Goal: Task Accomplishment & Management: Use online tool/utility

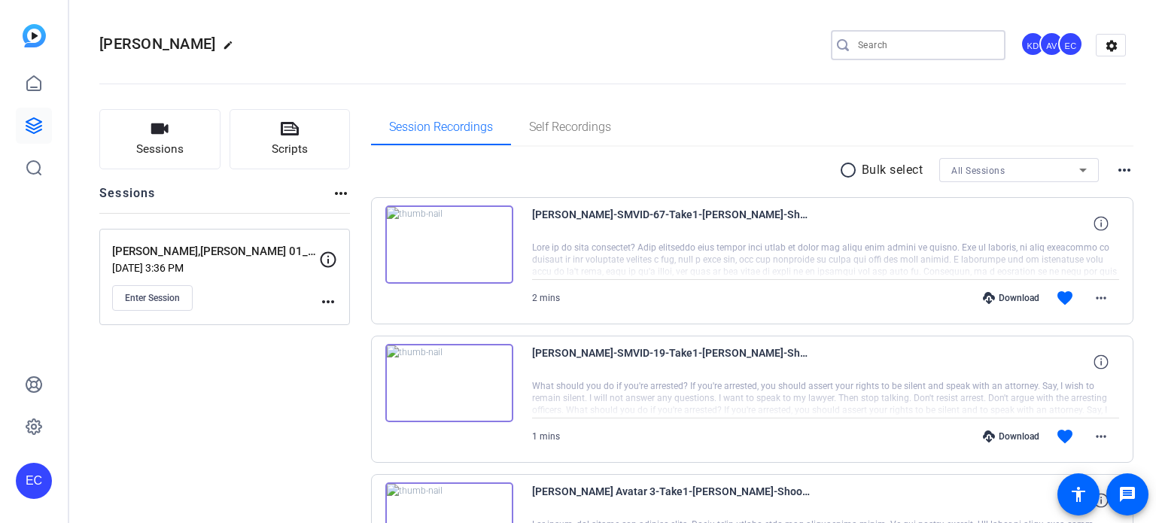
click at [921, 46] on input "Search" at bounding box center [926, 45] width 136 height 18
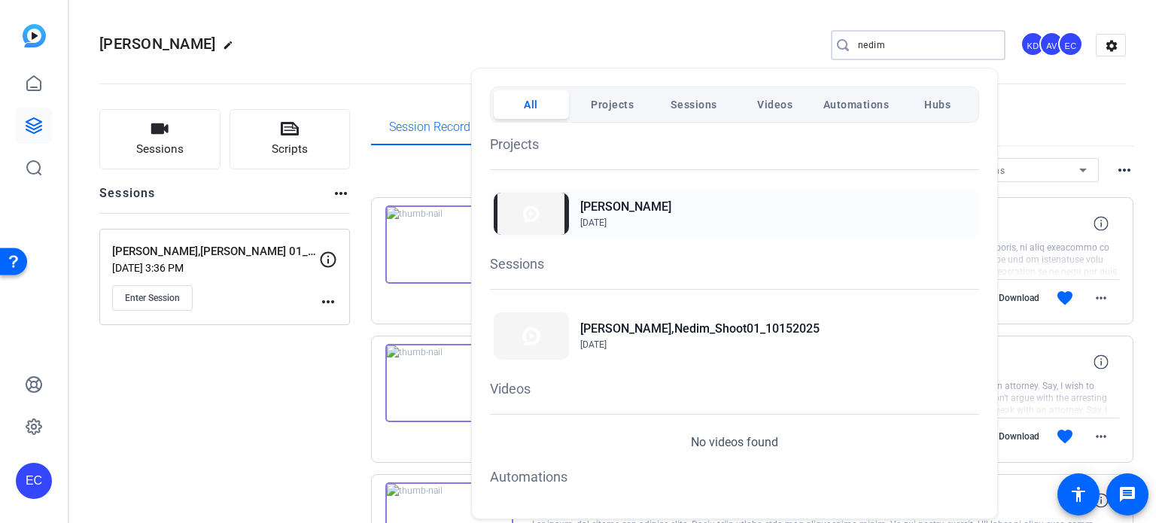
type input "nedim"
click at [599, 204] on h2 "[PERSON_NAME]" at bounding box center [625, 207] width 91 height 18
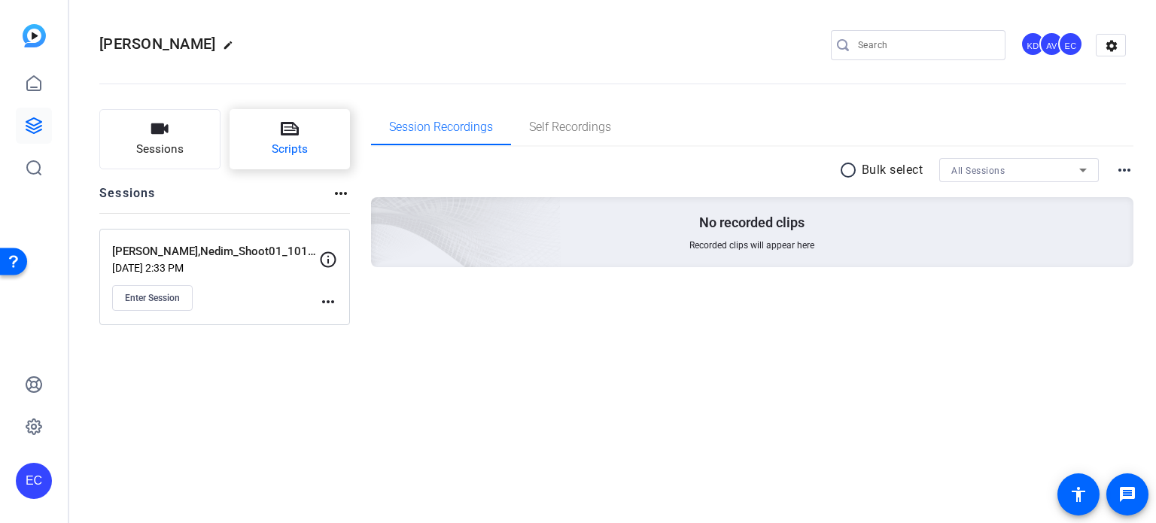
click at [308, 144] on button "Scripts" at bounding box center [290, 139] width 121 height 60
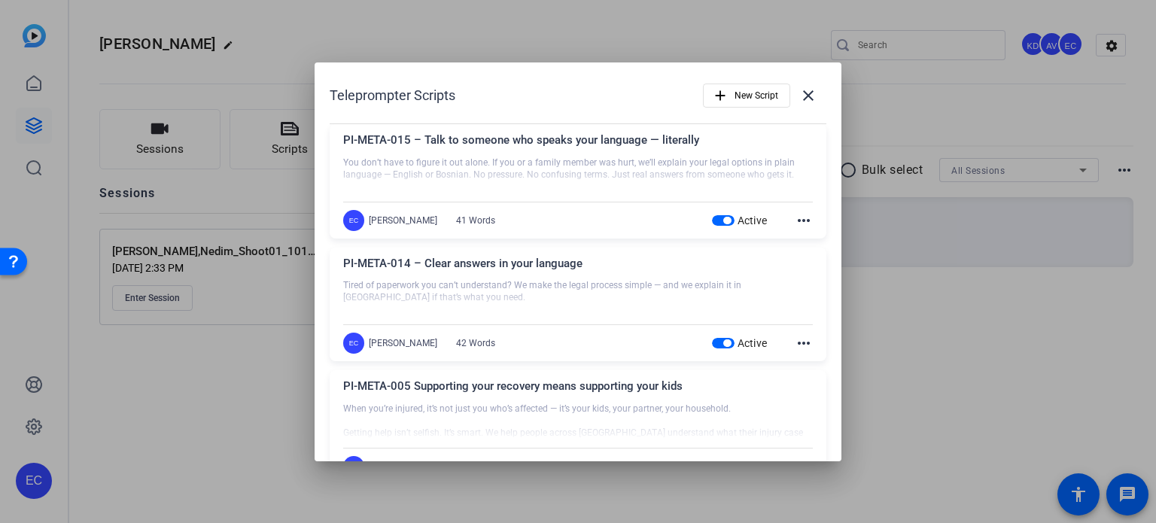
click at [995, 279] on div at bounding box center [578, 261] width 1156 height 523
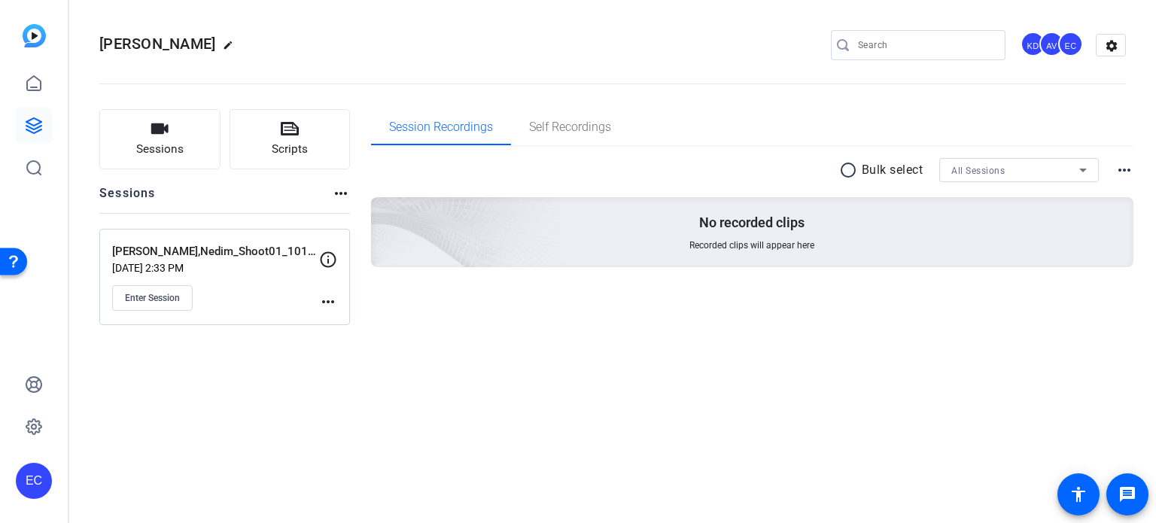
click at [326, 299] on mat-icon "more_horiz" at bounding box center [328, 302] width 18 height 18
click at [337, 320] on span "Edit Session" at bounding box center [365, 323] width 69 height 18
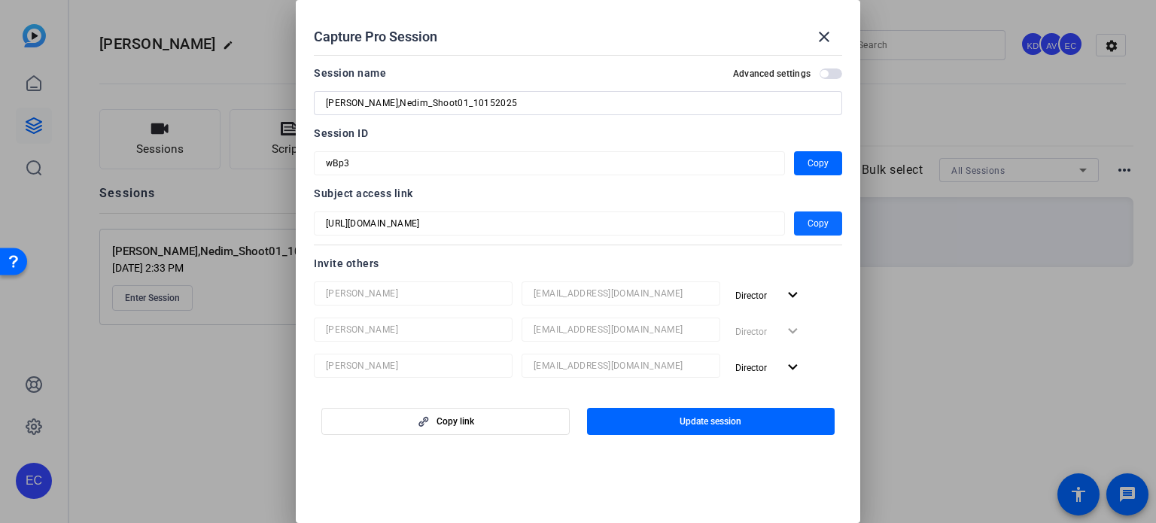
click at [808, 216] on span "Copy" at bounding box center [818, 224] width 21 height 18
click at [998, 105] on div at bounding box center [578, 261] width 1156 height 523
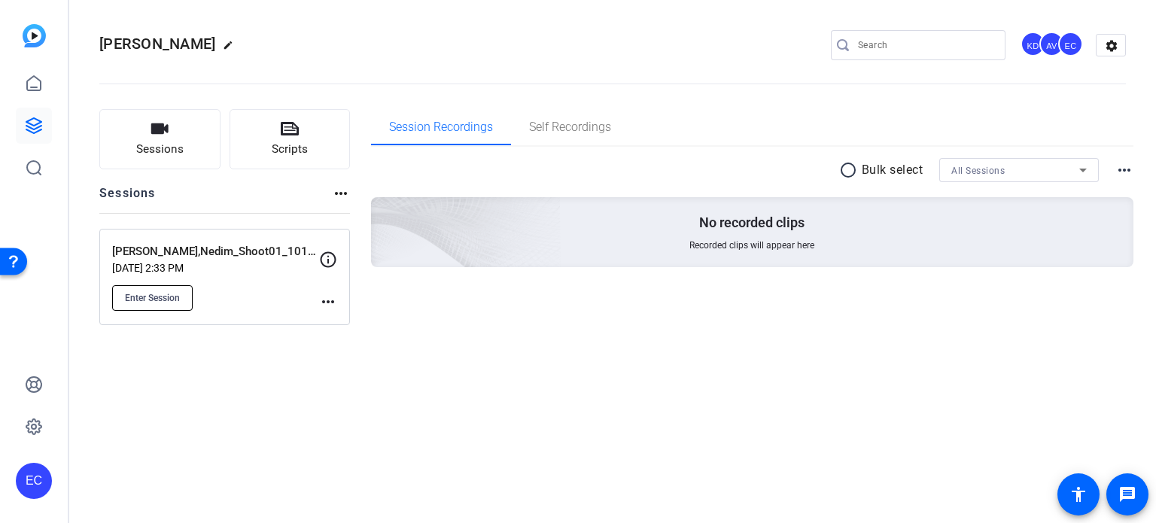
click at [159, 294] on span "Enter Session" at bounding box center [152, 298] width 55 height 12
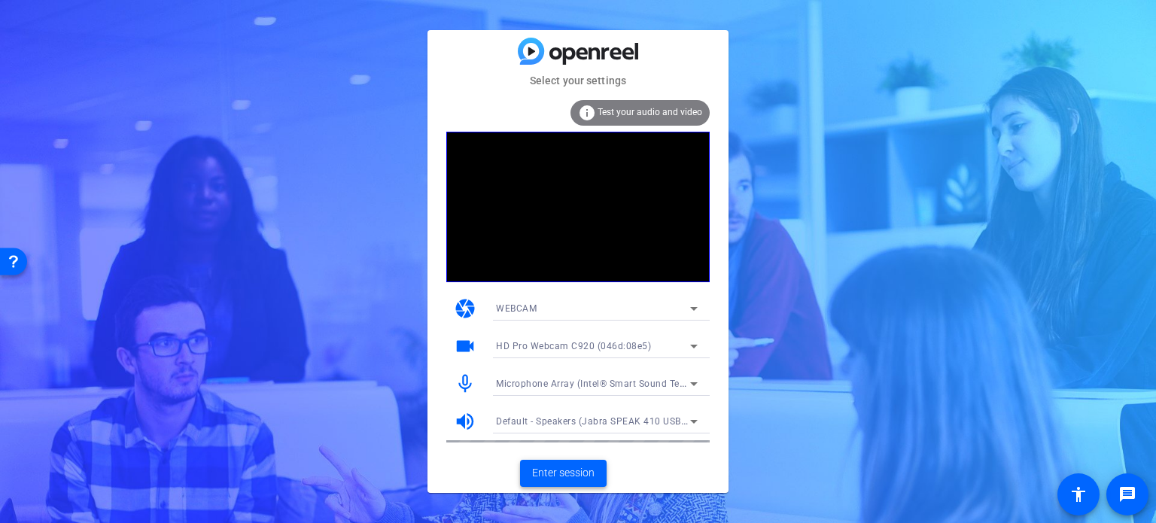
click at [550, 473] on span "Enter session" at bounding box center [563, 473] width 62 height 16
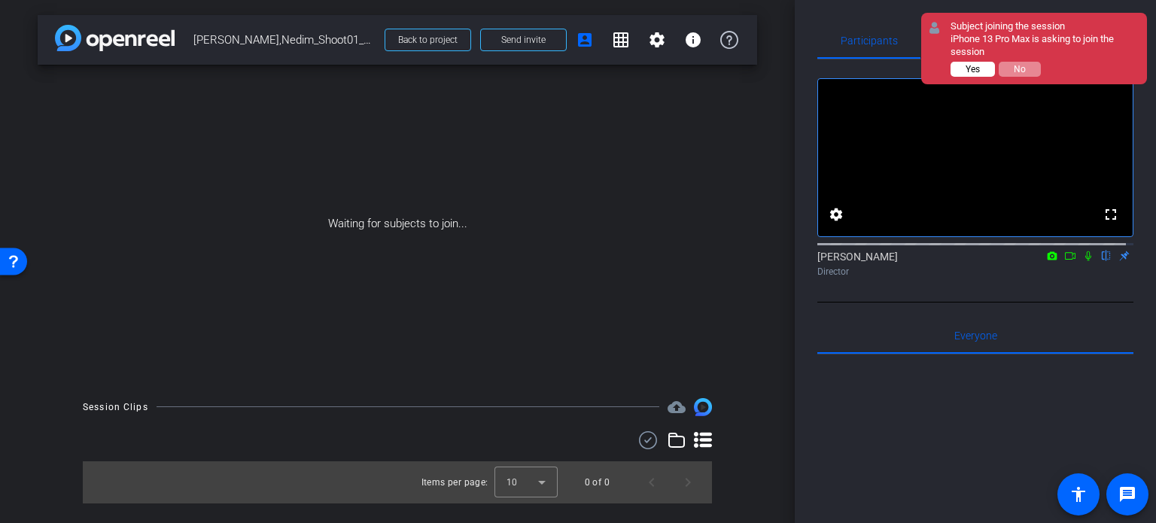
click at [970, 71] on span "Yes" at bounding box center [973, 69] width 14 height 11
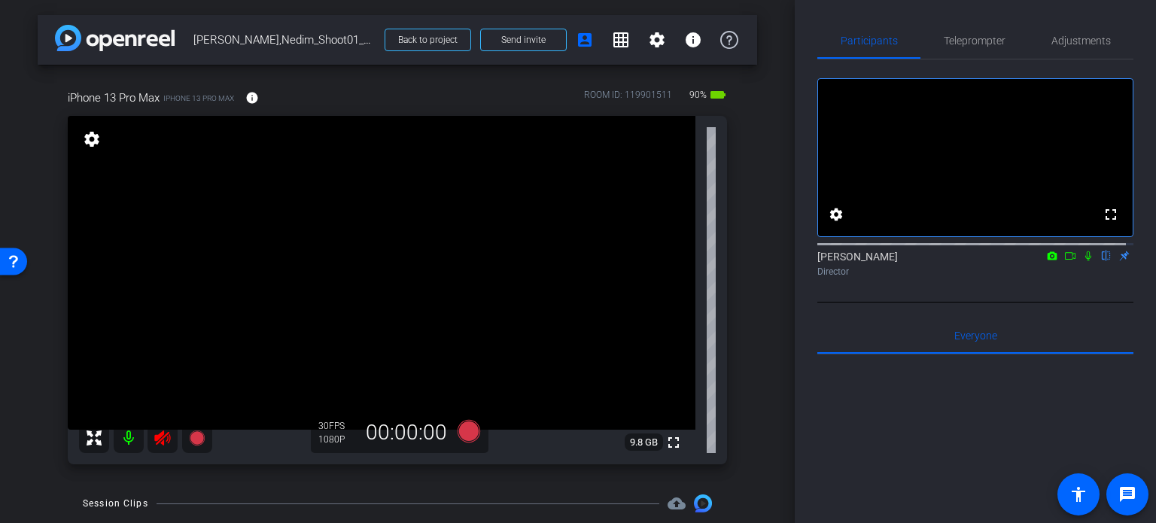
click at [157, 439] on icon at bounding box center [162, 438] width 16 height 15
click at [1068, 43] on span "Adjustments" at bounding box center [1081, 40] width 59 height 11
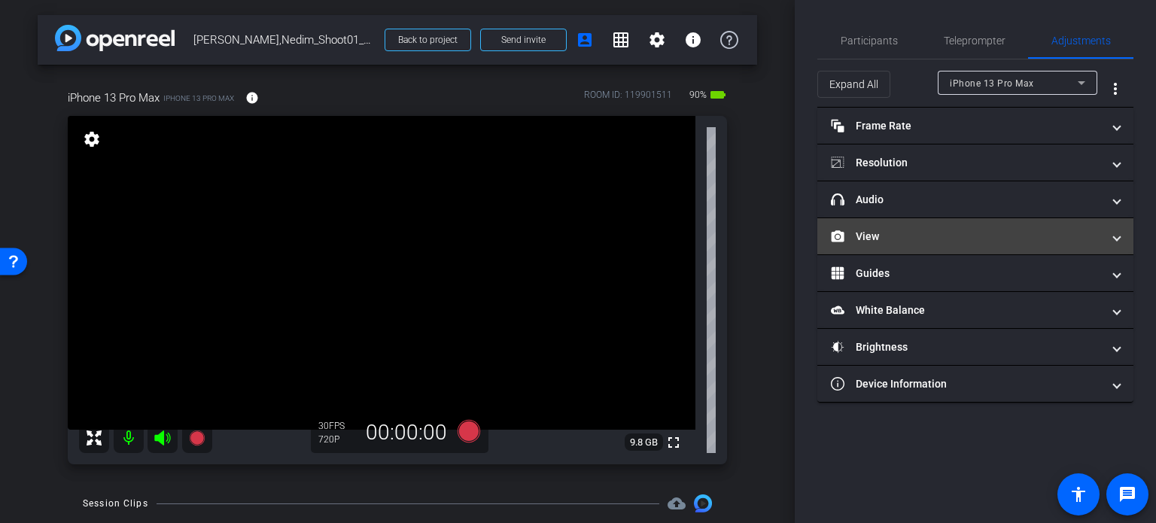
click at [906, 234] on mat-panel-title "View" at bounding box center [966, 237] width 271 height 16
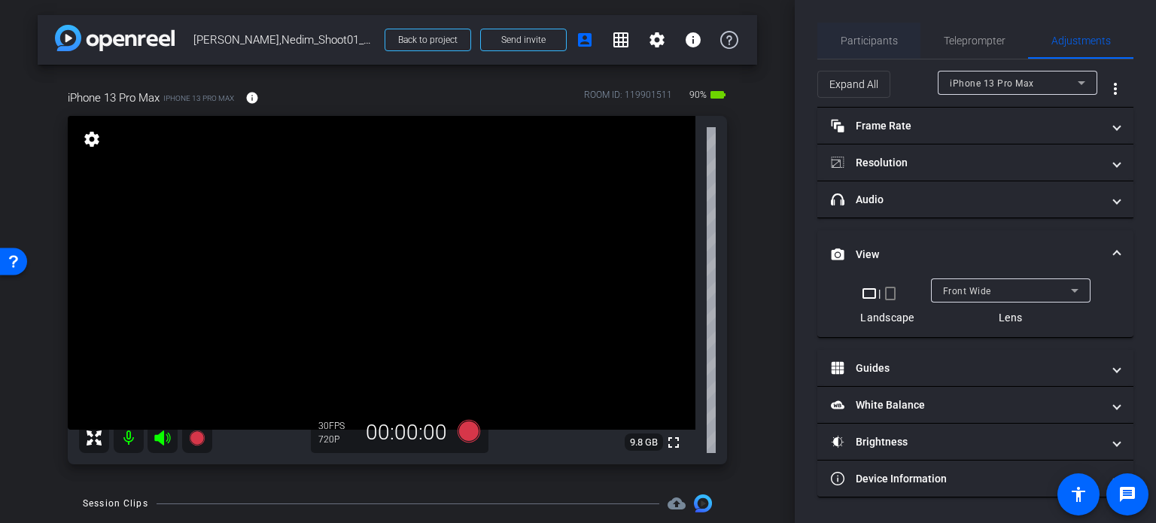
click at [890, 44] on span "Participants" at bounding box center [869, 40] width 57 height 11
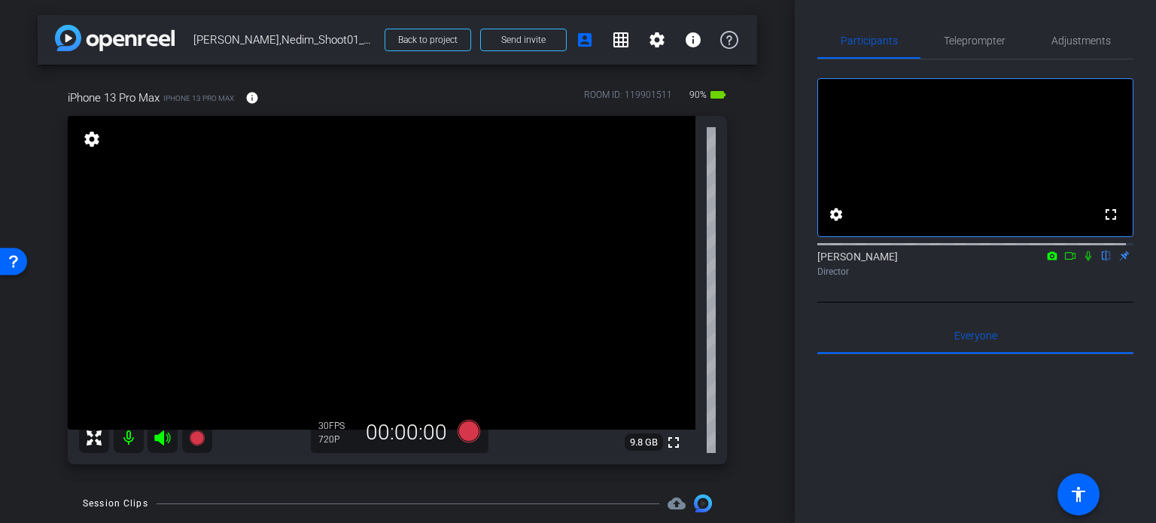
click at [763, 397] on div "arrow_back Ramic,Nedim_Shoot01_10152025 Back to project Send invite account_box…" at bounding box center [397, 261] width 795 height 523
click at [1074, 44] on span "Adjustments" at bounding box center [1081, 40] width 59 height 11
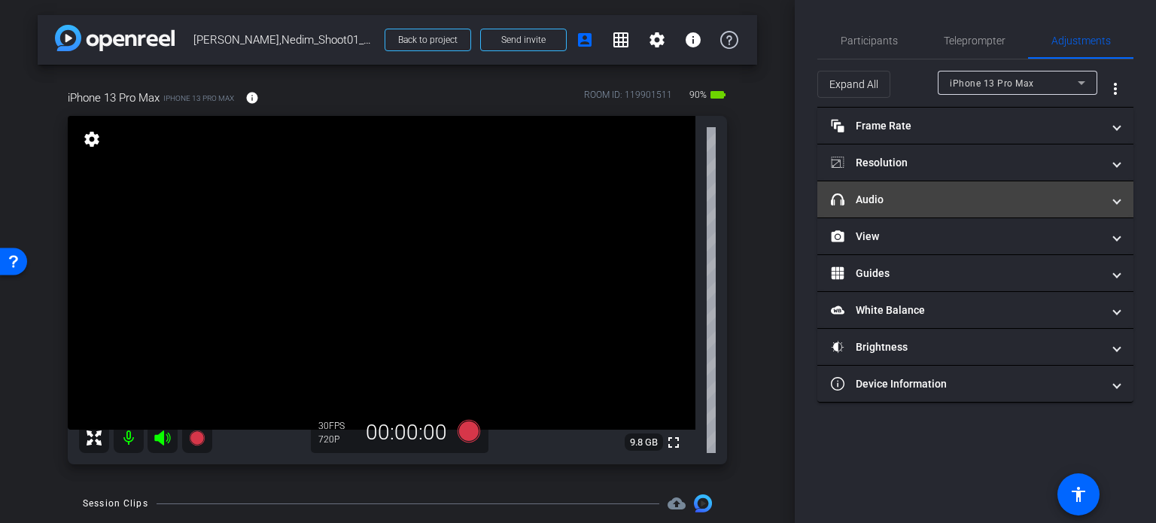
click at [950, 205] on mat-panel-title "headphone icon Audio" at bounding box center [966, 200] width 271 height 16
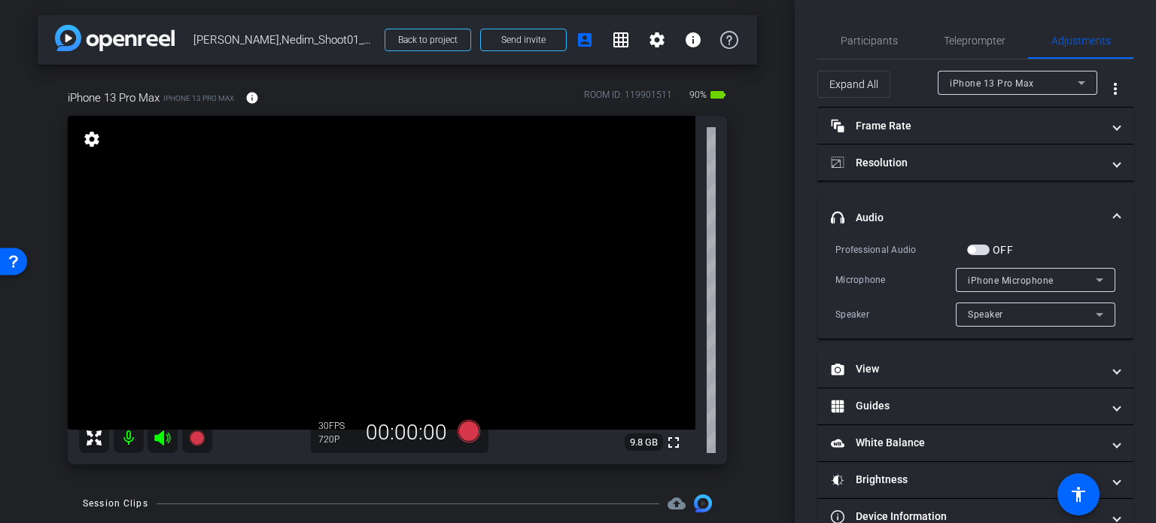
click at [980, 250] on span "button" at bounding box center [978, 250] width 23 height 11
click at [993, 282] on span "iPhone Microphone" at bounding box center [1011, 281] width 86 height 11
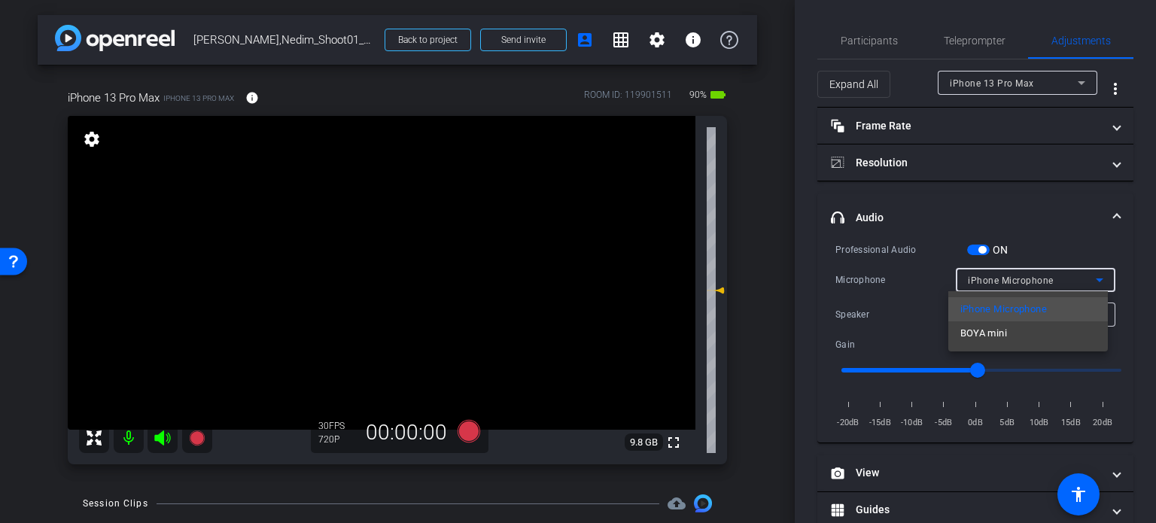
click at [998, 330] on span "BOYA mini" at bounding box center [984, 334] width 47 height 18
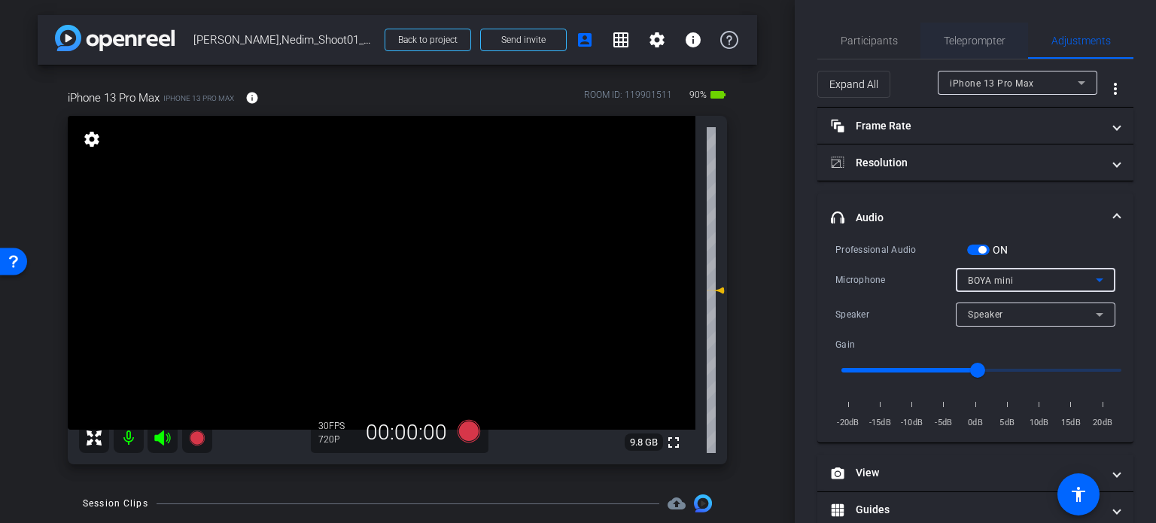
click at [981, 43] on span "Teleprompter" at bounding box center [975, 40] width 62 height 11
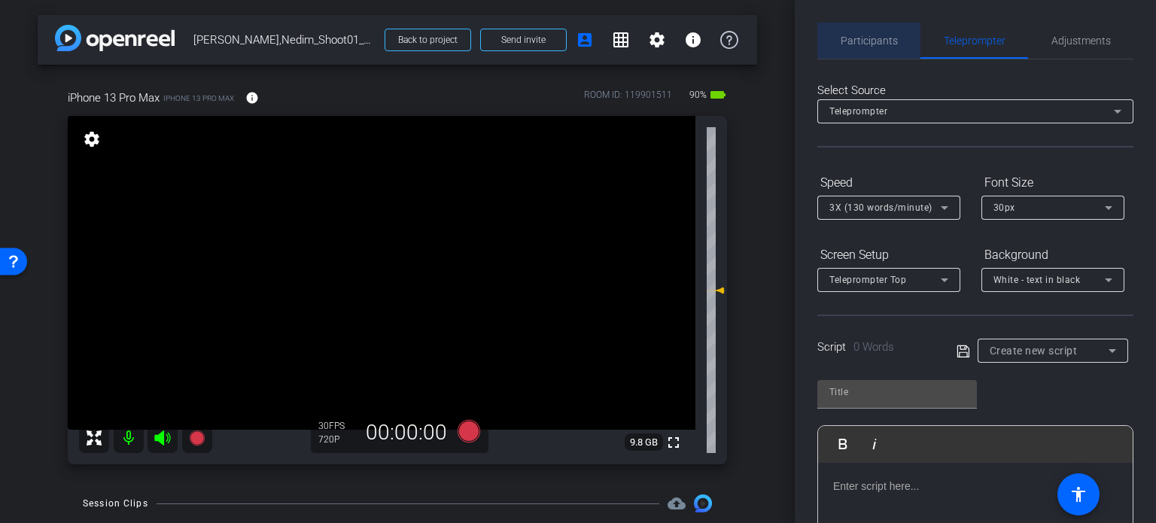
click at [880, 38] on span "Participants" at bounding box center [869, 40] width 57 height 11
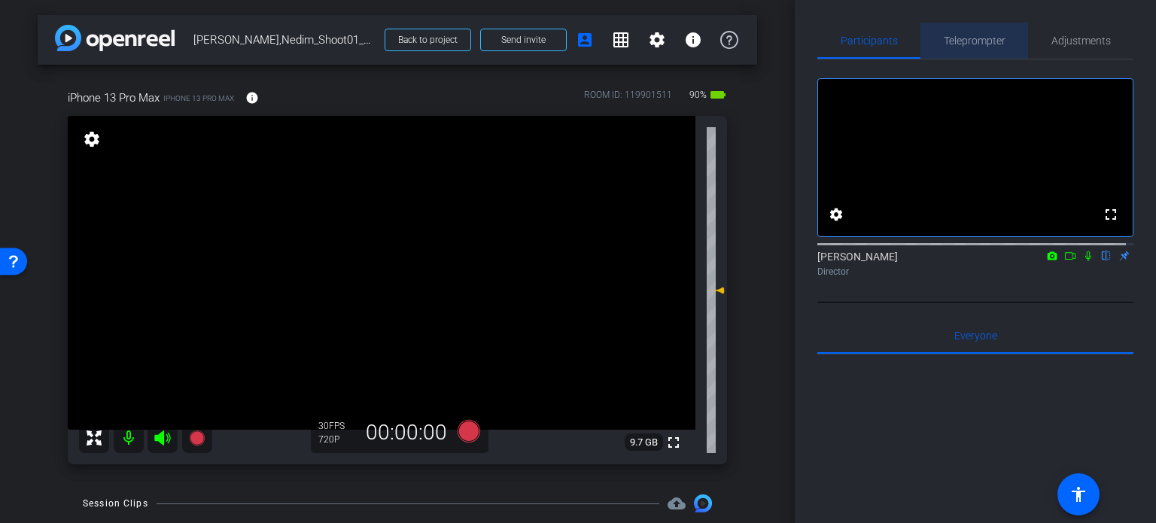
click at [979, 32] on span "Teleprompter" at bounding box center [975, 41] width 62 height 36
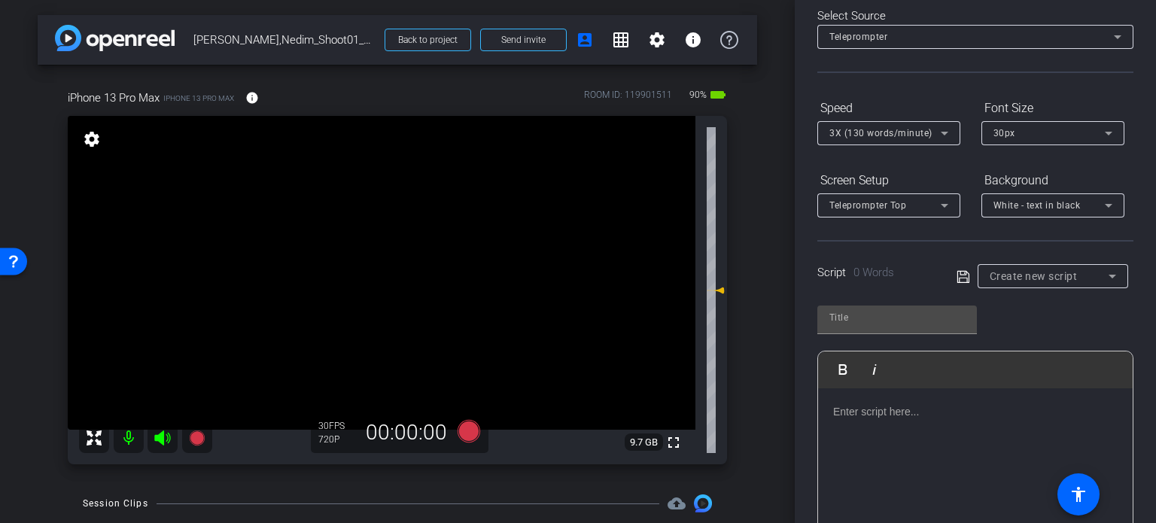
scroll to position [75, 0]
click at [1053, 275] on span "Create new script" at bounding box center [1034, 276] width 88 height 12
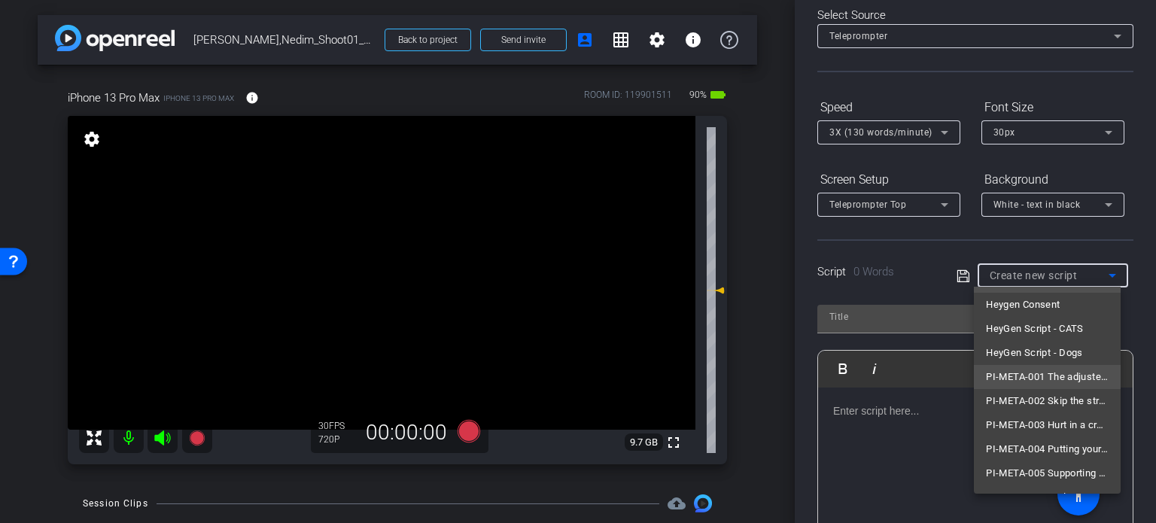
scroll to position [0, 0]
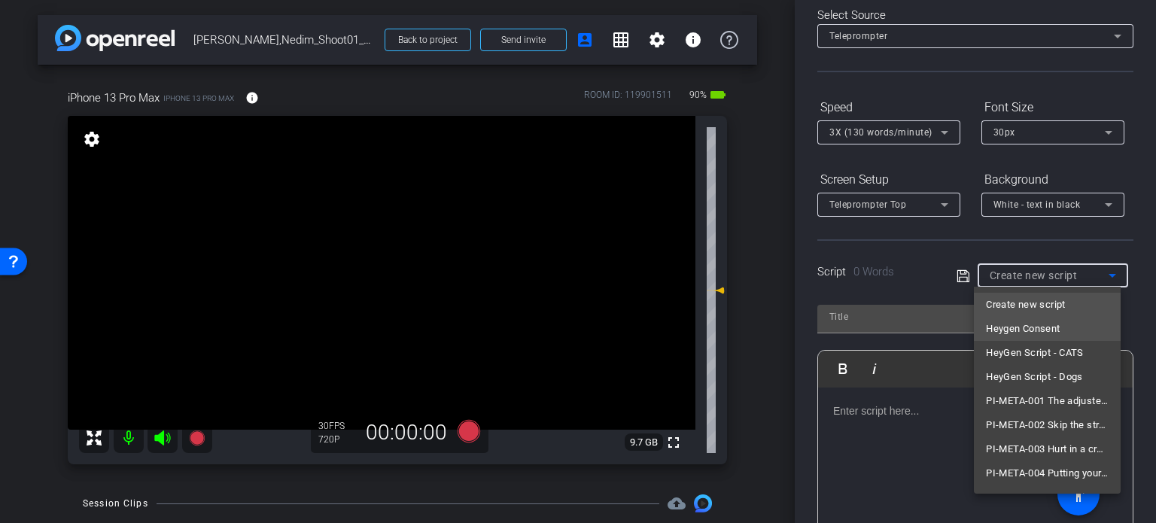
click at [1057, 334] on span "Heygen Consent" at bounding box center [1023, 329] width 74 height 18
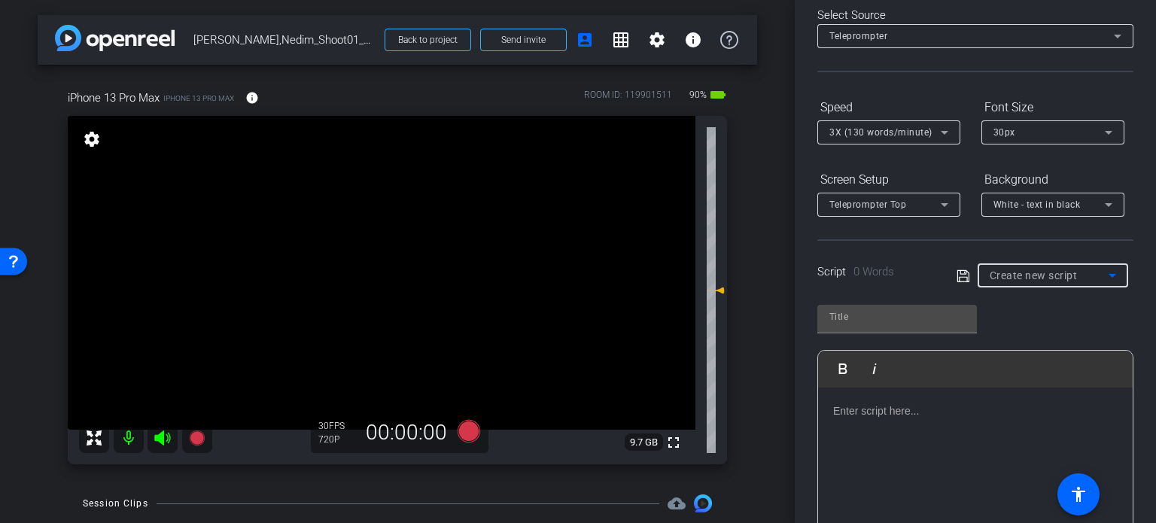
type input "Heygen Consent"
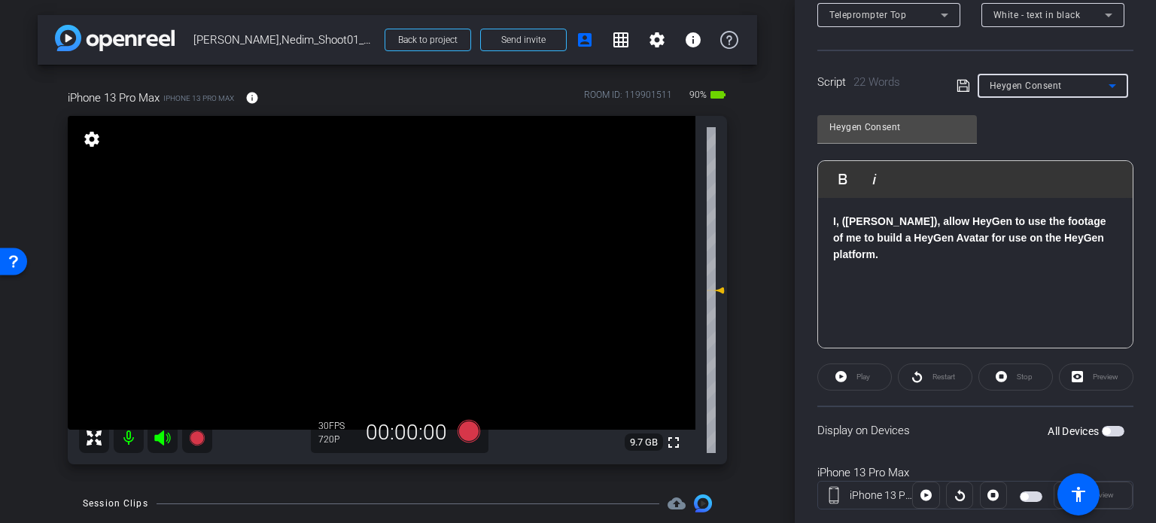
scroll to position [298, 0]
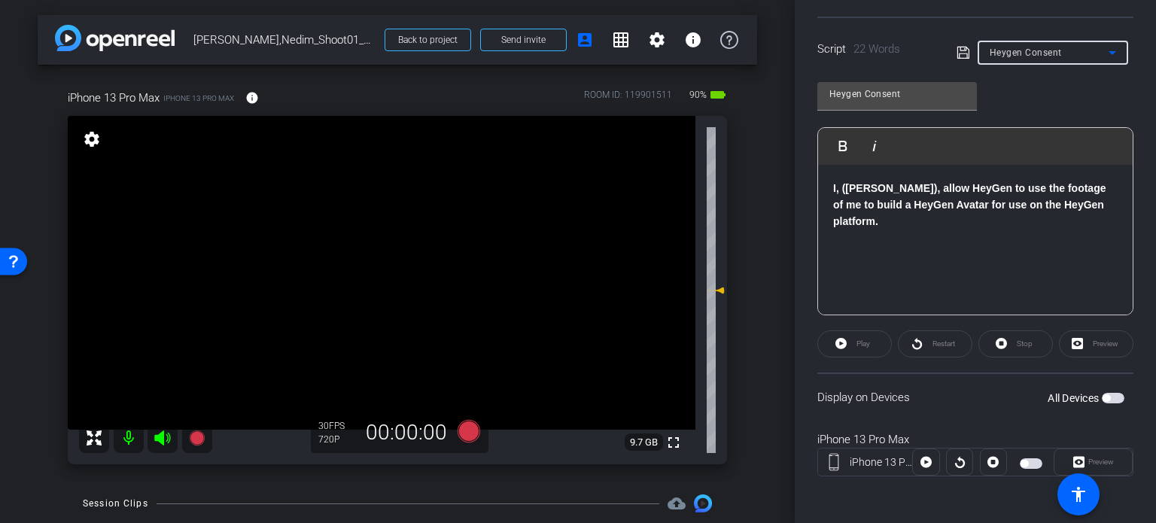
click at [1107, 397] on span "button" at bounding box center [1113, 398] width 23 height 11
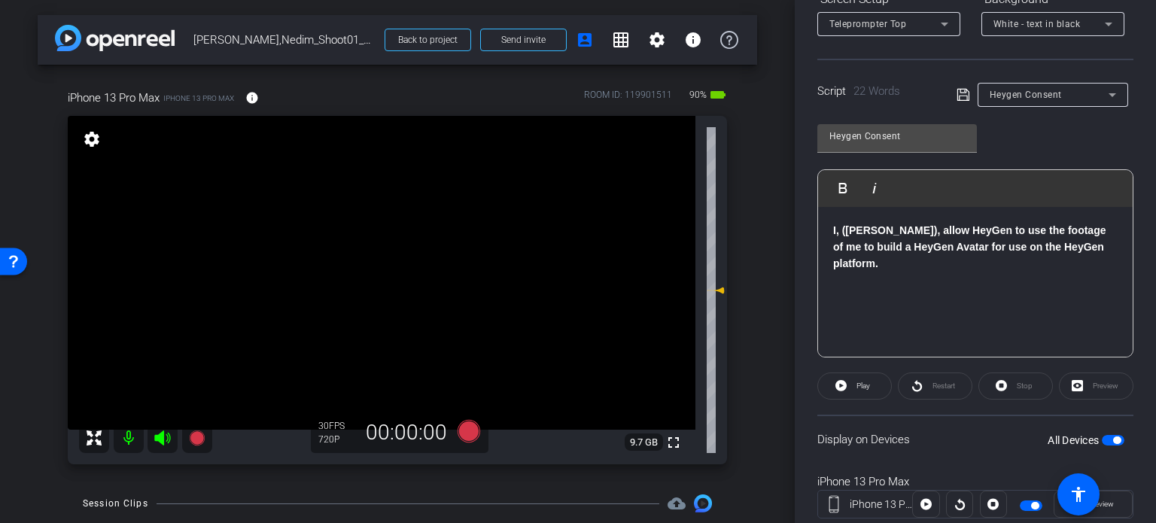
scroll to position [223, 0]
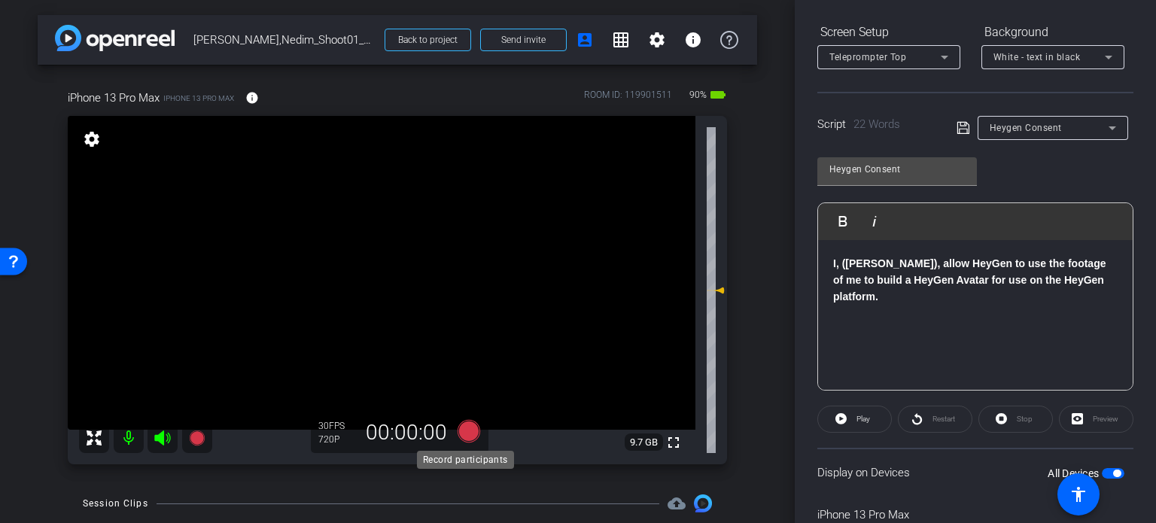
click at [469, 429] on icon at bounding box center [469, 431] width 23 height 23
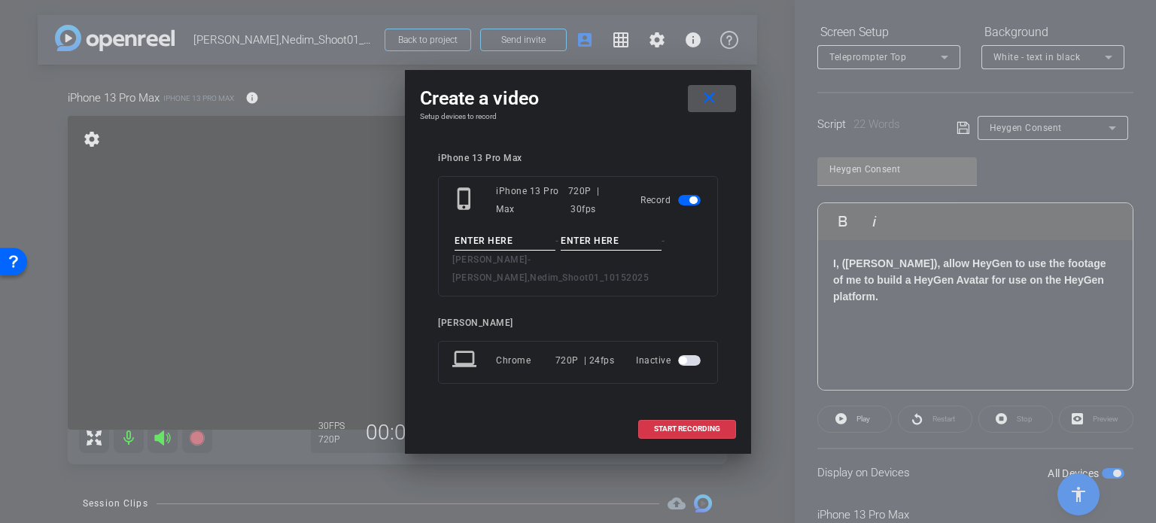
click at [484, 247] on input at bounding box center [505, 241] width 101 height 19
type input "Nedim Ramic Consent"
click at [637, 247] on input at bounding box center [611, 241] width 101 height 19
type input "Take1"
click at [644, 146] on div "Create a video close Setup devices to record iPhone 13 Pro Max phone_iphone iPh…" at bounding box center [578, 262] width 346 height 384
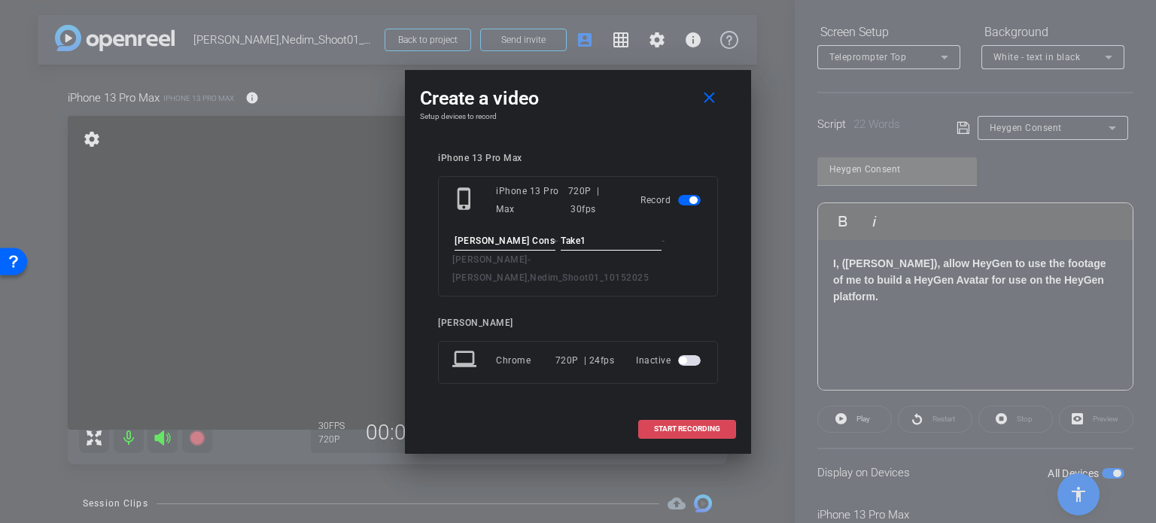
click at [696, 425] on span "START RECORDING" at bounding box center [687, 429] width 66 height 8
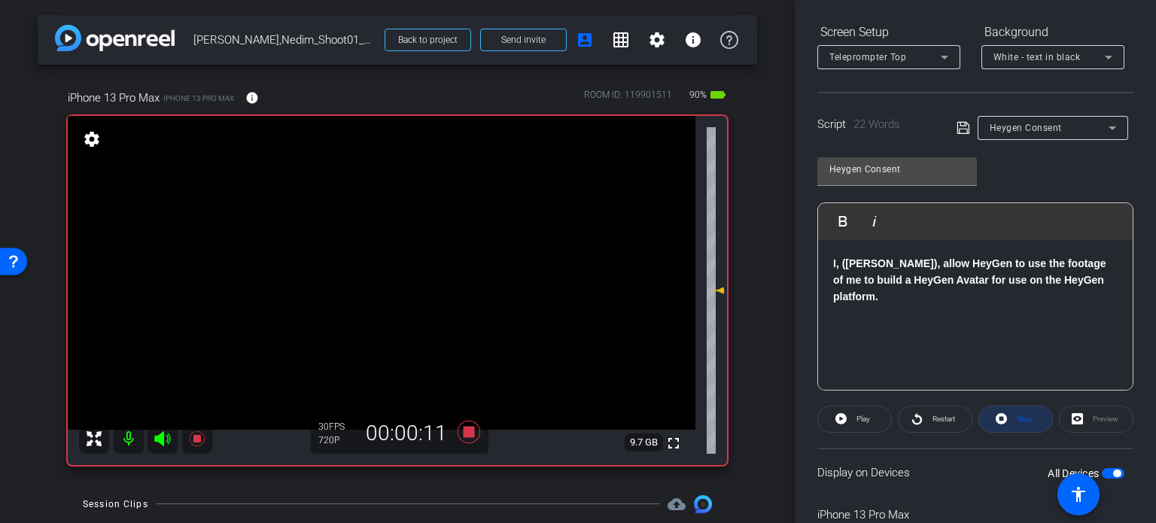
click at [1017, 420] on span "Stop" at bounding box center [1025, 419] width 16 height 8
click at [861, 418] on span "Play" at bounding box center [864, 419] width 14 height 8
click at [1017, 419] on span "Stop" at bounding box center [1025, 419] width 16 height 8
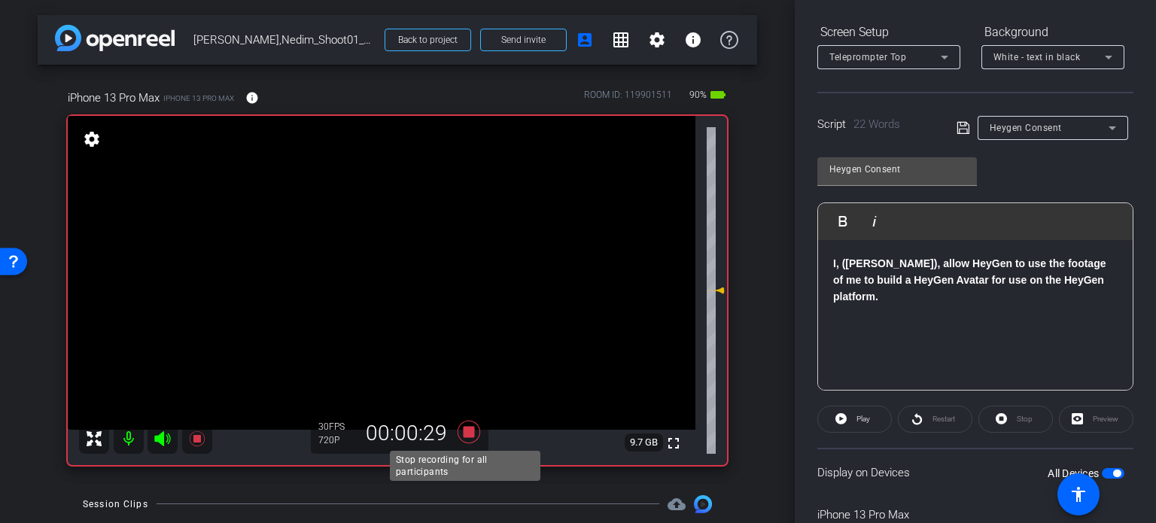
click at [462, 428] on icon at bounding box center [469, 432] width 23 height 23
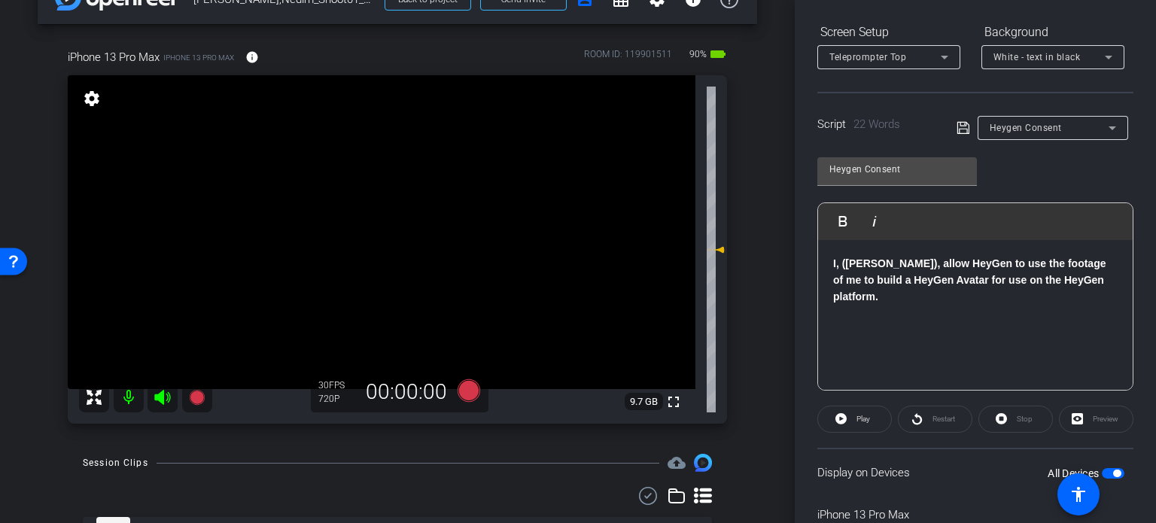
scroll to position [111, 0]
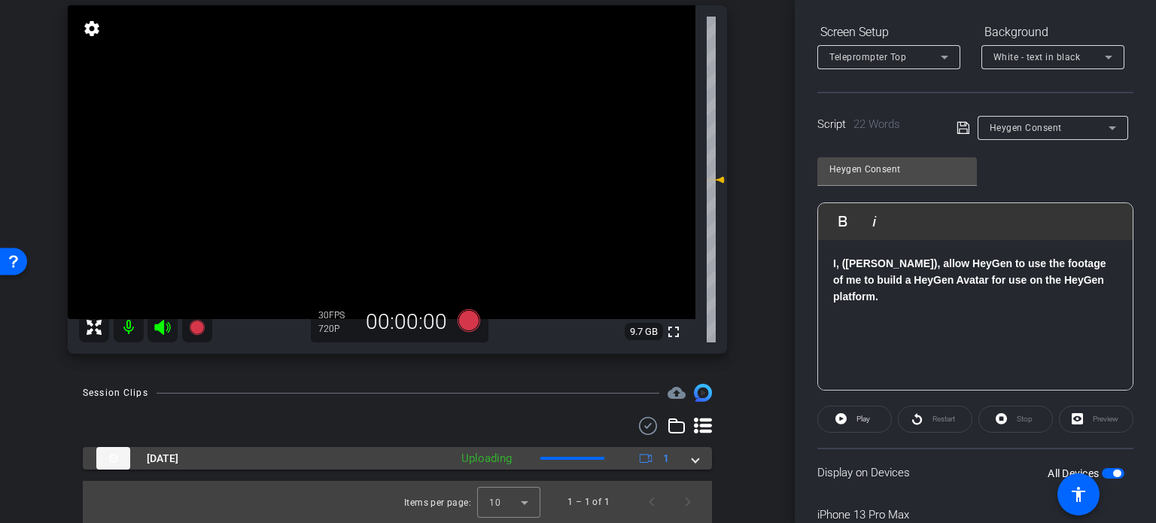
click at [690, 466] on mat-expansion-panel-header "Oct 15, 2025 Uploading 1" at bounding box center [397, 458] width 629 height 23
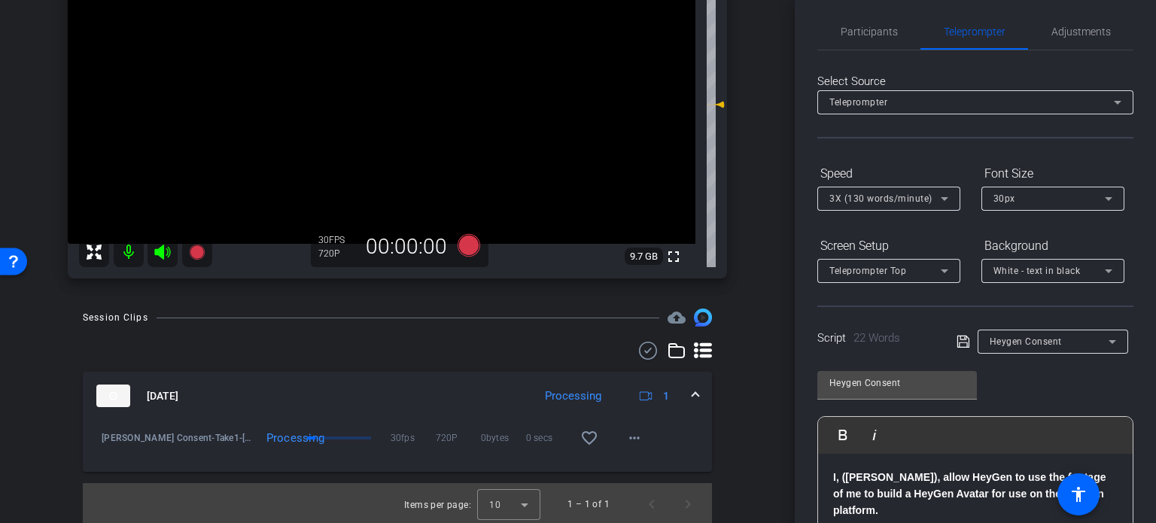
scroll to position [0, 0]
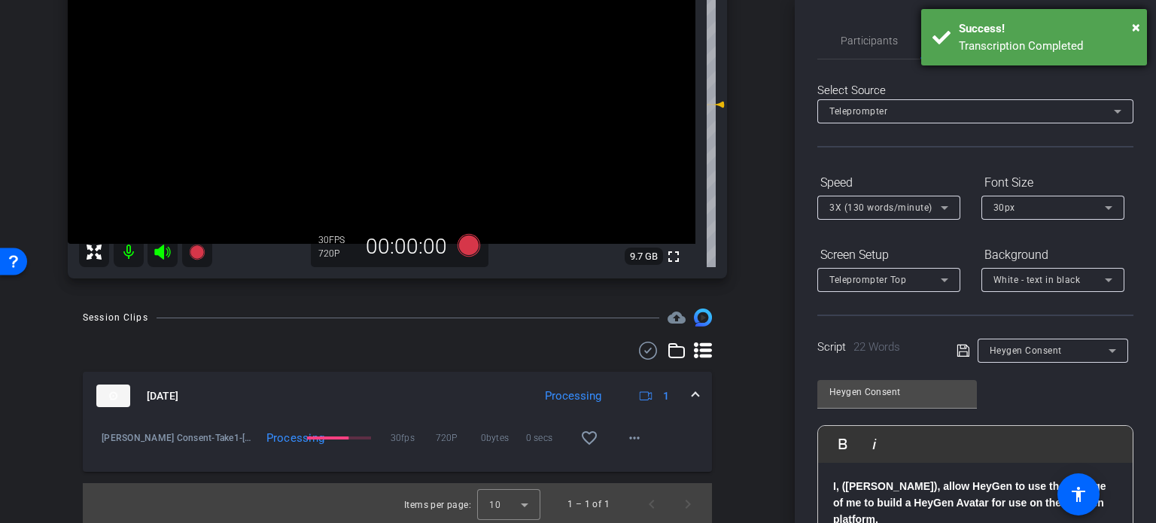
click at [1083, 41] on div "Transcription Completed" at bounding box center [1047, 46] width 177 height 17
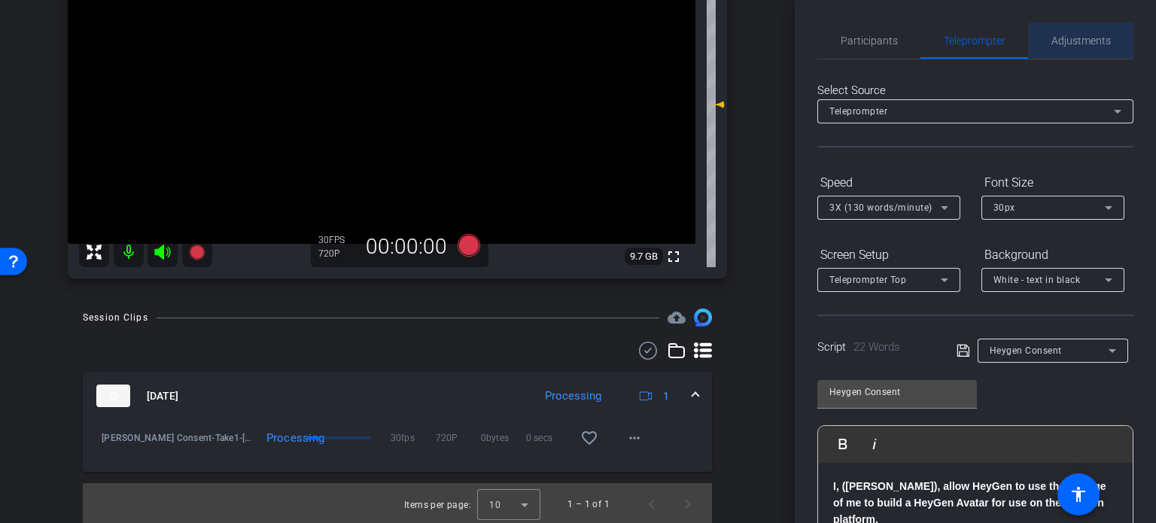
click at [1084, 41] on span "Adjustments" at bounding box center [1081, 40] width 59 height 11
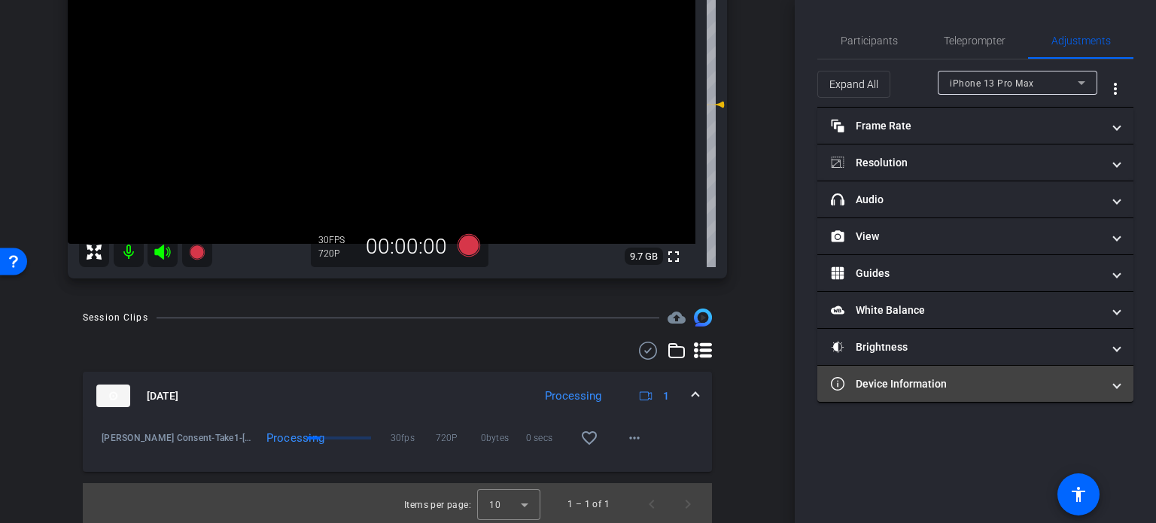
click at [926, 385] on mat-panel-title "Device Information" at bounding box center [966, 384] width 271 height 16
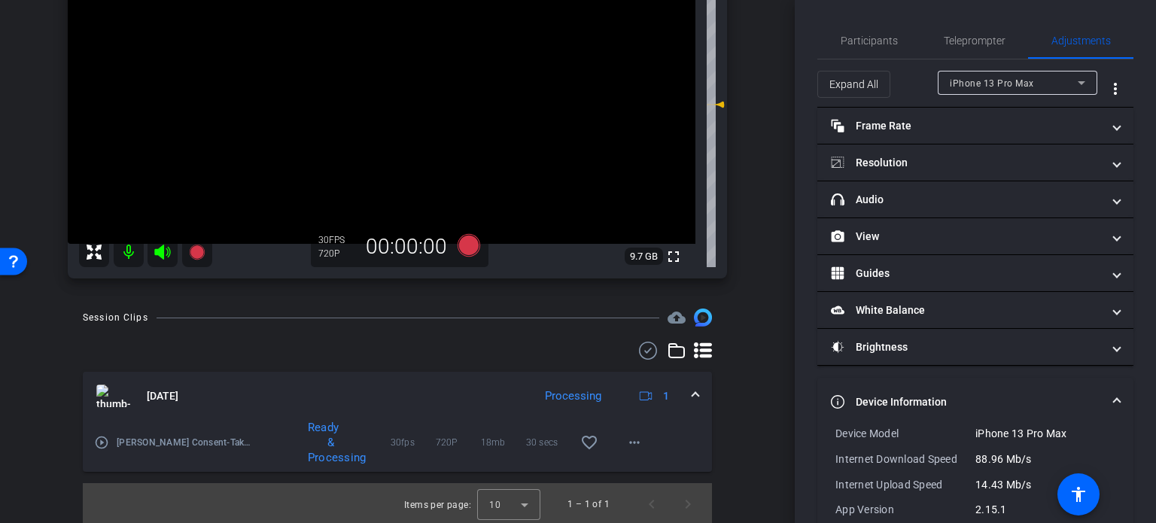
click at [1017, 392] on mat-expansion-panel-header "Device Information" at bounding box center [976, 402] width 316 height 48
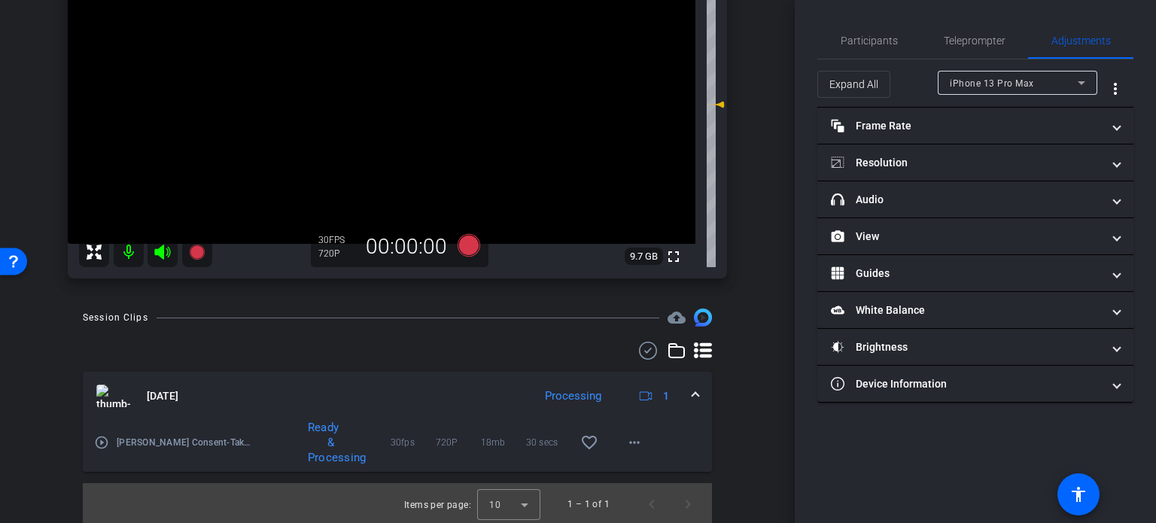
click at [103, 445] on mat-icon "play_circle_outline" at bounding box center [101, 442] width 15 height 15
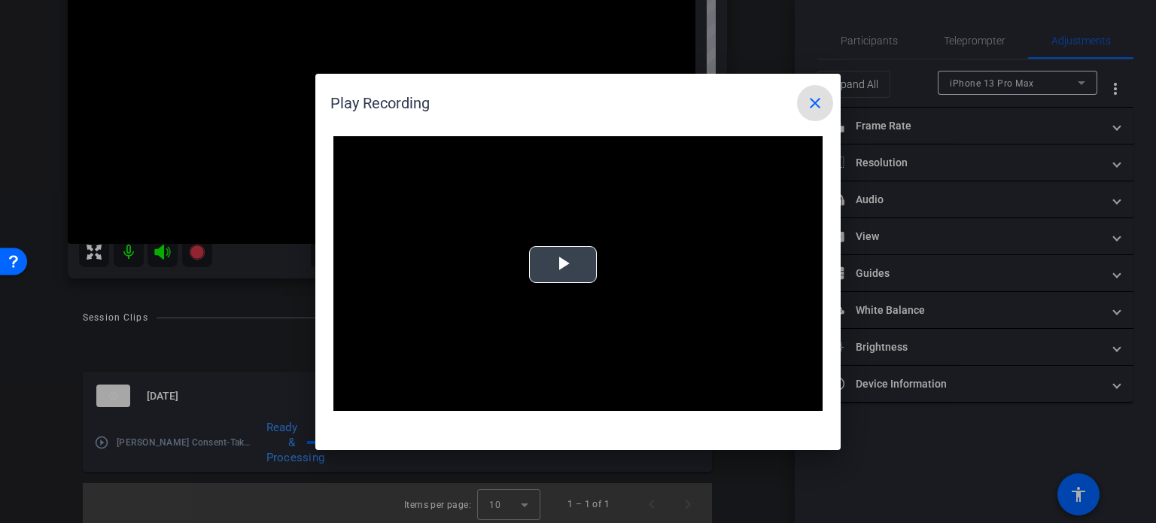
click at [563, 264] on span "Video Player" at bounding box center [563, 264] width 0 height 0
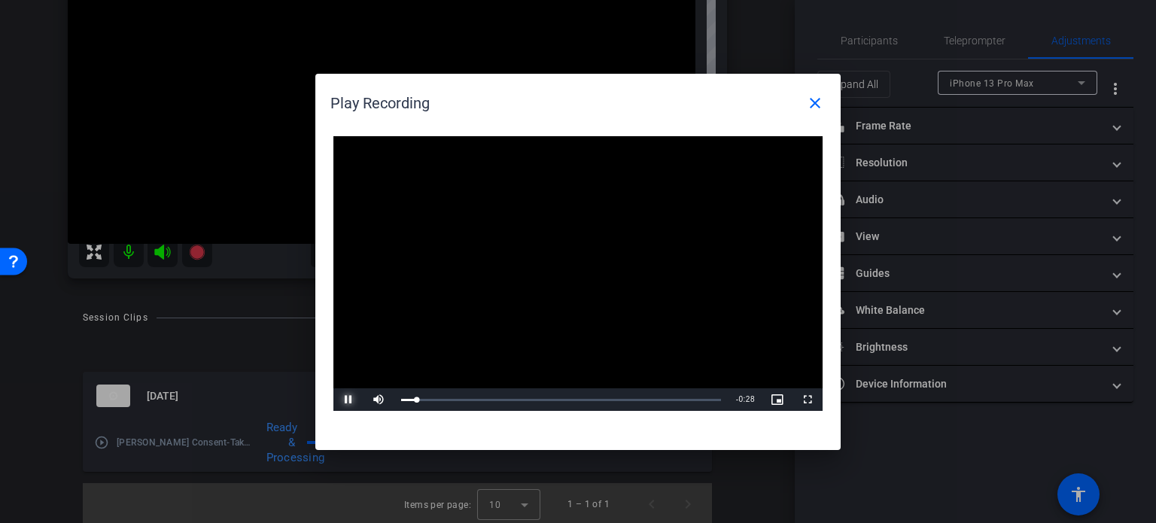
click at [355, 400] on span "Video Player" at bounding box center [349, 400] width 30 height 0
click at [821, 104] on mat-icon "close" at bounding box center [815, 103] width 18 height 18
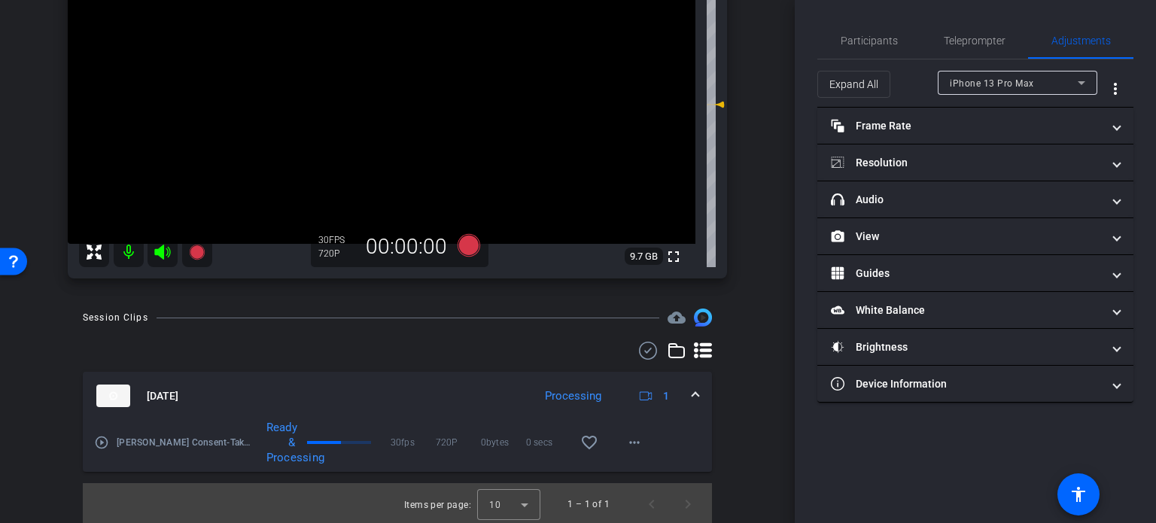
click at [693, 397] on span at bounding box center [696, 396] width 6 height 16
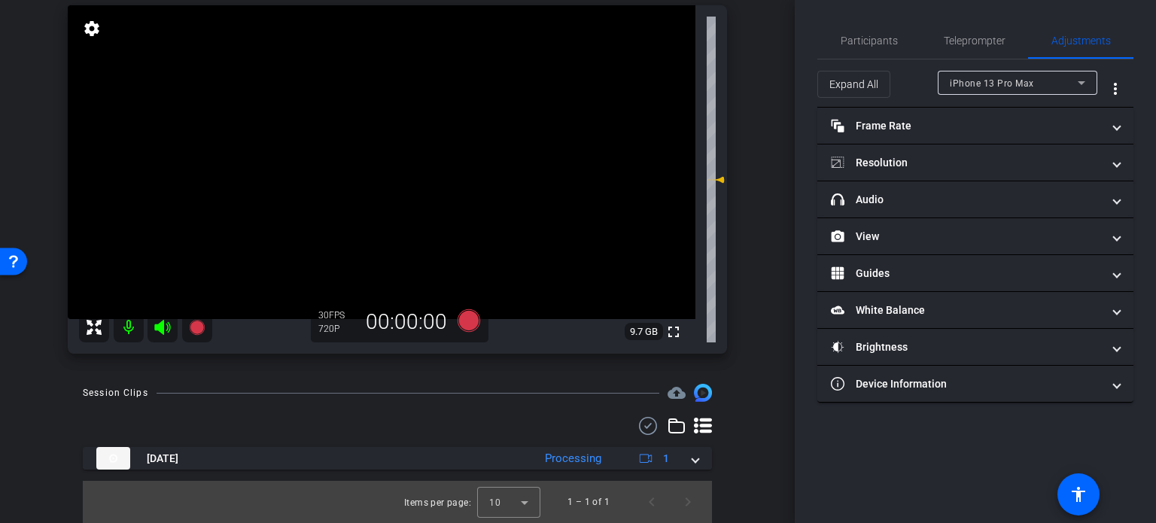
scroll to position [111, 0]
click at [973, 38] on span "Teleprompter" at bounding box center [975, 40] width 62 height 11
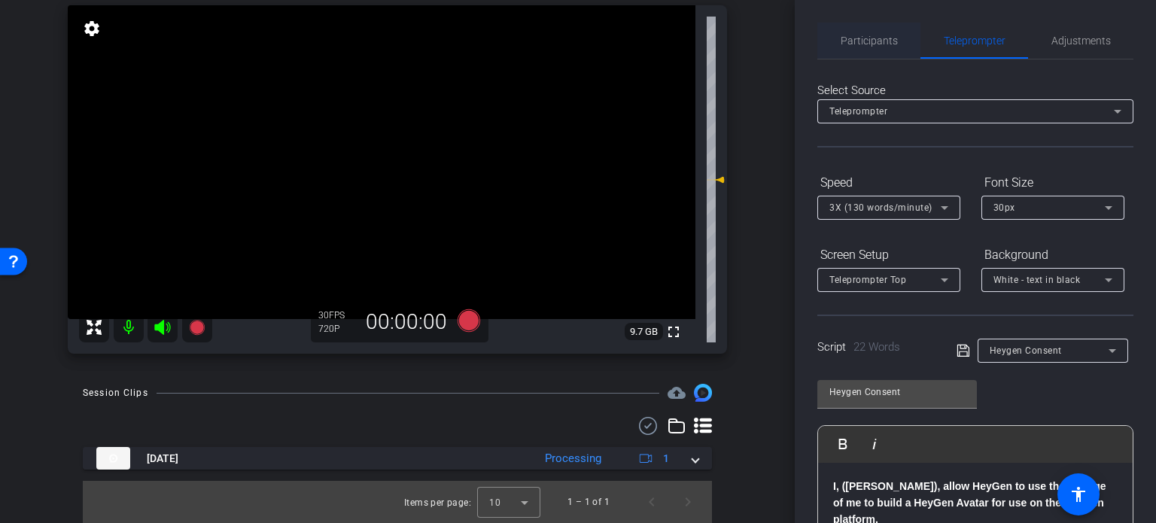
click at [882, 35] on span "Participants" at bounding box center [869, 40] width 57 height 11
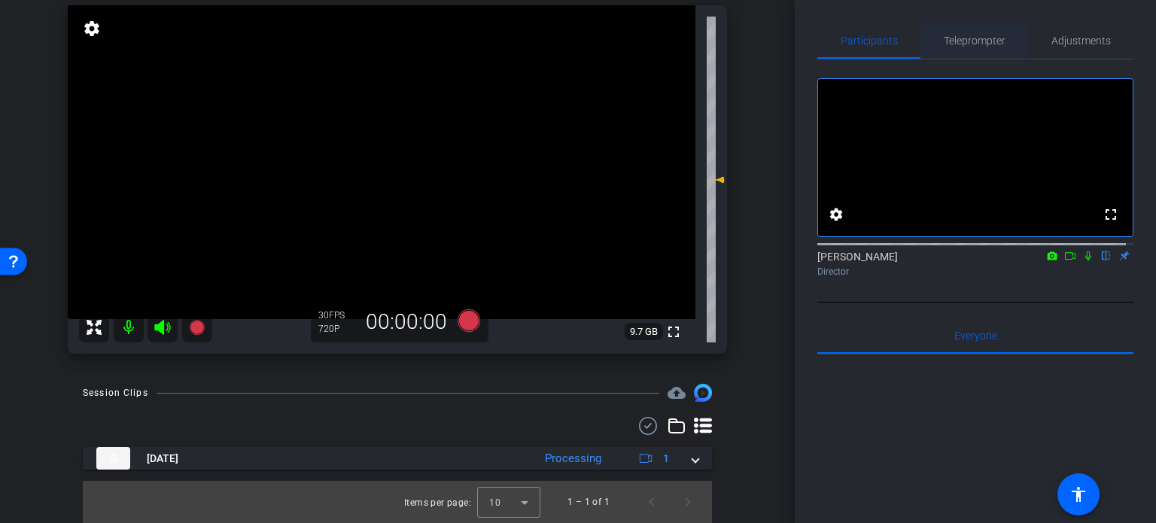
click at [961, 41] on span "Teleprompter" at bounding box center [975, 40] width 62 height 11
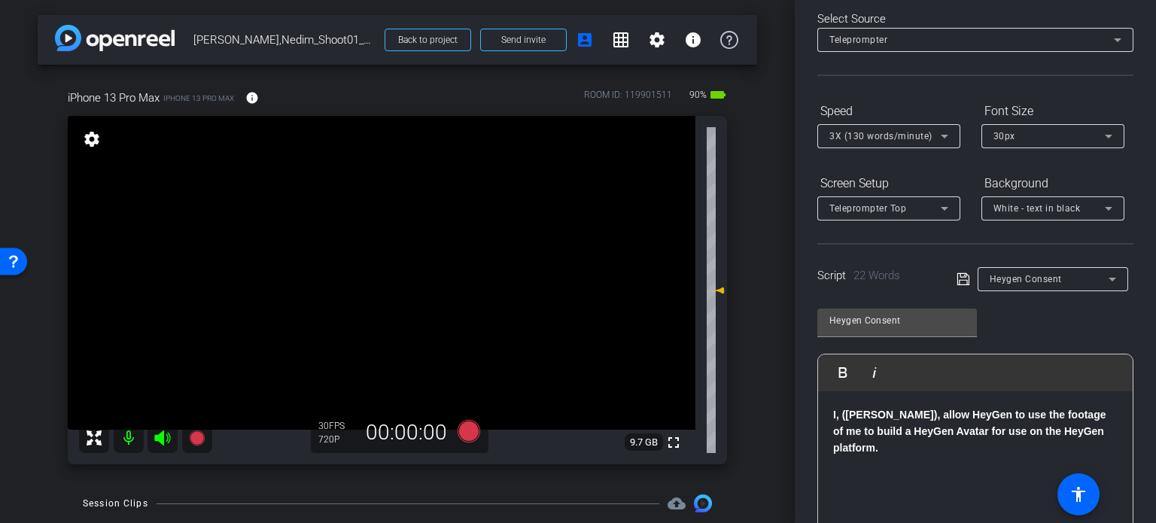
scroll to position [75, 0]
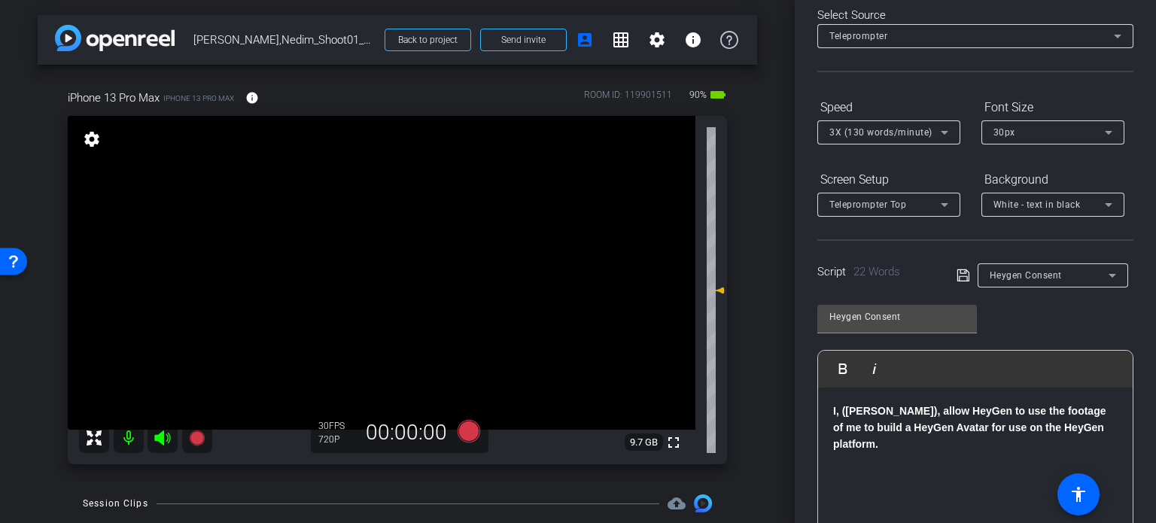
click at [1051, 273] on span "Heygen Consent" at bounding box center [1026, 275] width 72 height 11
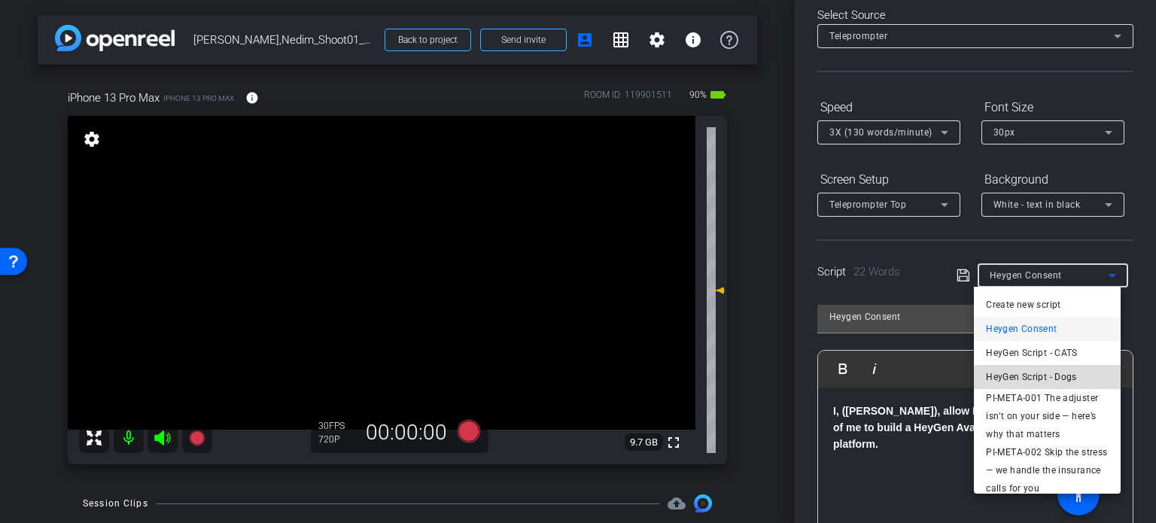
click at [1052, 379] on span "HeyGen Script - Dogs" at bounding box center [1031, 377] width 91 height 18
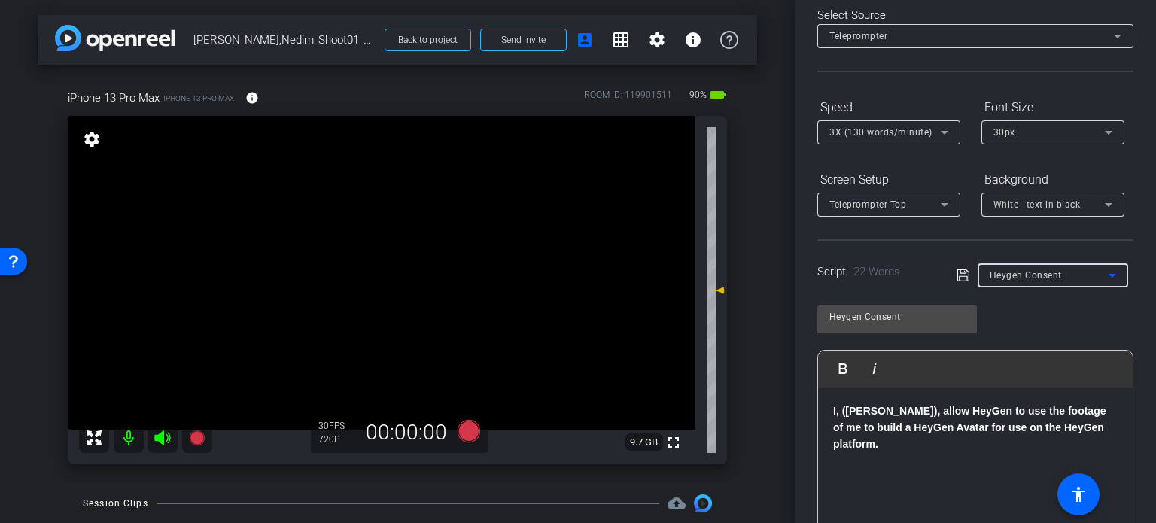
type input "HeyGen Script - Dogs"
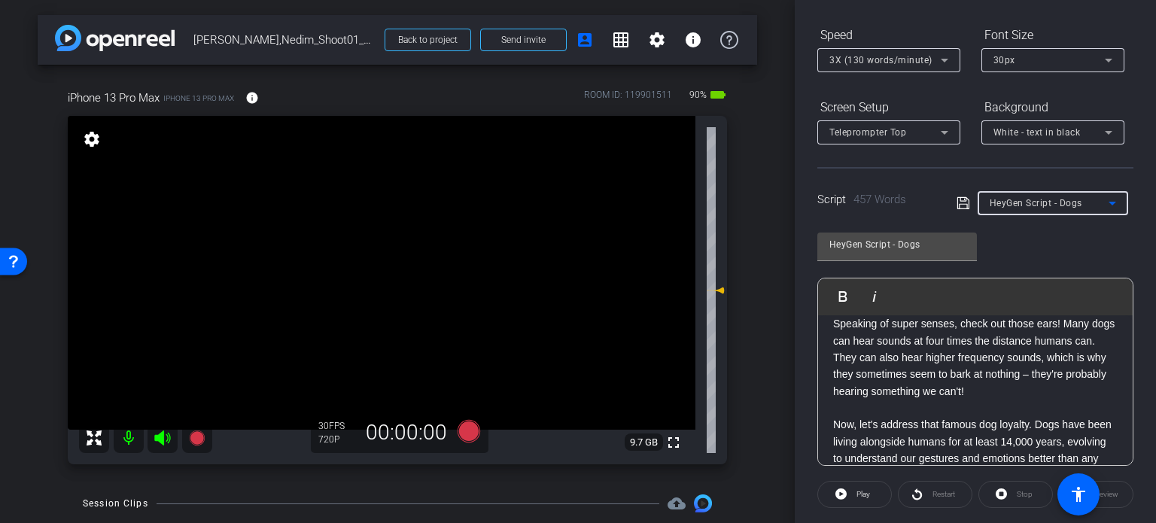
scroll to position [376, 0]
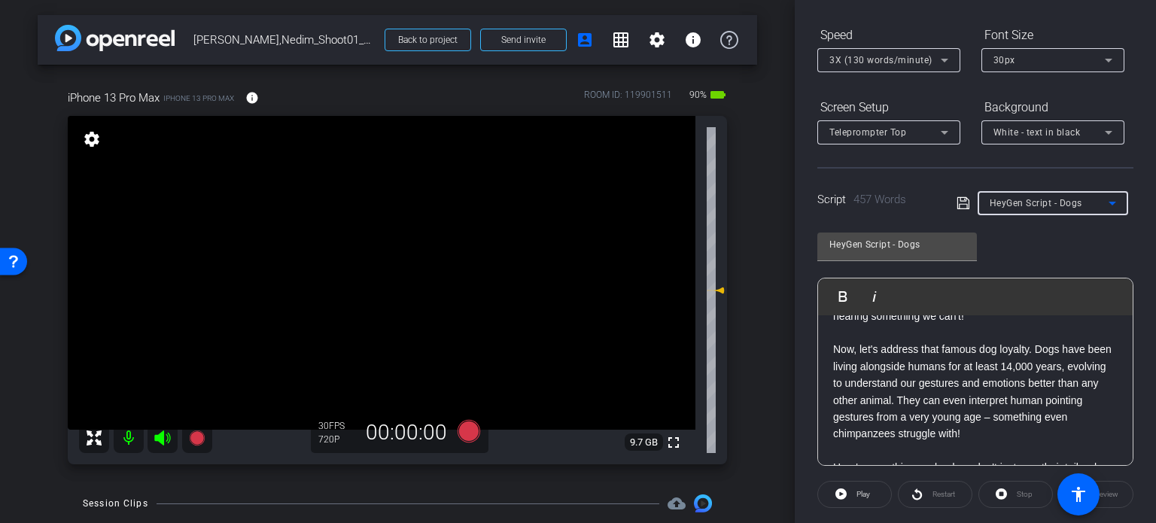
click at [1102, 248] on div "HeyGen Script - Dogs Play Play from this location Play Selected Play and displa…" at bounding box center [976, 343] width 316 height 245
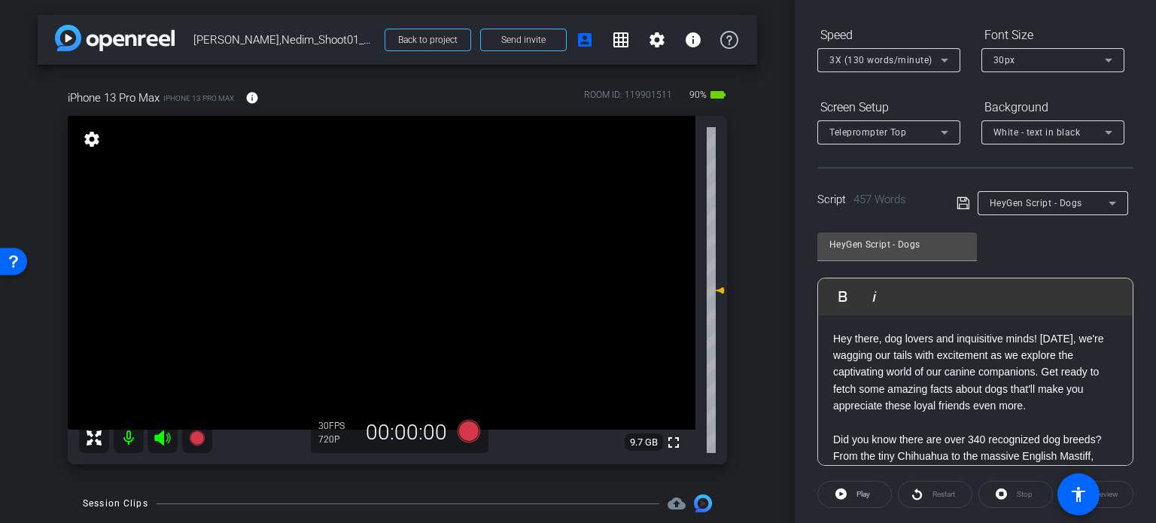
scroll to position [0, 0]
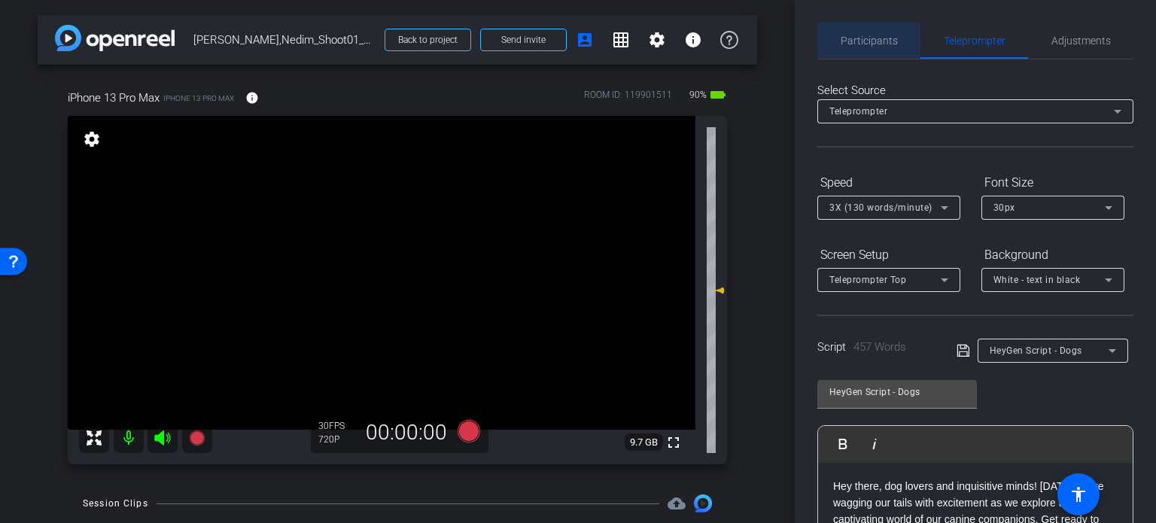
click at [893, 47] on span "Participants" at bounding box center [869, 41] width 57 height 36
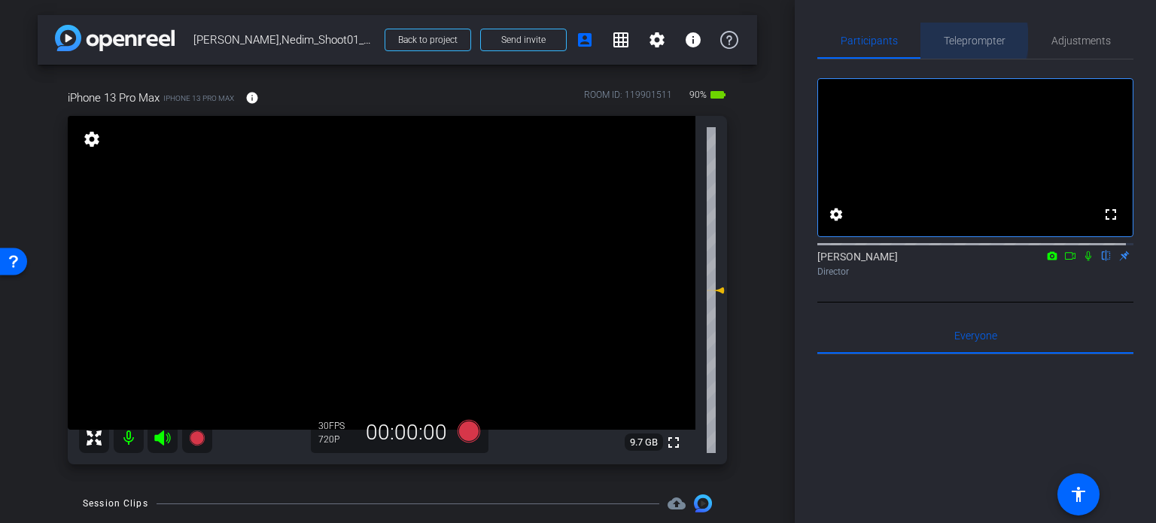
click at [952, 39] on span "Teleprompter" at bounding box center [975, 40] width 62 height 11
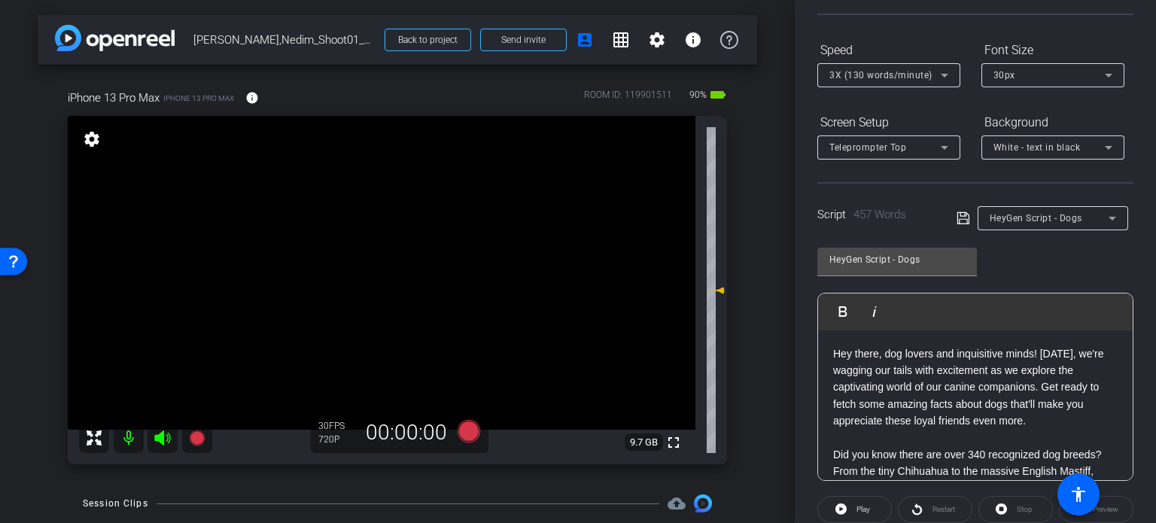
scroll to position [151, 0]
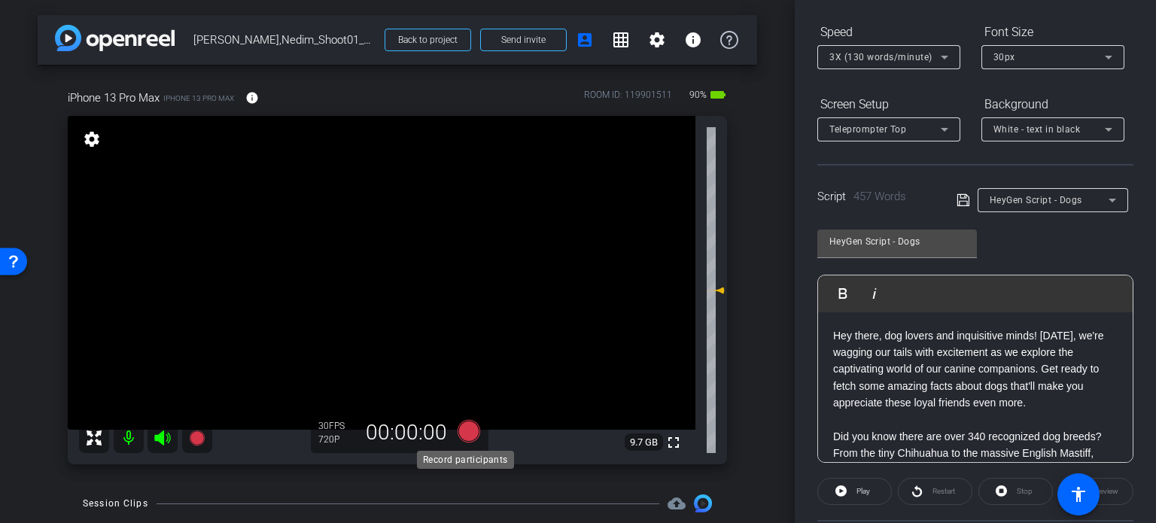
click at [470, 433] on icon at bounding box center [469, 431] width 23 height 23
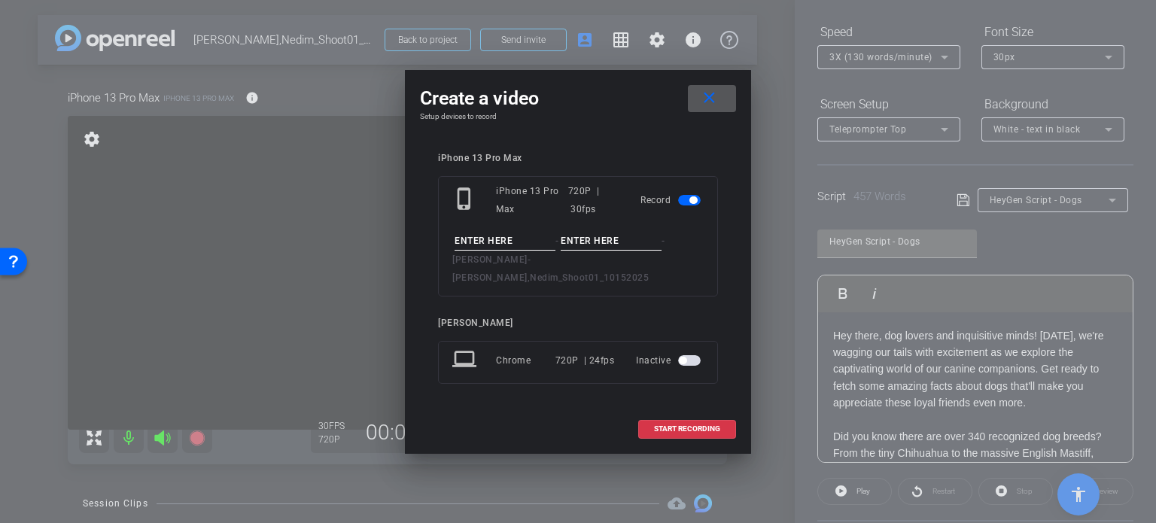
click at [501, 246] on input at bounding box center [505, 241] width 101 height 19
type input "Nedim Avatar 1"
click at [608, 240] on div "phone_iphone iPhone 13 Pro Max 720P | 30fps Record Nedim Avatar 1 - - Nedim Ram…" at bounding box center [578, 236] width 280 height 120
click at [586, 251] on input at bounding box center [611, 241] width 101 height 19
type input "Take1"
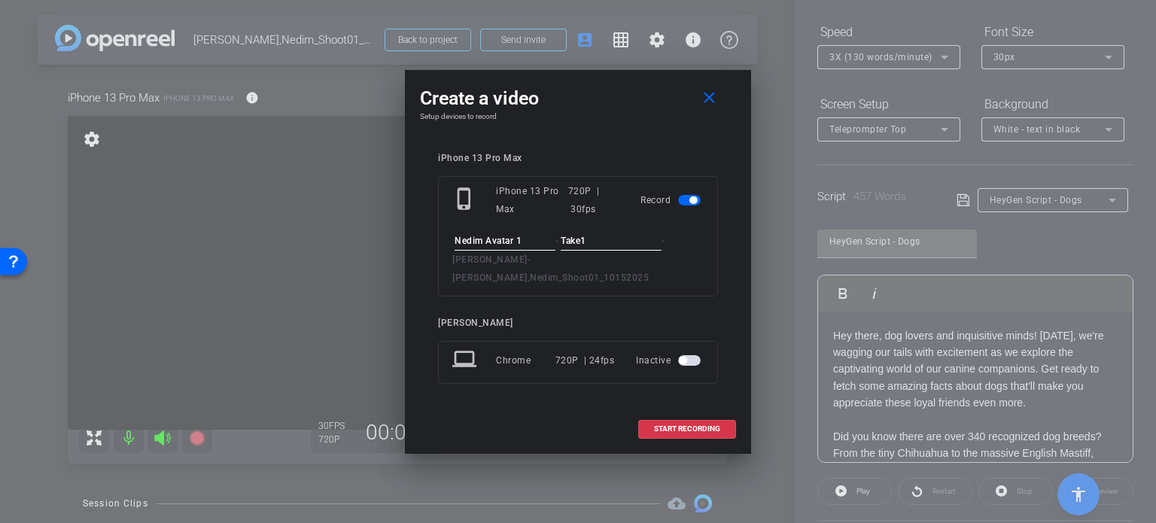
click at [610, 144] on div "Create a video close Setup devices to record iPhone 13 Pro Max phone_iphone iPh…" at bounding box center [578, 262] width 346 height 384
click at [698, 425] on span "START RECORDING" at bounding box center [687, 429] width 66 height 8
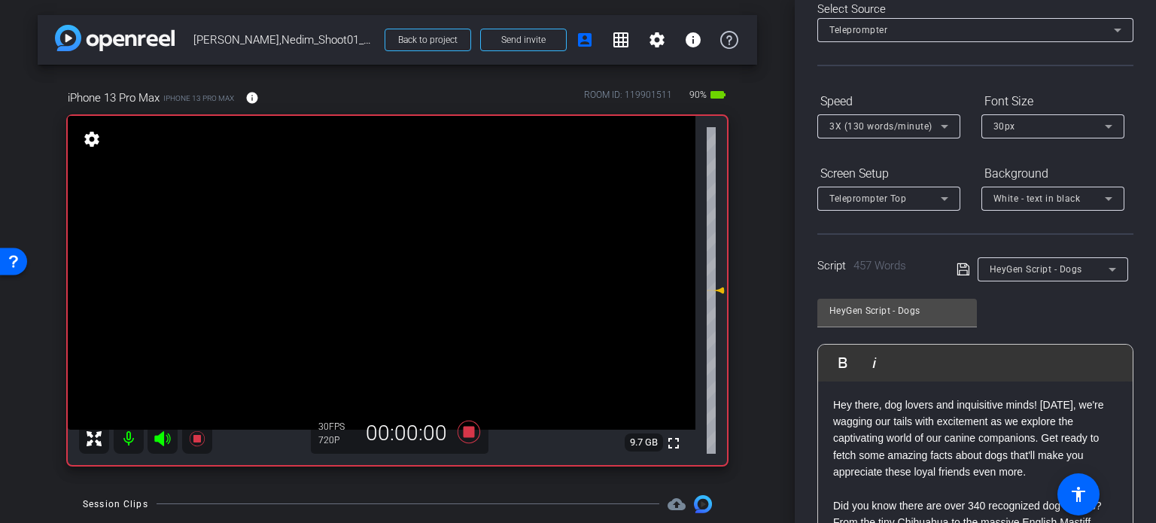
scroll to position [0, 0]
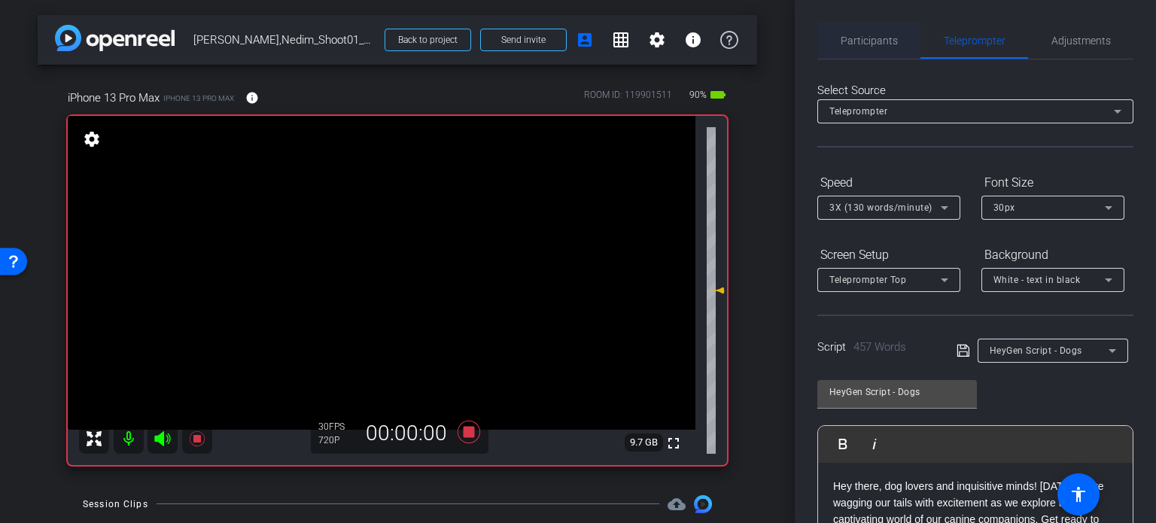
click at [886, 43] on span "Participants" at bounding box center [869, 40] width 57 height 11
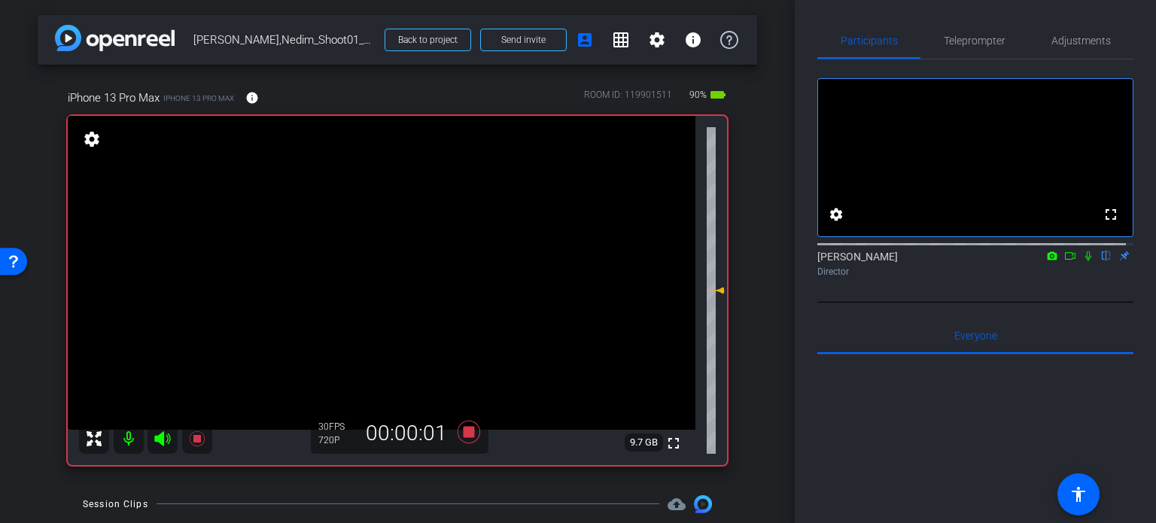
click at [1083, 261] on icon at bounding box center [1089, 256] width 12 height 11
click at [970, 38] on span "Teleprompter" at bounding box center [975, 40] width 62 height 11
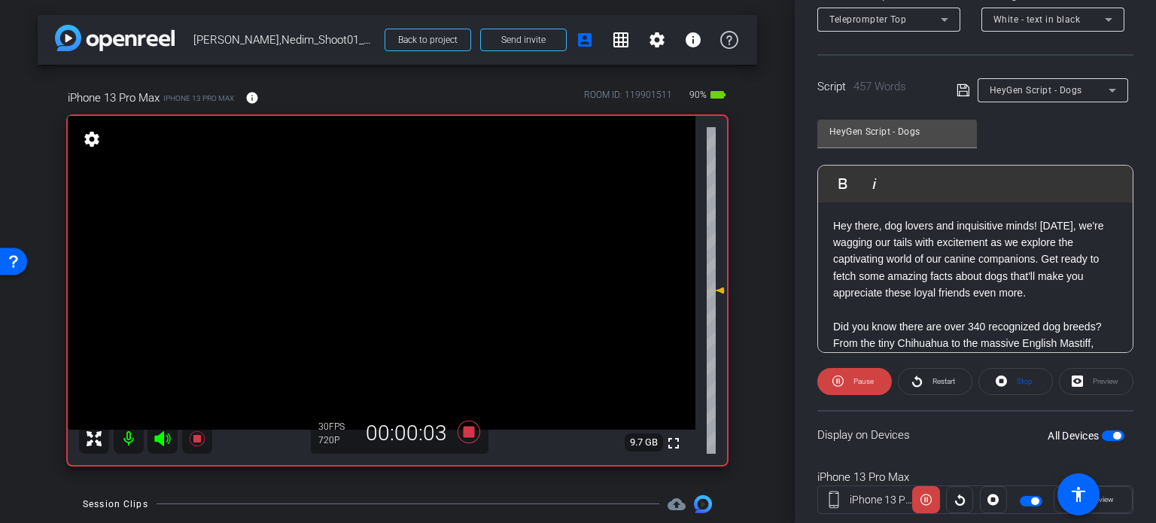
scroll to position [298, 0]
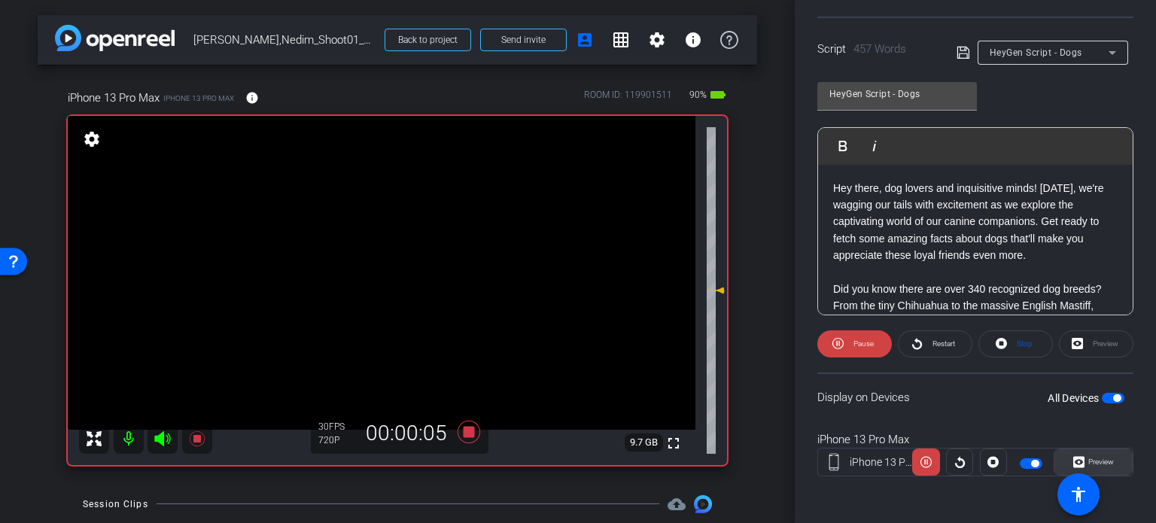
click at [1092, 460] on span "Preview" at bounding box center [1102, 462] width 26 height 8
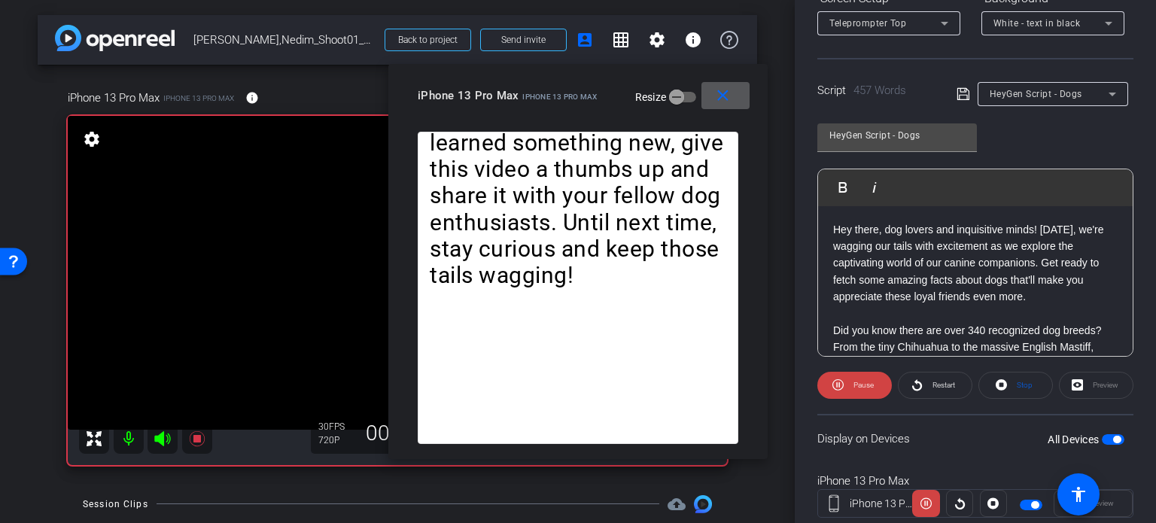
scroll to position [223, 0]
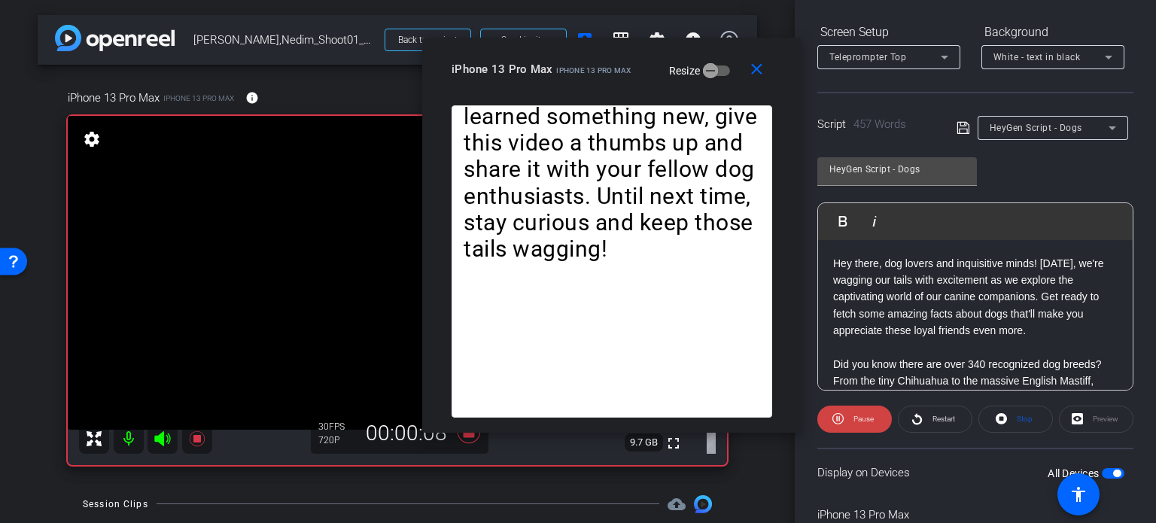
drag, startPoint x: 612, startPoint y: 116, endPoint x: 646, endPoint y: 90, distance: 42.9
click at [646, 90] on div "close iPhone 13 Pro Max iPhone 13 Pro Max Resize" at bounding box center [611, 72] width 379 height 68
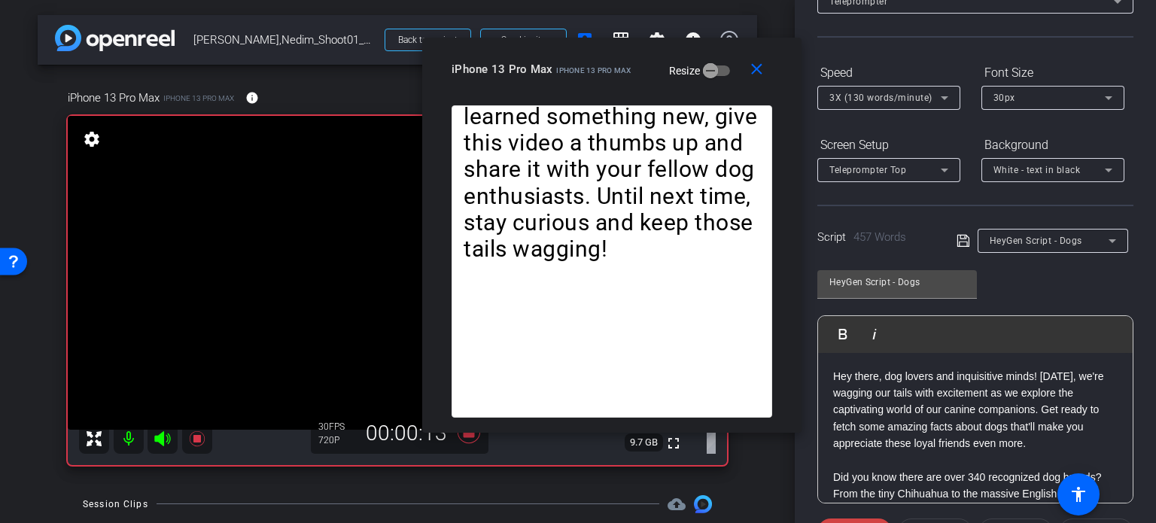
scroll to position [72, 0]
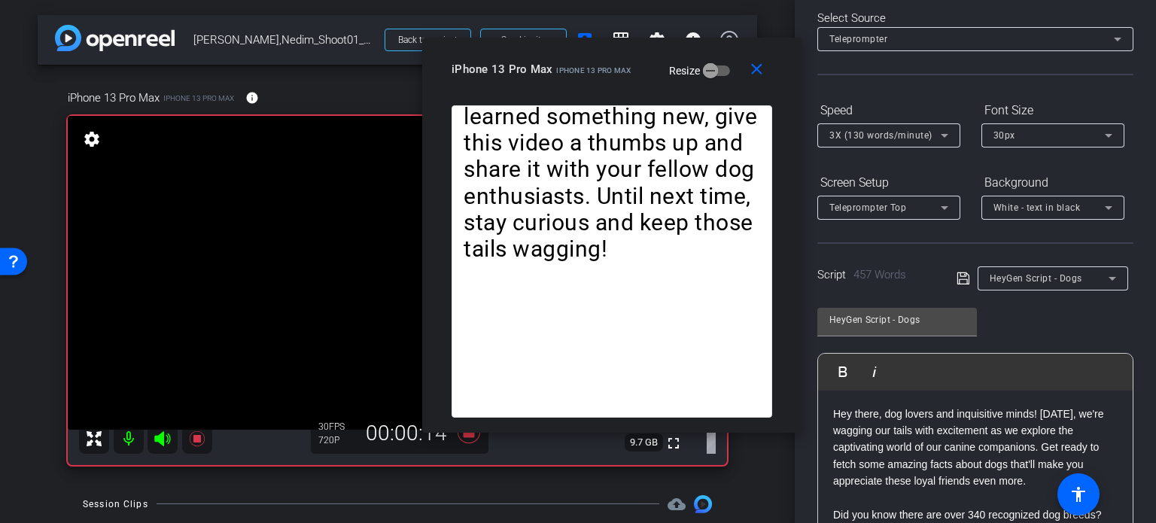
click at [870, 140] on span "3X (130 words/minute)" at bounding box center [881, 135] width 103 height 11
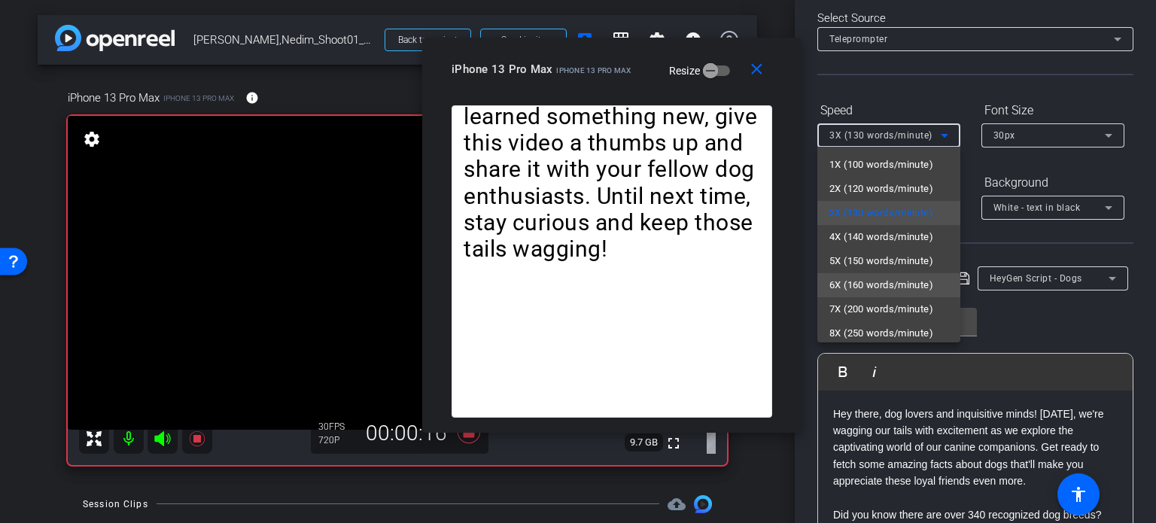
click at [885, 289] on span "6X (160 words/minute)" at bounding box center [882, 285] width 104 height 18
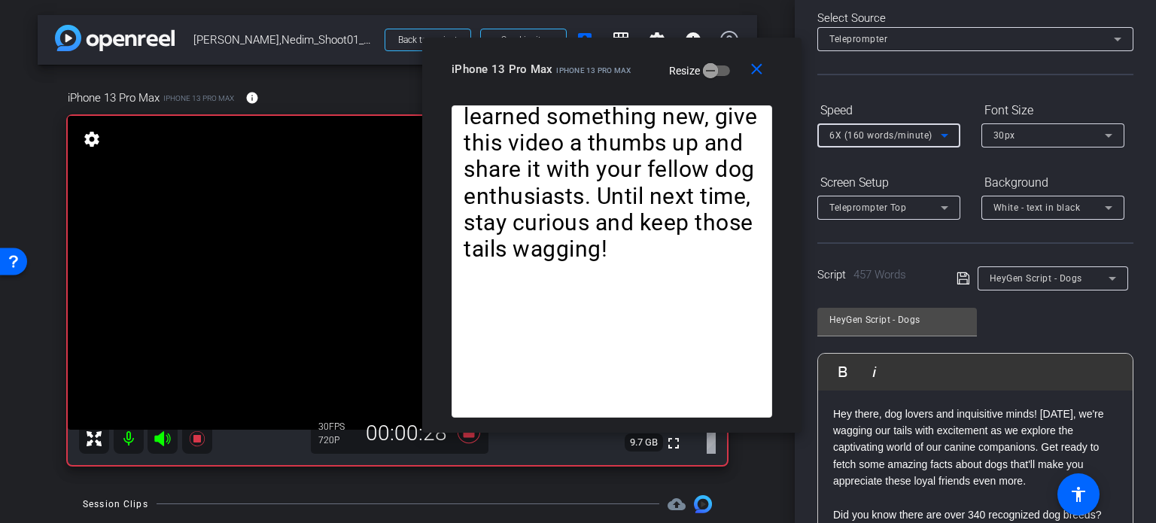
click at [864, 129] on div "6X (160 words/minute)" at bounding box center [885, 135] width 111 height 19
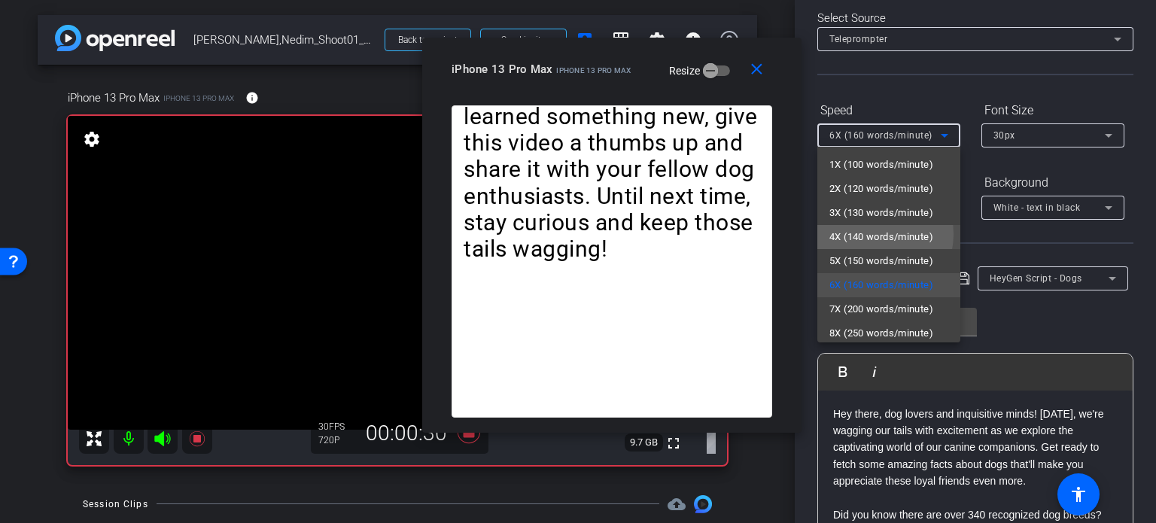
click at [871, 234] on span "4X (140 words/minute)" at bounding box center [882, 237] width 104 height 18
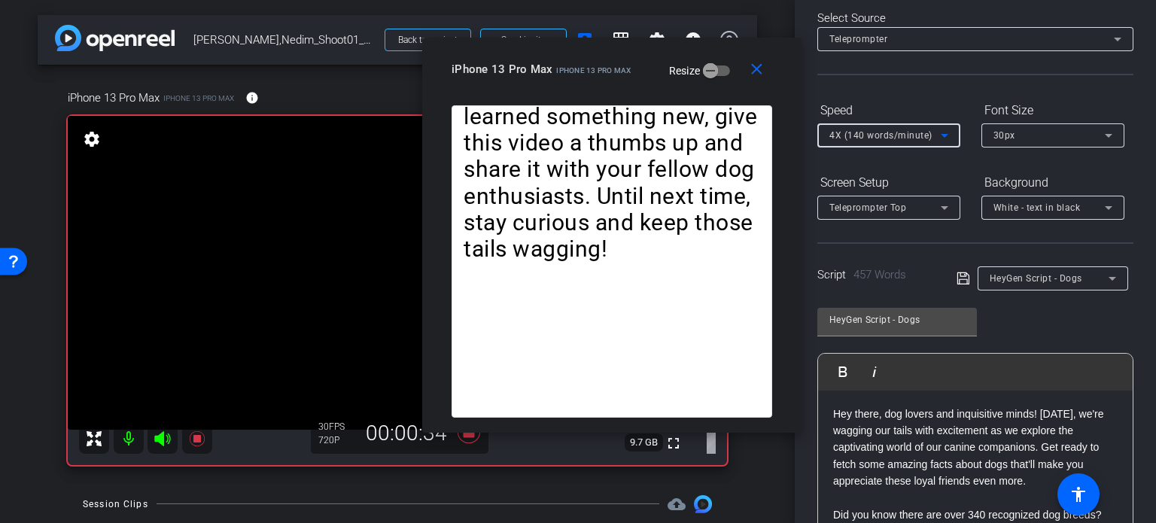
click at [855, 139] on span "4X (140 words/minute)" at bounding box center [881, 135] width 103 height 11
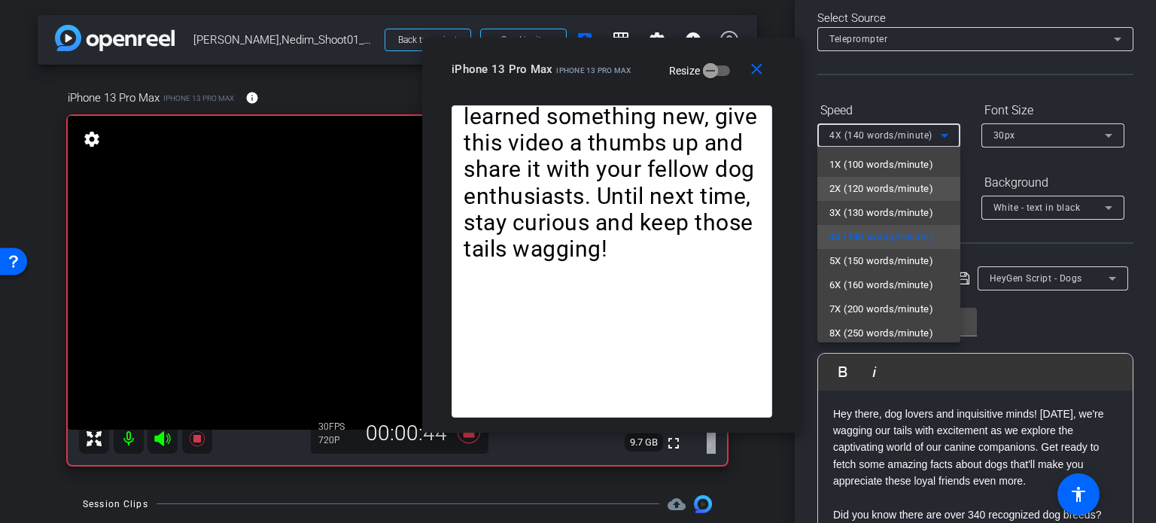
click at [863, 187] on span "2X (120 words/minute)" at bounding box center [882, 189] width 104 height 18
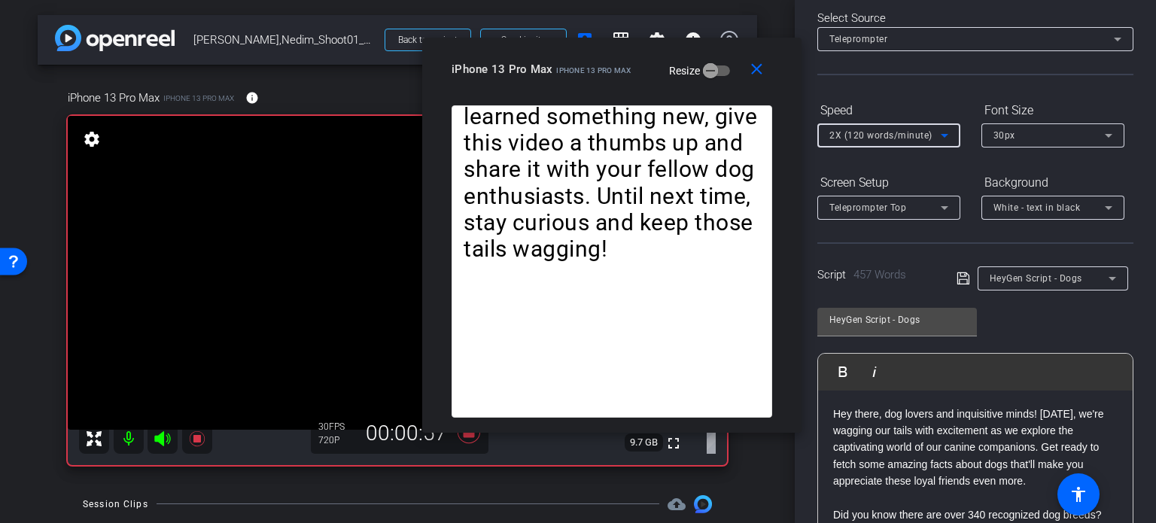
click at [891, 129] on div "2X (120 words/minute)" at bounding box center [885, 135] width 111 height 19
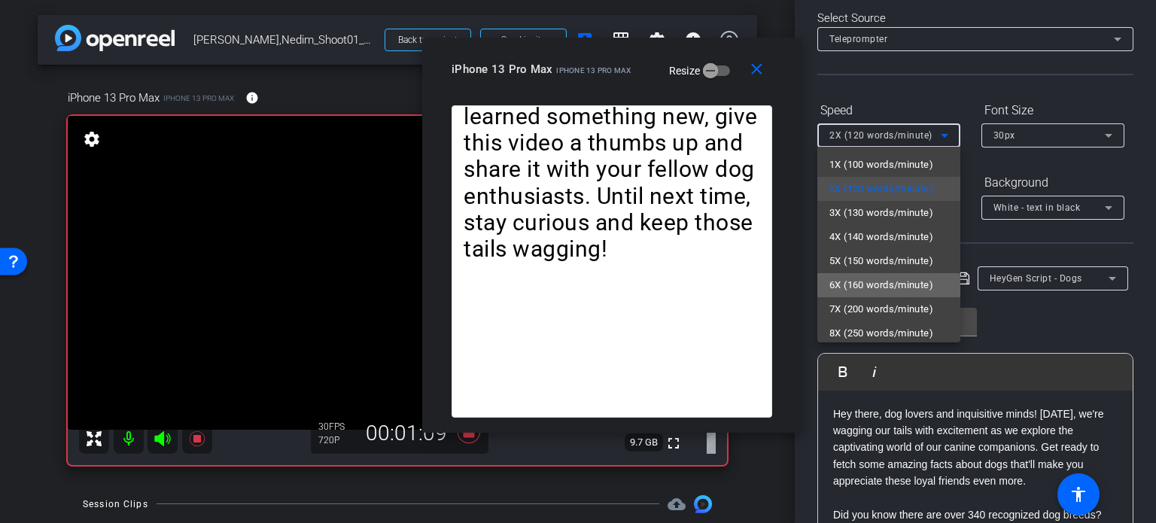
click at [897, 282] on span "6X (160 words/minute)" at bounding box center [882, 285] width 104 height 18
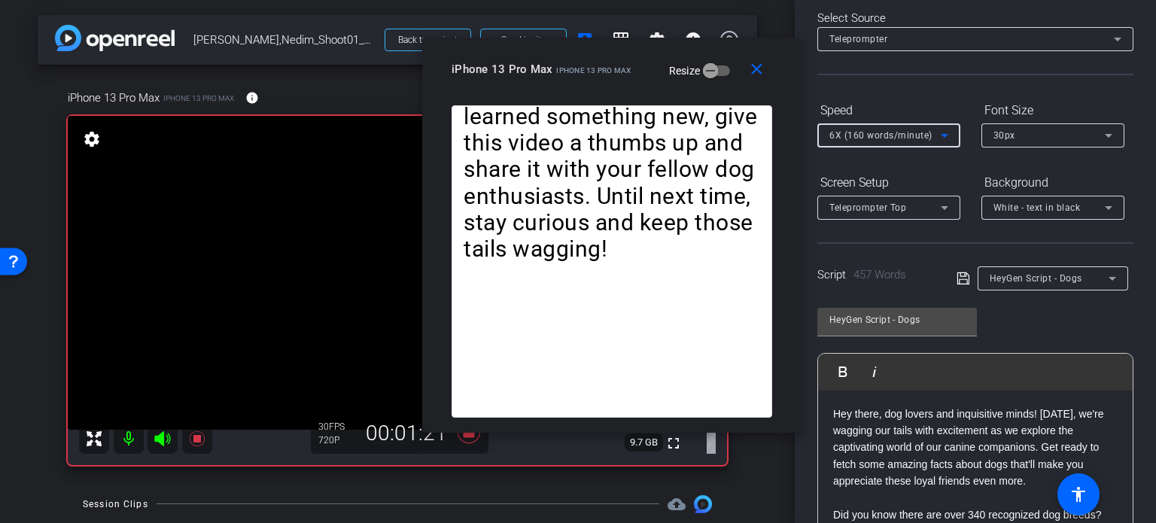
click at [897, 131] on span "6X (160 words/minute)" at bounding box center [881, 135] width 103 height 11
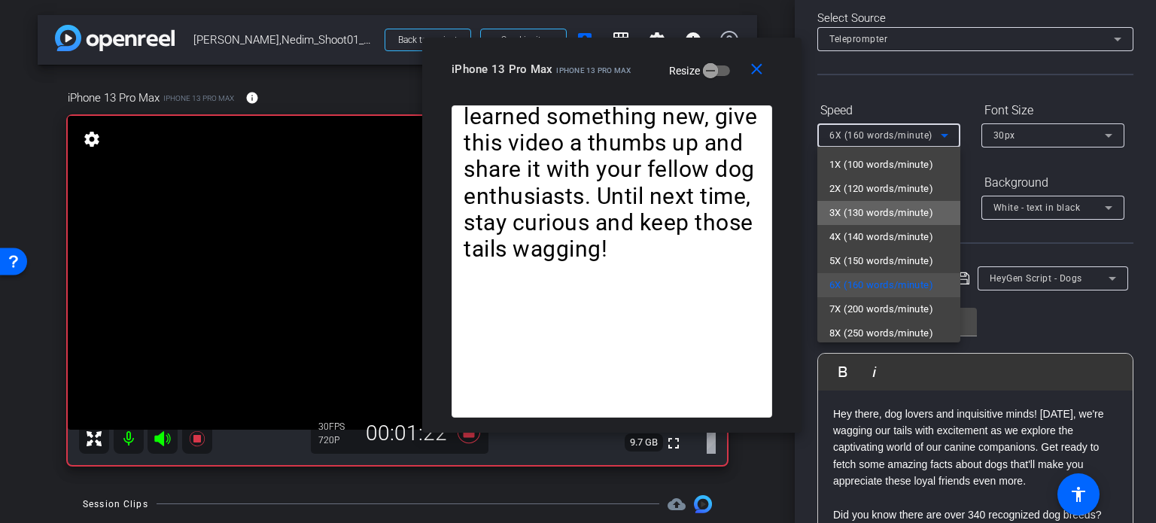
click at [898, 219] on span "3X (130 words/minute)" at bounding box center [882, 213] width 104 height 18
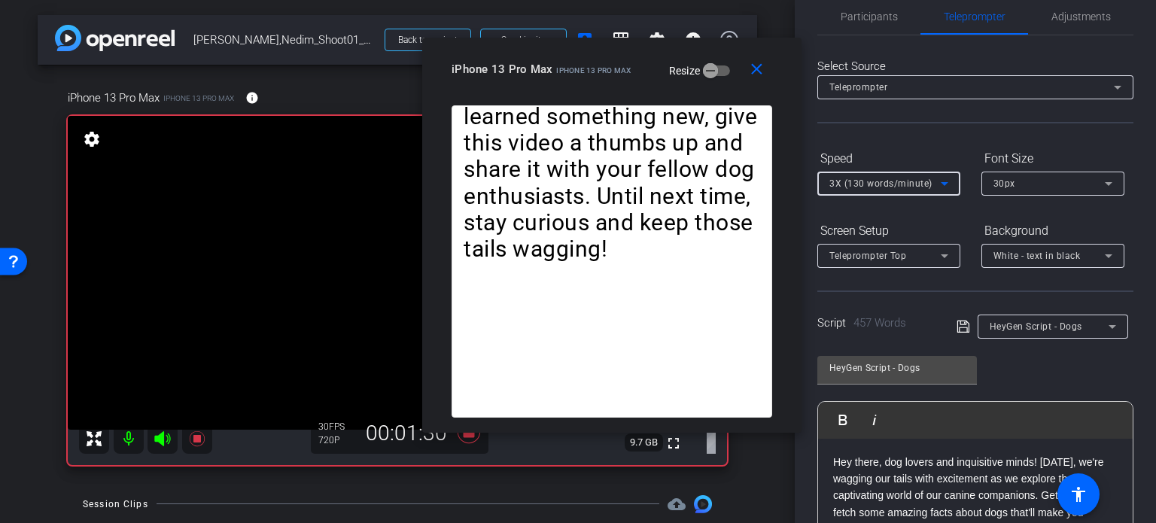
scroll to position [0, 0]
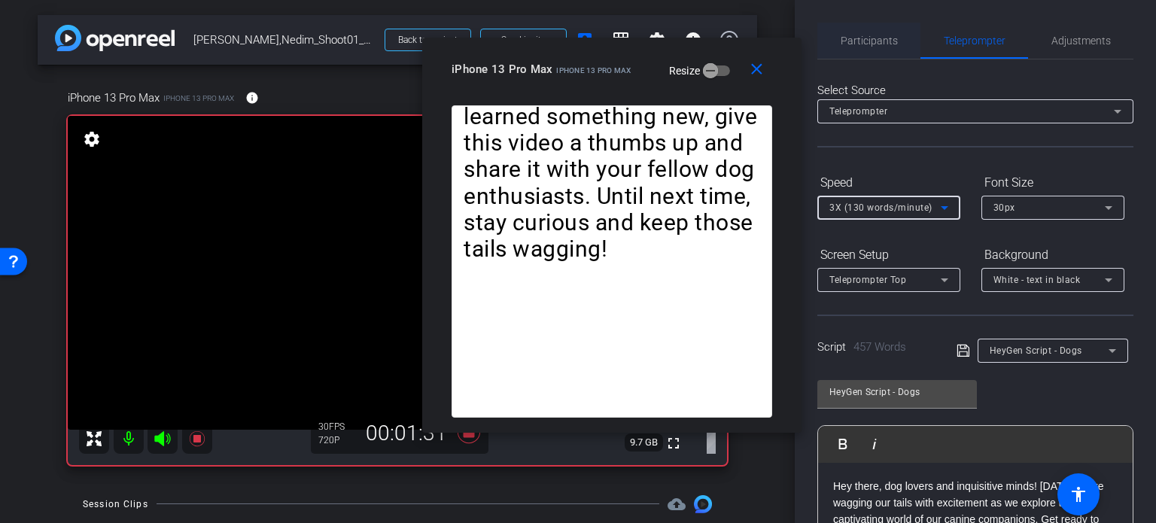
click at [858, 45] on span "Participants" at bounding box center [869, 40] width 57 height 11
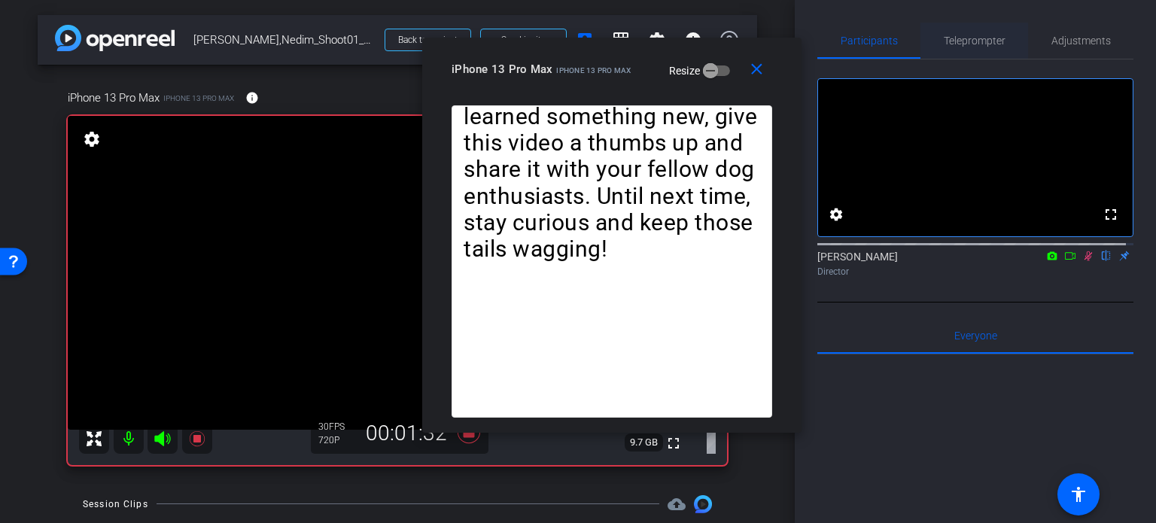
click at [988, 38] on span "Teleprompter" at bounding box center [975, 40] width 62 height 11
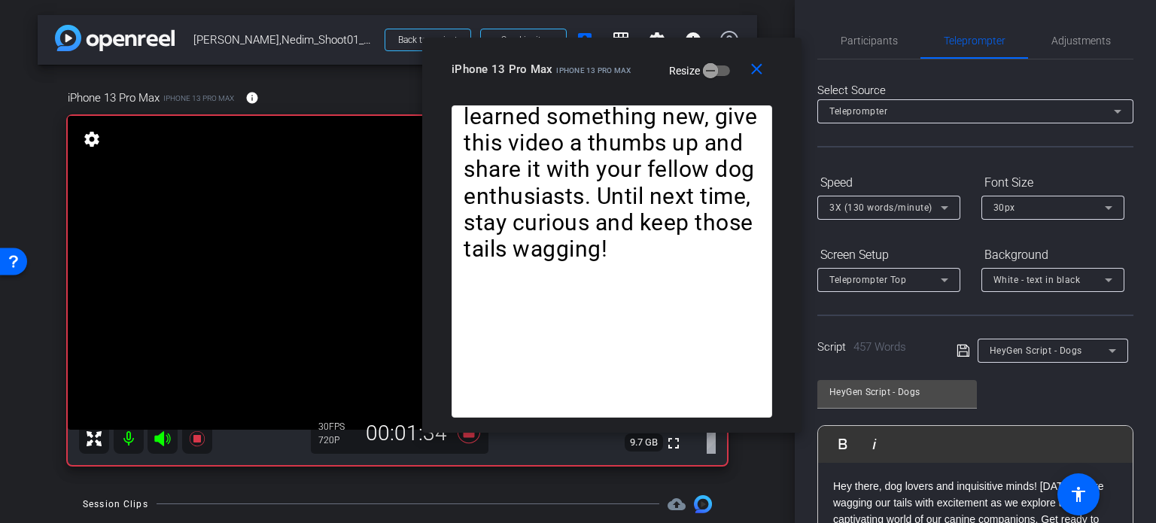
click at [874, 200] on div "3X (130 words/minute)" at bounding box center [885, 207] width 111 height 19
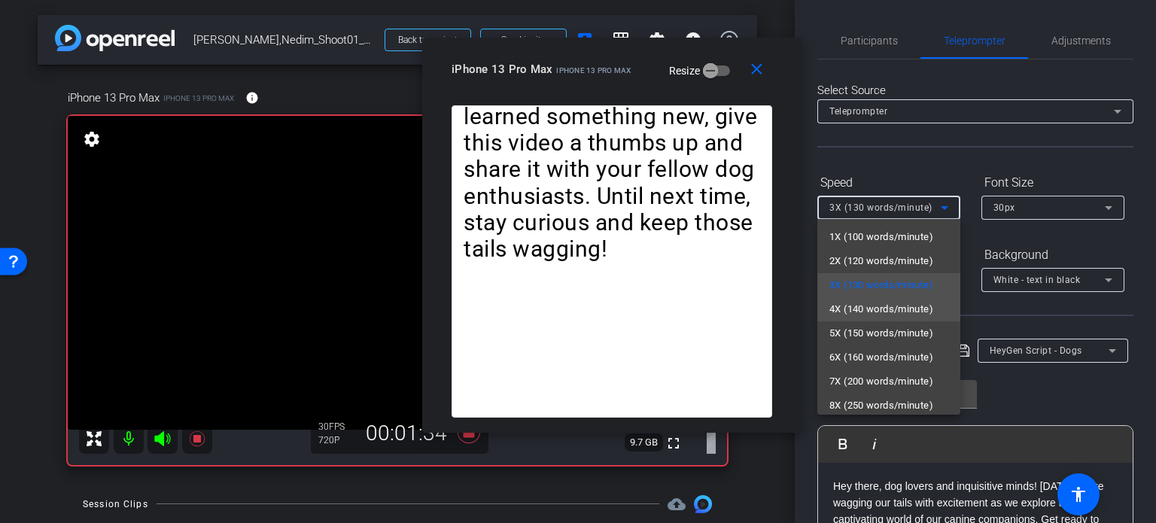
scroll to position [33, 0]
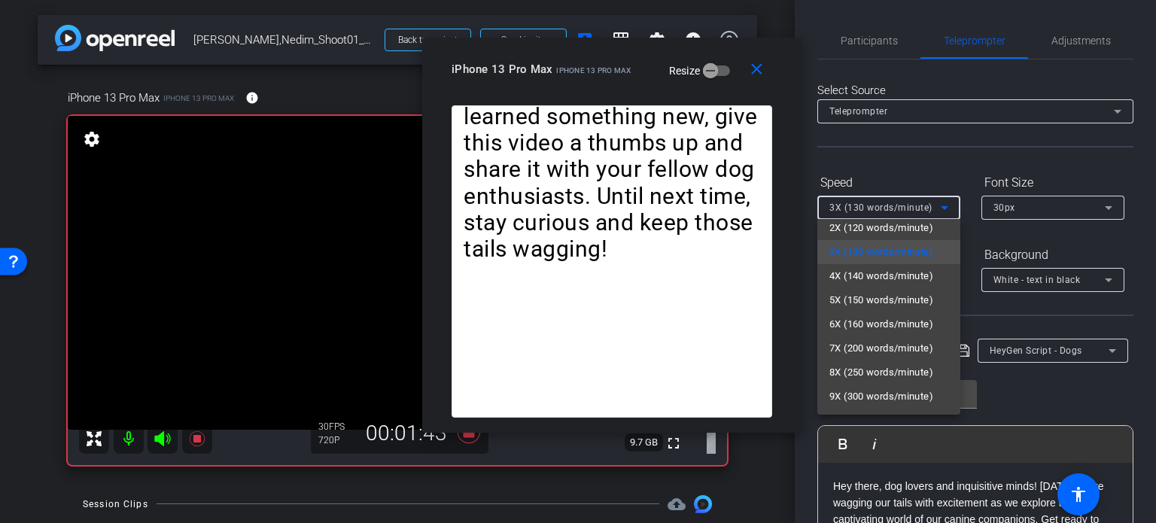
click at [616, 81] on div at bounding box center [578, 261] width 1156 height 523
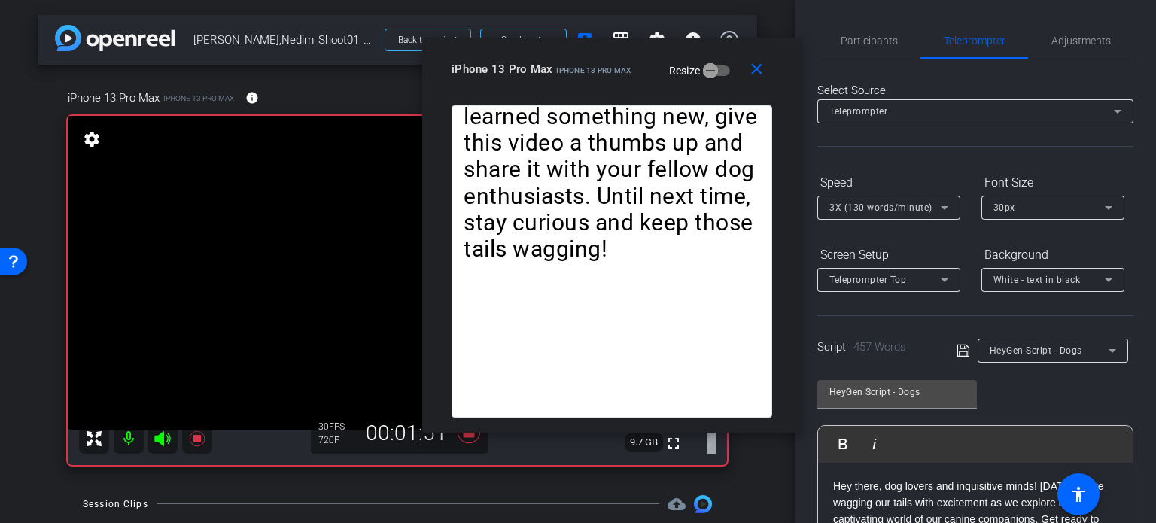
click at [910, 203] on span "3X (130 words/minute)" at bounding box center [881, 208] width 103 height 11
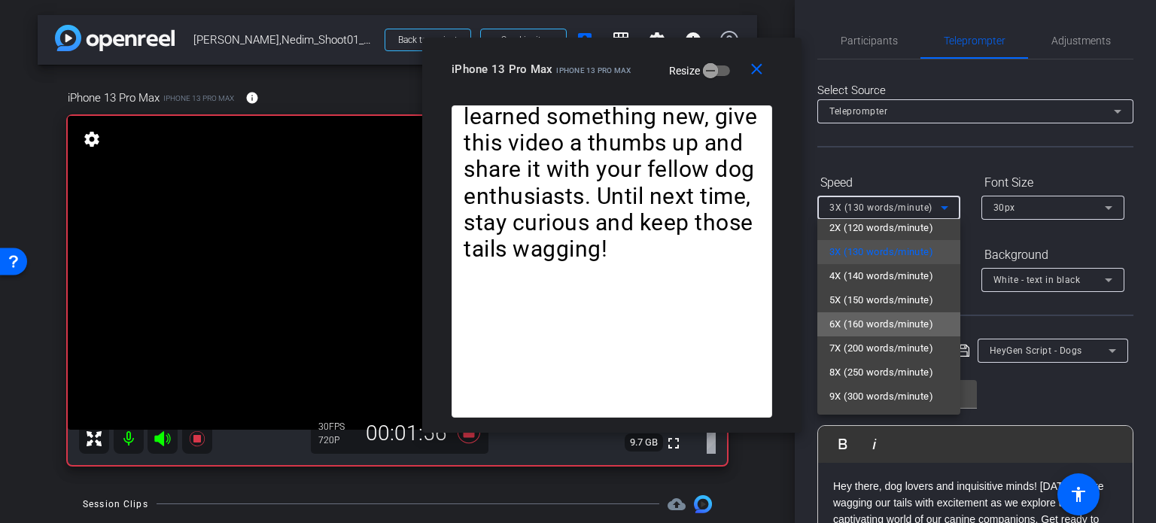
click at [900, 321] on span "6X (160 words/minute)" at bounding box center [882, 324] width 104 height 18
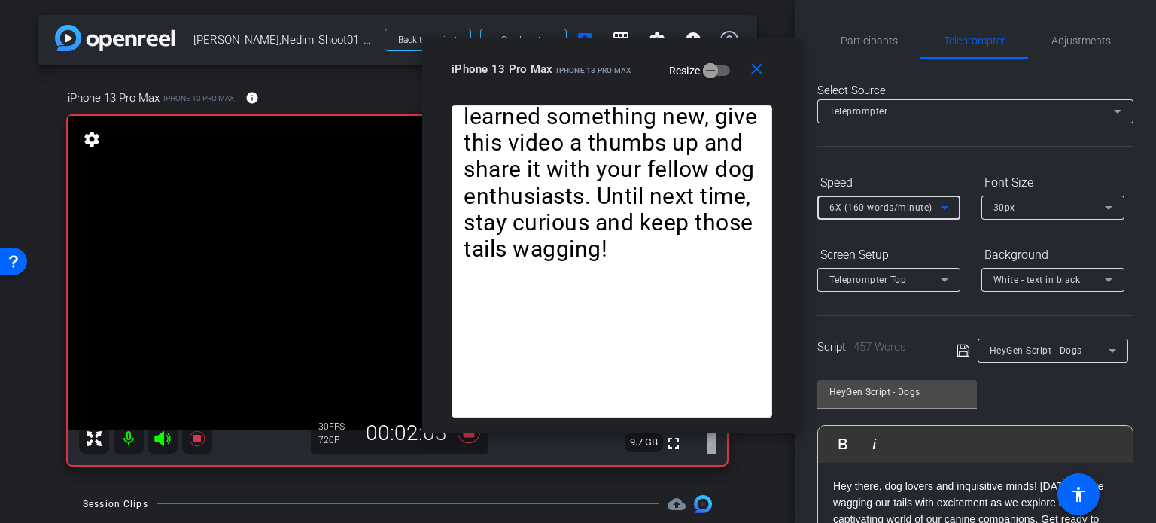
click at [856, 203] on span "6X (160 words/minute)" at bounding box center [881, 208] width 103 height 11
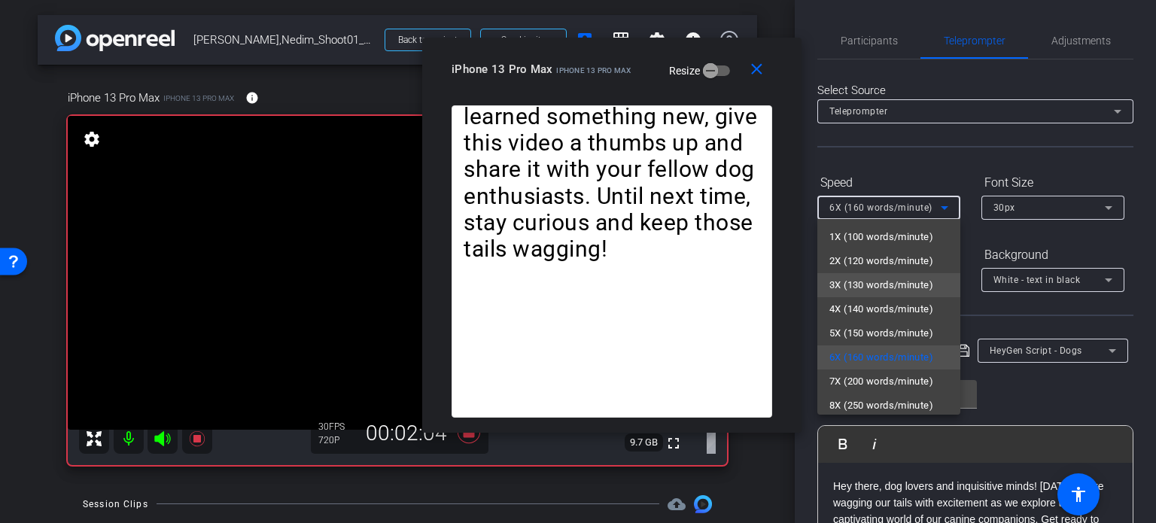
click at [872, 289] on span "3X (130 words/minute)" at bounding box center [882, 285] width 104 height 18
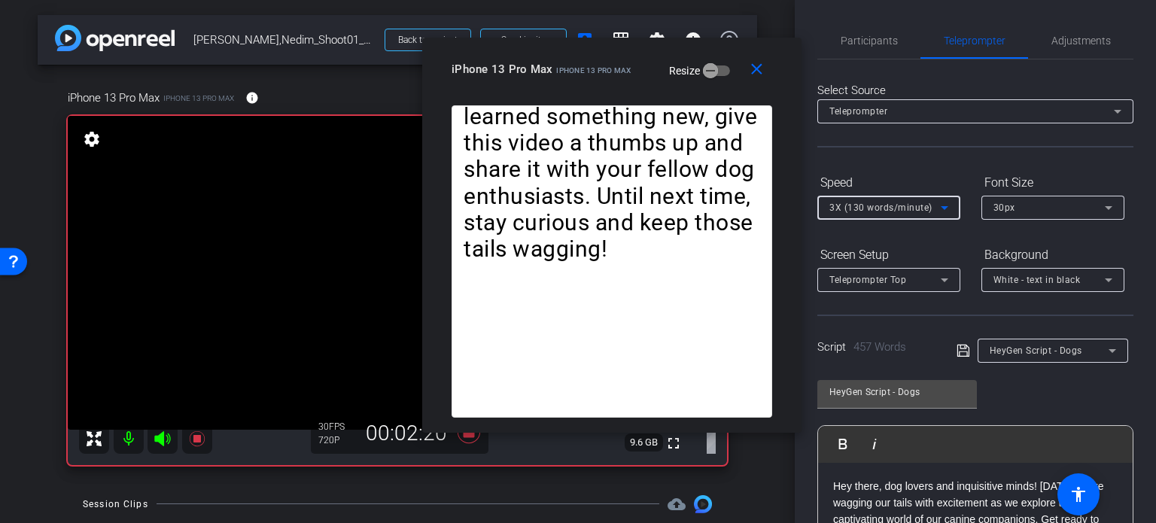
click at [860, 207] on span "3X (130 words/minute)" at bounding box center [881, 208] width 103 height 11
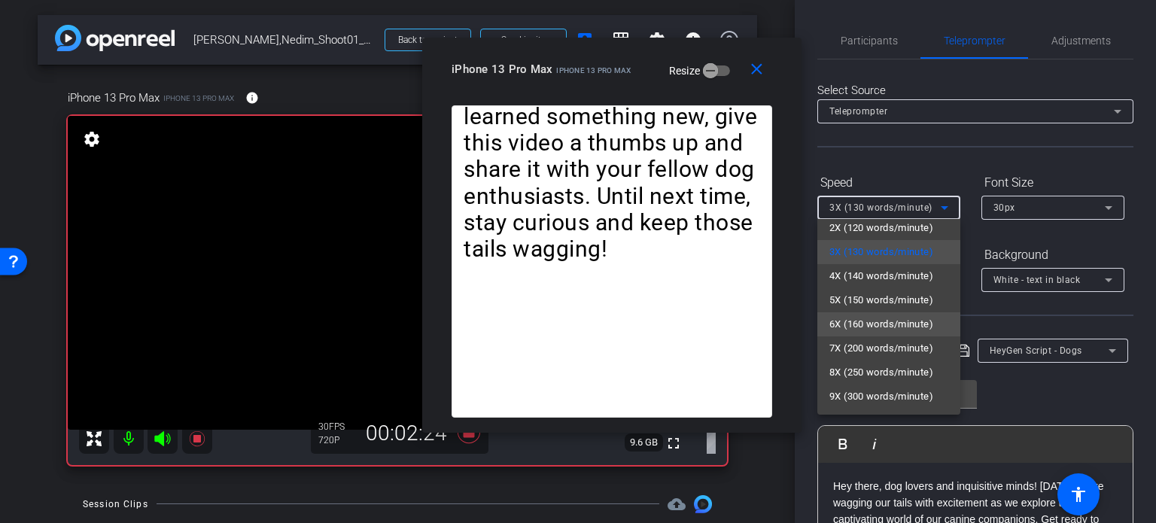
click at [872, 324] on span "6X (160 words/minute)" at bounding box center [882, 324] width 104 height 18
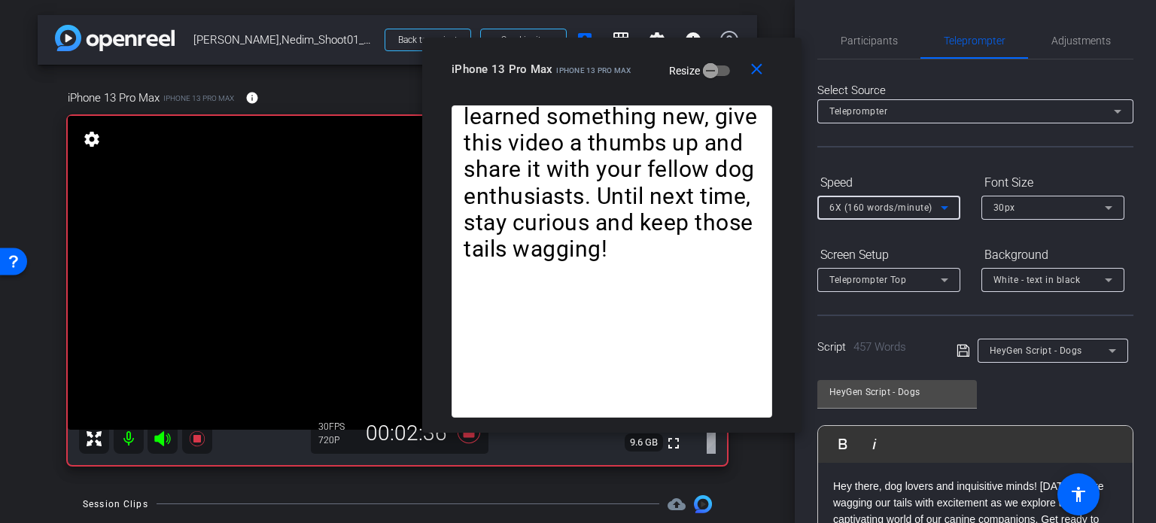
click at [888, 203] on span "6X (160 words/minute)" at bounding box center [881, 208] width 103 height 11
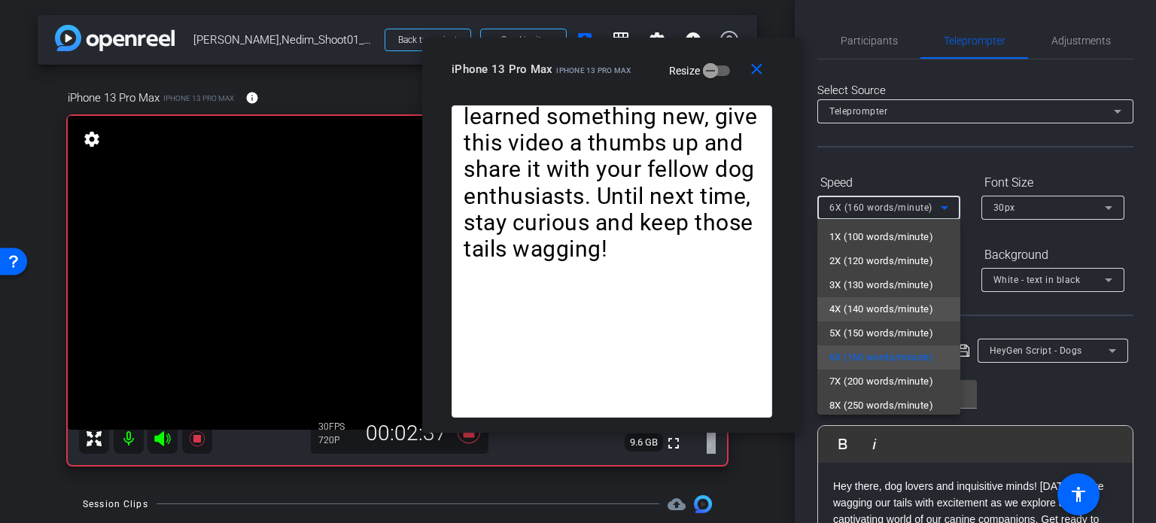
click at [858, 313] on span "4X (140 words/minute)" at bounding box center [882, 309] width 104 height 18
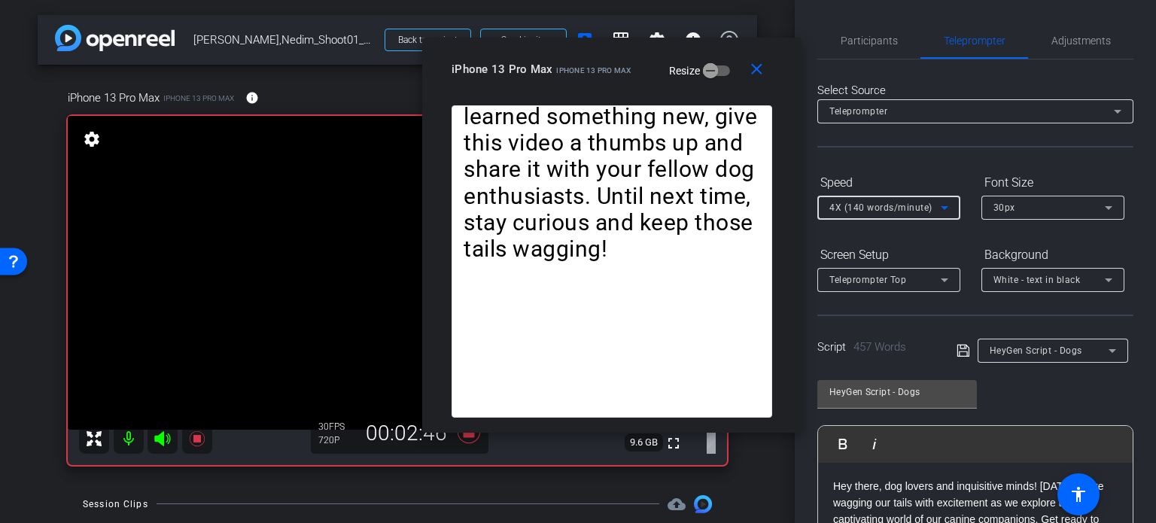
click at [855, 213] on span "4X (140 words/minute)" at bounding box center [881, 208] width 103 height 11
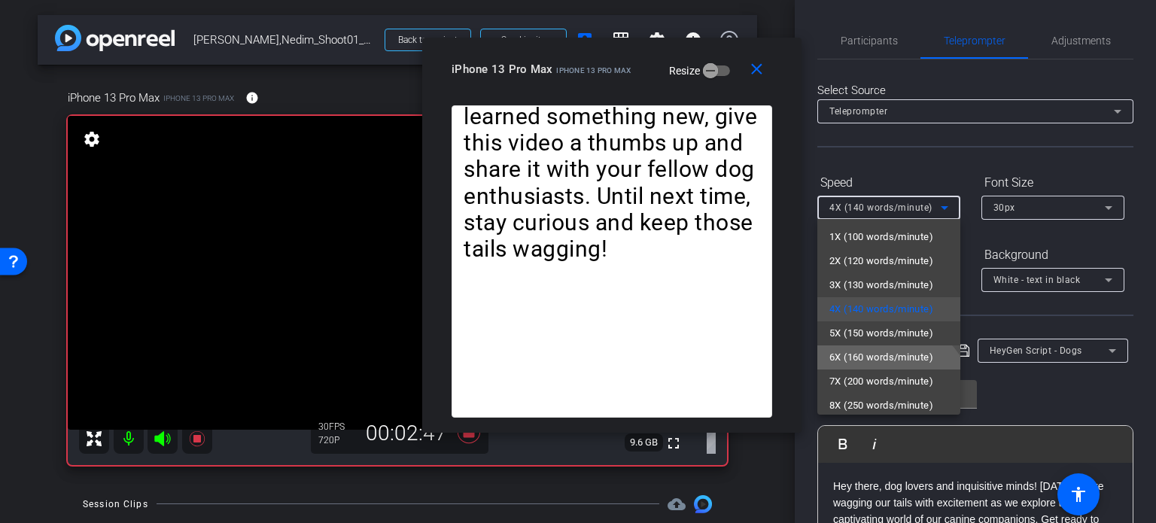
click at [859, 354] on span "6X (160 words/minute)" at bounding box center [882, 358] width 104 height 18
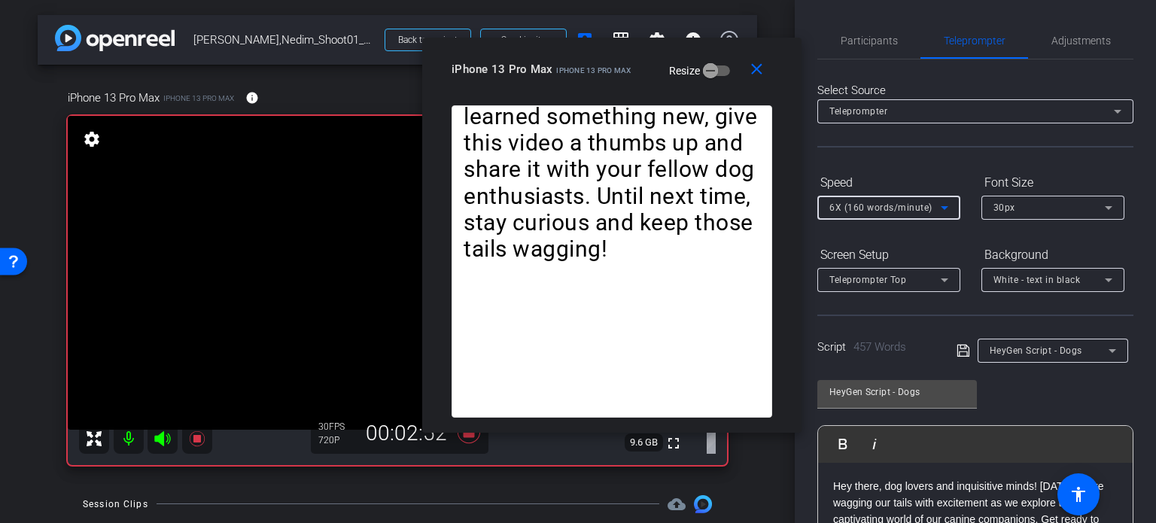
click at [873, 206] on span "6X (160 words/minute)" at bounding box center [881, 208] width 103 height 11
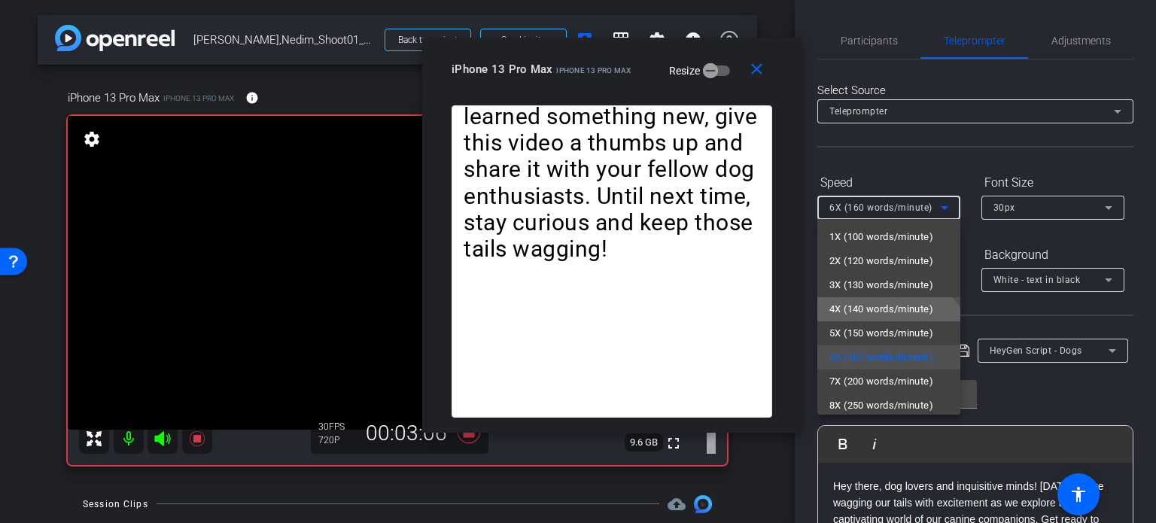
click at [864, 306] on span "4X (140 words/minute)" at bounding box center [882, 309] width 104 height 18
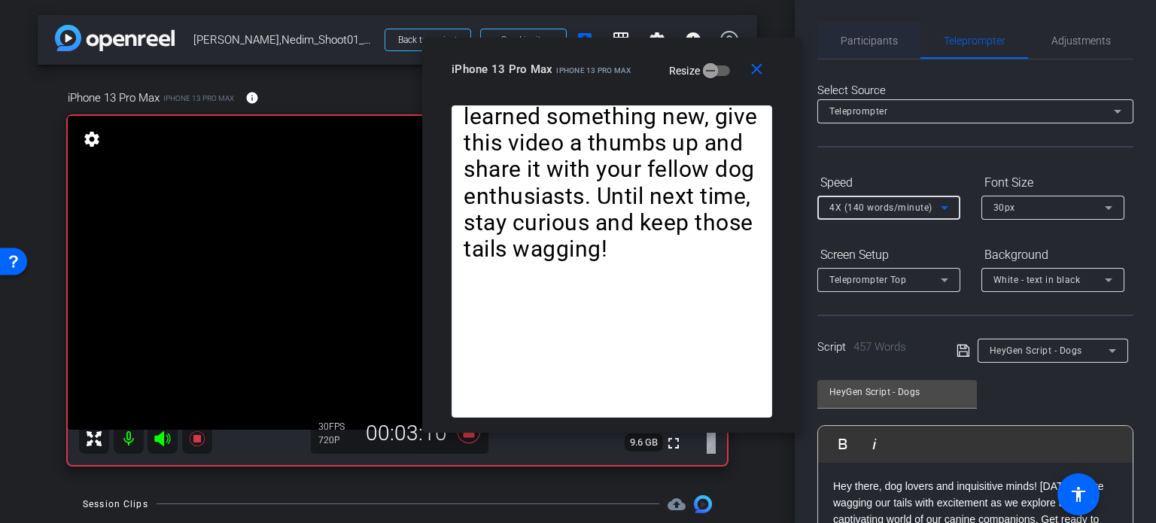
click at [855, 32] on span "Participants" at bounding box center [869, 41] width 57 height 36
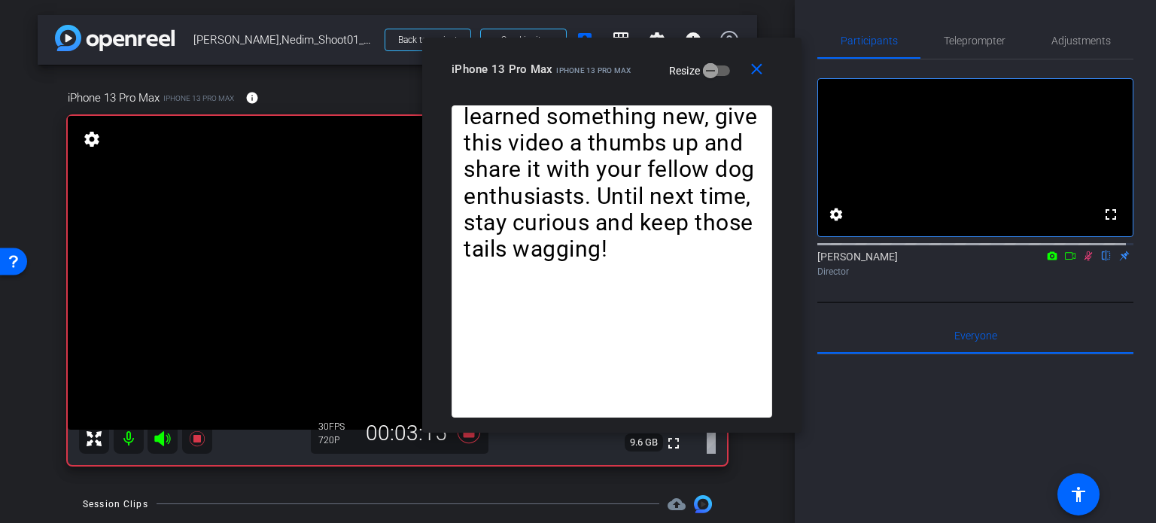
click at [1083, 261] on icon at bounding box center [1089, 256] width 12 height 11
click at [967, 41] on span "Teleprompter" at bounding box center [975, 40] width 62 height 11
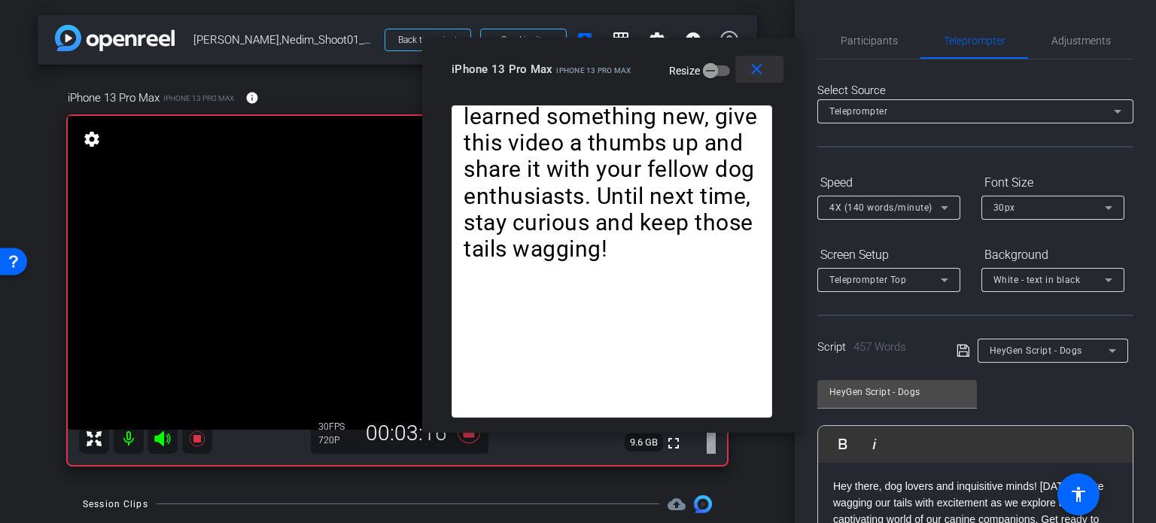
click at [759, 69] on mat-icon "close" at bounding box center [757, 69] width 19 height 19
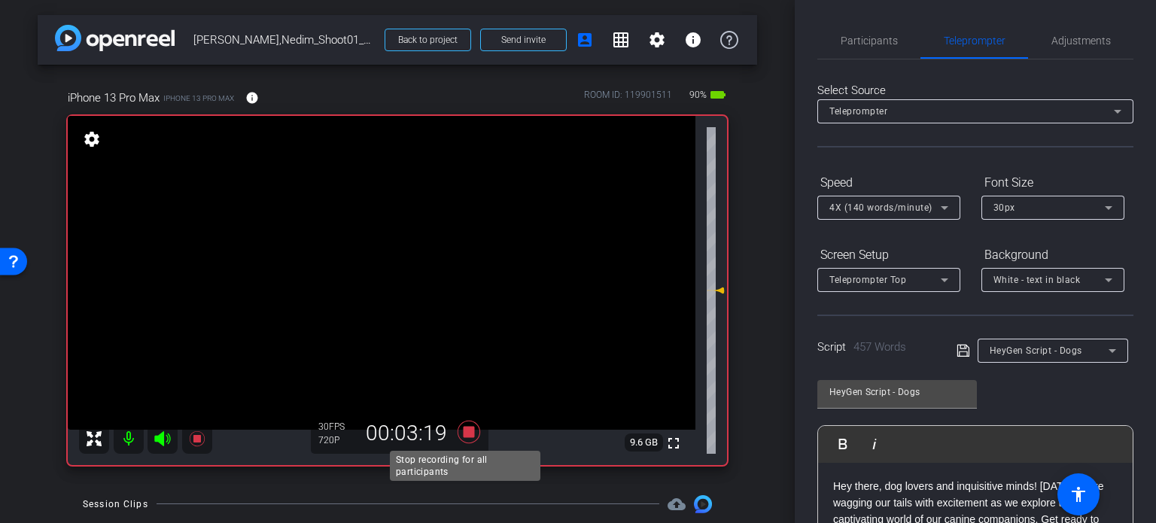
click at [462, 427] on icon at bounding box center [469, 432] width 23 height 23
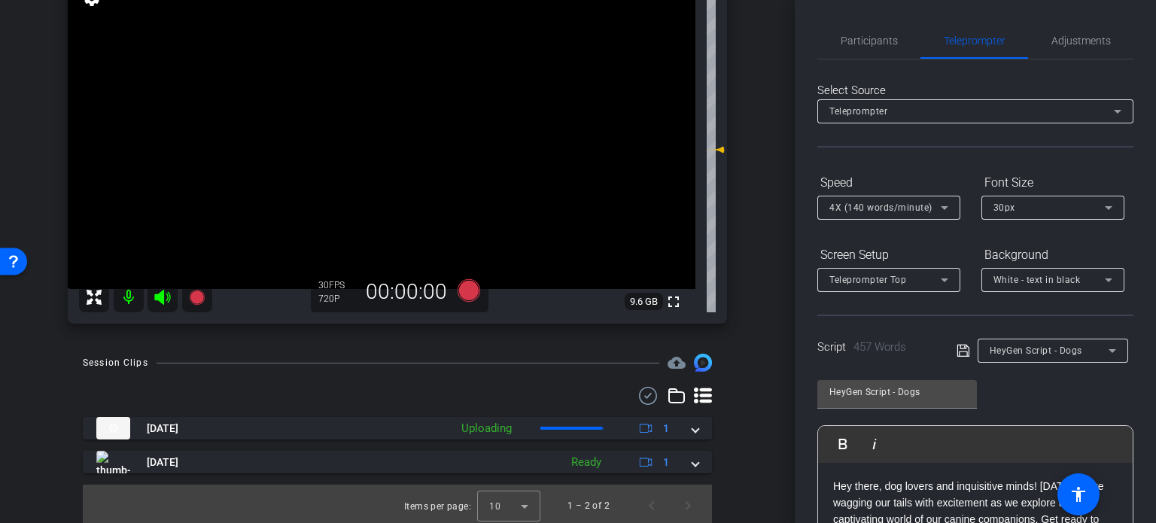
scroll to position [145, 0]
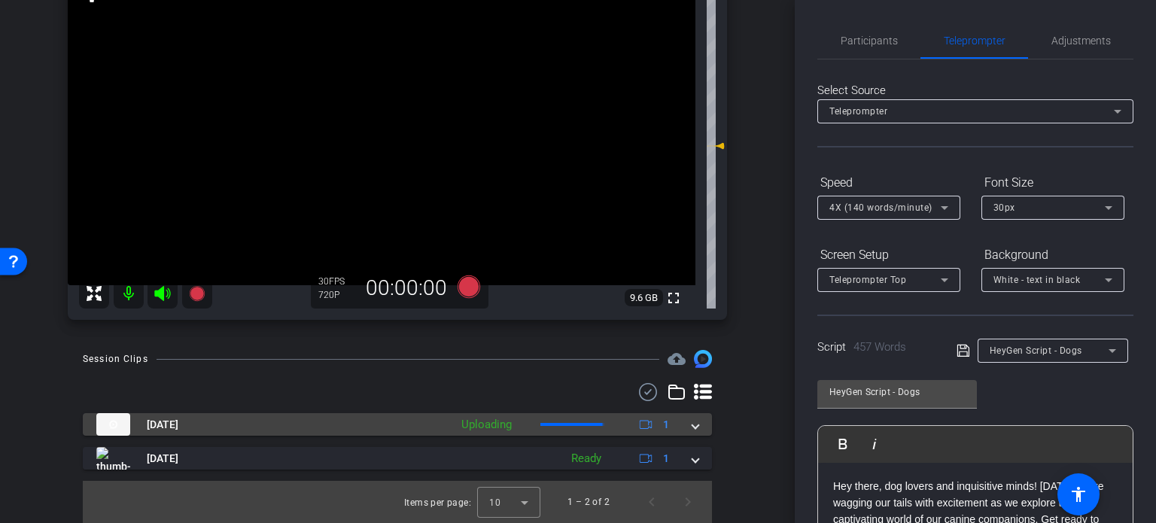
click at [693, 424] on span at bounding box center [696, 425] width 6 height 16
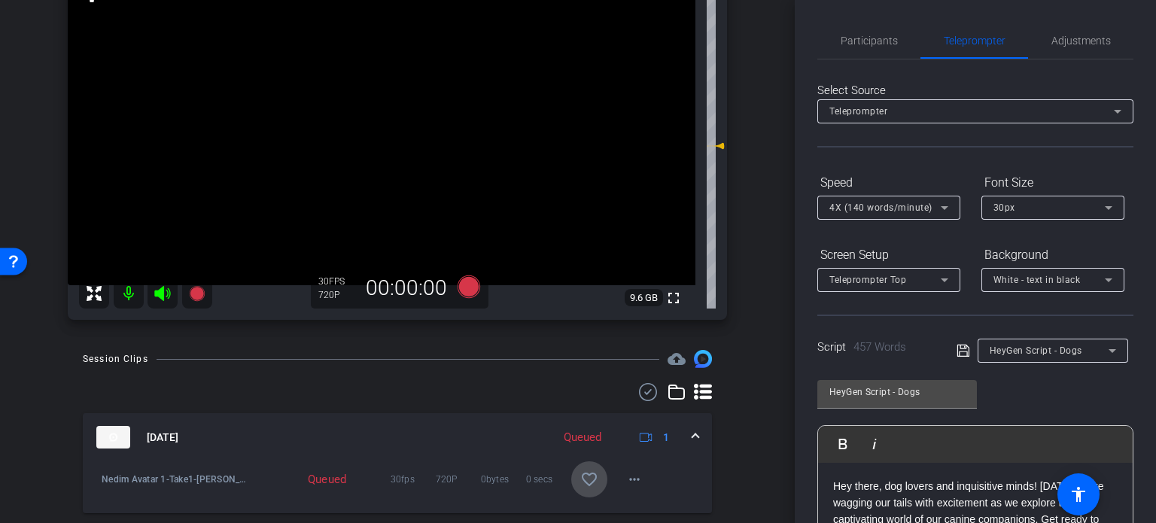
click at [581, 478] on mat-icon "favorite_border" at bounding box center [589, 480] width 18 height 18
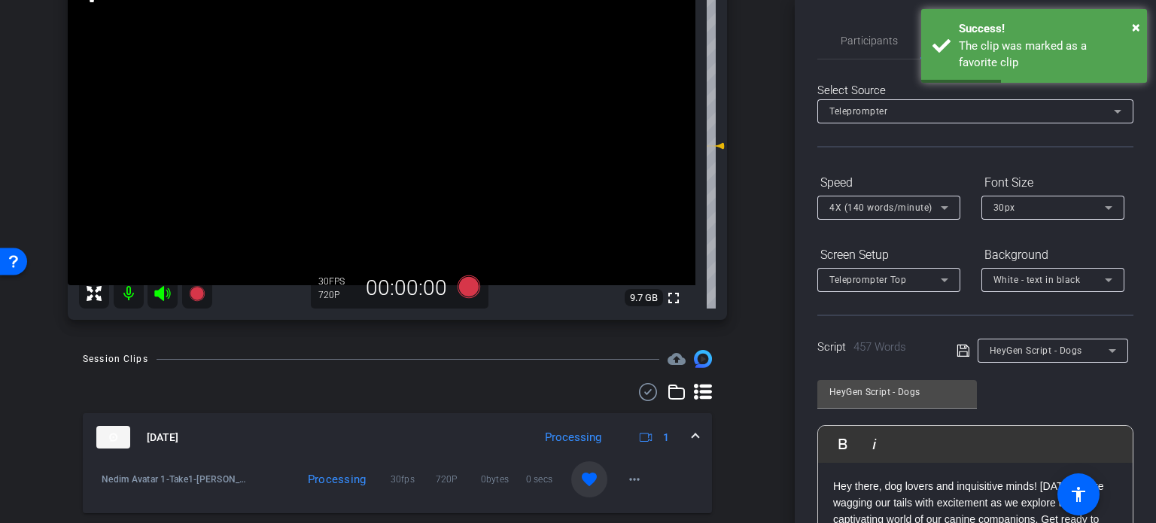
click at [693, 435] on span at bounding box center [696, 438] width 6 height 16
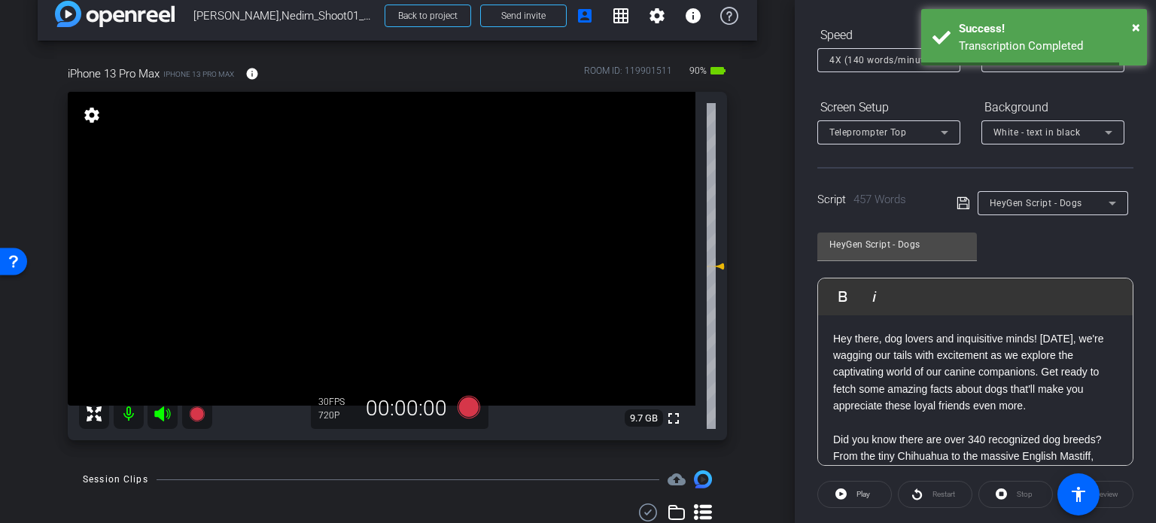
scroll to position [0, 0]
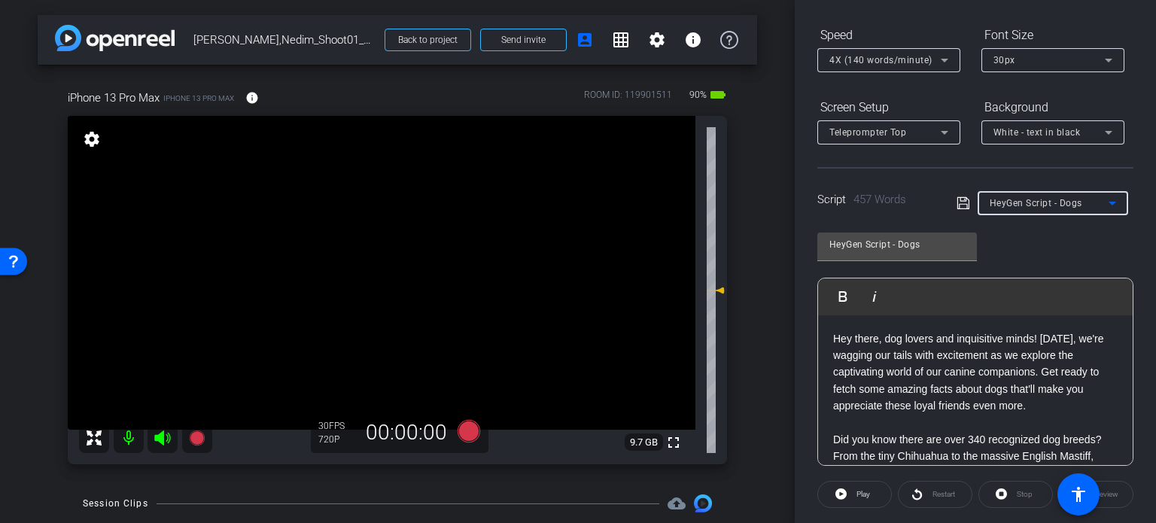
click at [1050, 204] on span "HeyGen Script - Dogs" at bounding box center [1036, 203] width 93 height 11
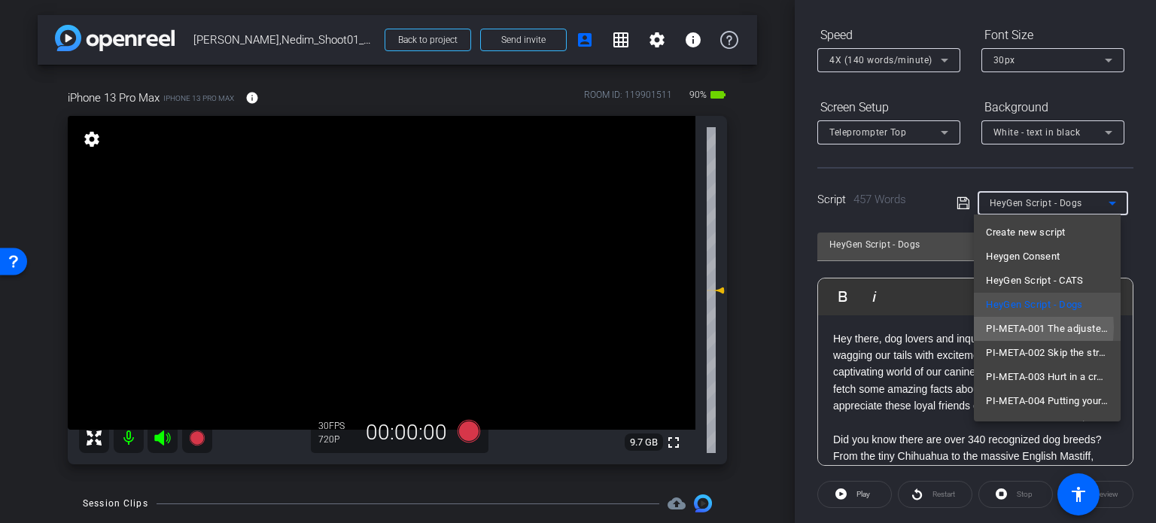
click at [1009, 328] on span "PI-META-001 The adjuster isn’t on your side — here’s why that matters" at bounding box center [1047, 329] width 123 height 18
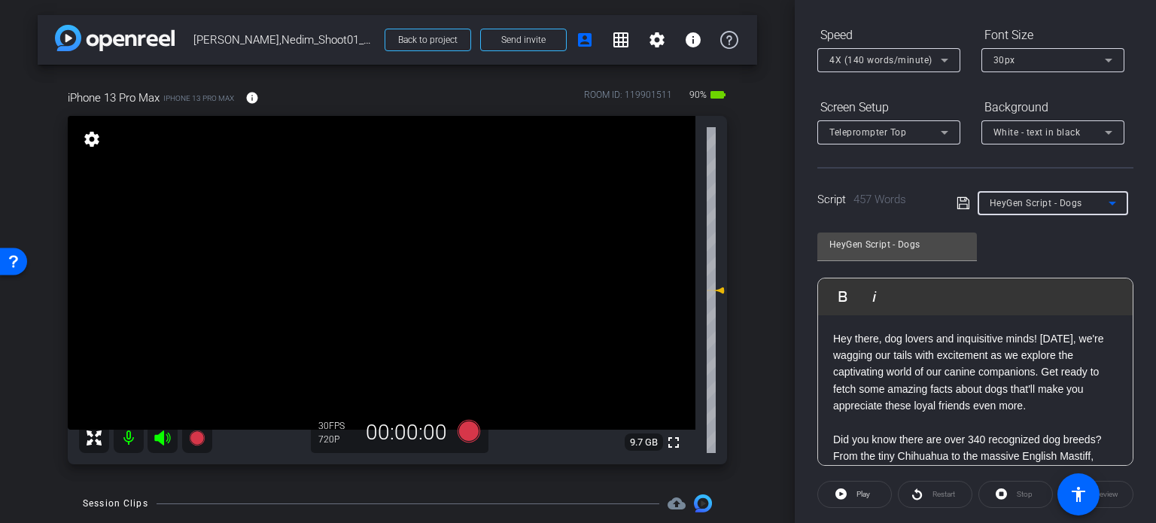
type input "PI-META-001 The adjuster isn’t on your side — here’s why that matters"
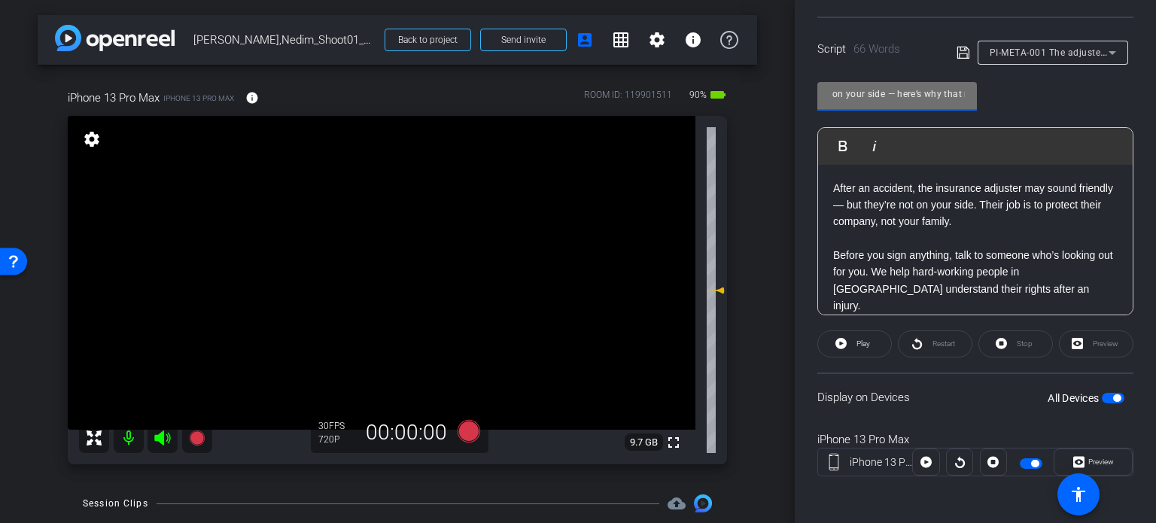
scroll to position [0, 163]
drag, startPoint x: 944, startPoint y: 87, endPoint x: 962, endPoint y: 90, distance: 18.3
click at [962, 90] on input "PI-META-001 The adjuster isn’t on your side — here’s why that matters" at bounding box center [898, 94] width 136 height 18
click at [928, 99] on input "PI-META-001 The adjuster isn’t on your side — here’s why that matters" at bounding box center [898, 94] width 136 height 18
click at [855, 95] on input "PI-META-001 The adjuster isn’t on your side — here’s why that matters" at bounding box center [898, 94] width 136 height 18
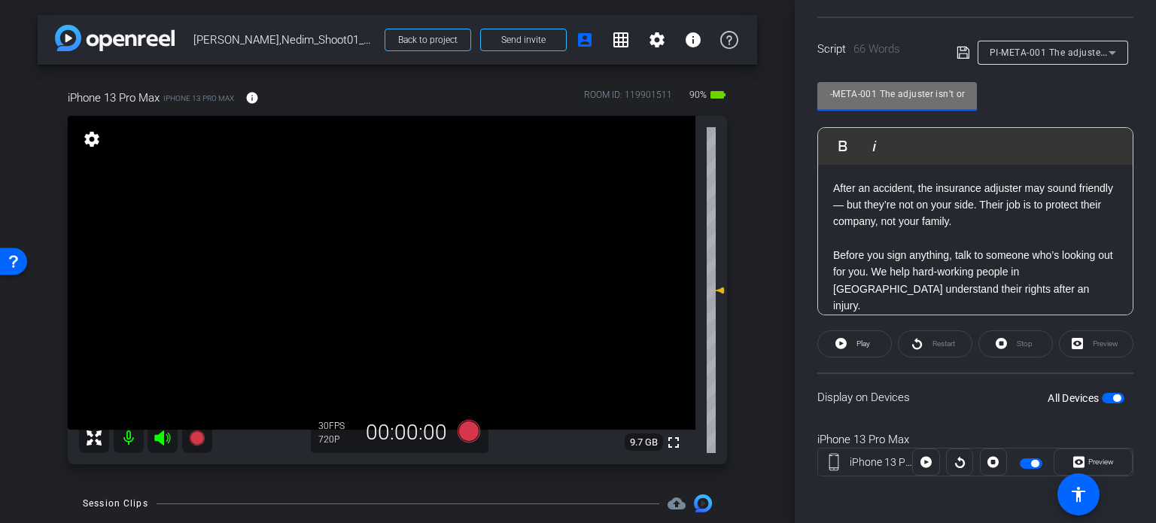
scroll to position [0, 0]
drag, startPoint x: 854, startPoint y: 93, endPoint x: 821, endPoint y: 96, distance: 33.2
click at [821, 96] on div "PI-META-001 The adjuster isn’t on your side — here’s why that matters" at bounding box center [898, 96] width 160 height 29
click at [845, 93] on input "PI-META-001 The adjuster isn’t on your side — here’s why that matters" at bounding box center [898, 94] width 136 height 18
click at [963, 239] on p at bounding box center [975, 238] width 285 height 17
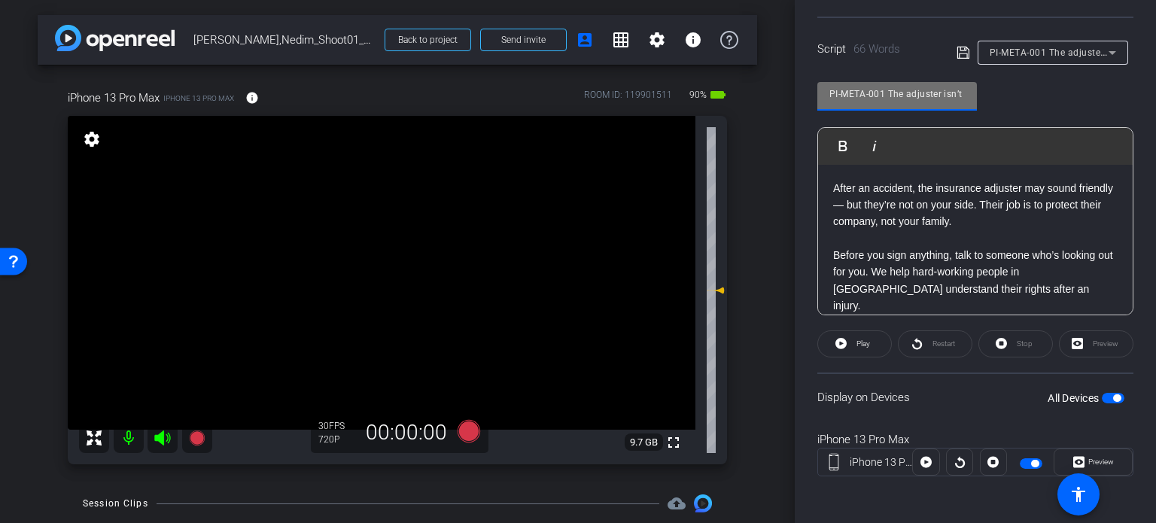
drag, startPoint x: 885, startPoint y: 91, endPoint x: 744, endPoint y: 91, distance: 140.8
click at [744, 91] on div "arrow_back Ramic,Nedim_Shoot01_10152025 Back to project Send invite account_box…" at bounding box center [578, 261] width 1156 height 523
click at [765, 210] on div "arrow_back Ramic,Nedim_Shoot01_10152025 Back to project Send invite account_box…" at bounding box center [397, 261] width 795 height 523
click at [759, 336] on div "arrow_back Ramic,Nedim_Shoot01_10152025 Back to project Send invite account_box…" at bounding box center [397, 261] width 795 height 523
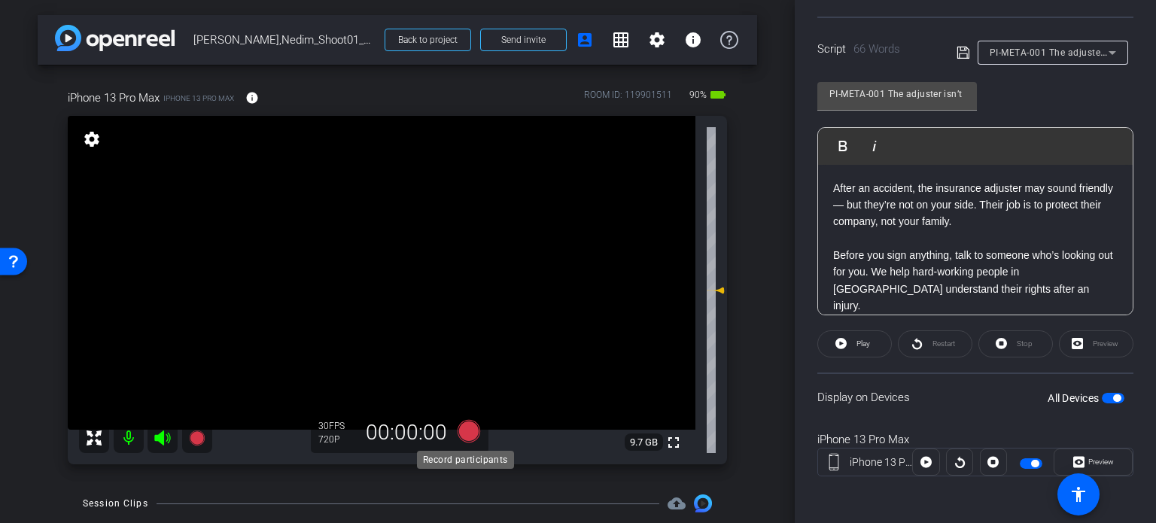
click at [466, 433] on icon at bounding box center [469, 431] width 23 height 23
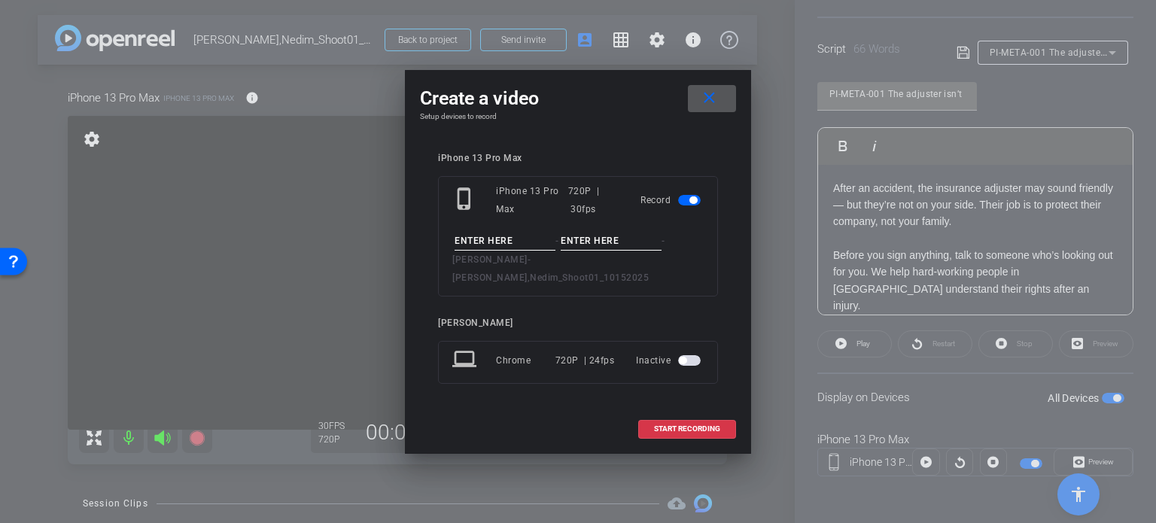
click at [509, 246] on input at bounding box center [505, 241] width 101 height 19
paste input "PI-META-001"
type input "PI-META-001"
click at [616, 251] on input at bounding box center [611, 241] width 101 height 19
type input "Take1"
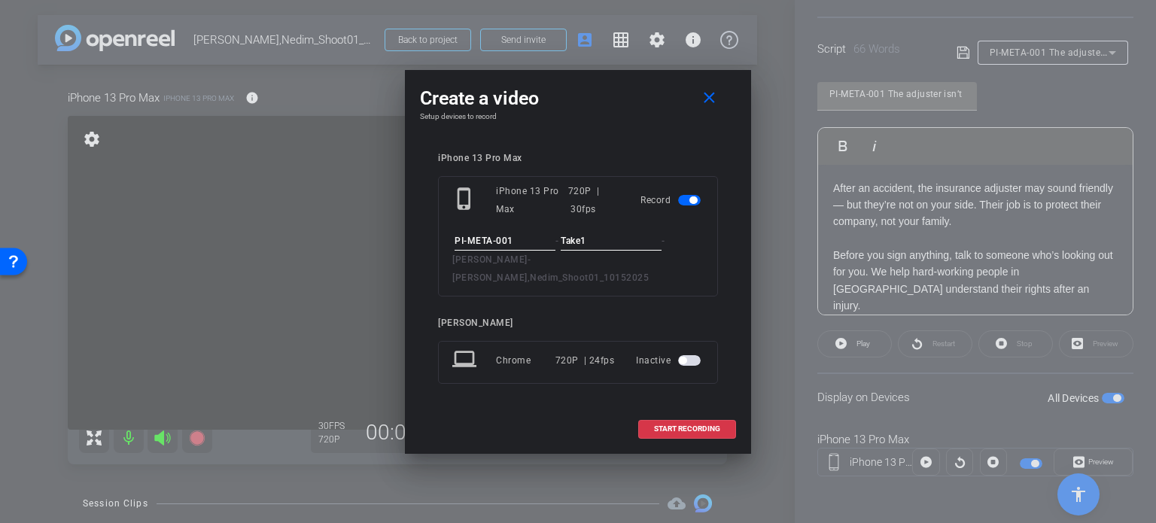
click at [606, 156] on div "iPhone 13 Pro Max phone_iphone iPhone 13 Pro Max 720P | 30fps Record PI-META-00…" at bounding box center [578, 279] width 316 height 282
click at [699, 425] on span "START RECORDING" at bounding box center [687, 429] width 66 height 8
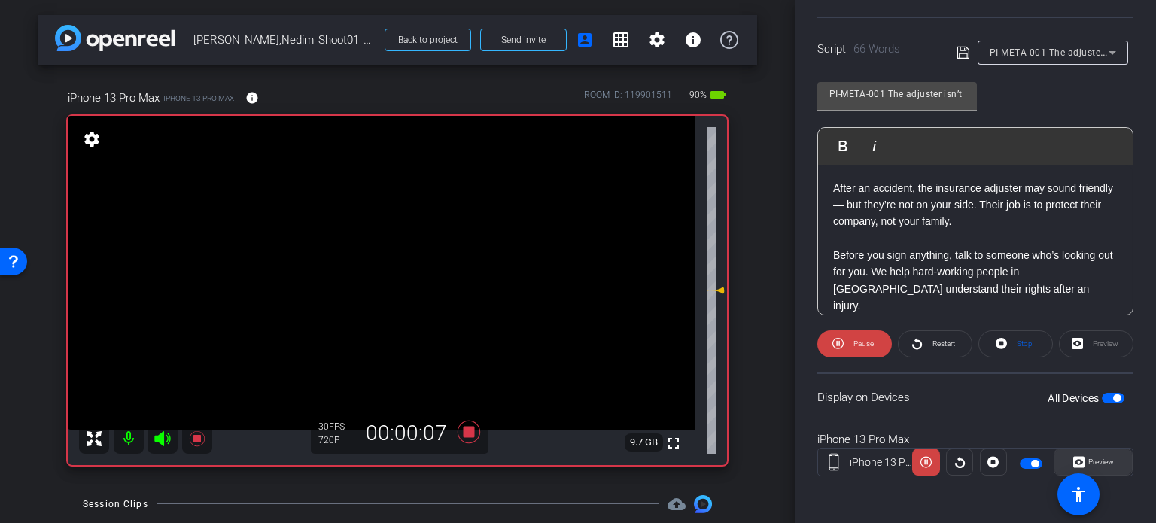
click at [1097, 460] on span "Preview" at bounding box center [1102, 462] width 26 height 8
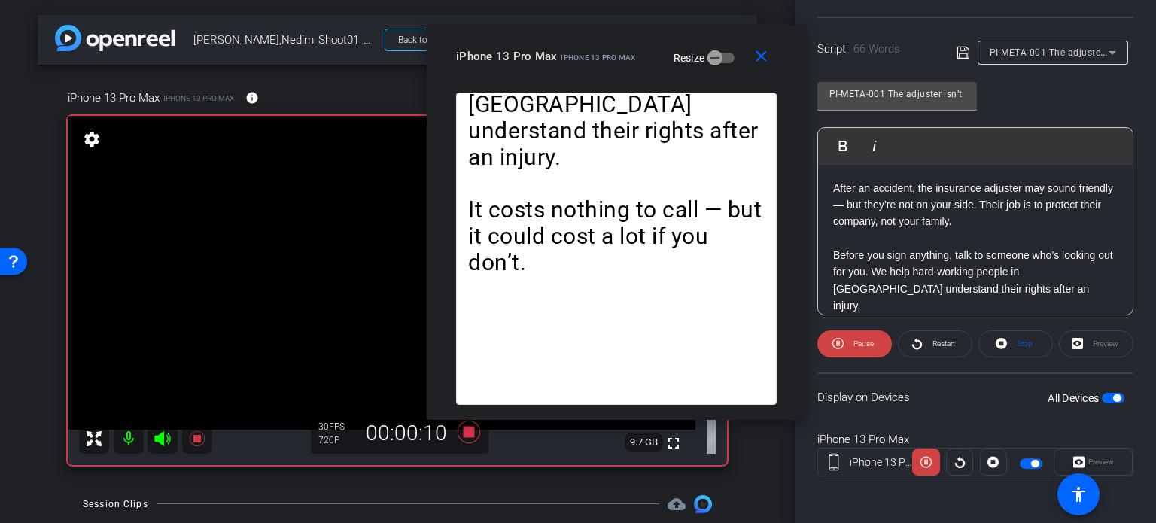
drag, startPoint x: 555, startPoint y: 117, endPoint x: 593, endPoint y: 78, distance: 54.8
click at [593, 78] on div "close iPhone 13 Pro Max iPhone 13 Pro Max Resize" at bounding box center [616, 59] width 379 height 68
click at [1013, 337] on span "Stop" at bounding box center [1023, 344] width 20 height 21
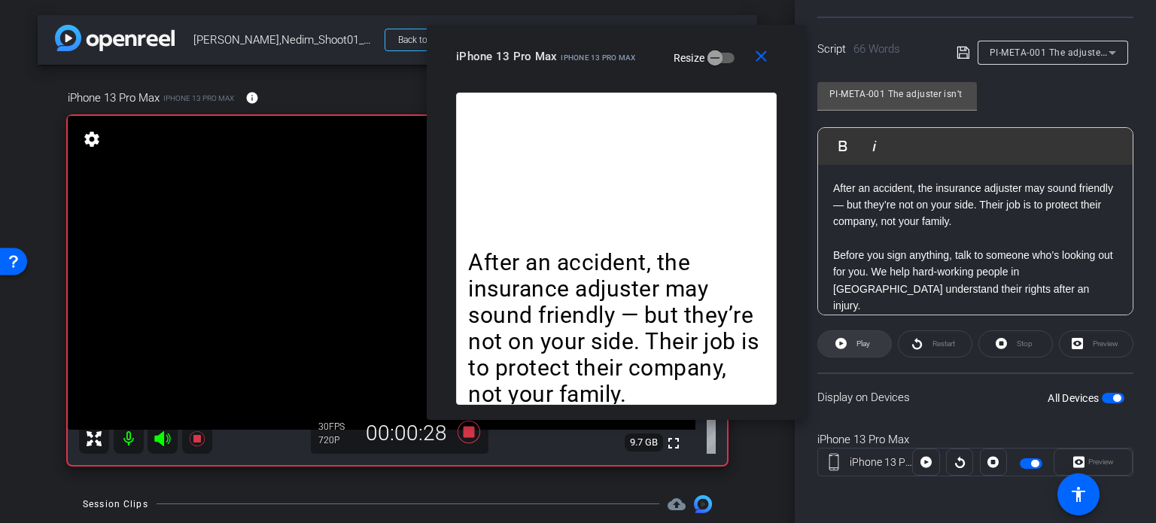
click at [860, 343] on span "Play" at bounding box center [864, 344] width 14 height 8
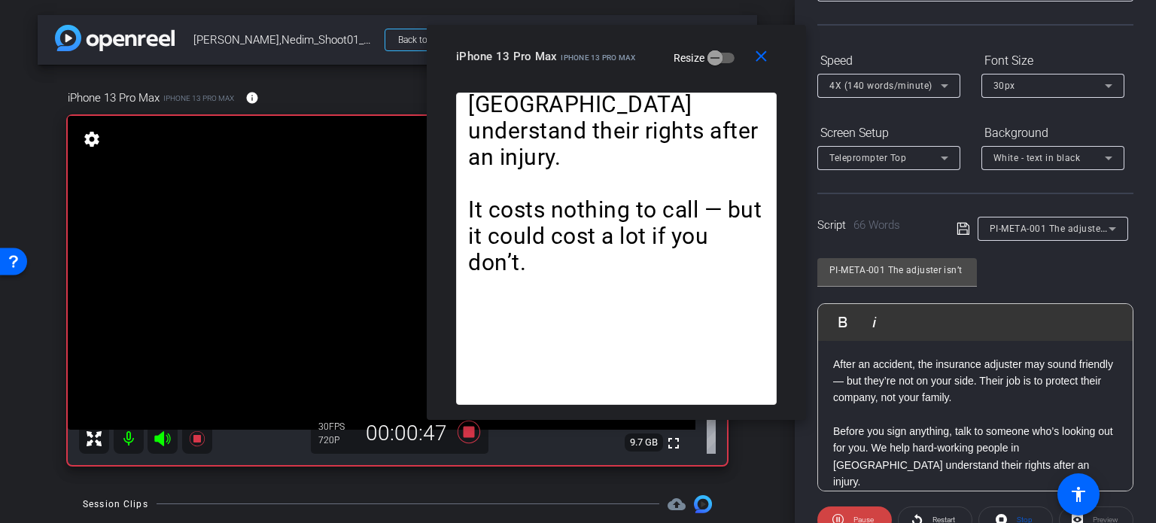
scroll to position [72, 0]
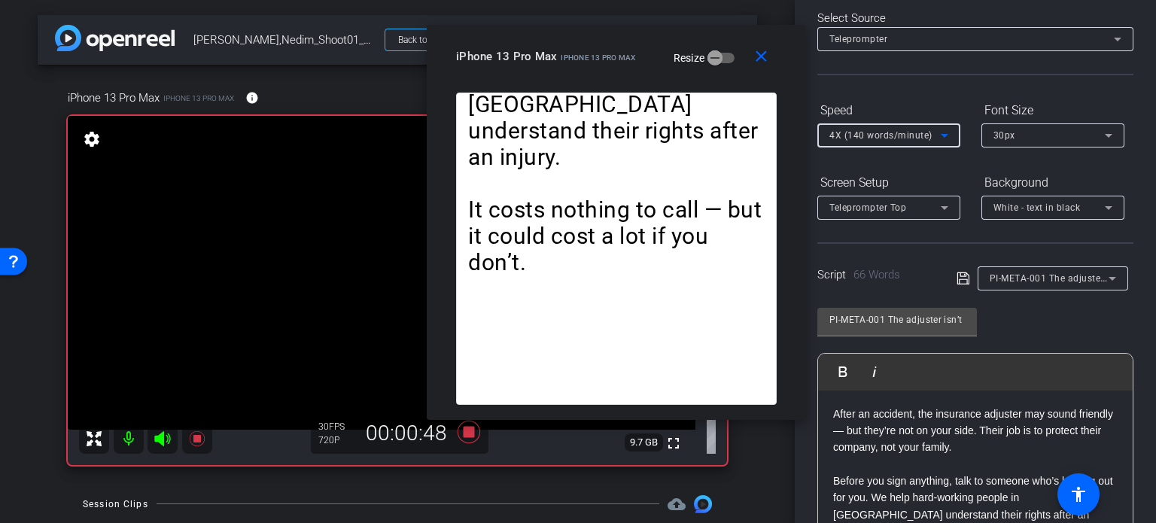
click at [857, 141] on span "4X (140 words/minute)" at bounding box center [881, 135] width 103 height 11
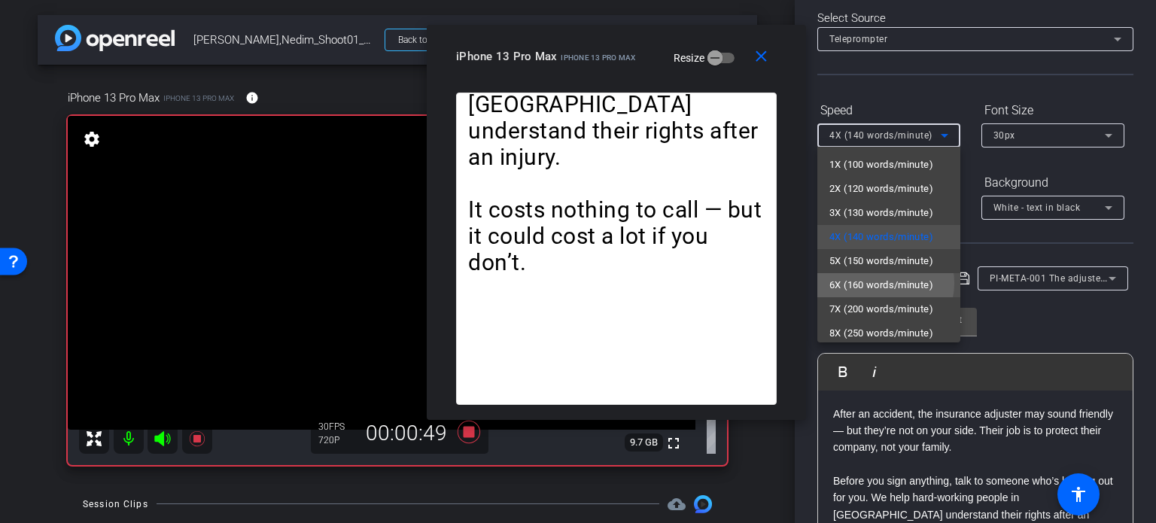
click at [884, 283] on span "6X (160 words/minute)" at bounding box center [882, 285] width 104 height 18
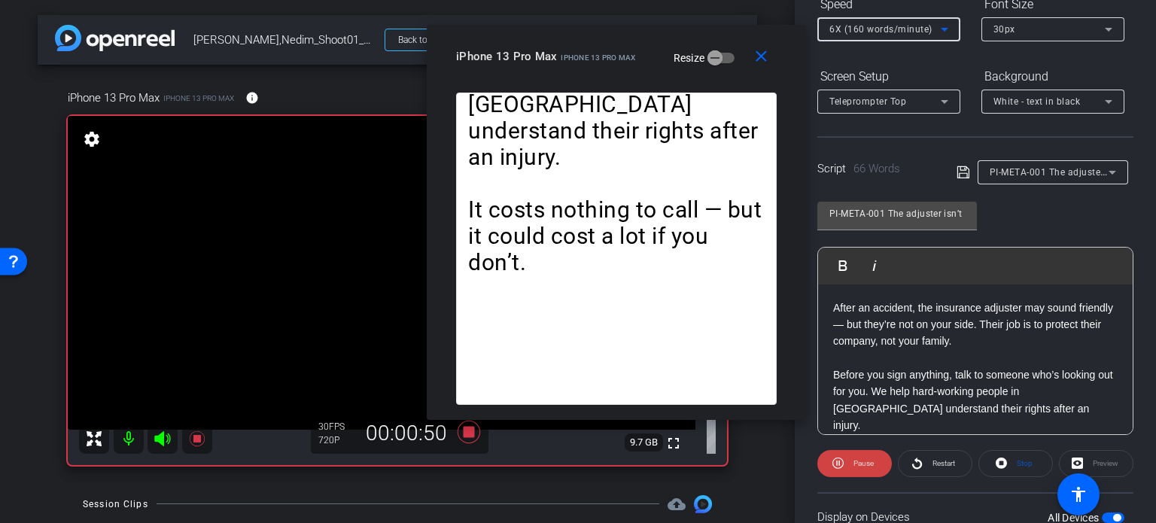
scroll to position [223, 0]
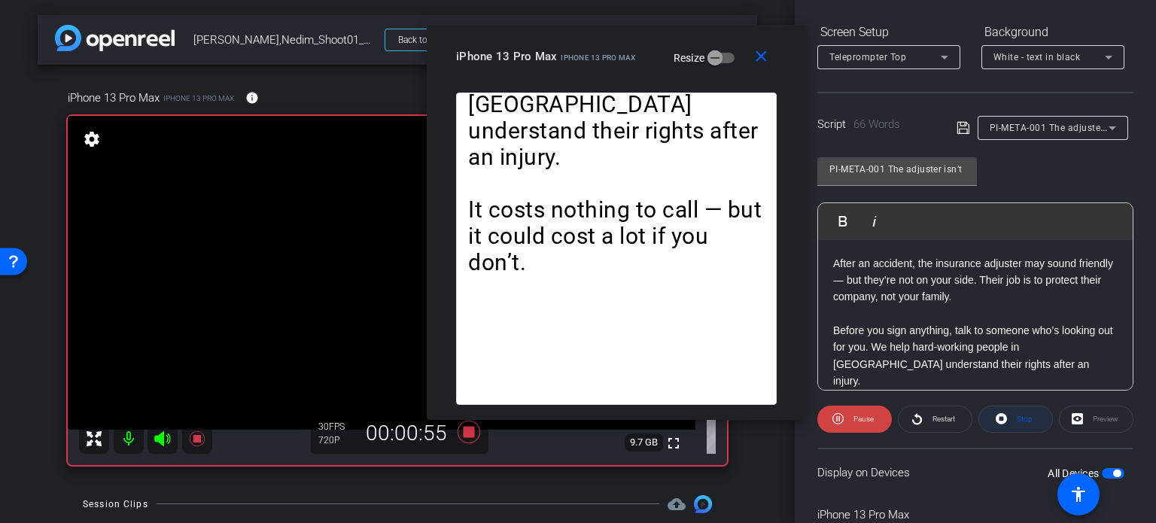
click at [1013, 416] on span "Stop" at bounding box center [1023, 419] width 20 height 21
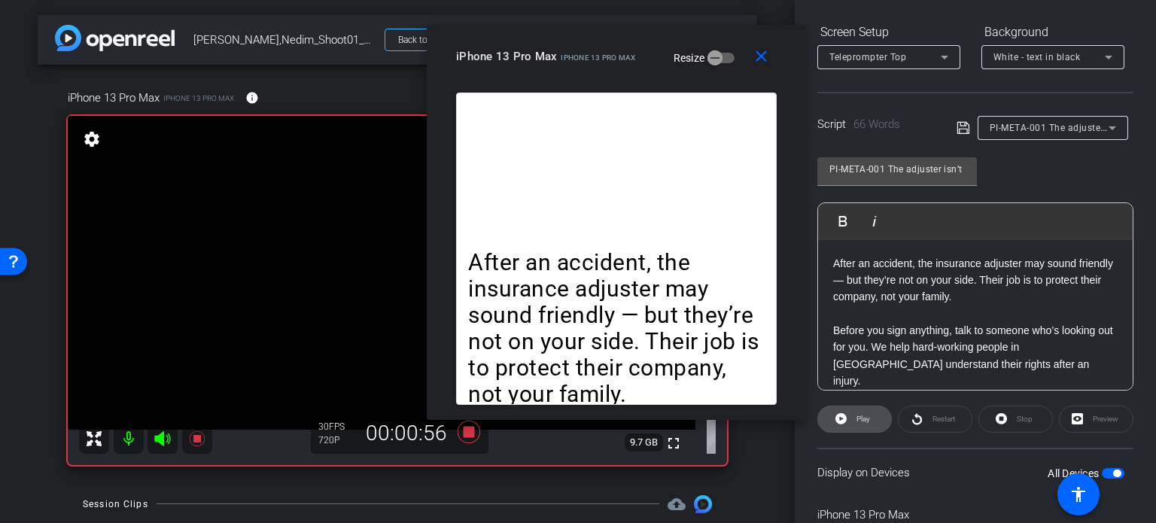
click at [855, 416] on span "Play" at bounding box center [861, 419] width 17 height 21
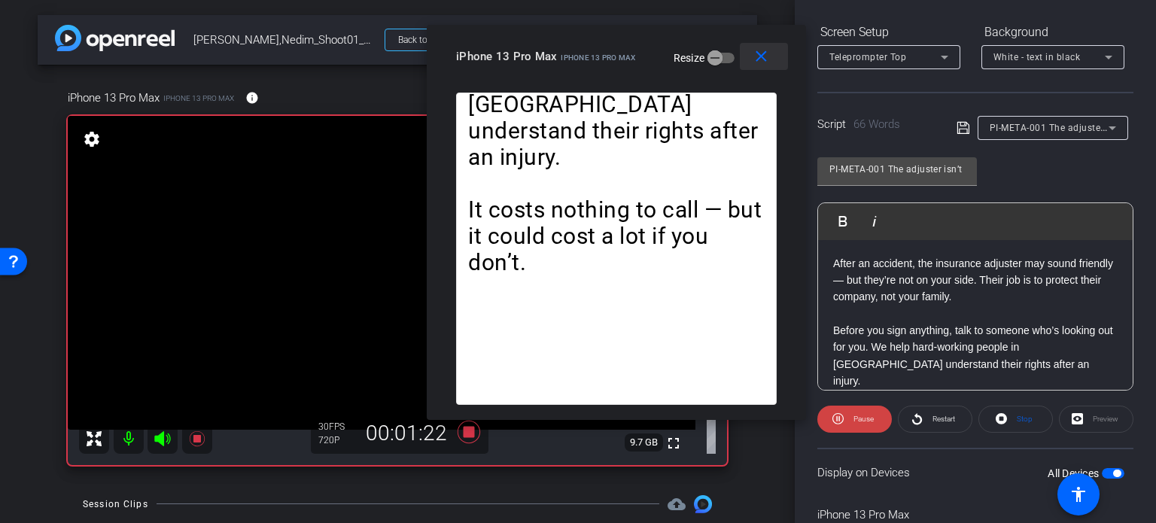
click at [753, 47] on mat-icon "close" at bounding box center [761, 56] width 19 height 19
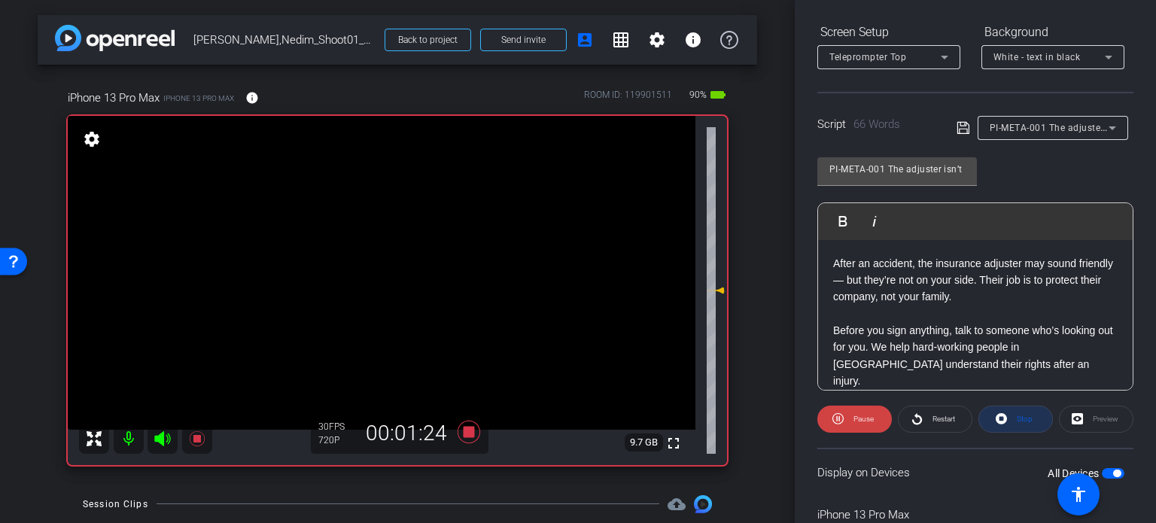
click at [1003, 413] on span at bounding box center [1016, 419] width 73 height 36
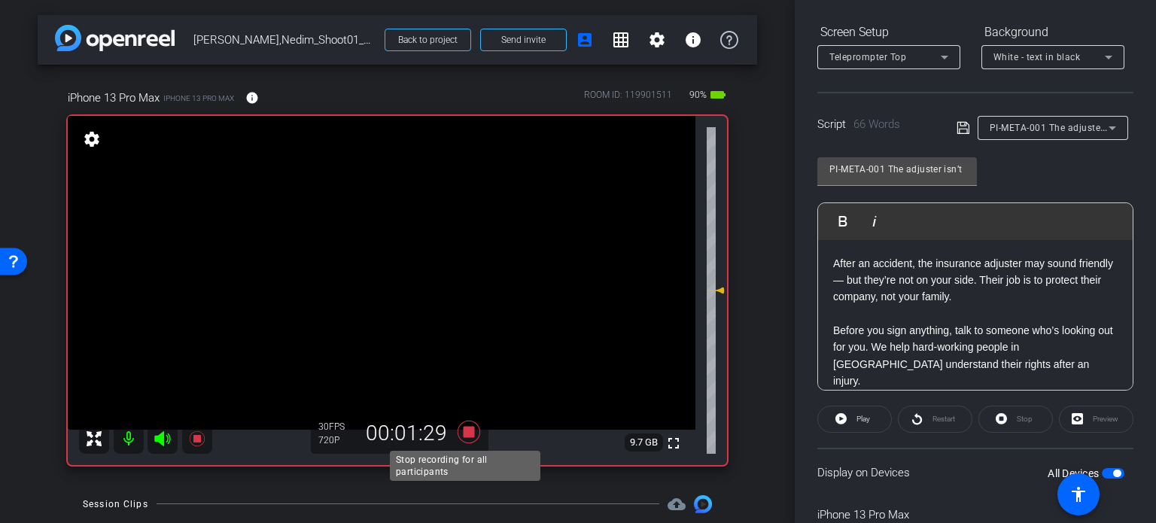
click at [468, 434] on icon at bounding box center [469, 432] width 23 height 23
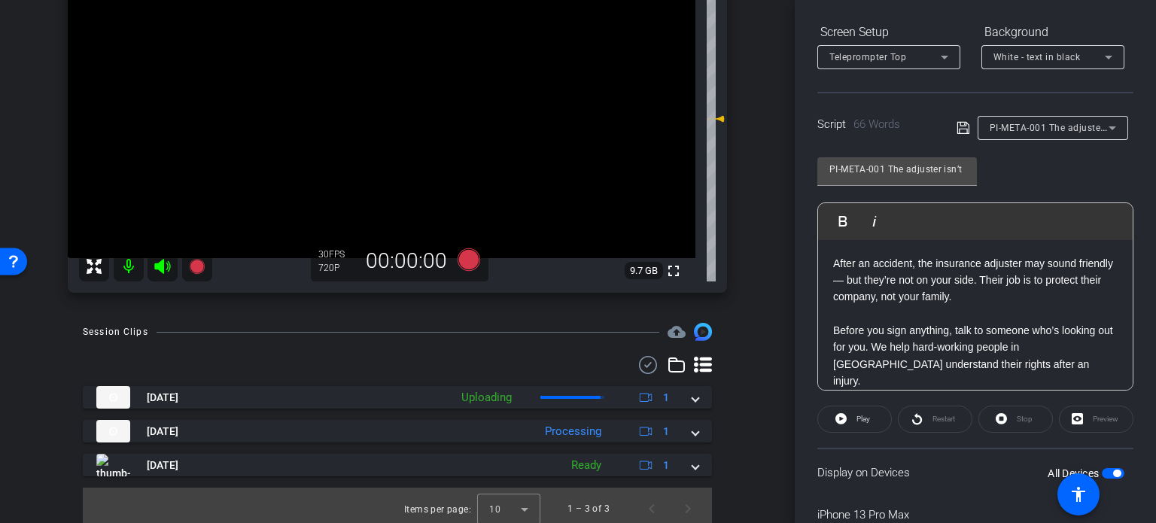
scroll to position [178, 0]
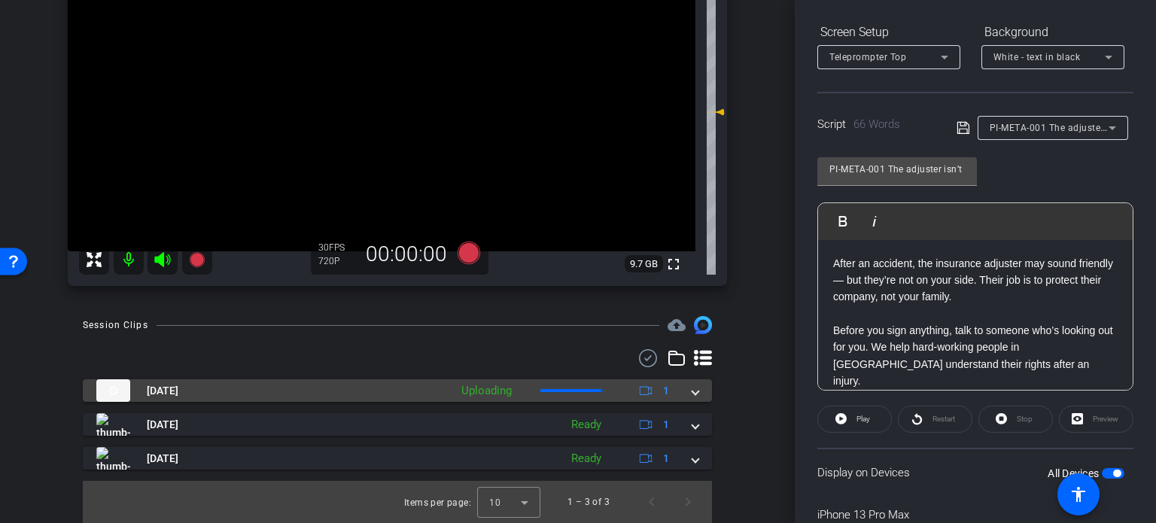
click at [693, 392] on span at bounding box center [696, 391] width 6 height 16
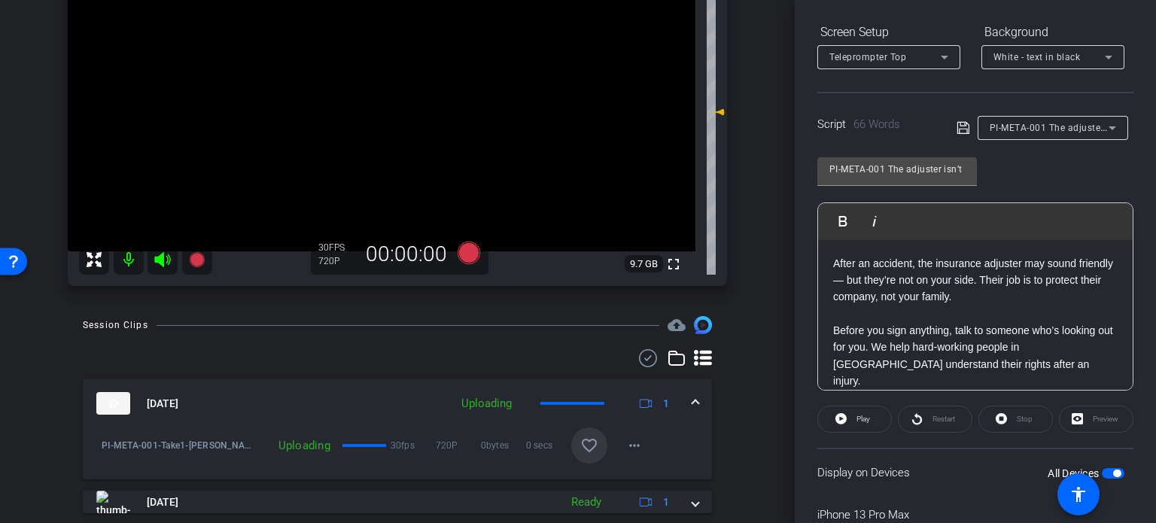
click at [580, 449] on mat-icon "favorite_border" at bounding box center [589, 446] width 18 height 18
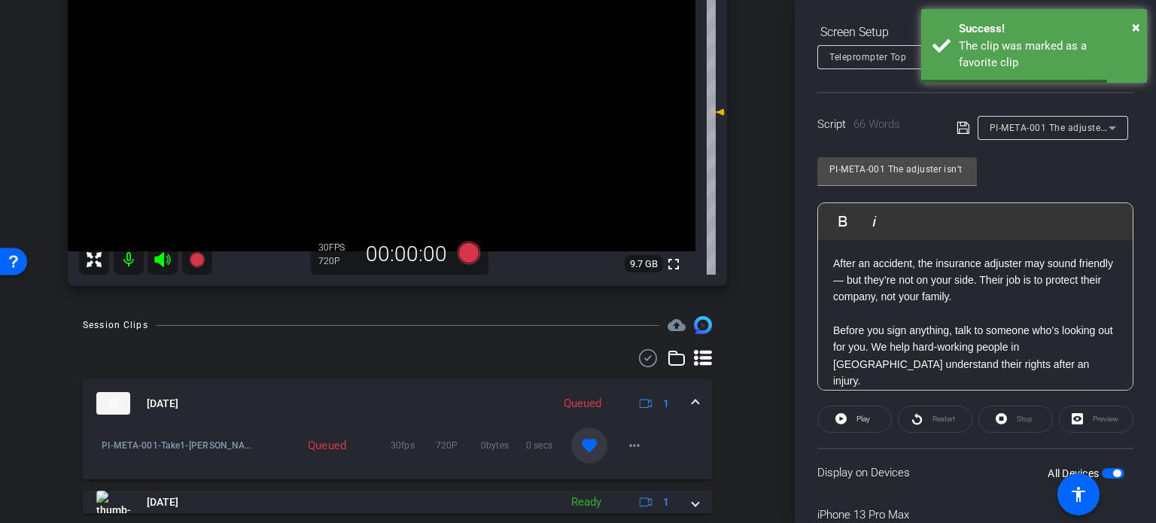
click at [693, 402] on span at bounding box center [696, 404] width 6 height 16
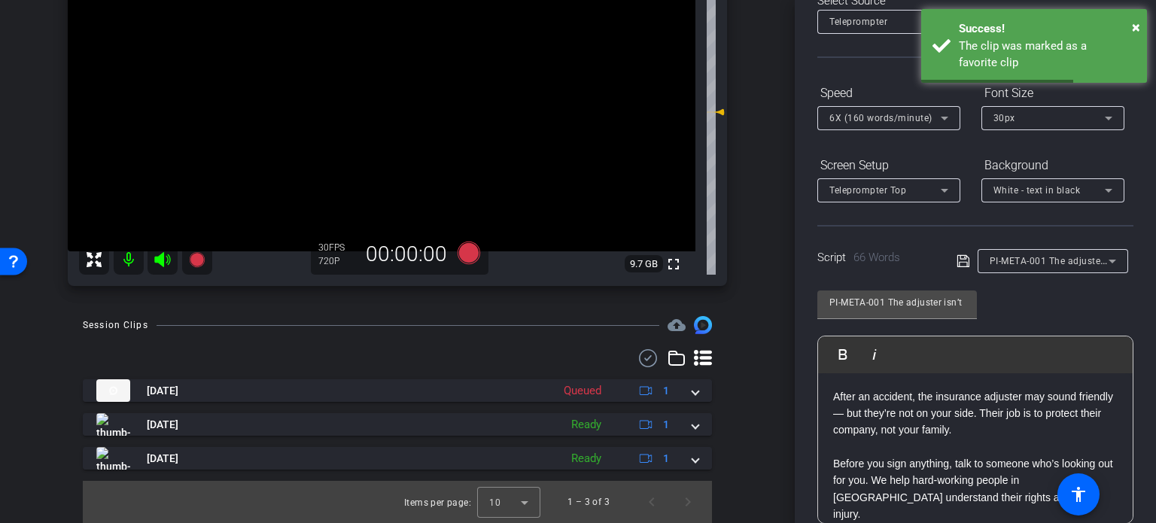
scroll to position [72, 0]
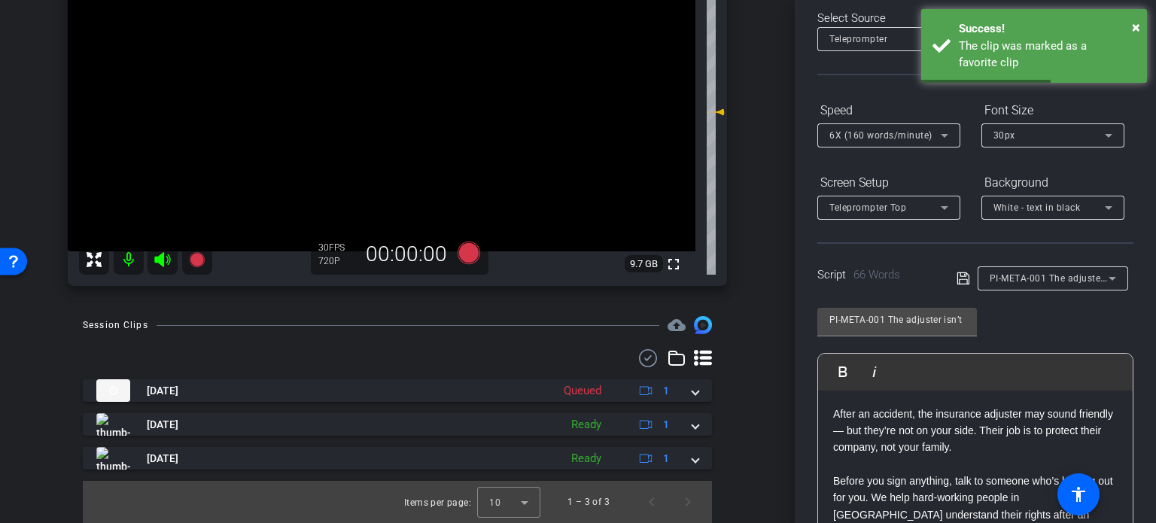
click at [1051, 282] on span "PI-META-001 The adjuster isn’t on your side — here’s why that matters" at bounding box center [1144, 278] width 308 height 12
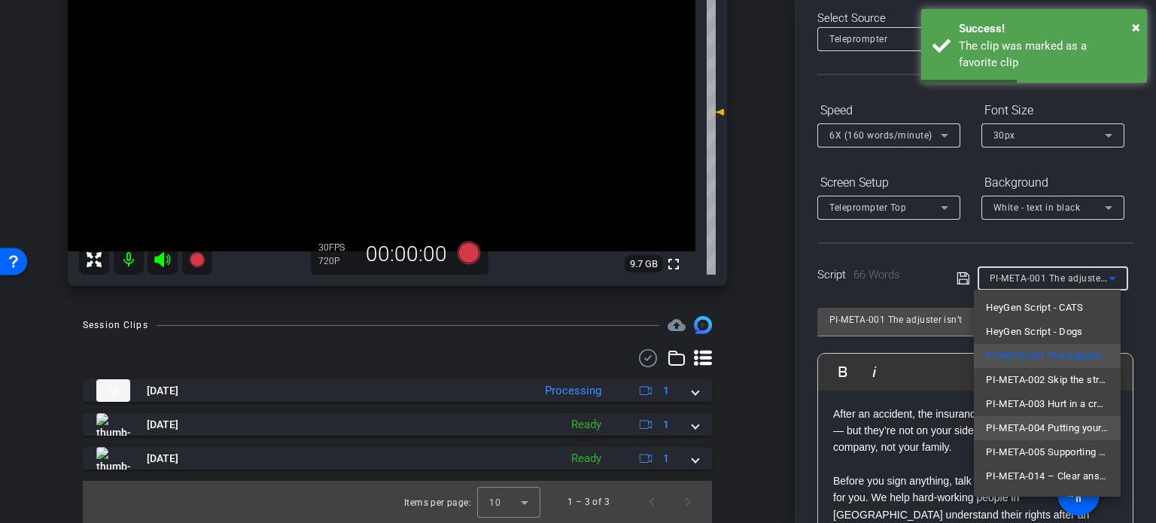
scroll to position [69, 0]
click at [1030, 361] on span "PI-META-002 Skip the stress — we handle the insurance calls for you" at bounding box center [1047, 359] width 123 height 18
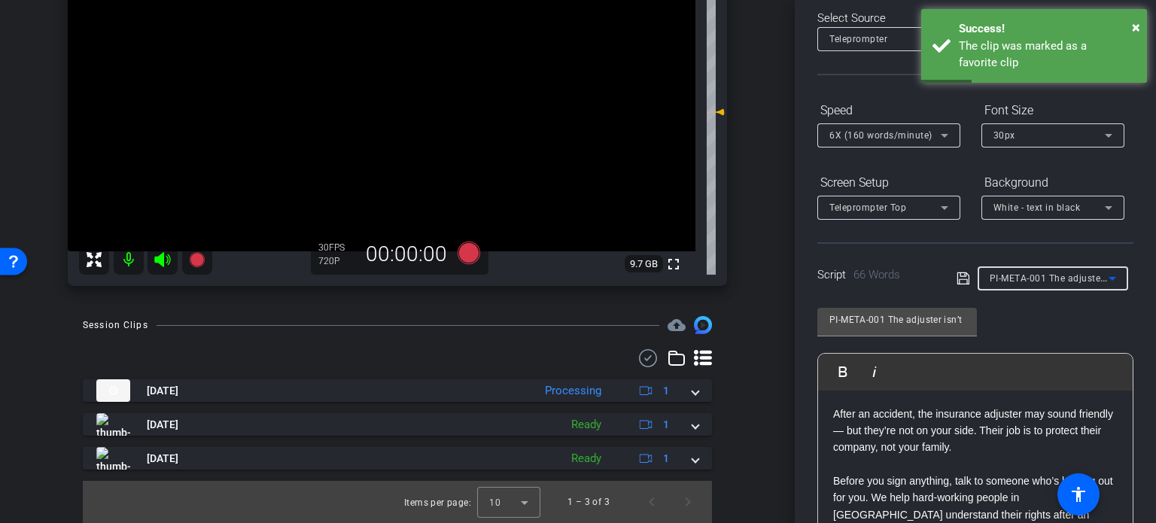
type input "PI-META-002 Skip the stress — we handle the insurance calls for you"
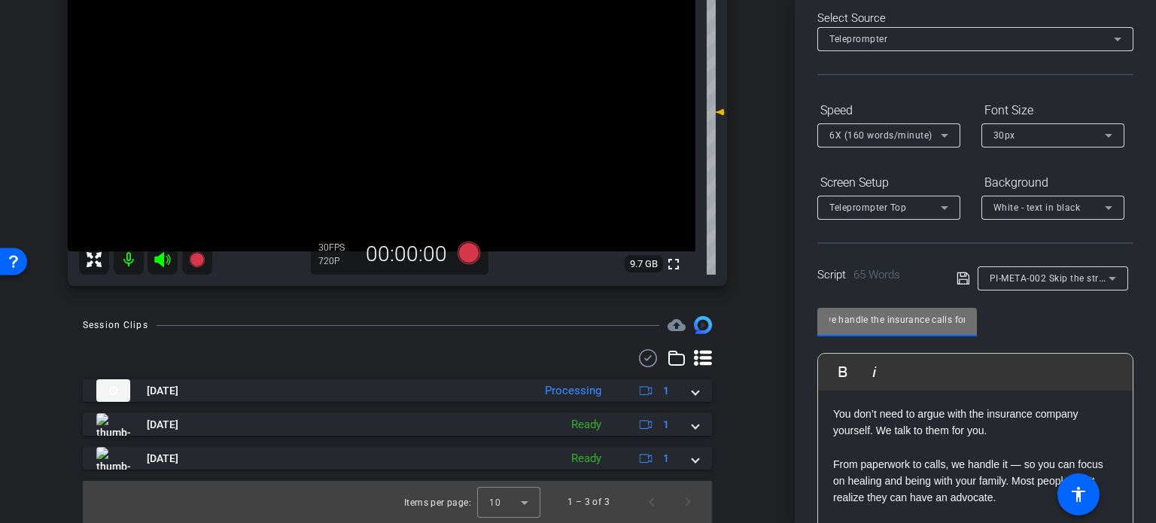
scroll to position [0, 160]
drag, startPoint x: 901, startPoint y: 320, endPoint x: 973, endPoint y: 325, distance: 71.7
click at [973, 325] on div "PI-META-002 Skip the stress — we handle the insurance calls for you" at bounding box center [898, 322] width 160 height 29
click at [887, 318] on input "PI-META-002 Skip the stress — we handle the insurance calls for you" at bounding box center [898, 320] width 136 height 18
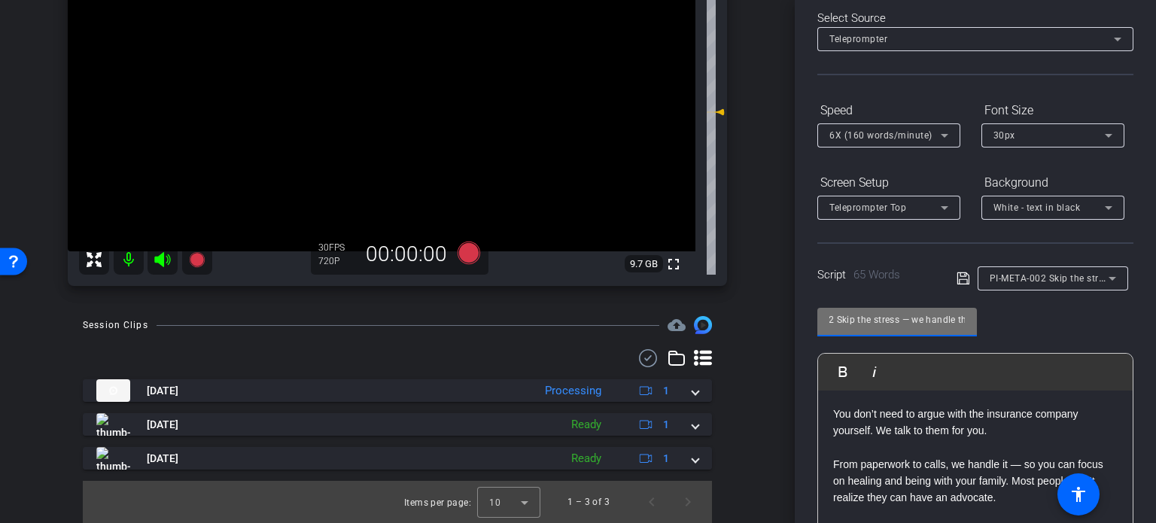
click at [888, 319] on input "PI-META-002 Skip the stress — we handle the insurance calls for you" at bounding box center [898, 320] width 136 height 18
click at [904, 317] on input "PI-META-002 Skip the stress — we handle the insurance calls for you" at bounding box center [898, 320] width 136 height 18
drag, startPoint x: 930, startPoint y: 318, endPoint x: 973, endPoint y: 313, distance: 43.2
click at [973, 313] on div "PI-META-002 Skip the stress — we handle the insurance calls for you" at bounding box center [898, 322] width 160 height 29
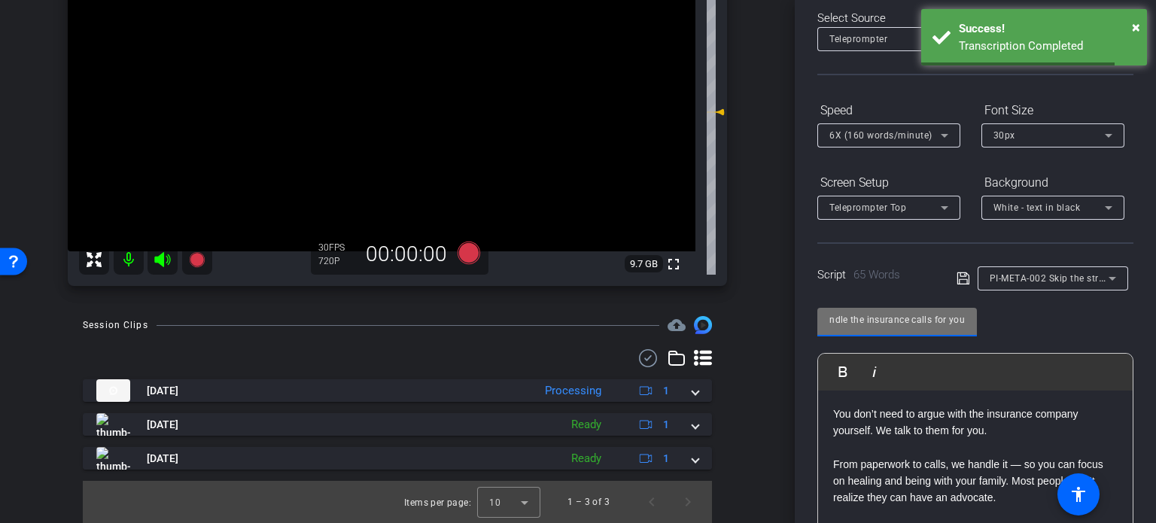
click at [895, 323] on input "PI-META-002 Skip the stress — we handle the insurance calls for you" at bounding box center [898, 320] width 136 height 18
drag, startPoint x: 828, startPoint y: 322, endPoint x: 780, endPoint y: 325, distance: 48.3
click at [780, 325] on div "arrow_back Ramic,Nedim_Shoot01_10152025 Back to project Send invite account_box…" at bounding box center [578, 261] width 1156 height 523
click at [868, 312] on input "PI-META-002 Skip the stress — we handle the insurance calls for you" at bounding box center [898, 320] width 136 height 18
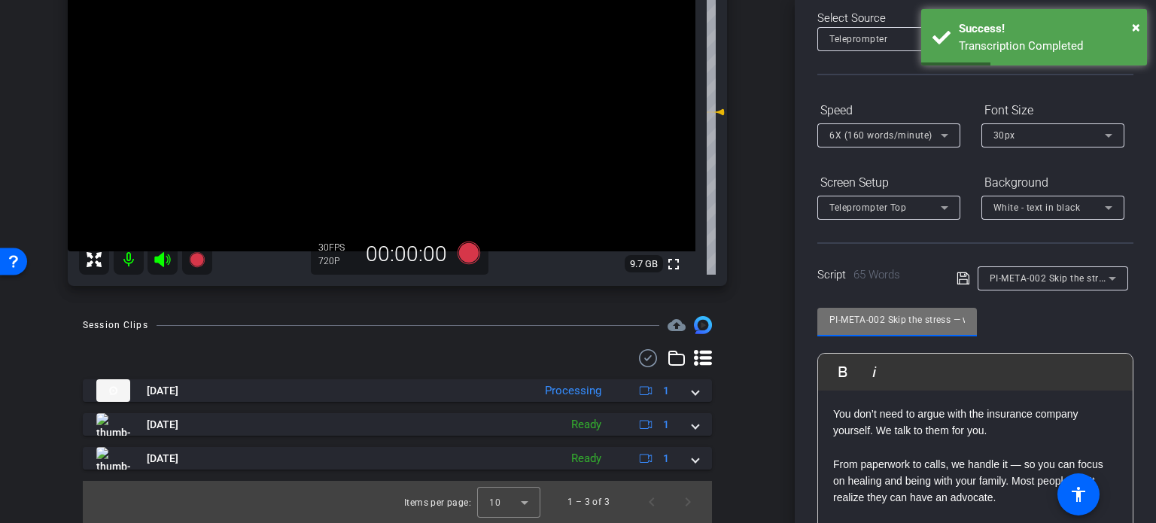
drag, startPoint x: 890, startPoint y: 322, endPoint x: 744, endPoint y: 313, distance: 146.3
click at [744, 313] on div "arrow_back Ramic,Nedim_Shoot01_10152025 Back to project Send invite account_box…" at bounding box center [578, 261] width 1156 height 523
click at [752, 356] on div "arrow_back Ramic,Nedim_Shoot01_10152025 Back to project Send invite account_box…" at bounding box center [397, 261] width 795 height 523
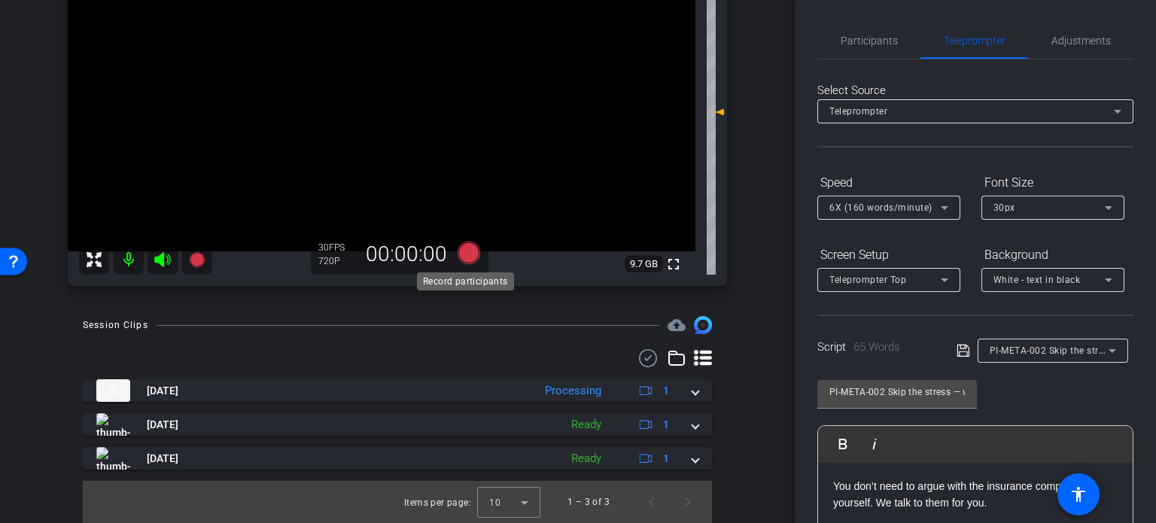
click at [467, 254] on icon at bounding box center [469, 253] width 23 height 23
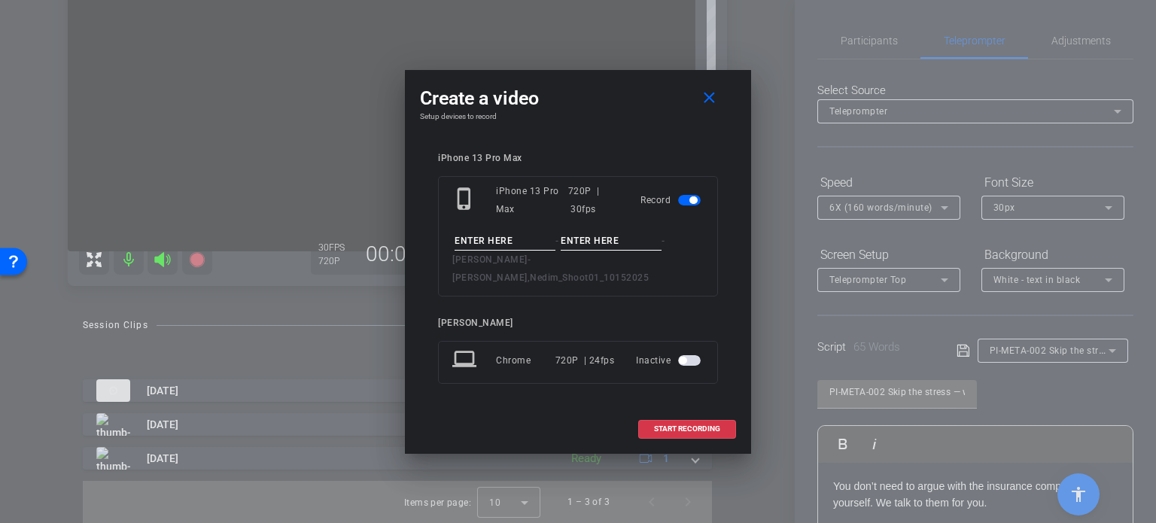
click at [533, 248] on input at bounding box center [505, 241] width 101 height 19
paste input "PI-META-002"
type input "PI-META-002"
click at [617, 248] on input at bounding box center [611, 241] width 101 height 19
type input "Take1"
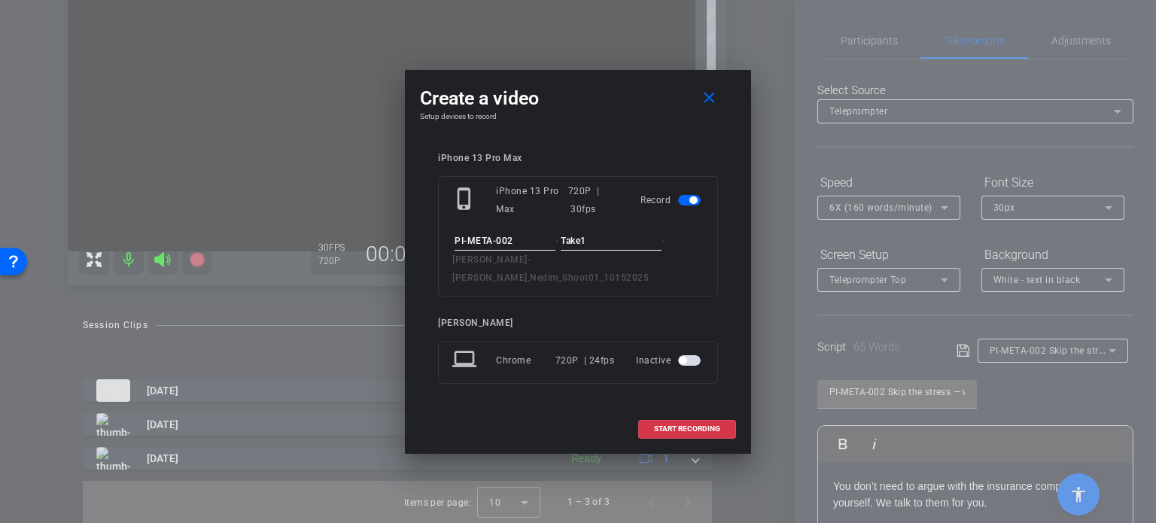
click at [607, 157] on div "iPhone 13 Pro Max phone_iphone iPhone 13 Pro Max 720P | 30fps Record PI-META-00…" at bounding box center [578, 279] width 316 height 282
click at [702, 425] on span at bounding box center [687, 429] width 96 height 36
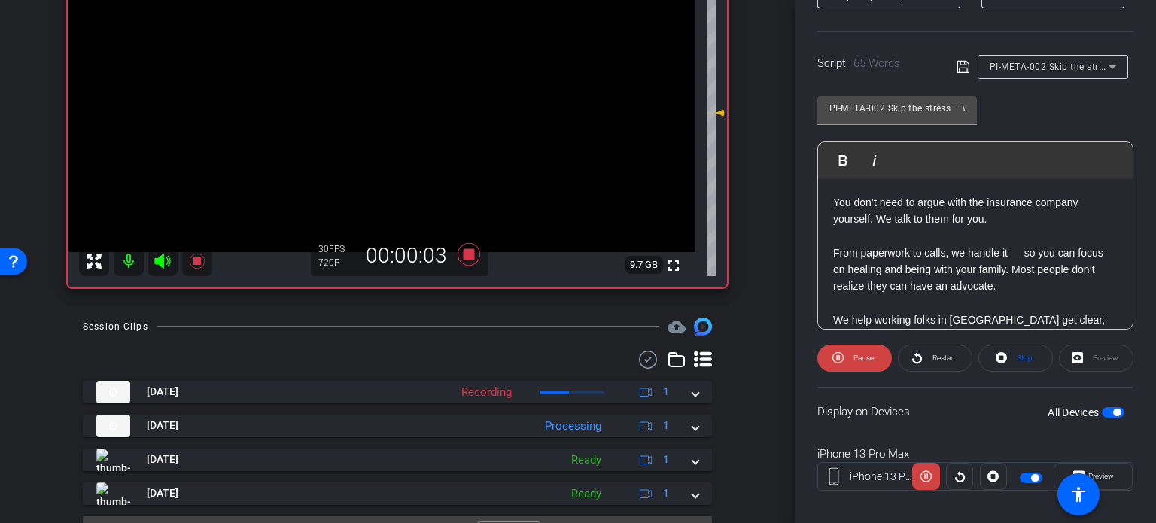
scroll to position [298, 0]
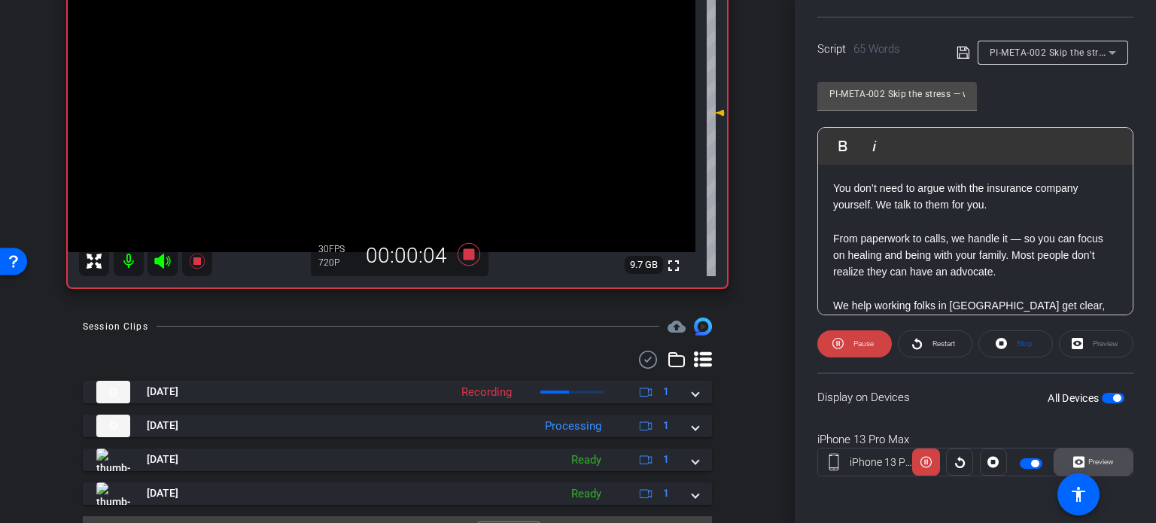
click at [1108, 468] on span at bounding box center [1094, 462] width 78 height 36
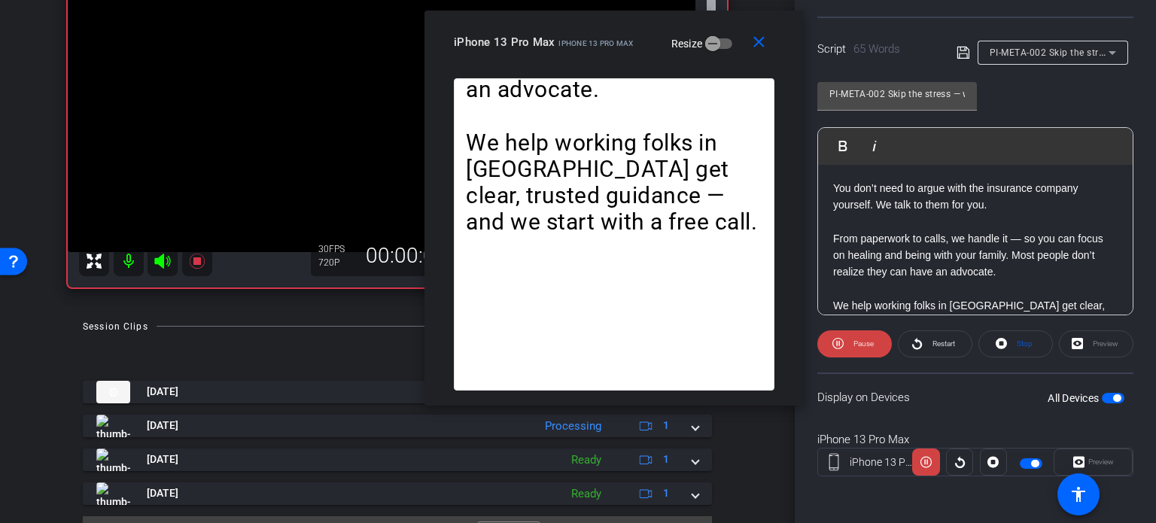
drag, startPoint x: 599, startPoint y: 117, endPoint x: 640, endPoint y: 35, distance: 91.6
click at [640, 35] on div "close iPhone 13 Pro Max iPhone 13 Pro Max Resize" at bounding box center [614, 45] width 379 height 68
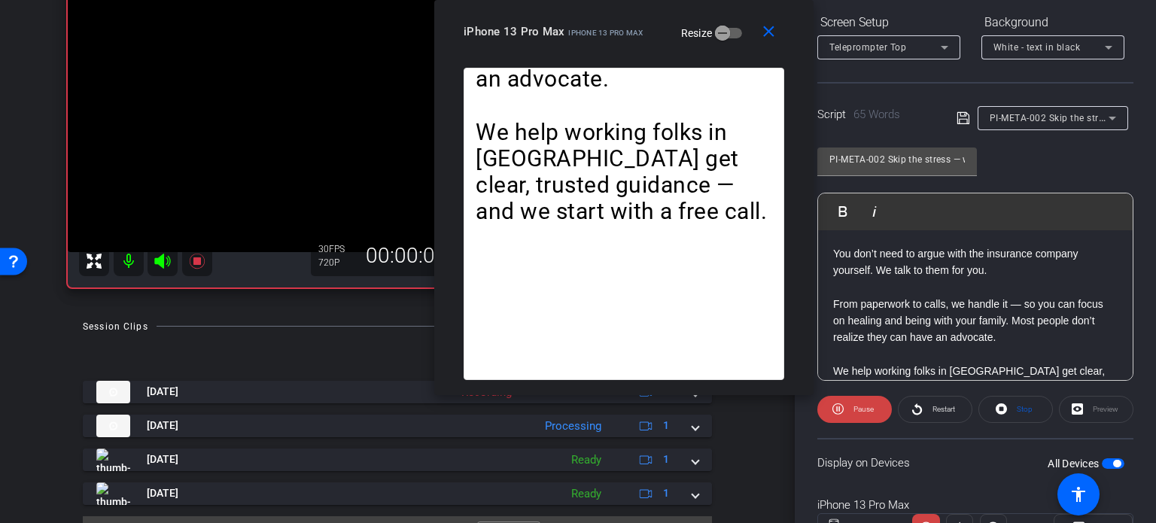
scroll to position [72, 0]
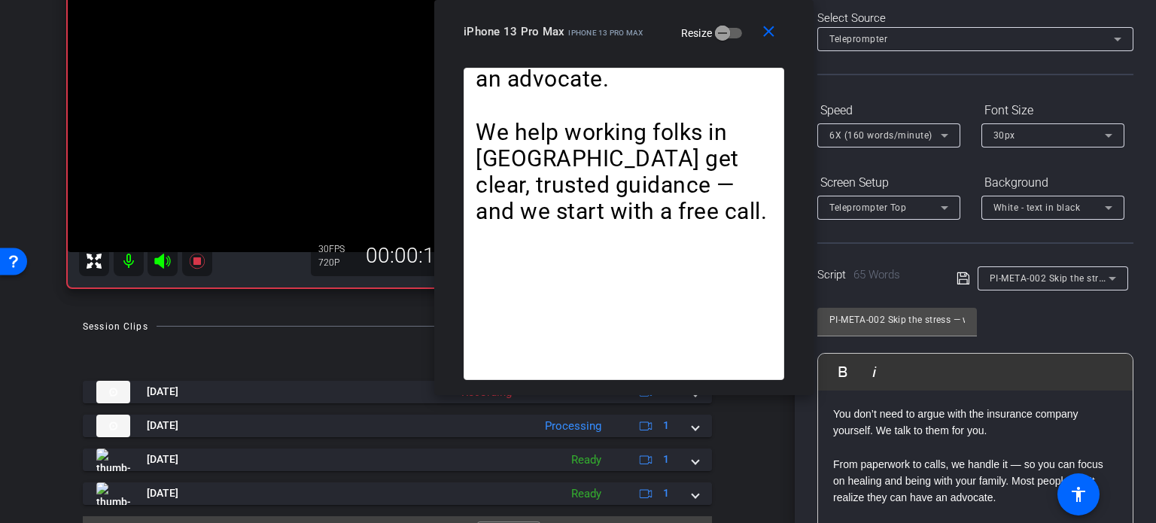
click at [894, 145] on div "6X (160 words/minute)" at bounding box center [889, 135] width 119 height 24
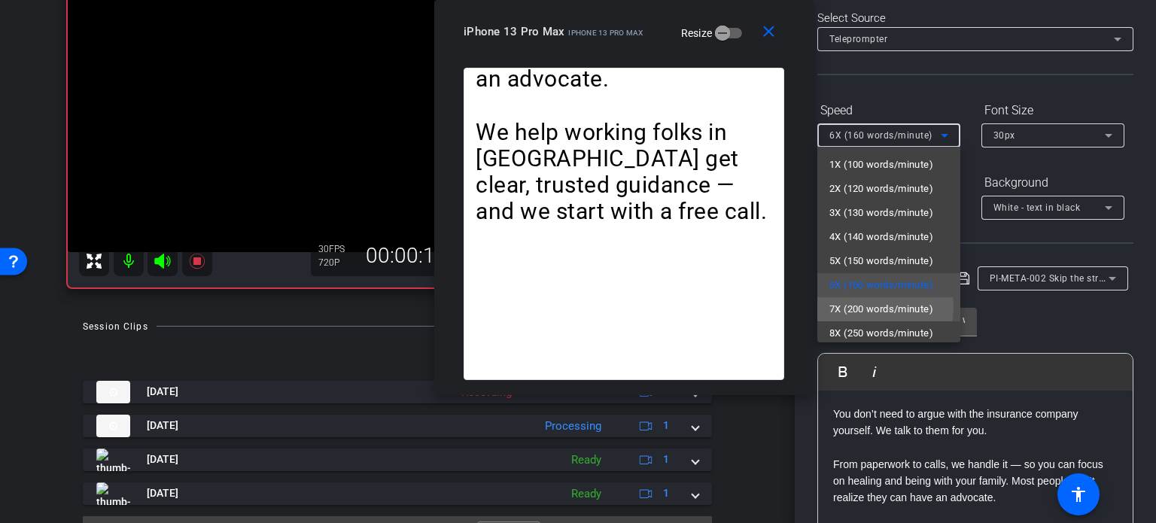
click at [865, 307] on span "7X (200 words/minute)" at bounding box center [882, 309] width 104 height 18
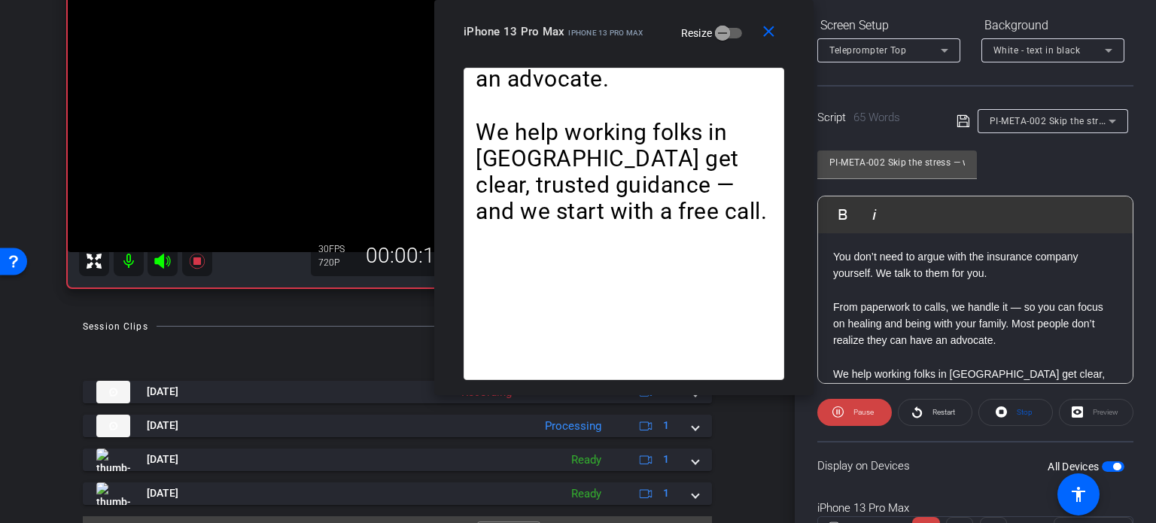
scroll to position [298, 0]
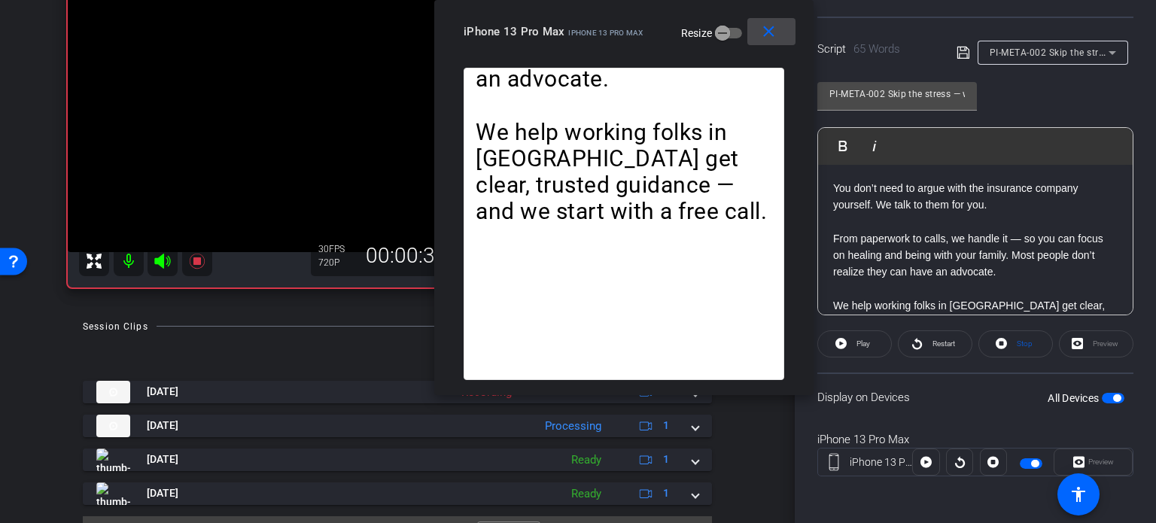
click at [775, 29] on mat-icon "close" at bounding box center [769, 32] width 19 height 19
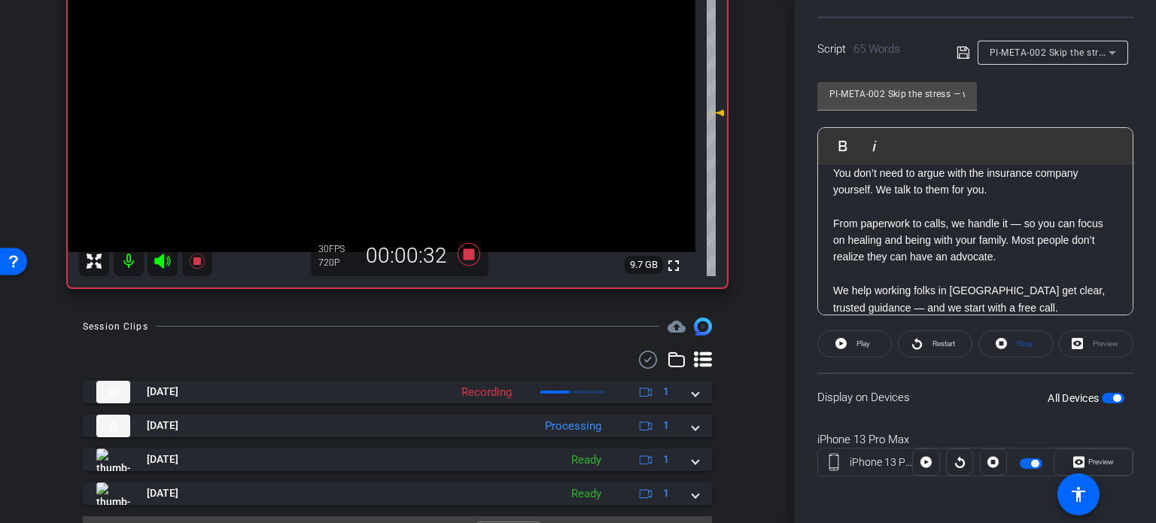
scroll to position [31, 0]
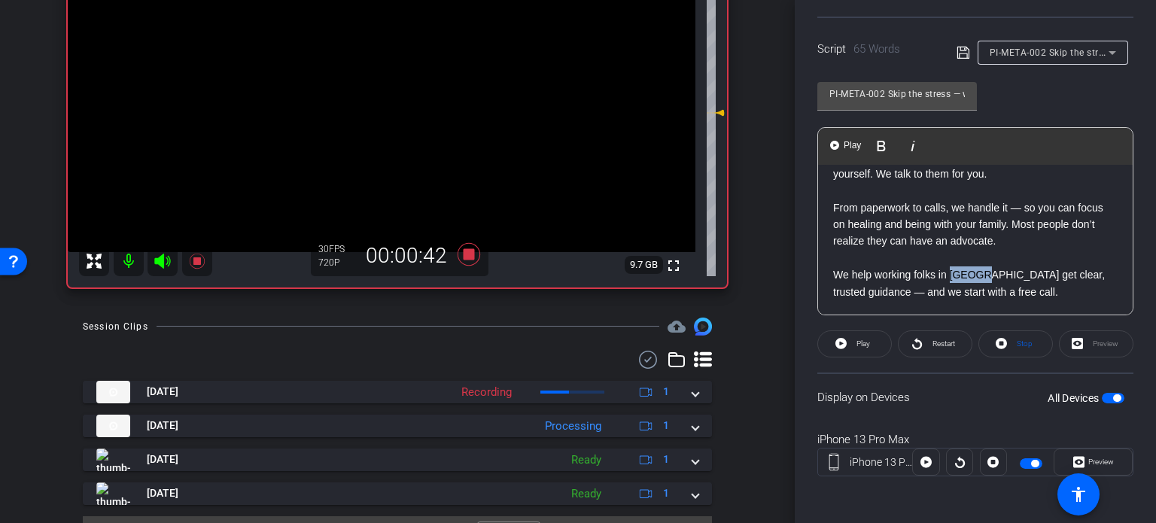
drag, startPoint x: 950, startPoint y: 274, endPoint x: 979, endPoint y: 278, distance: 28.9
click at [979, 278] on p "We help working folks in South St. Louis County get clear, trusted guidance — a…" at bounding box center [975, 284] width 285 height 34
drag, startPoint x: 1030, startPoint y: 276, endPoint x: 993, endPoint y: 276, distance: 36.9
click at [993, 276] on p "We help working folks in St. Louis County get clear, trusted guidance — and we …" at bounding box center [975, 284] width 285 height 34
click at [1102, 393] on span "button" at bounding box center [1113, 398] width 23 height 11
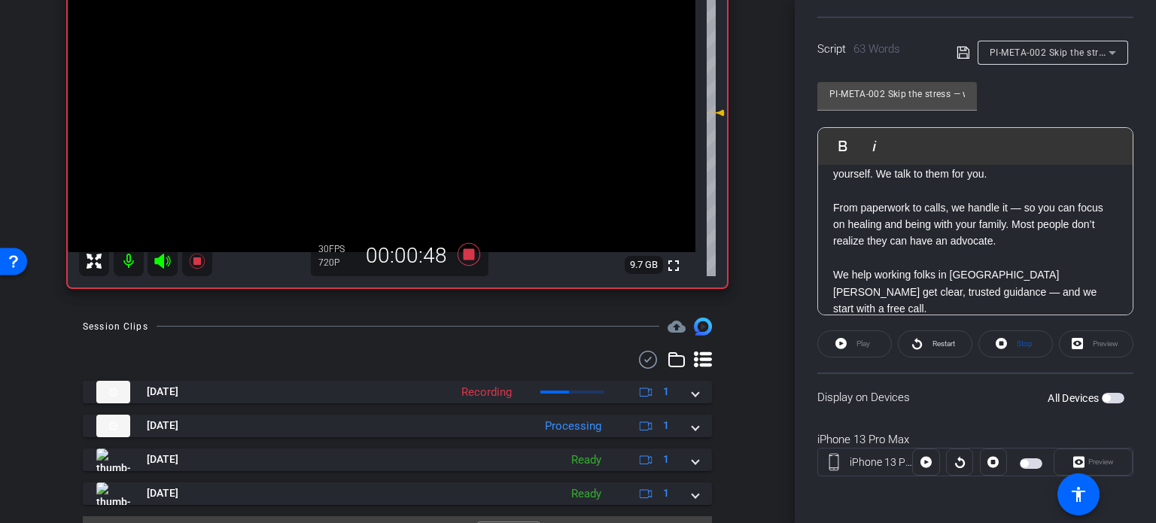
click at [1102, 393] on span "button" at bounding box center [1113, 398] width 23 height 11
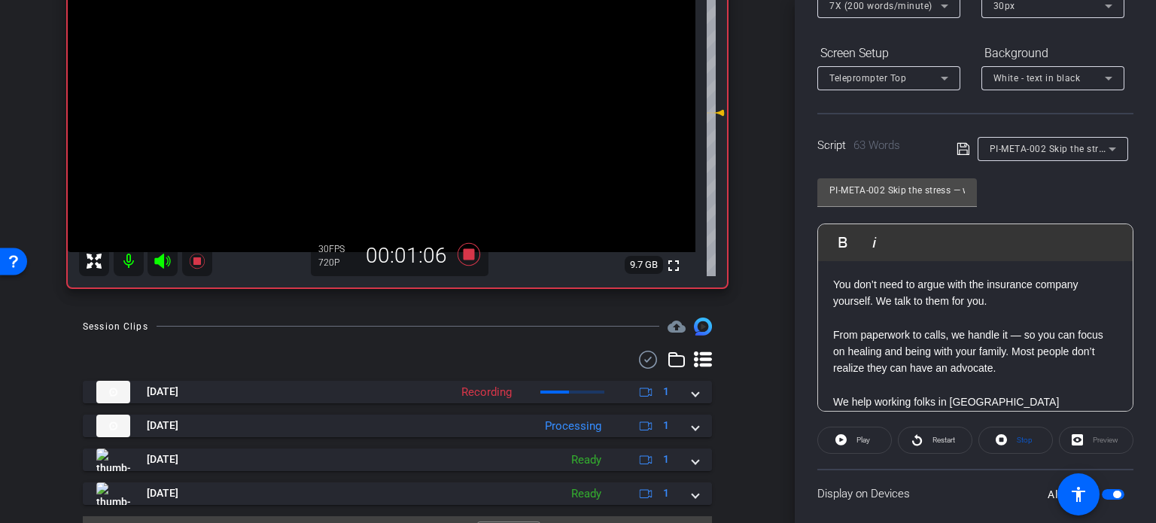
scroll to position [0, 0]
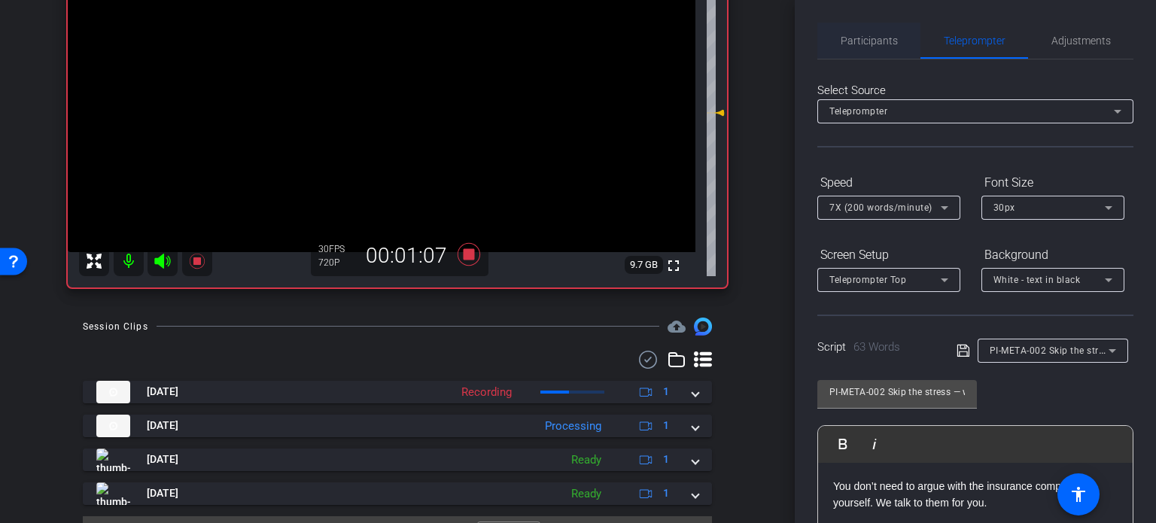
click at [867, 44] on span "Participants" at bounding box center [869, 40] width 57 height 11
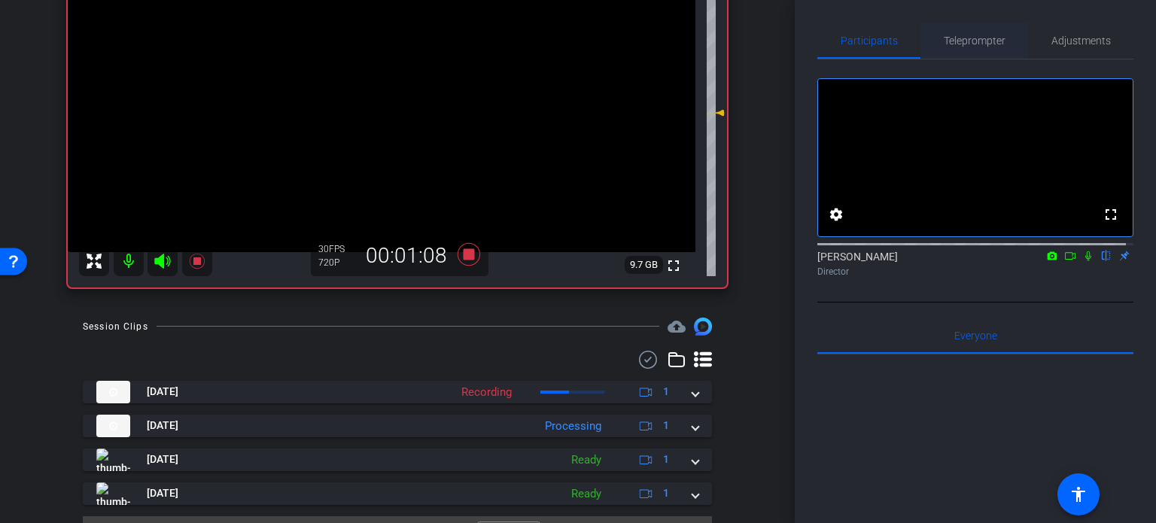
click at [974, 35] on span "Teleprompter" at bounding box center [975, 40] width 62 height 11
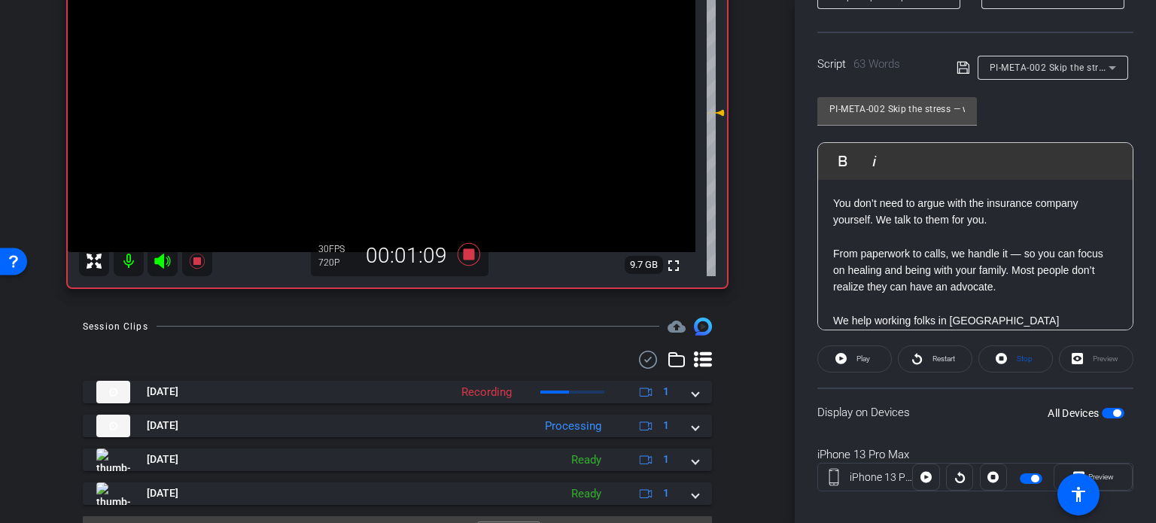
scroll to position [298, 0]
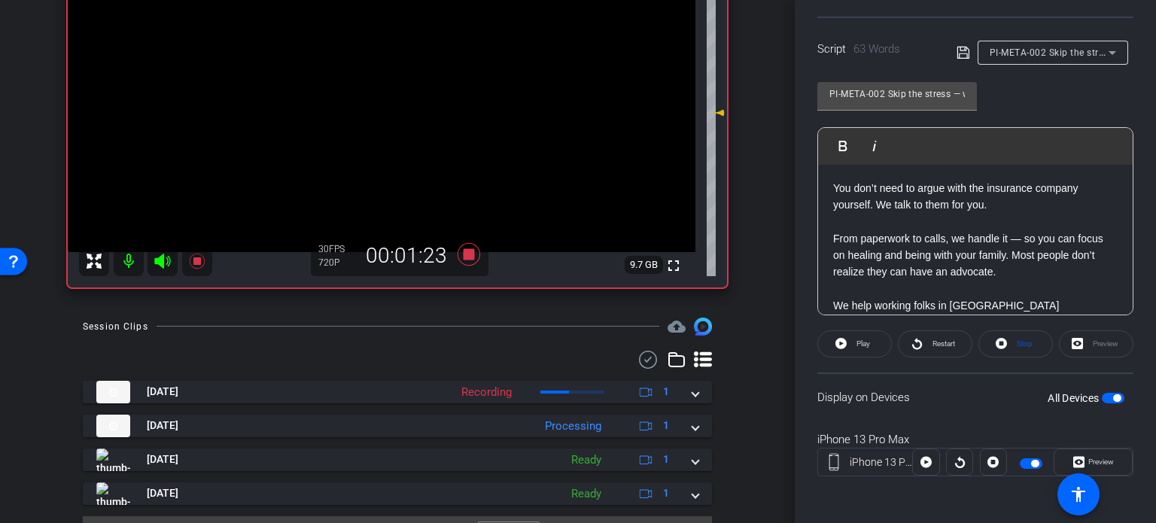
click at [1114, 395] on span "button" at bounding box center [1118, 399] width 8 height 8
click at [1111, 395] on span "button" at bounding box center [1113, 398] width 23 height 11
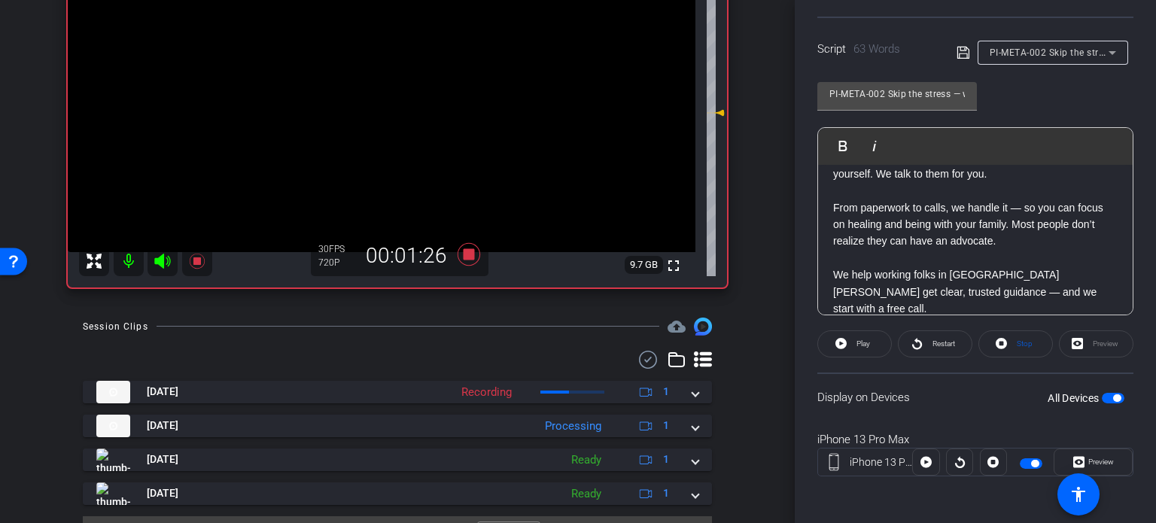
scroll to position [0, 0]
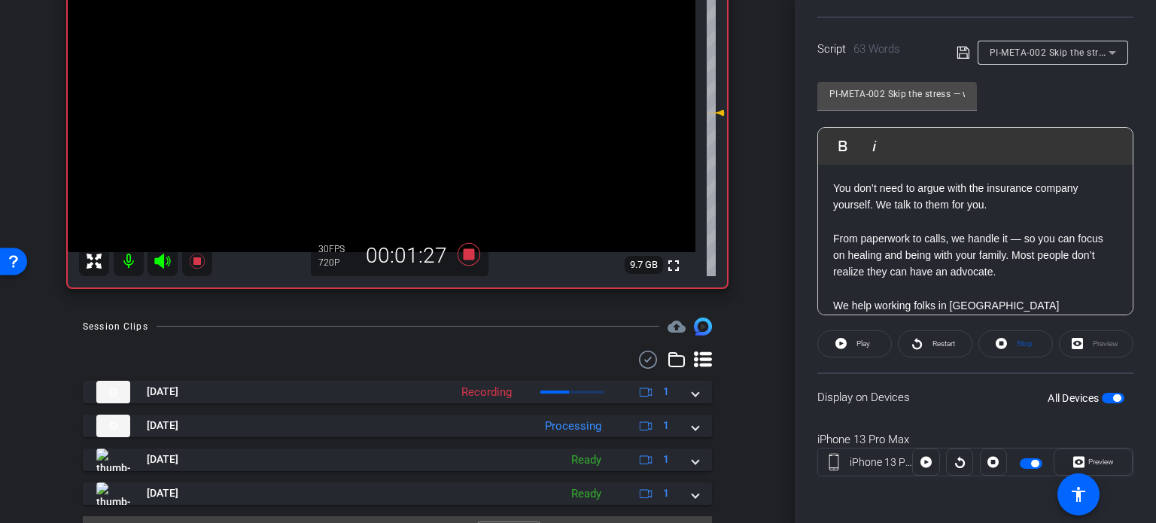
click at [763, 197] on div "arrow_back Ramic,Nedim_Shoot01_10152025 Back to project Send invite account_box…" at bounding box center [397, 83] width 795 height 523
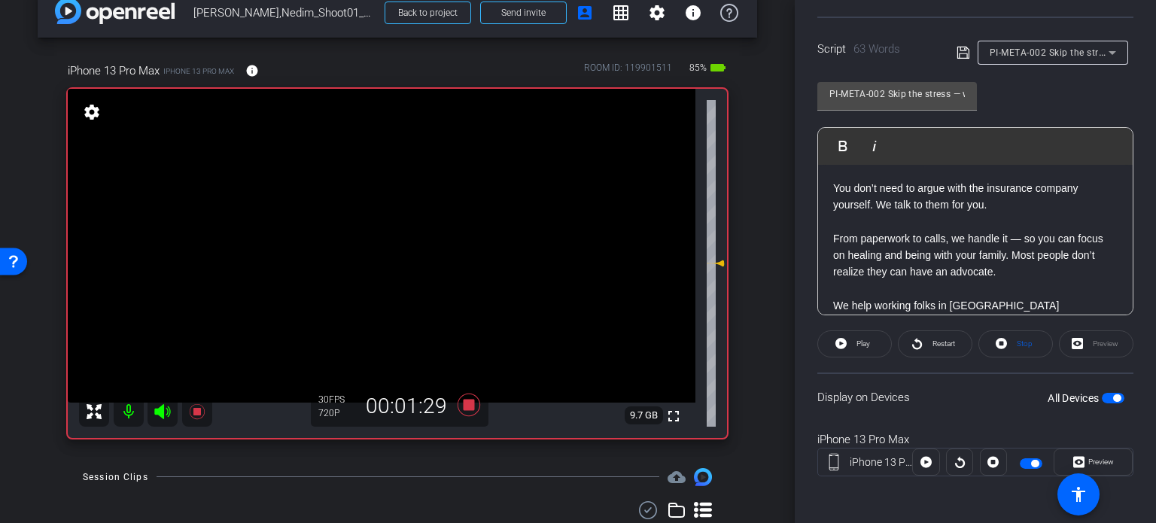
click at [1105, 403] on div "All Devices" at bounding box center [1086, 398] width 77 height 15
click at [1114, 396] on span "button" at bounding box center [1118, 399] width 8 height 8
click at [1105, 396] on span "button" at bounding box center [1113, 398] width 23 height 11
click at [1017, 342] on span "Stop" at bounding box center [1025, 344] width 16 height 8
click at [846, 343] on span at bounding box center [854, 344] width 73 height 36
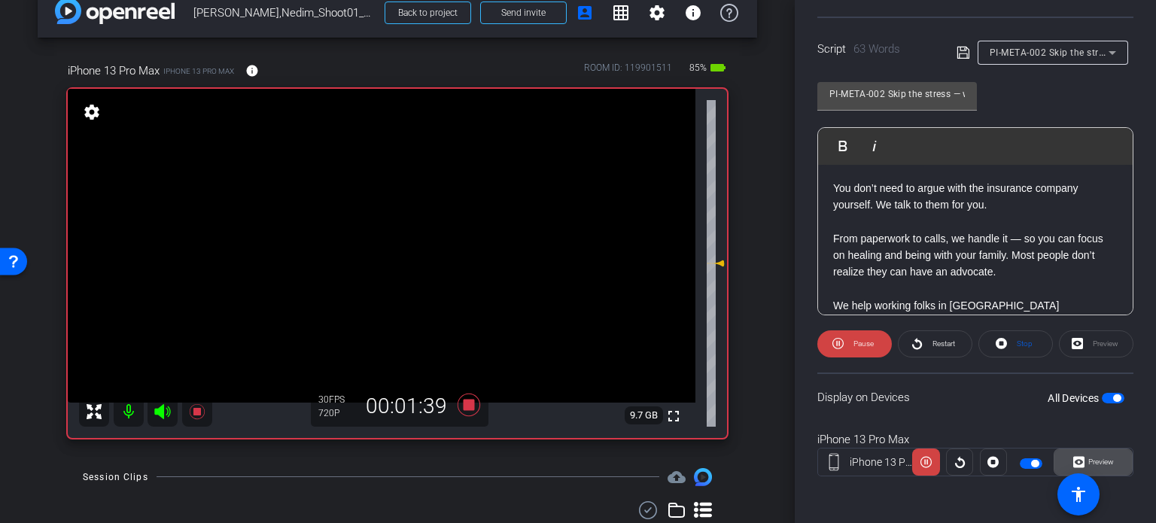
click at [1106, 464] on span "Preview" at bounding box center [1102, 462] width 26 height 8
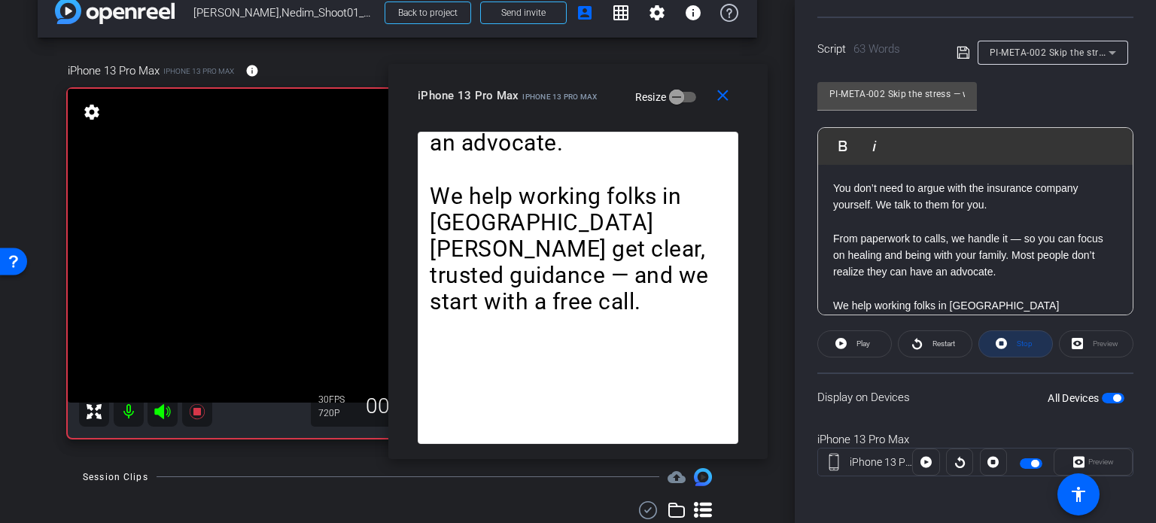
click at [1025, 347] on span "Stop" at bounding box center [1023, 344] width 20 height 21
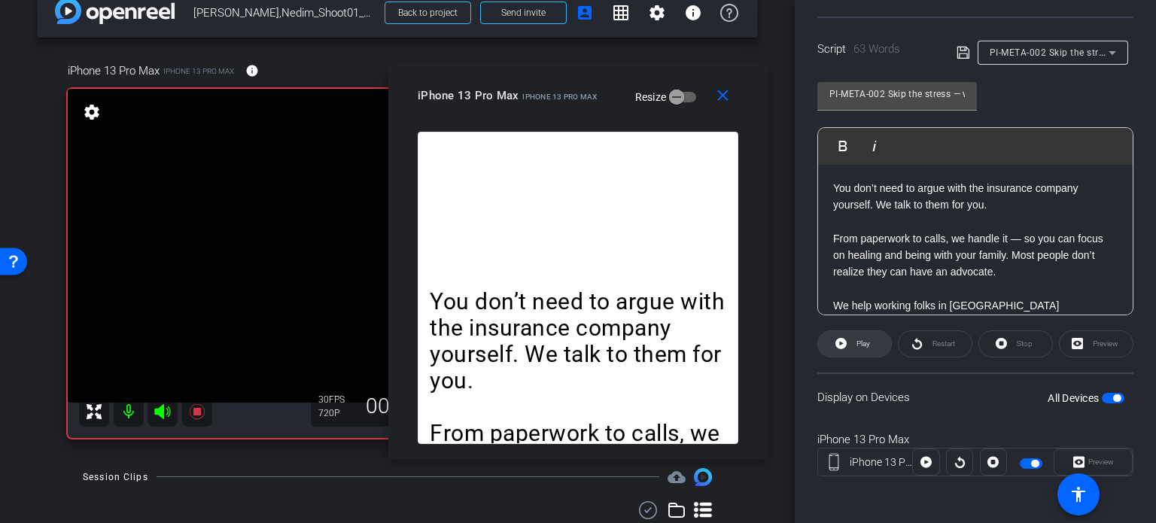
click at [853, 341] on span "Play" at bounding box center [861, 344] width 17 height 21
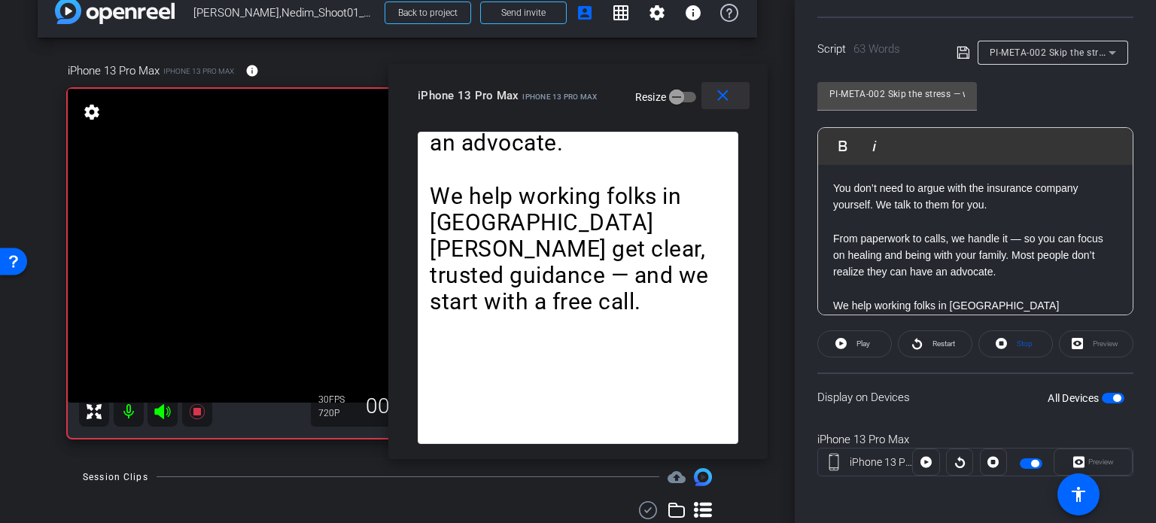
click at [724, 108] on span at bounding box center [726, 96] width 48 height 36
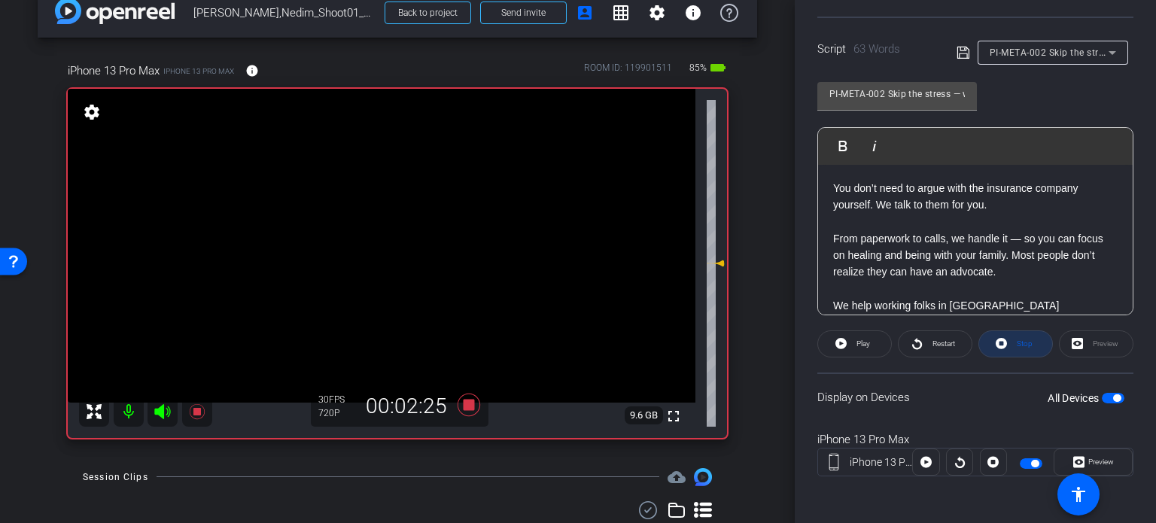
click at [1004, 339] on span at bounding box center [1016, 344] width 73 height 36
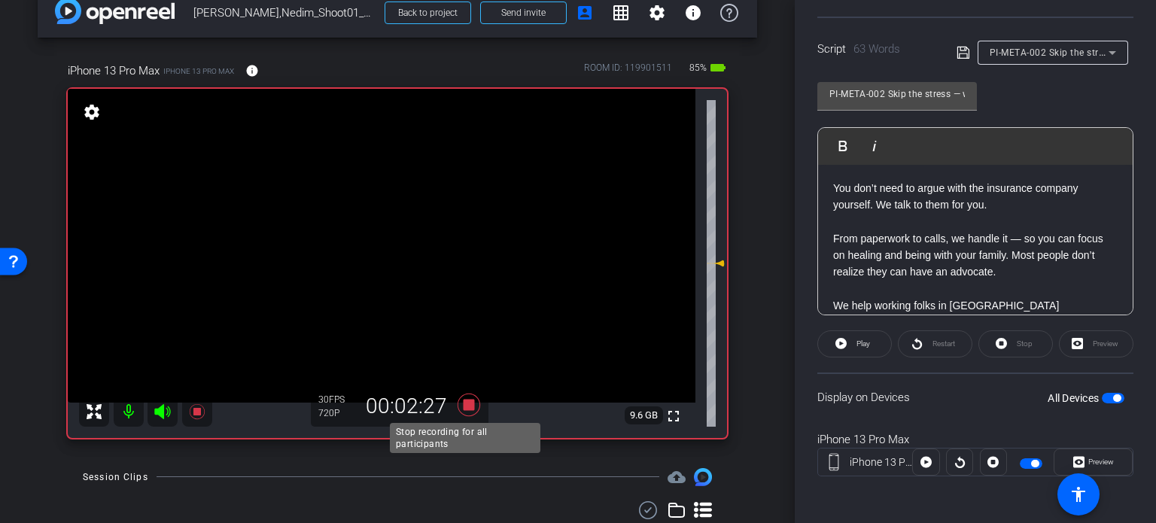
click at [465, 401] on icon at bounding box center [469, 405] width 23 height 23
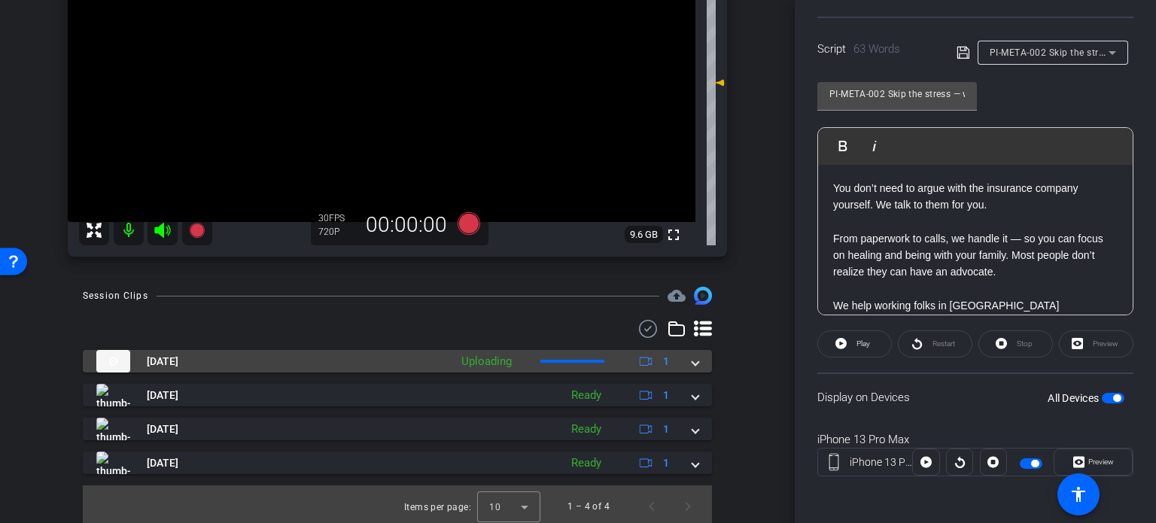
scroll to position [212, 0]
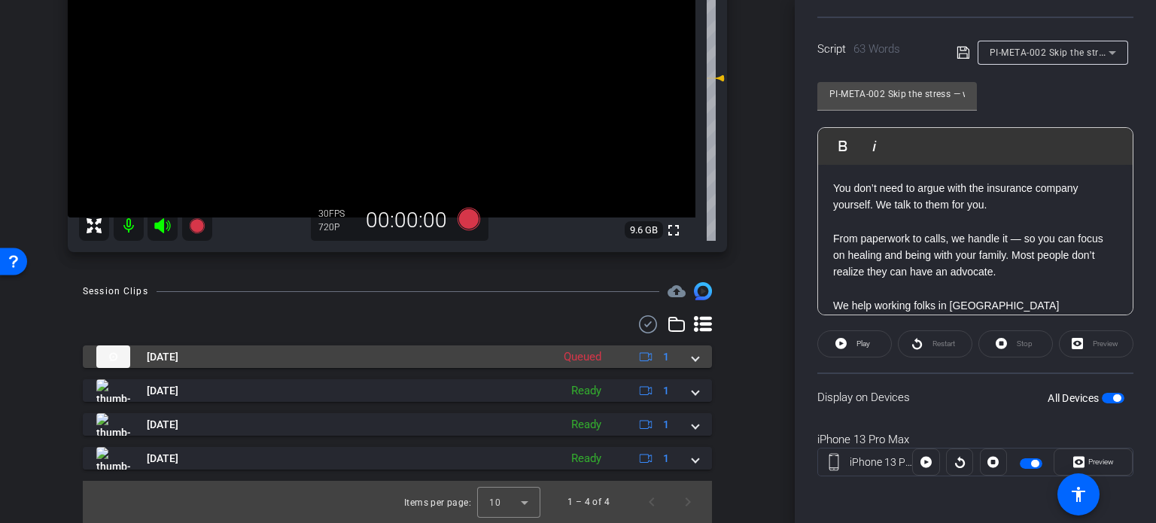
click at [693, 366] on mat-expansion-panel-header "Oct 15, 2025 Queued 1" at bounding box center [397, 357] width 629 height 23
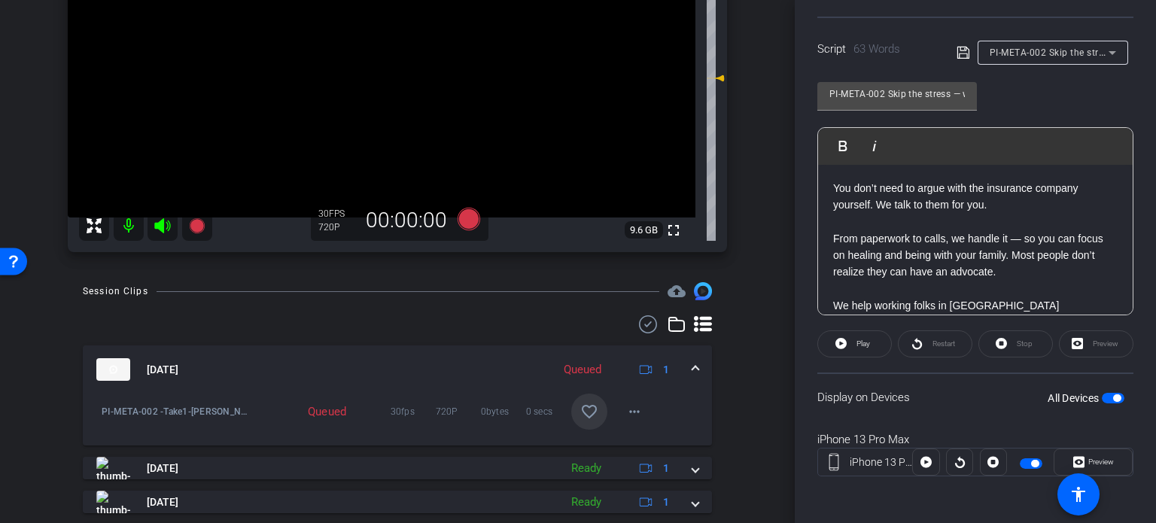
click at [584, 410] on mat-icon "favorite_border" at bounding box center [589, 412] width 18 height 18
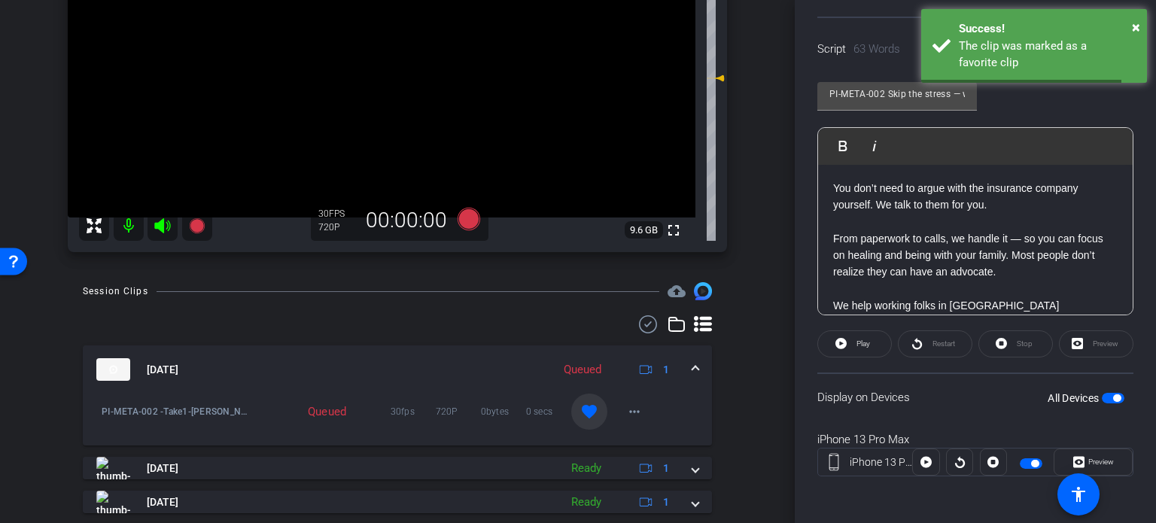
click at [693, 367] on span at bounding box center [696, 370] width 6 height 16
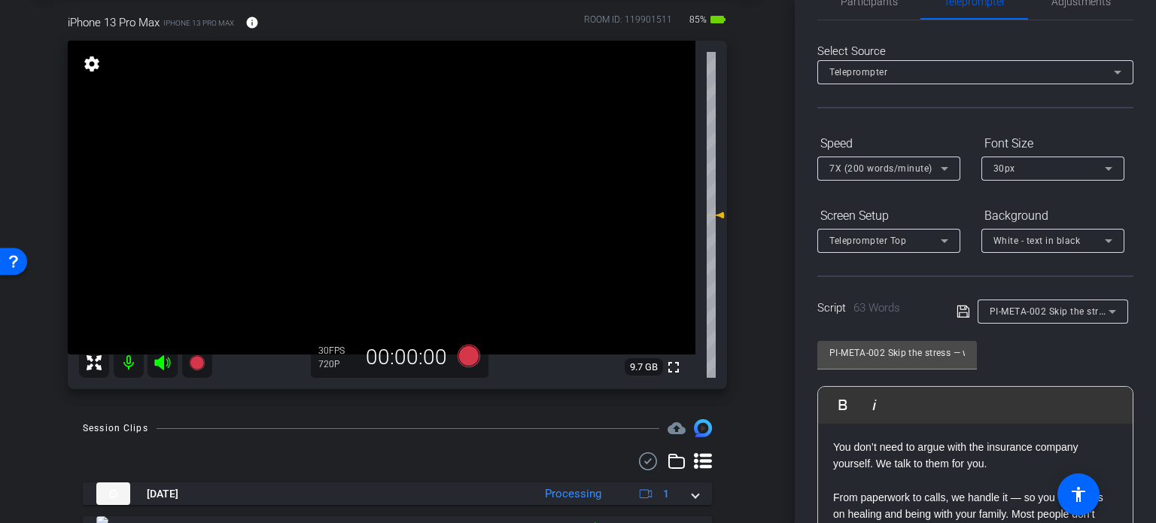
scroll to position [0, 0]
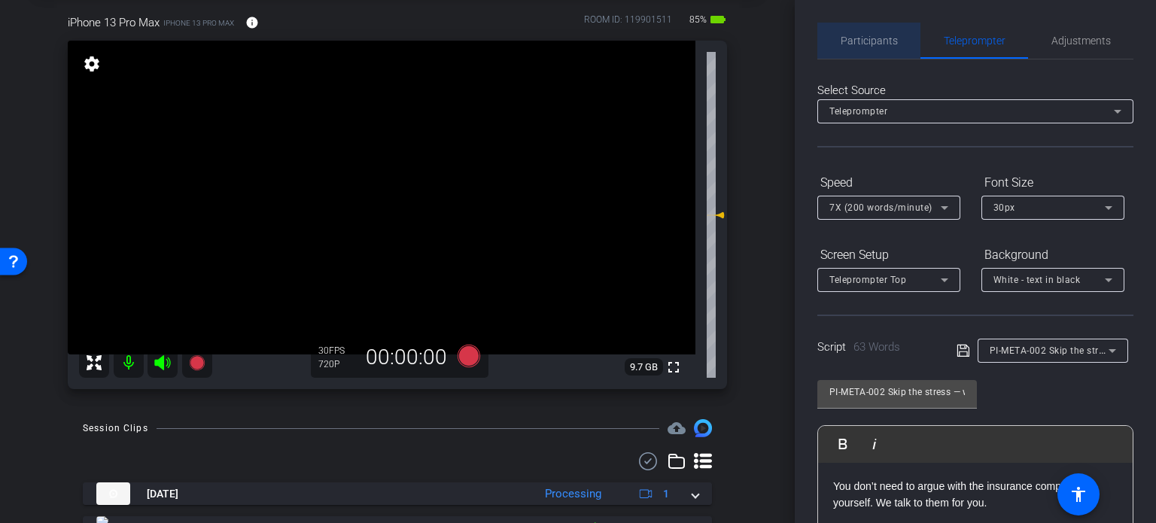
click at [885, 38] on span "Participants" at bounding box center [869, 40] width 57 height 11
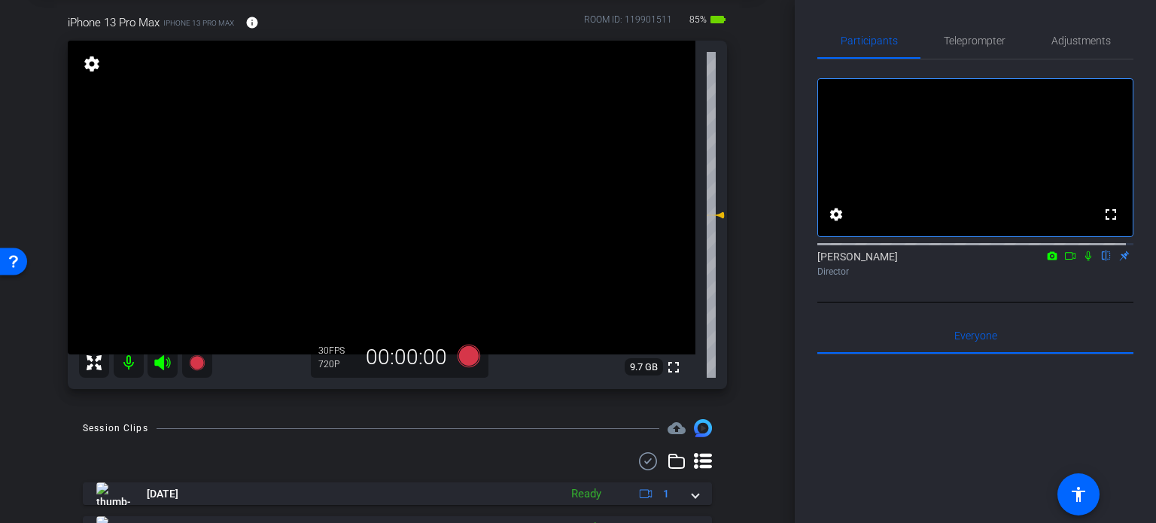
click at [759, 323] on div "arrow_back Ramic,Nedim_Shoot01_10152025 Back to project Send invite account_box…" at bounding box center [397, 186] width 795 height 523
click at [958, 24] on span "Teleprompter" at bounding box center [975, 41] width 62 height 36
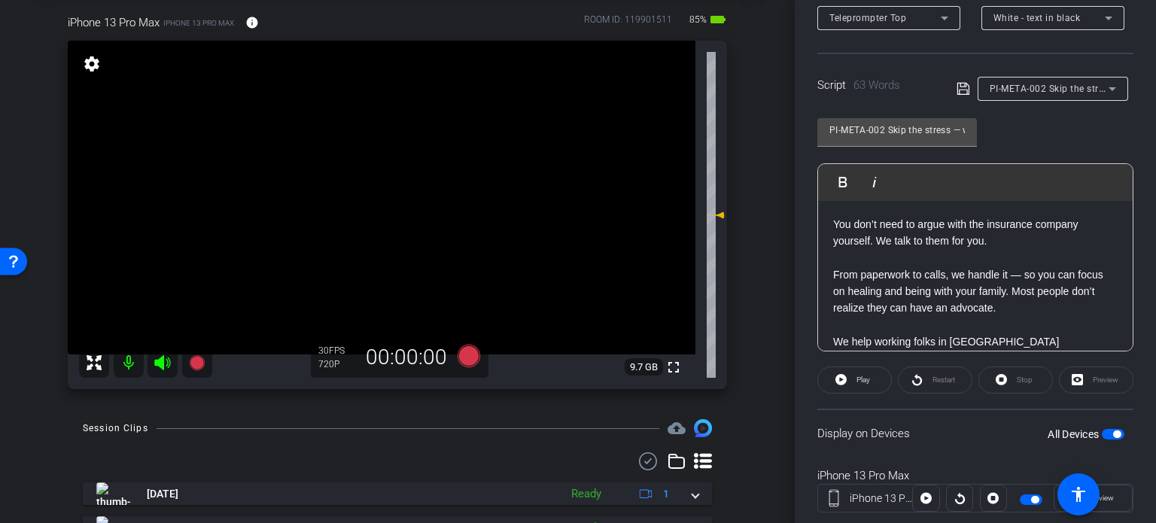
scroll to position [298, 0]
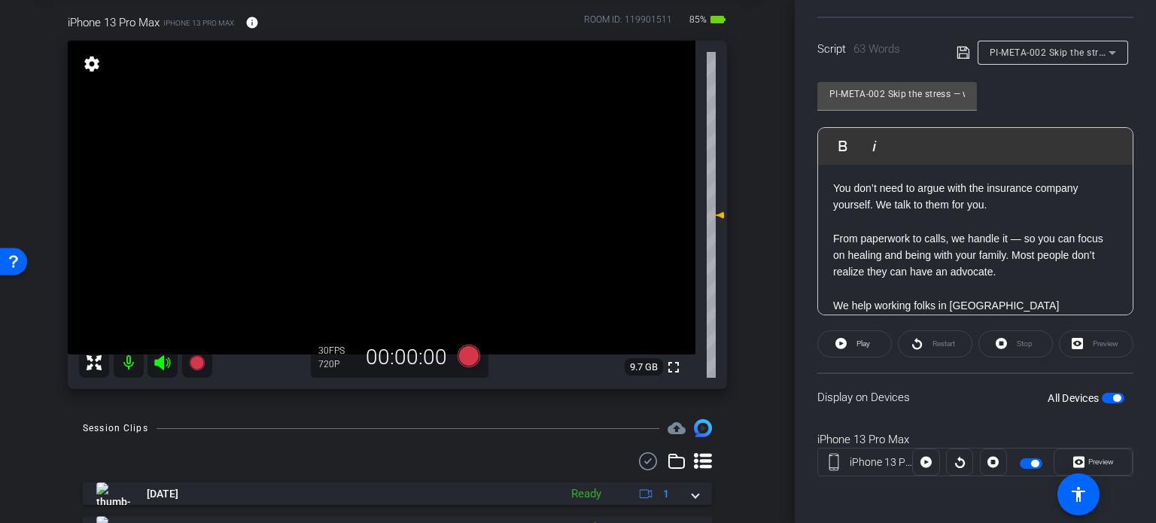
click at [1102, 393] on span "button" at bounding box center [1113, 398] width 23 height 11
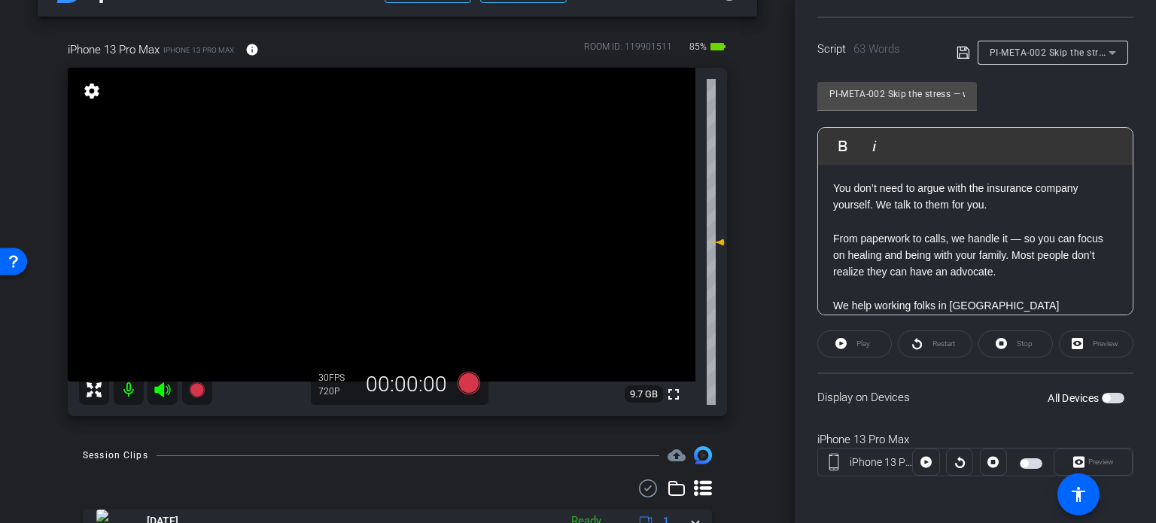
scroll to position [75, 0]
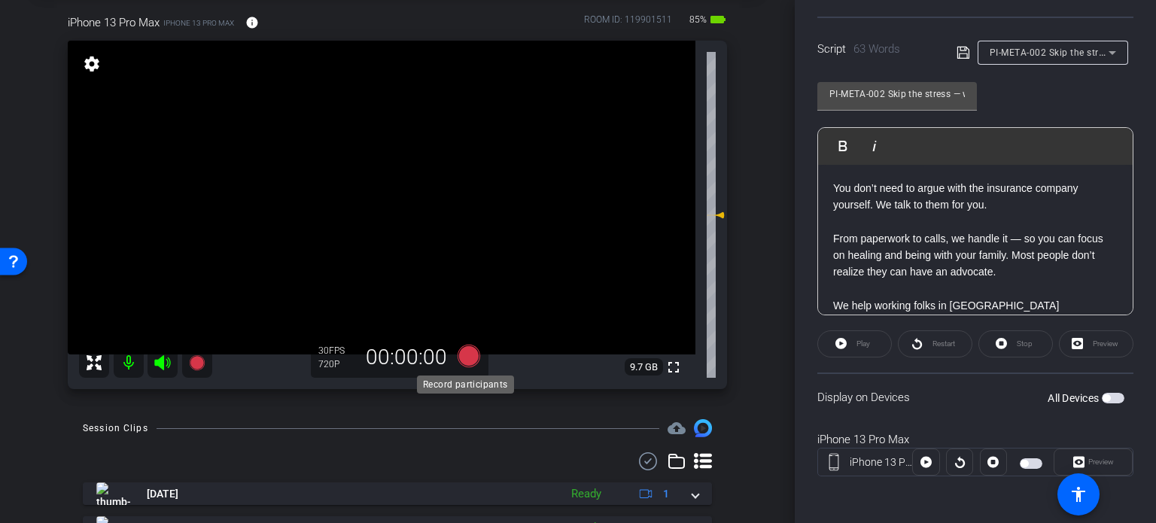
click at [467, 358] on icon at bounding box center [469, 356] width 23 height 23
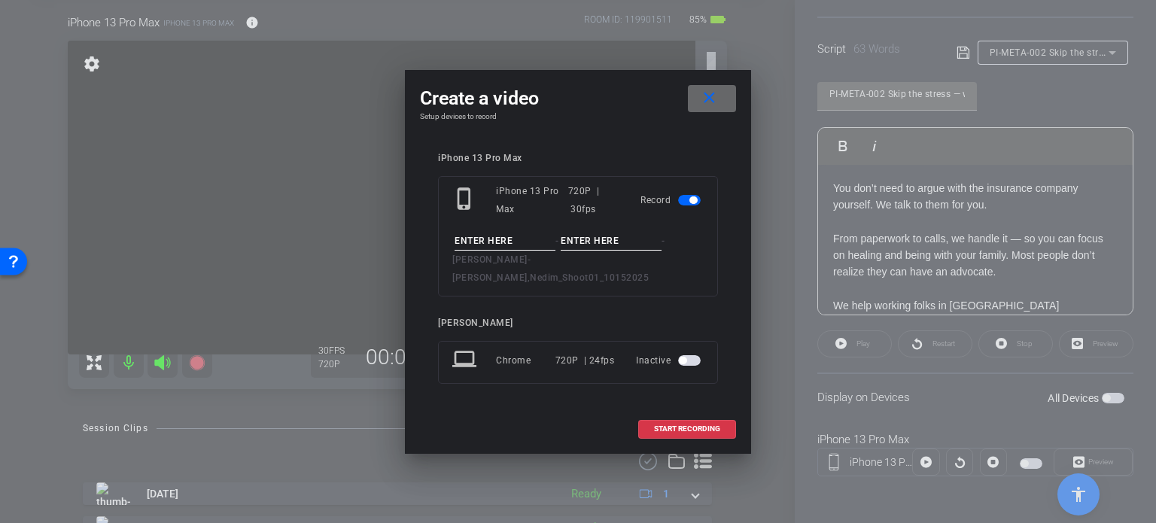
click at [712, 102] on mat-icon "close" at bounding box center [709, 98] width 19 height 19
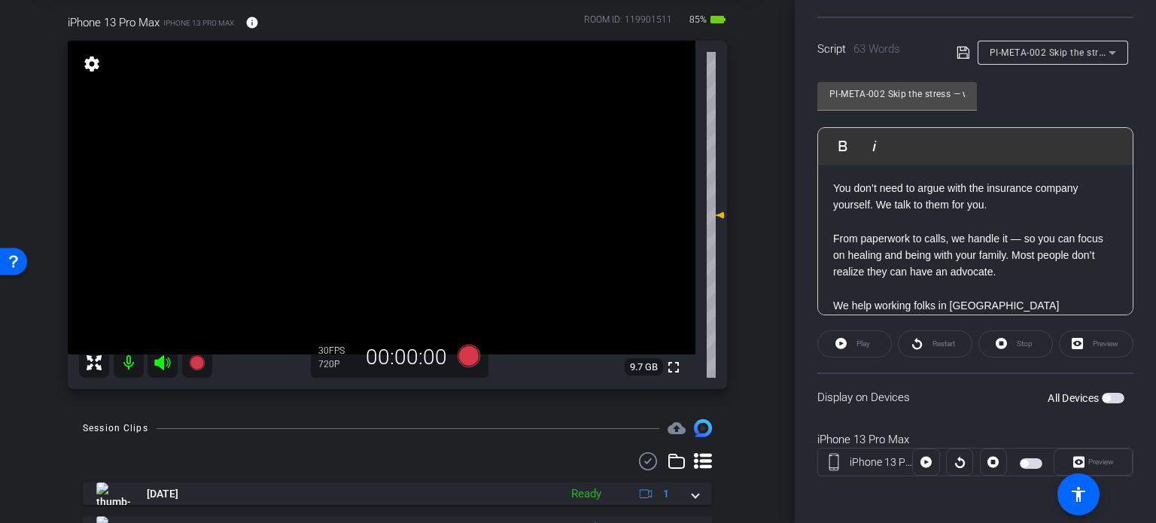
click at [1036, 54] on span "PI-META-002 Skip the stress — we handle the insurance calls for you" at bounding box center [1140, 52] width 301 height 12
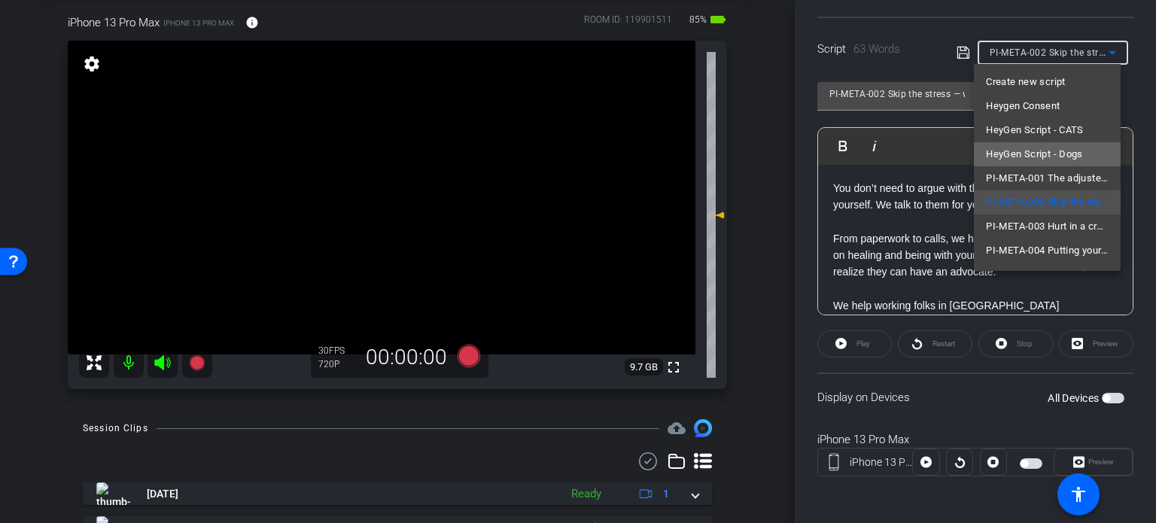
click at [1056, 160] on span "HeyGen Script - Dogs" at bounding box center [1034, 154] width 97 height 18
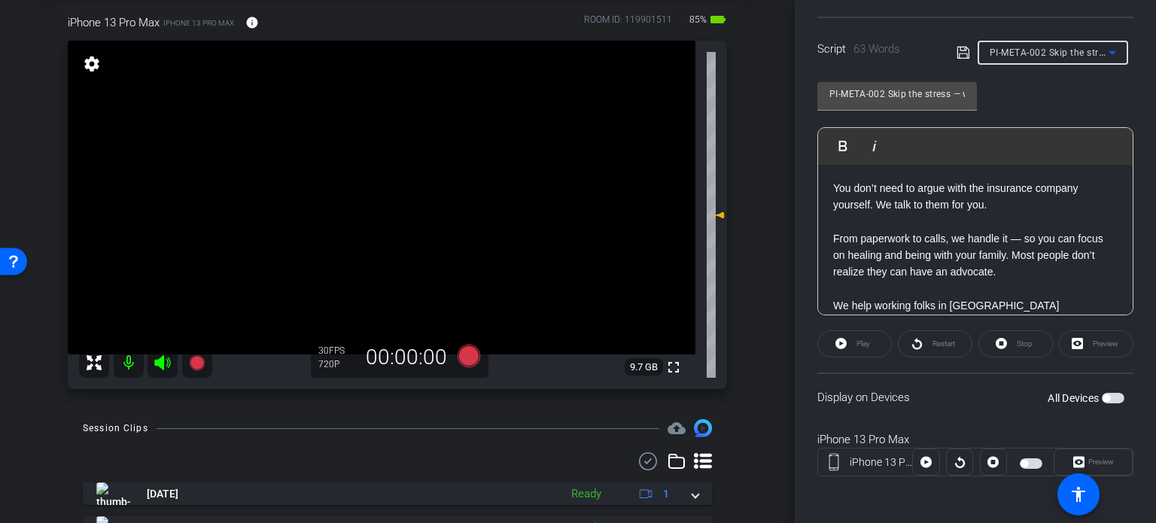
type input "HeyGen Script - Dogs"
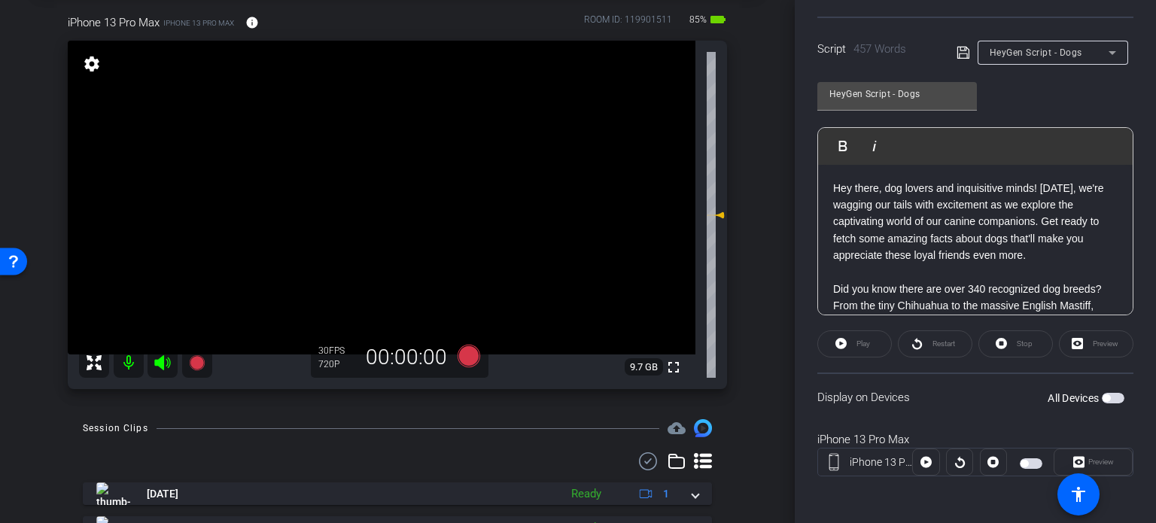
click at [751, 301] on div "arrow_back Ramic,Nedim_Shoot01_10152025 Back to project Send invite account_box…" at bounding box center [397, 186] width 795 height 523
click at [1103, 395] on span "button" at bounding box center [1107, 399] width 8 height 8
click at [755, 336] on div "arrow_back Ramic,Nedim_Shoot01_10152025 Back to project Send invite account_box…" at bounding box center [397, 186] width 795 height 523
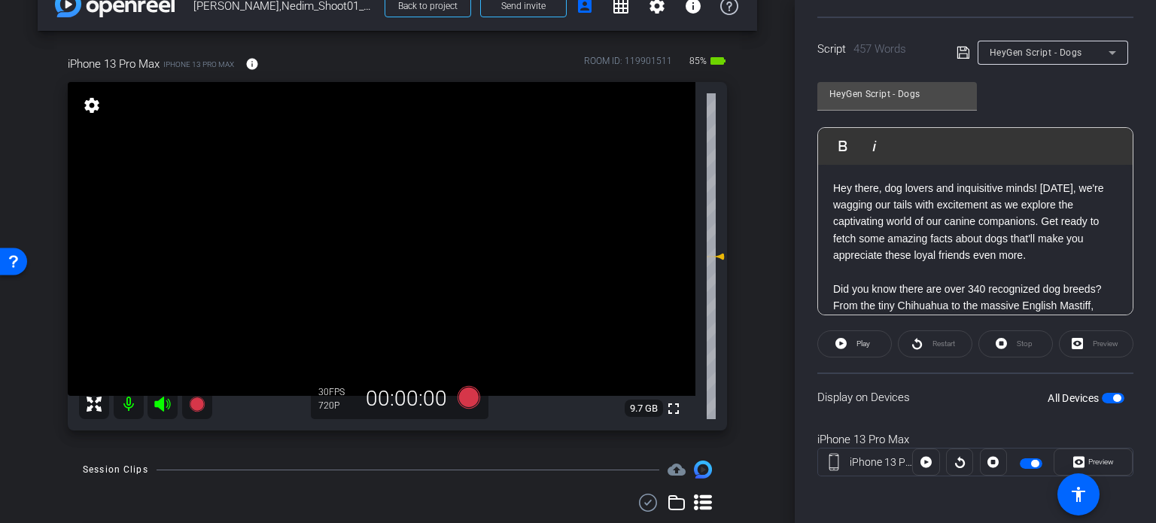
scroll to position [0, 0]
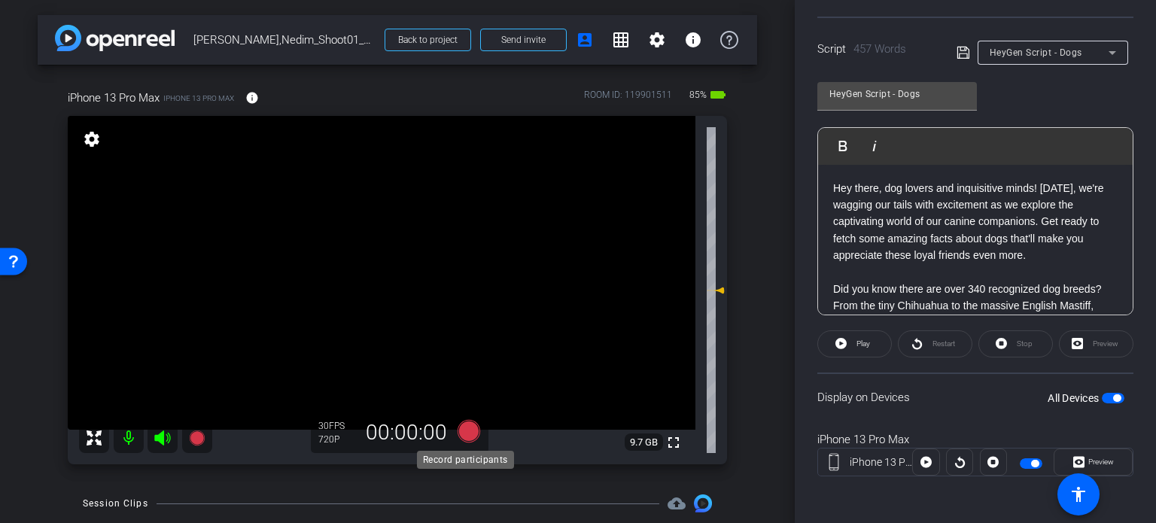
click at [464, 436] on icon at bounding box center [469, 431] width 23 height 23
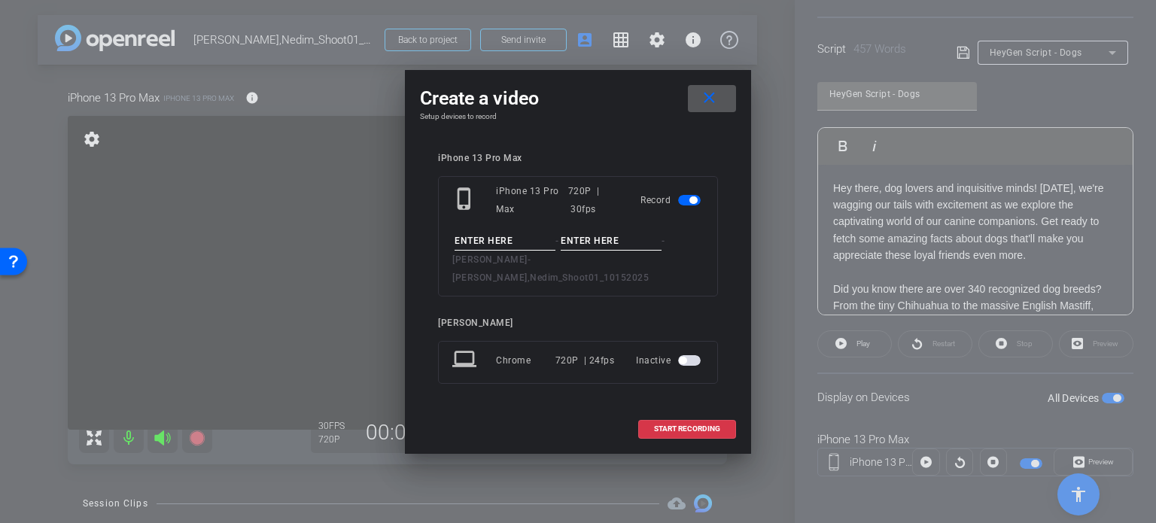
click at [503, 248] on input at bounding box center [505, 241] width 101 height 19
type input "Nedim Avatar #2"
click at [626, 249] on input at bounding box center [611, 241] width 101 height 19
type input "Take1"
click at [611, 140] on div "Create a video close Setup devices to record iPhone 13 Pro Max phone_iphone iPh…" at bounding box center [578, 262] width 346 height 384
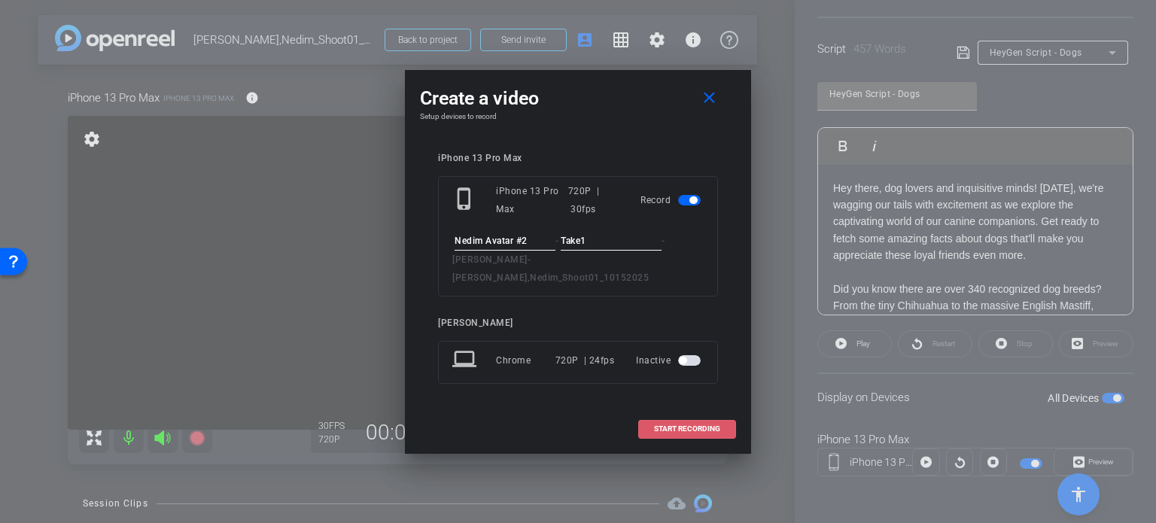
click at [680, 425] on span "START RECORDING" at bounding box center [687, 429] width 66 height 8
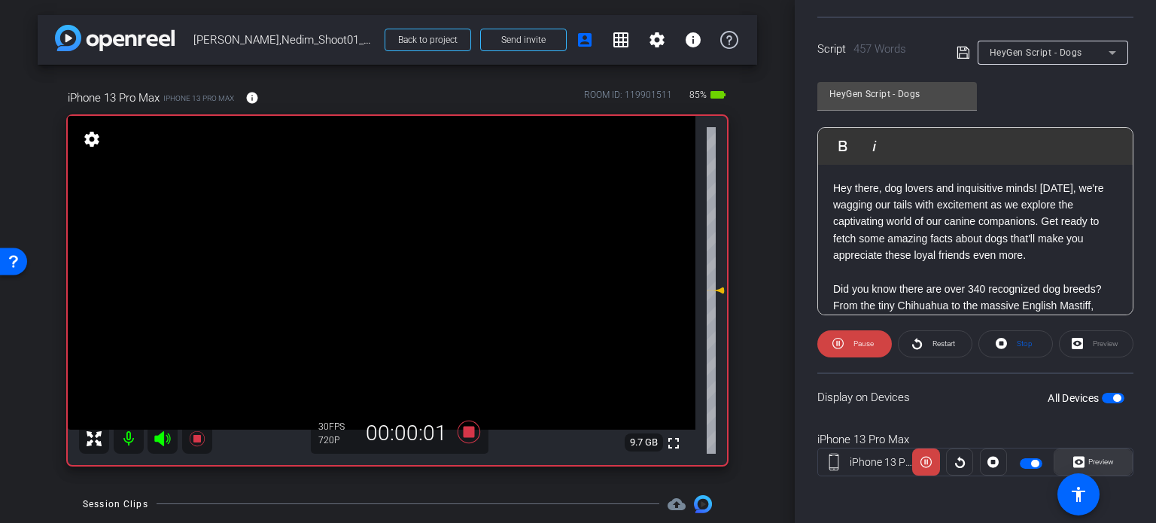
click at [1108, 463] on span at bounding box center [1094, 462] width 78 height 36
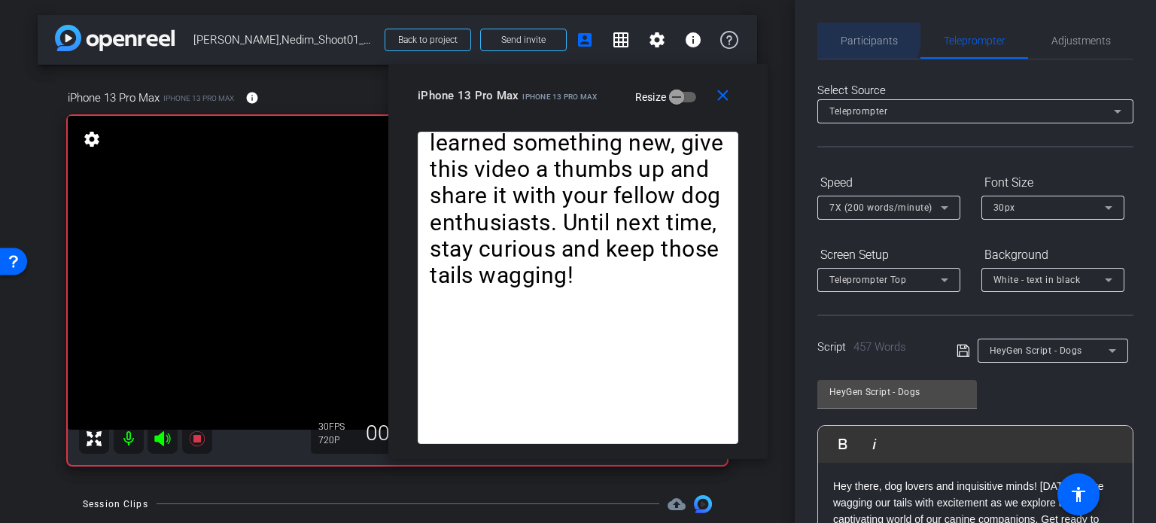
click at [850, 32] on span "Participants" at bounding box center [869, 41] width 57 height 36
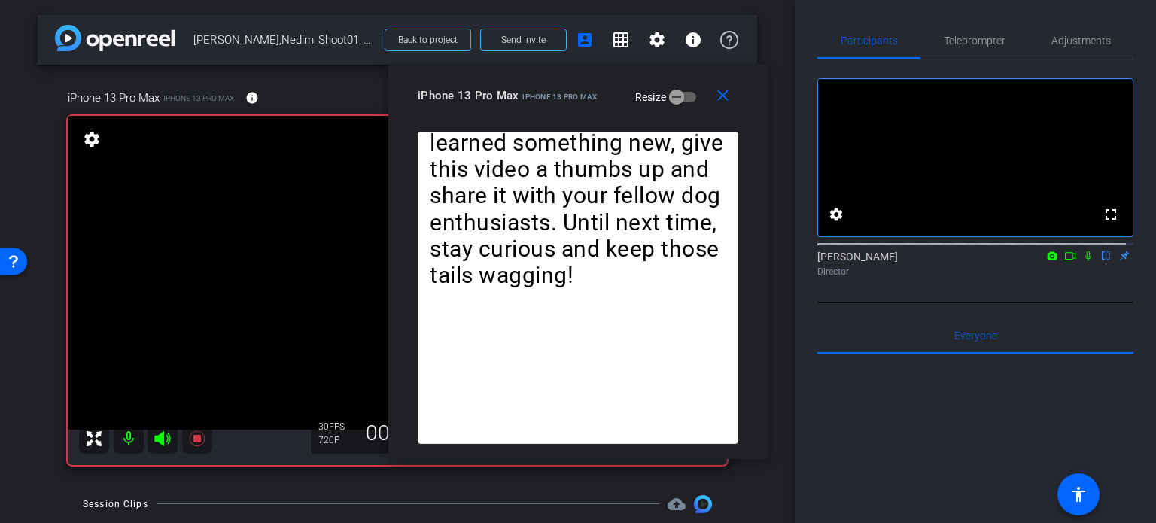
click at [1083, 261] on icon at bounding box center [1089, 256] width 12 height 11
click at [967, 35] on span "Teleprompter" at bounding box center [975, 40] width 62 height 11
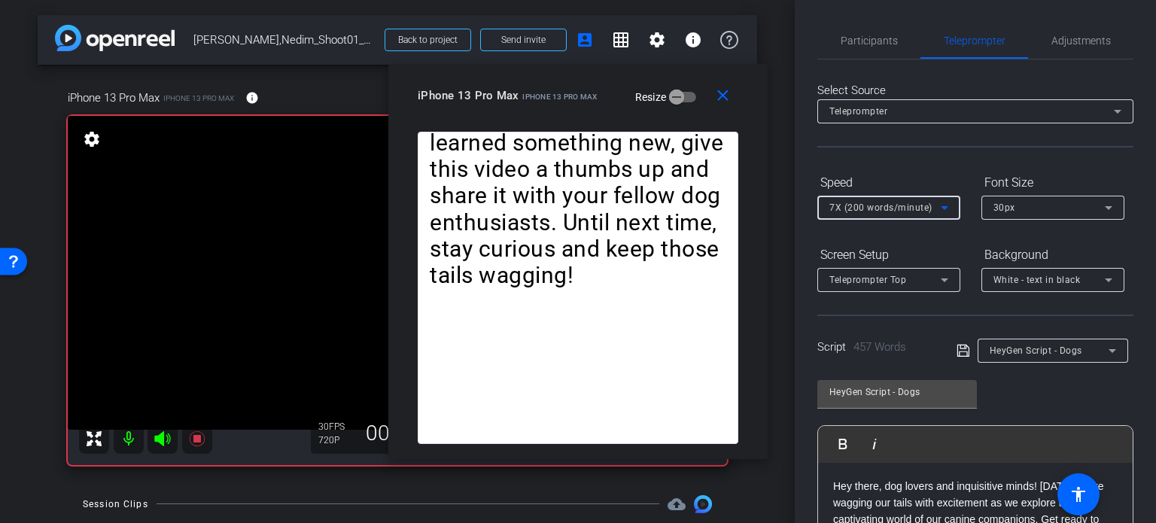
click at [906, 205] on span "7X (200 words/minute)" at bounding box center [881, 208] width 103 height 11
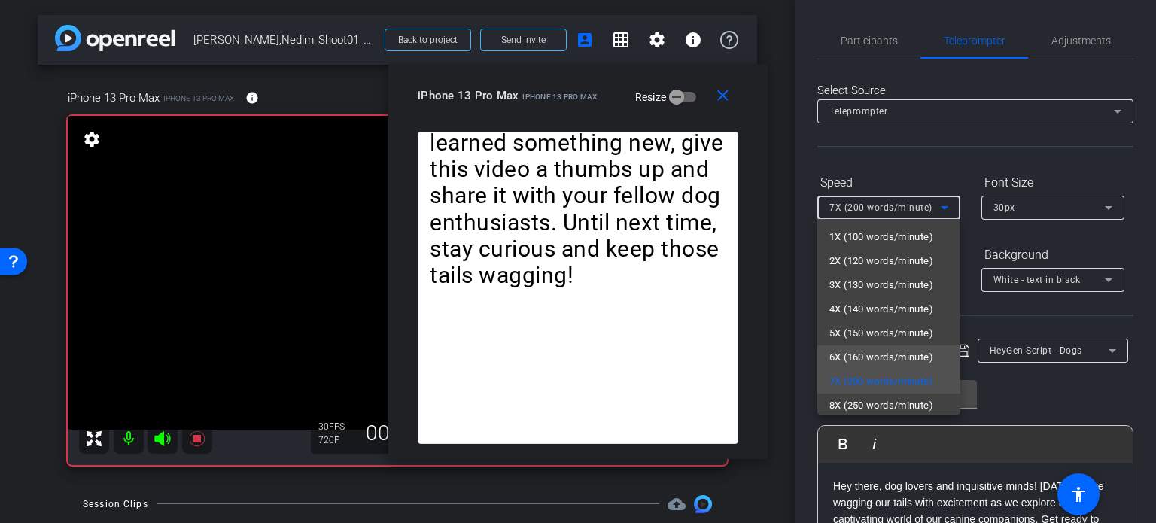
click at [885, 350] on span "6X (160 words/minute)" at bounding box center [882, 358] width 104 height 18
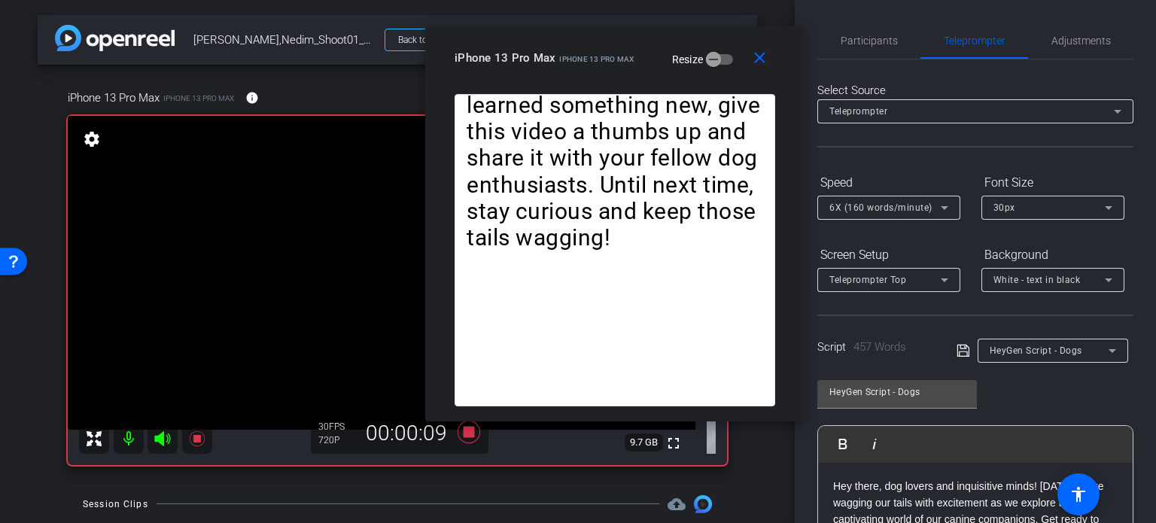
drag, startPoint x: 608, startPoint y: 114, endPoint x: 644, endPoint y: 76, distance: 52.2
click at [644, 76] on div "close iPhone 13 Pro Max iPhone 13 Pro Max Resize" at bounding box center [614, 60] width 379 height 68
click at [879, 41] on span "Participants" at bounding box center [869, 40] width 57 height 11
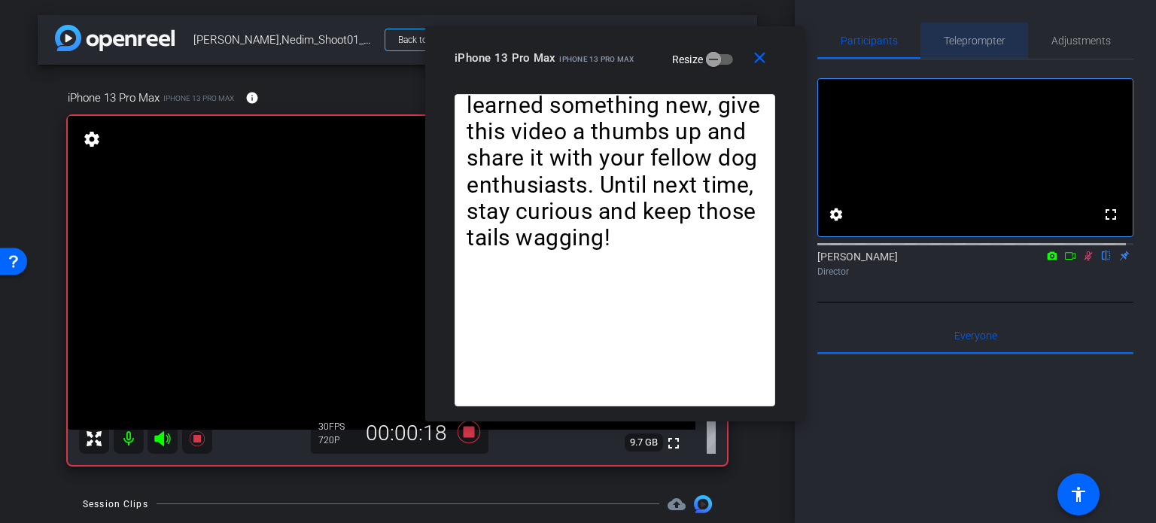
click at [984, 41] on span "Teleprompter" at bounding box center [975, 40] width 62 height 11
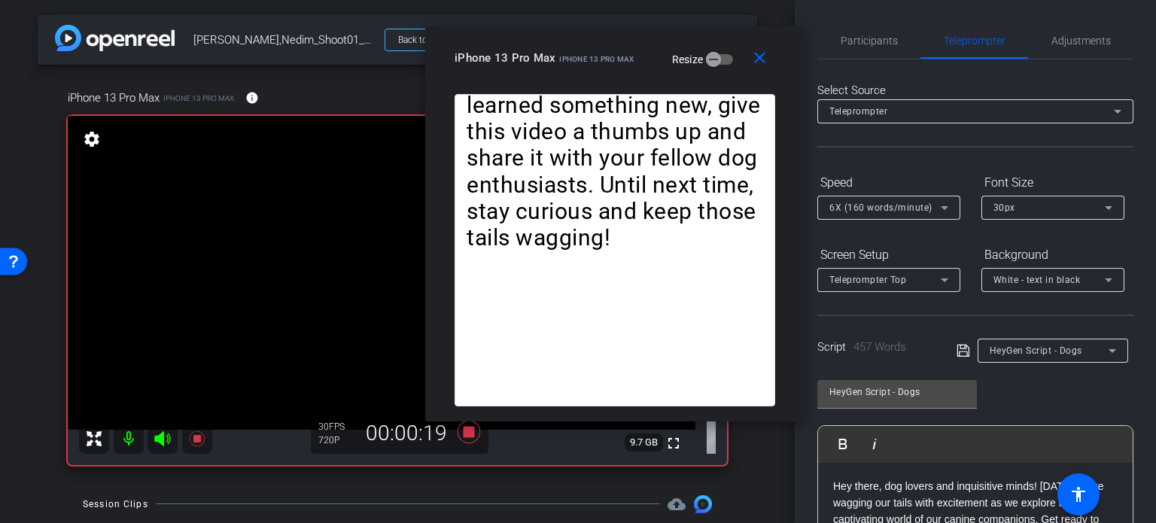
click at [896, 207] on span "6X (160 words/minute)" at bounding box center [881, 208] width 103 height 11
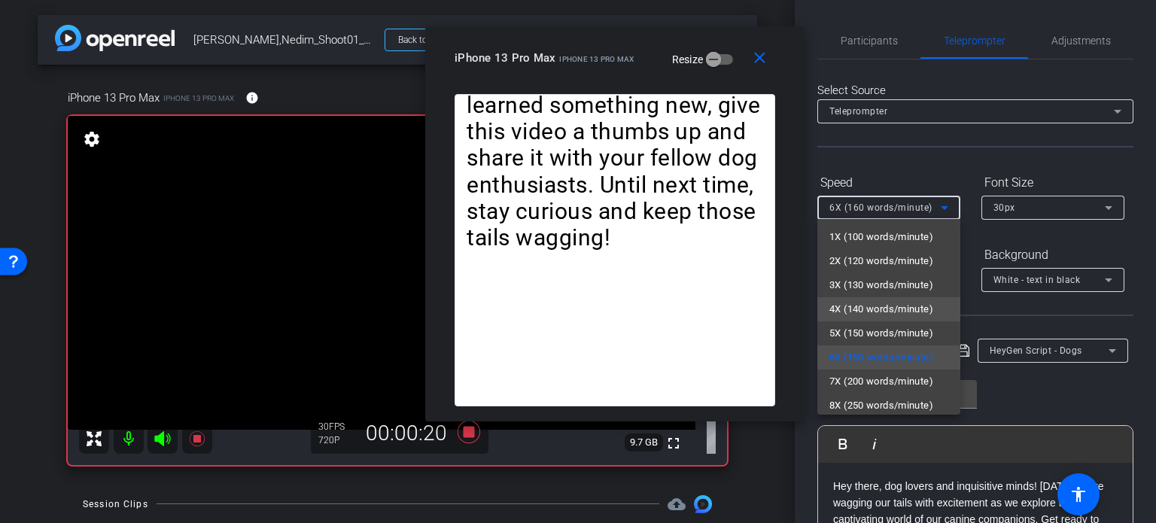
click at [900, 315] on span "4X (140 words/minute)" at bounding box center [882, 309] width 104 height 18
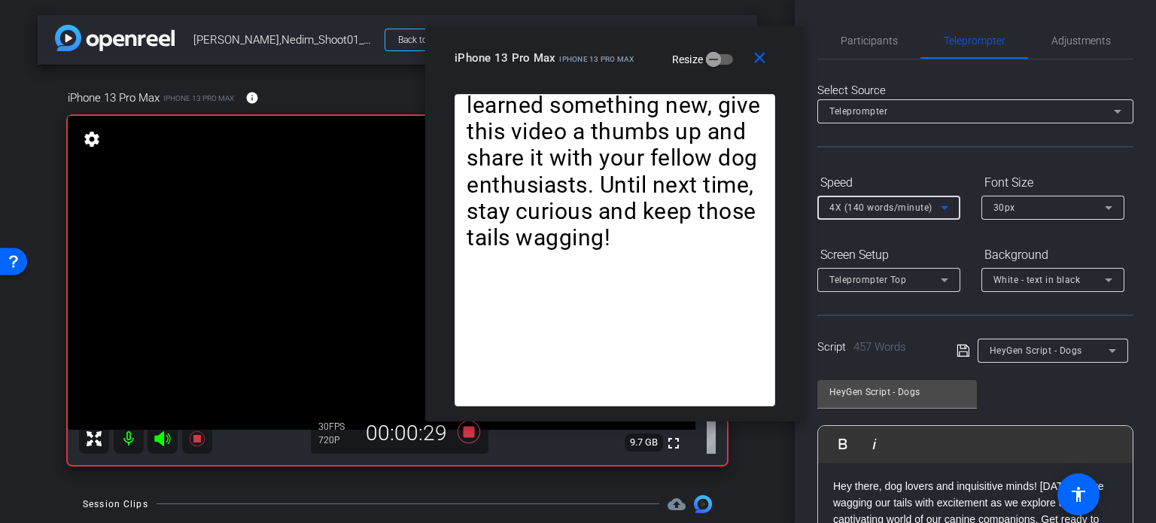
click at [892, 213] on div "4X (140 words/minute)" at bounding box center [885, 207] width 111 height 19
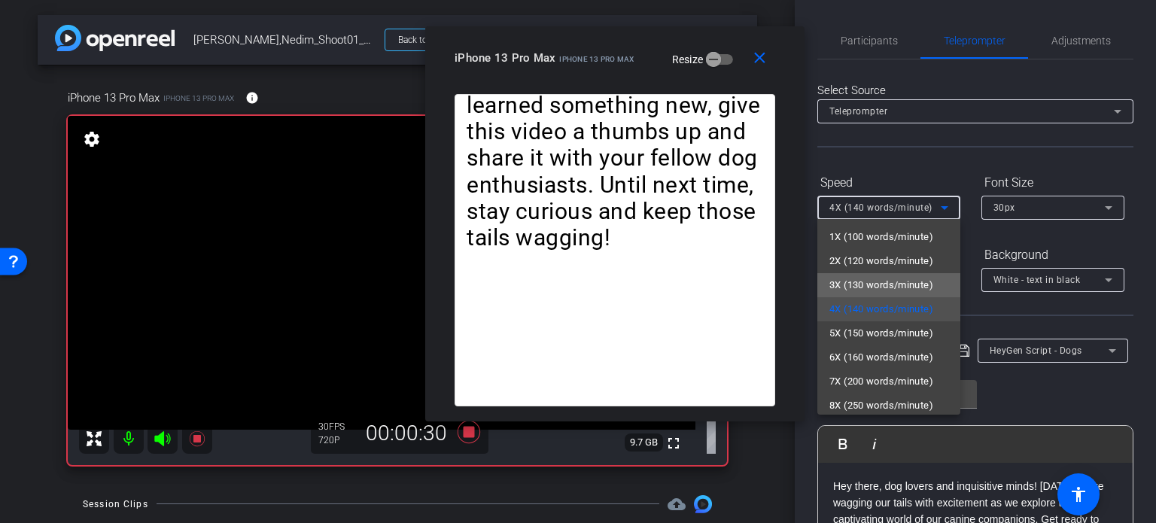
click at [894, 288] on span "3X (130 words/minute)" at bounding box center [882, 285] width 104 height 18
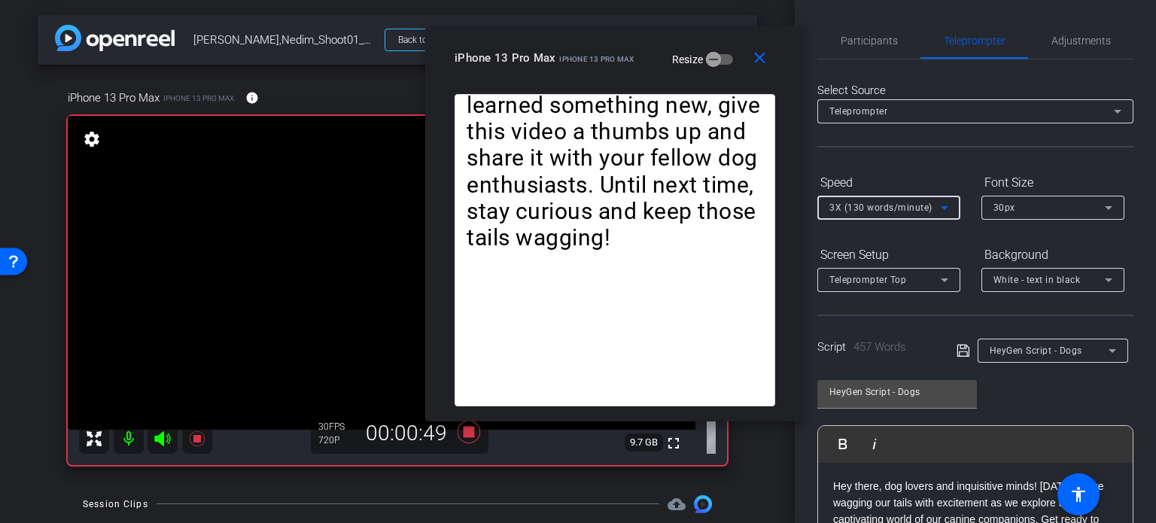
click at [876, 203] on span "3X (130 words/minute)" at bounding box center [881, 208] width 103 height 11
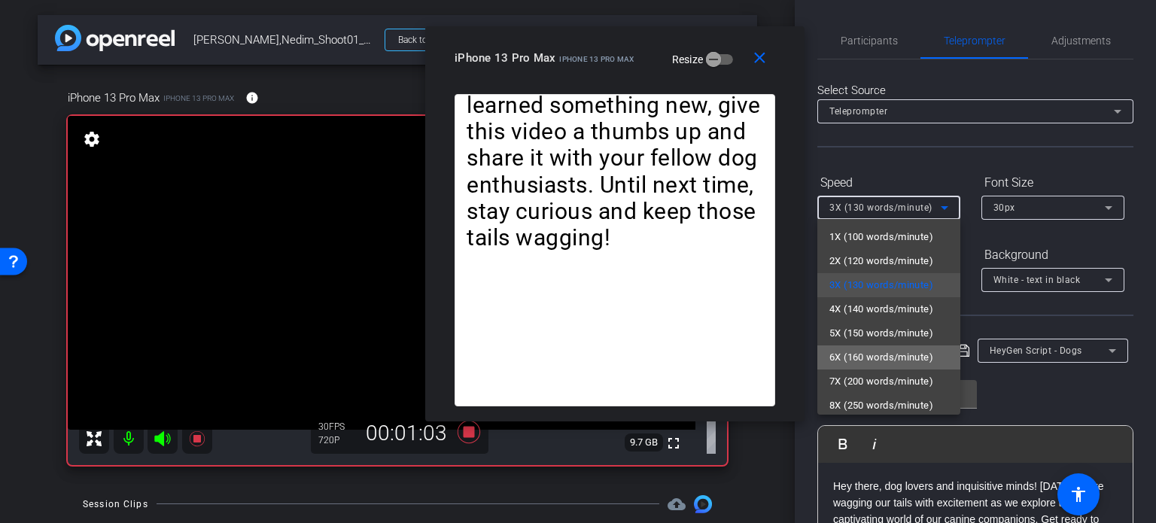
click at [891, 350] on span "6X (160 words/minute)" at bounding box center [882, 358] width 104 height 18
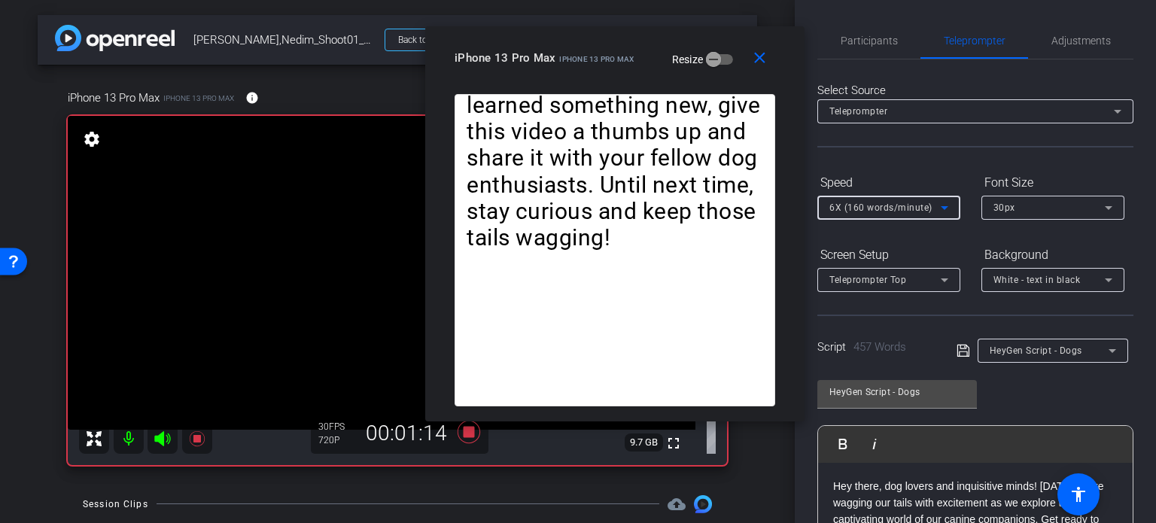
click at [870, 203] on span "6X (160 words/minute)" at bounding box center [881, 208] width 103 height 11
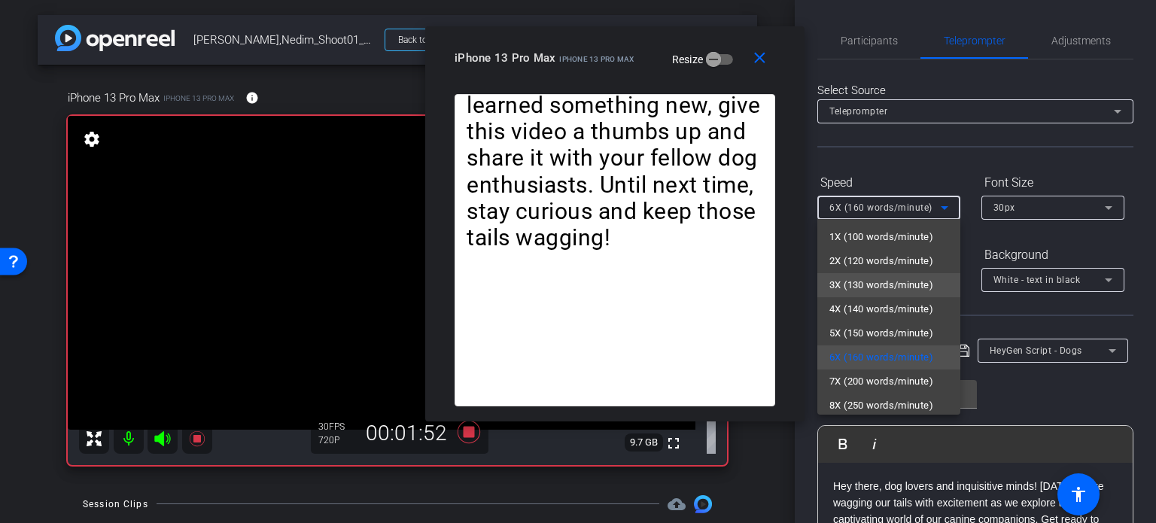
click at [861, 273] on mat-option "3X (130 words/minute)" at bounding box center [889, 285] width 143 height 24
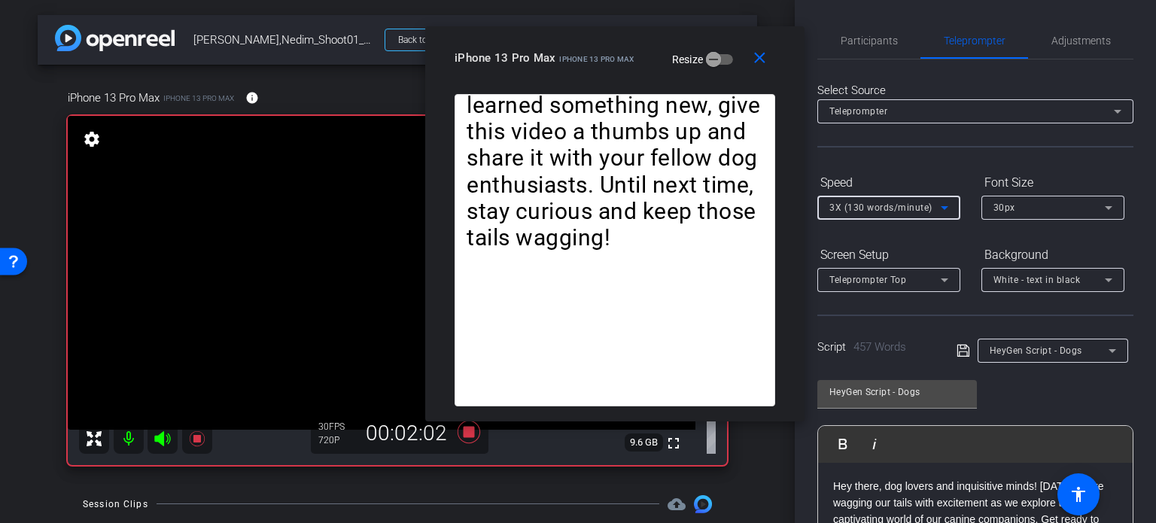
click at [879, 206] on span "3X (130 words/minute)" at bounding box center [881, 208] width 103 height 11
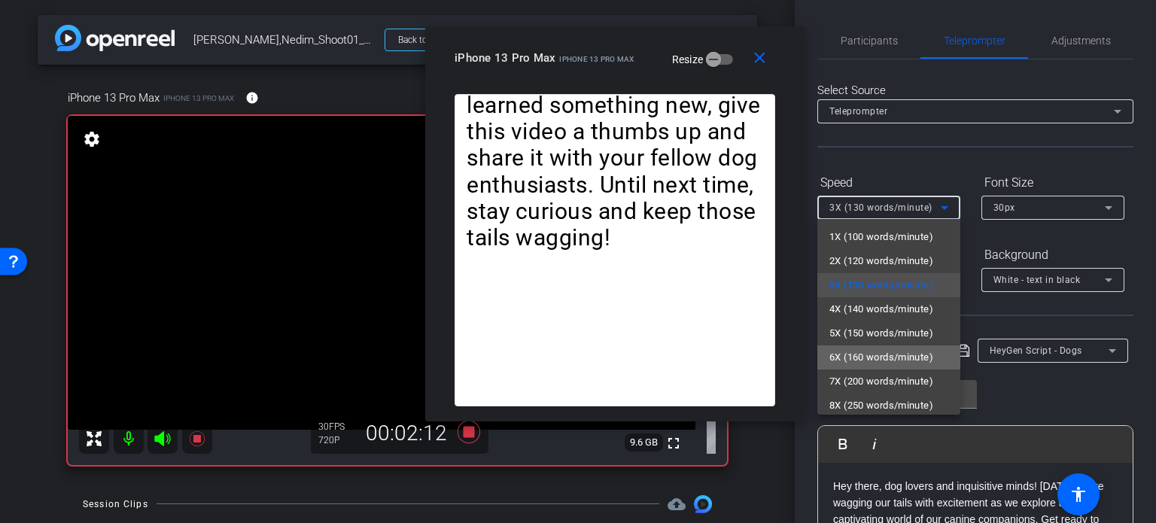
click at [897, 352] on span "6X (160 words/minute)" at bounding box center [882, 358] width 104 height 18
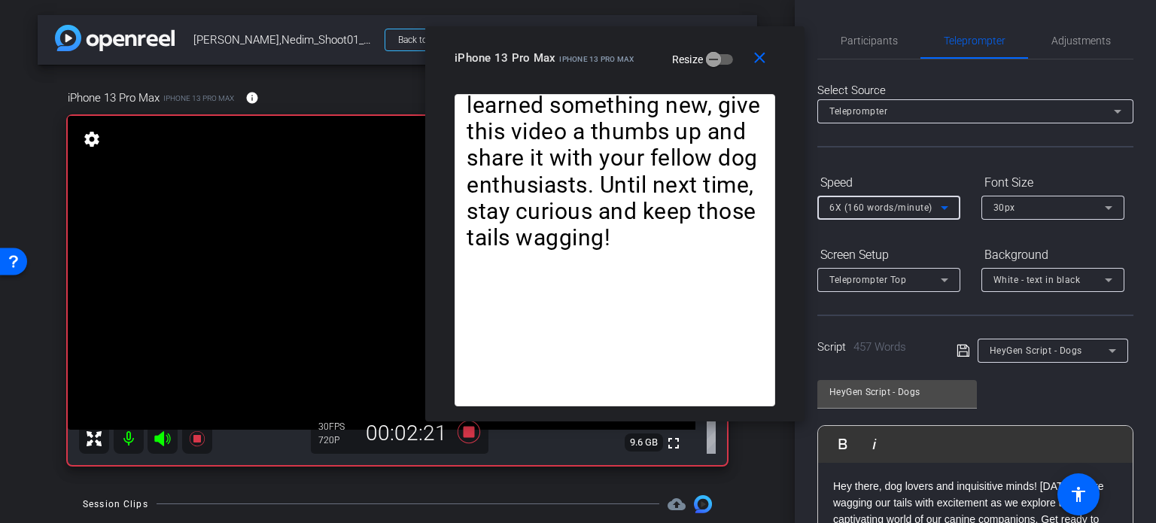
click at [873, 212] on span "6X (160 words/minute)" at bounding box center [881, 208] width 103 height 11
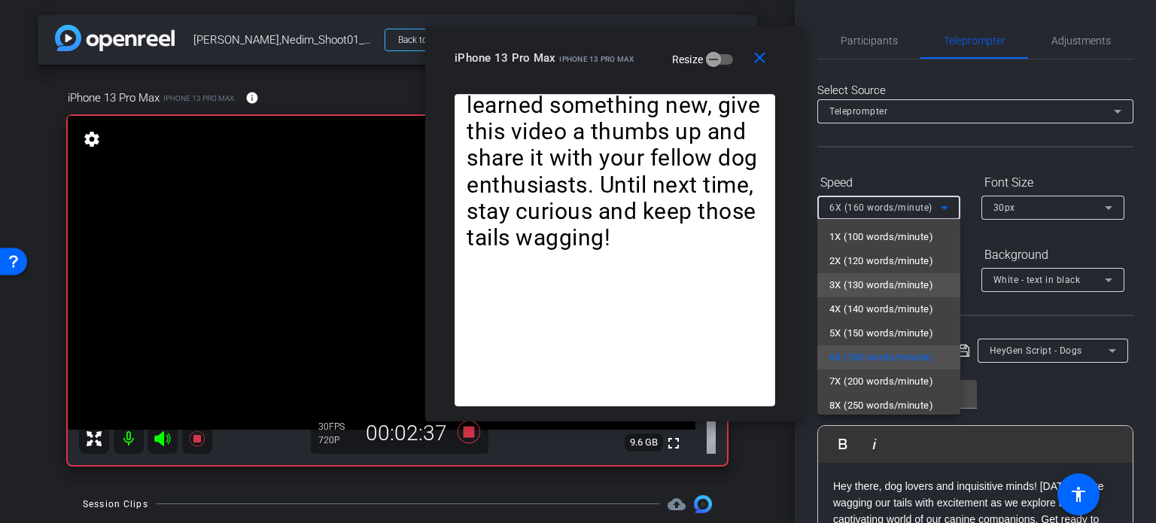
click at [879, 280] on span "3X (130 words/minute)" at bounding box center [882, 285] width 104 height 18
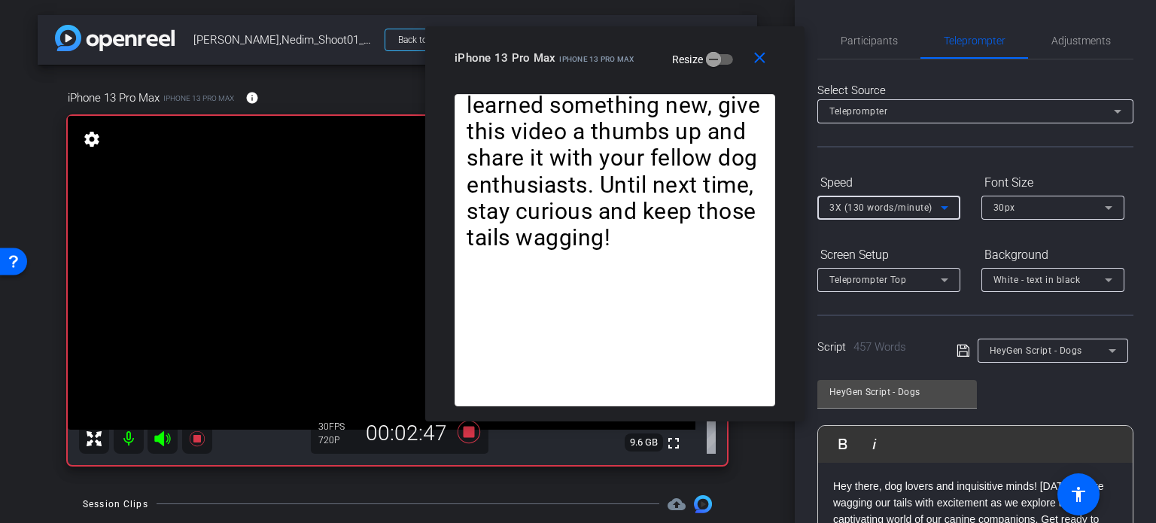
click at [873, 209] on span "3X (130 words/minute)" at bounding box center [881, 208] width 103 height 11
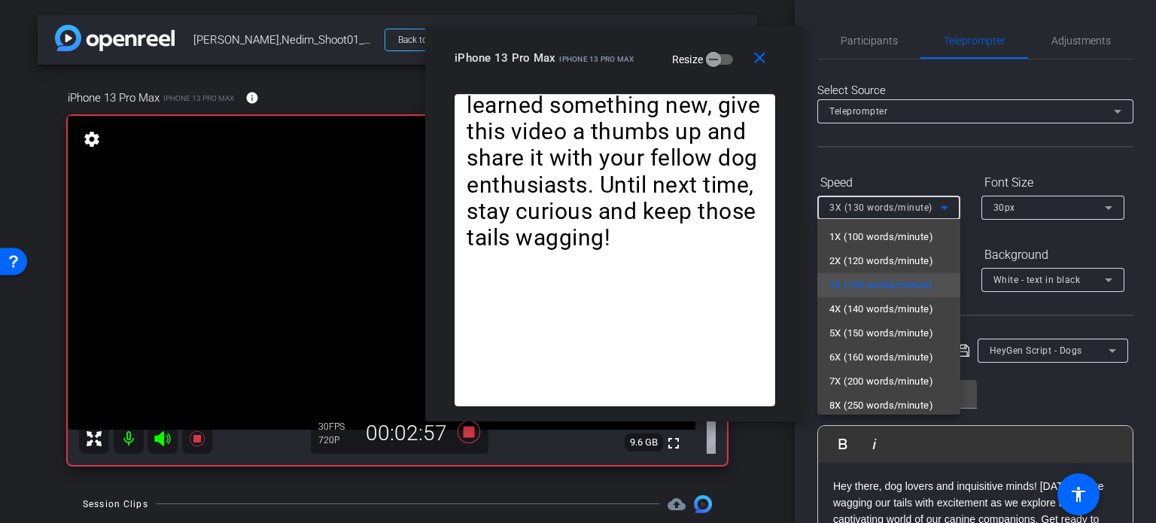
click at [623, 78] on div at bounding box center [578, 261] width 1156 height 523
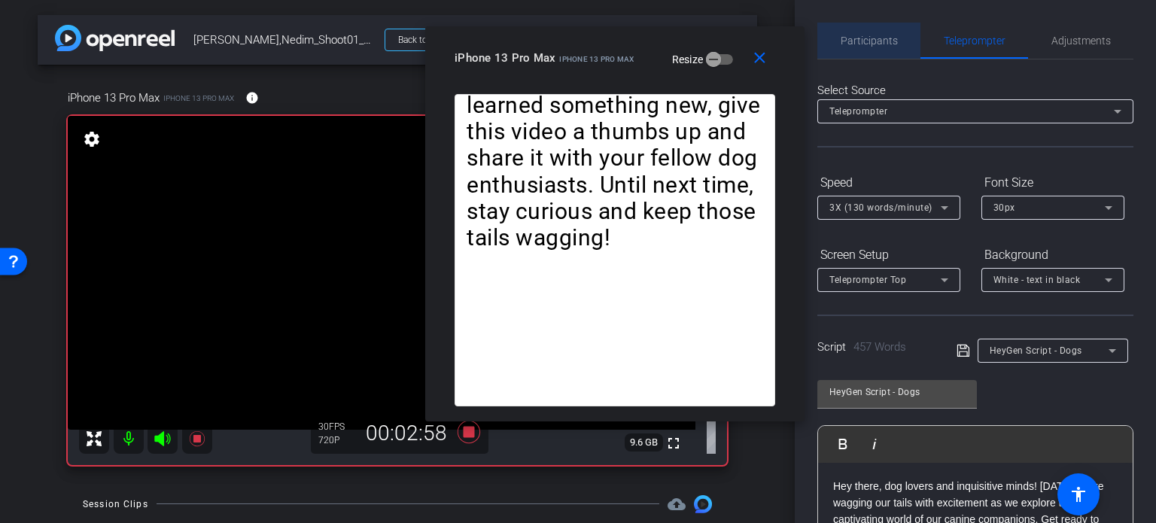
click at [880, 35] on span "Participants" at bounding box center [869, 40] width 57 height 11
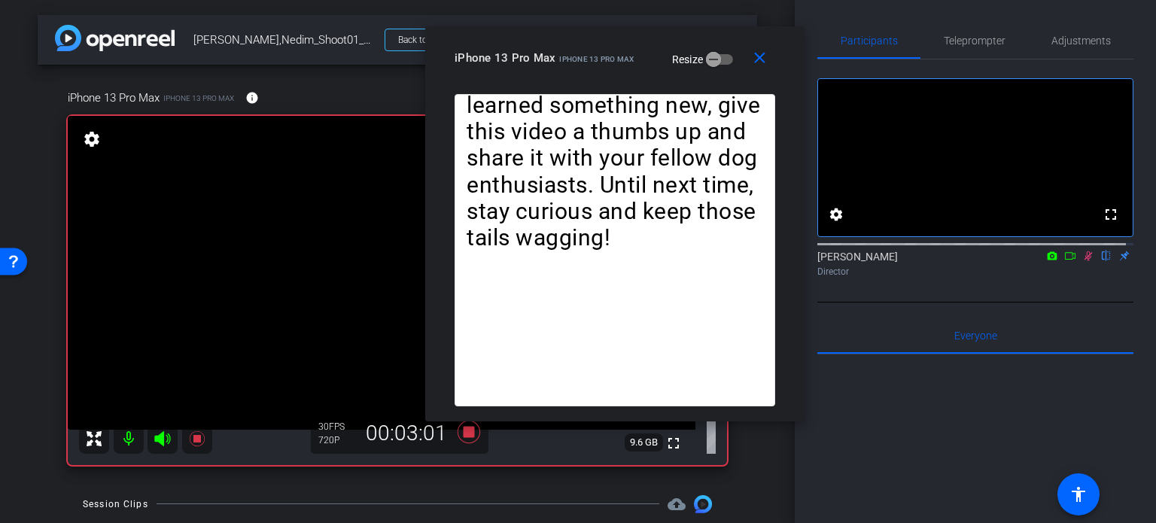
click at [1085, 261] on icon at bounding box center [1089, 256] width 8 height 10
drag, startPoint x: 966, startPoint y: 37, endPoint x: 925, endPoint y: 43, distance: 41.8
click at [966, 36] on span "Teleprompter" at bounding box center [975, 40] width 62 height 11
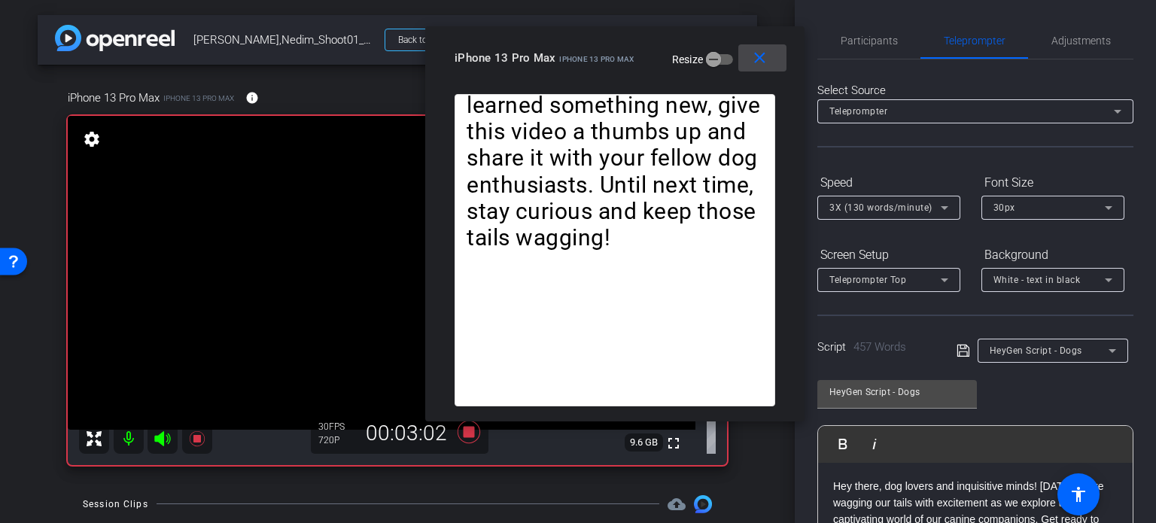
click at [761, 62] on mat-icon "close" at bounding box center [760, 58] width 19 height 19
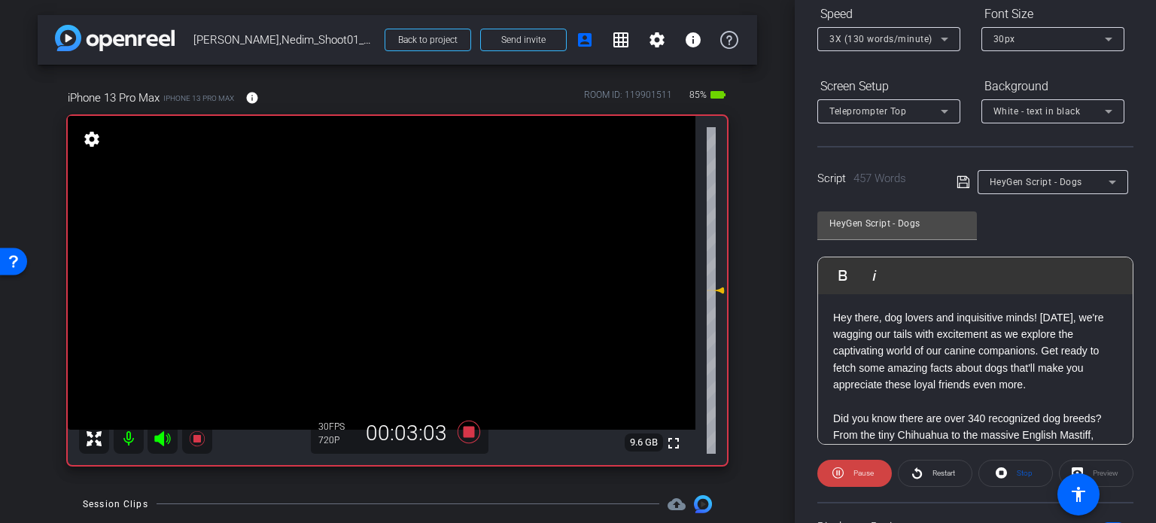
scroll to position [298, 0]
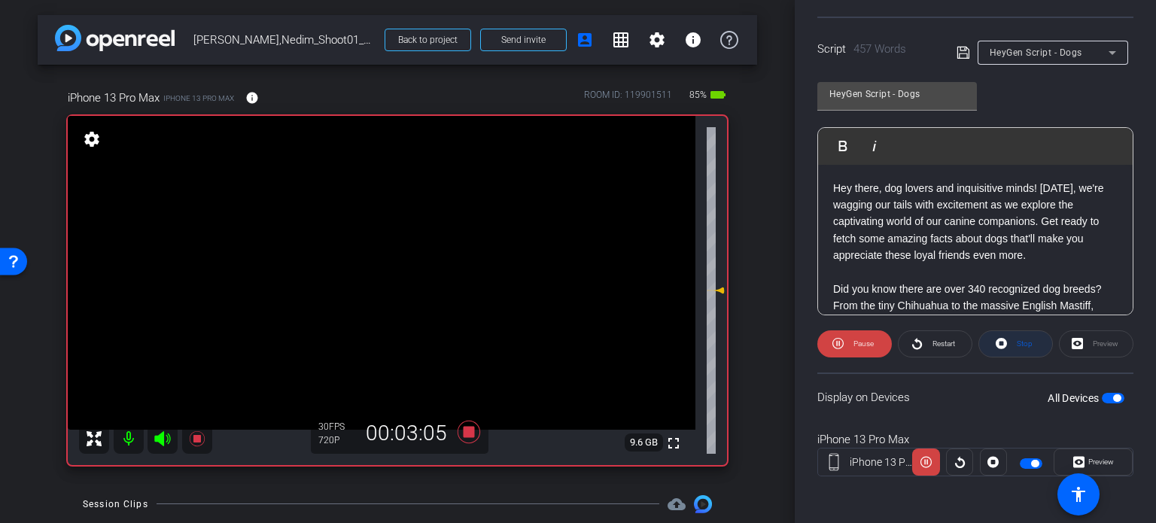
click at [1021, 343] on span "Stop" at bounding box center [1025, 344] width 16 height 8
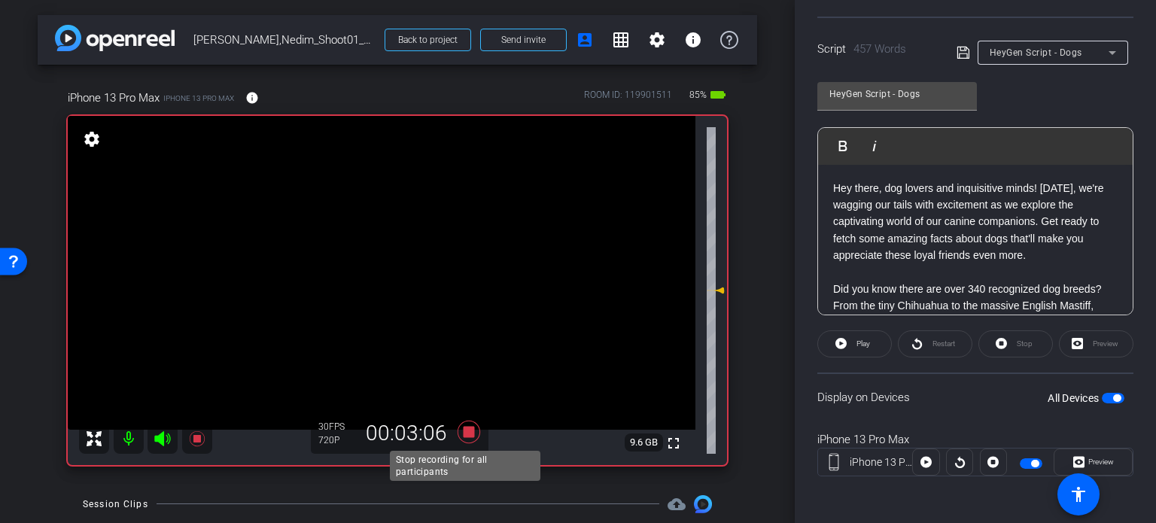
click at [468, 434] on icon at bounding box center [469, 432] width 23 height 23
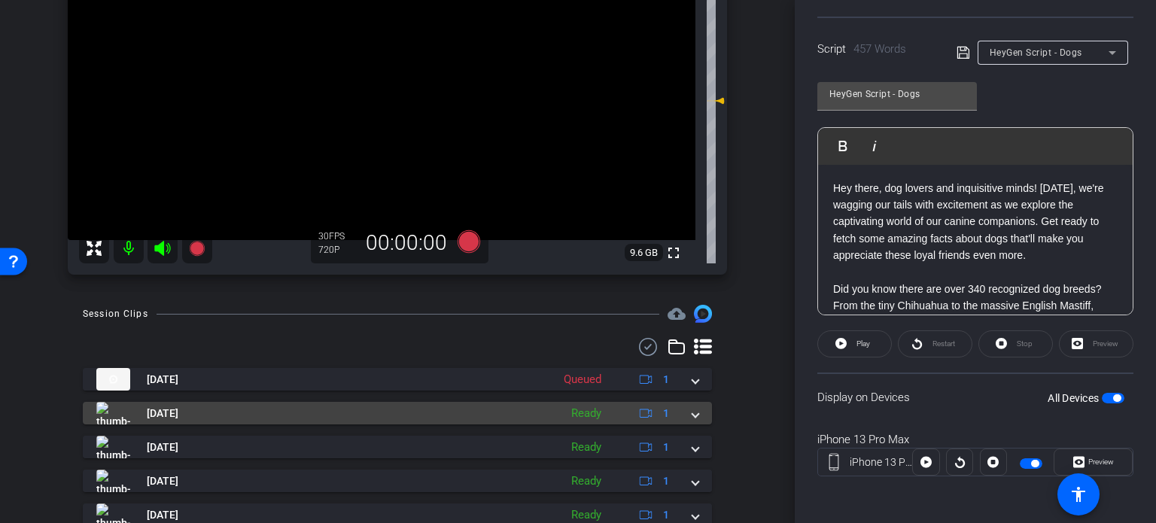
scroll to position [226, 0]
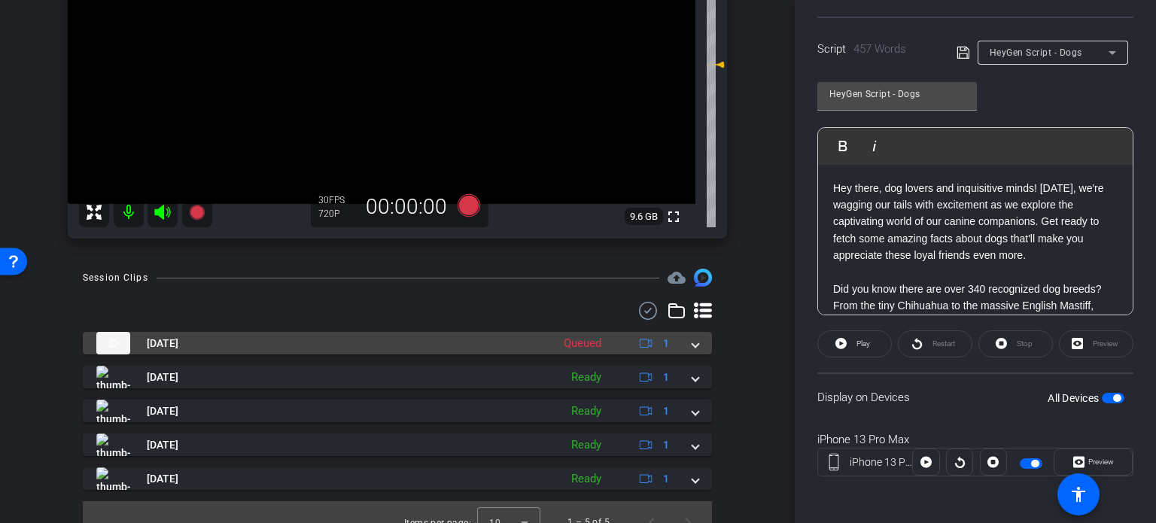
click at [693, 341] on span at bounding box center [696, 344] width 6 height 16
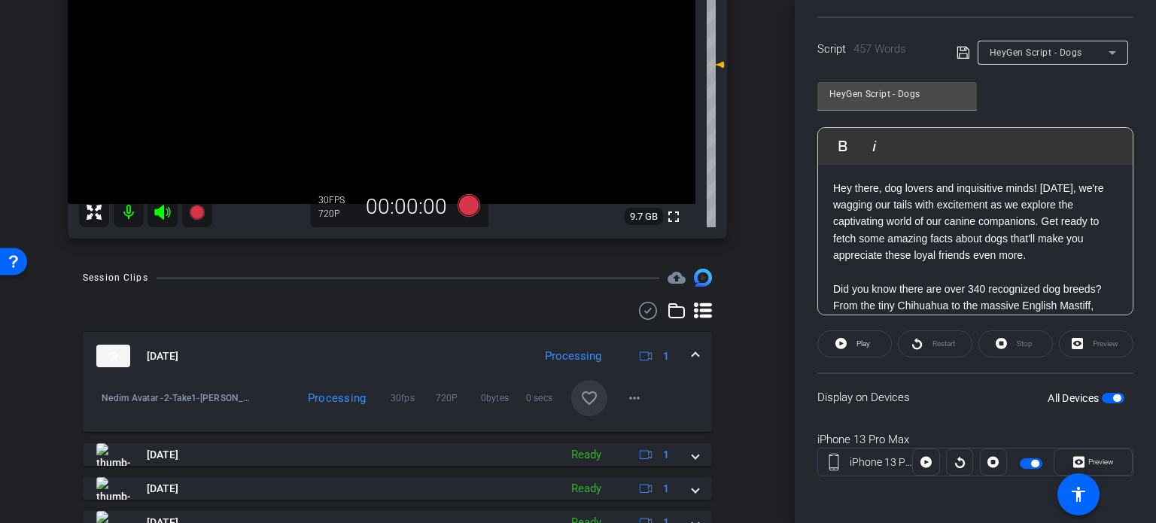
click at [580, 392] on mat-icon "favorite_border" at bounding box center [589, 398] width 18 height 18
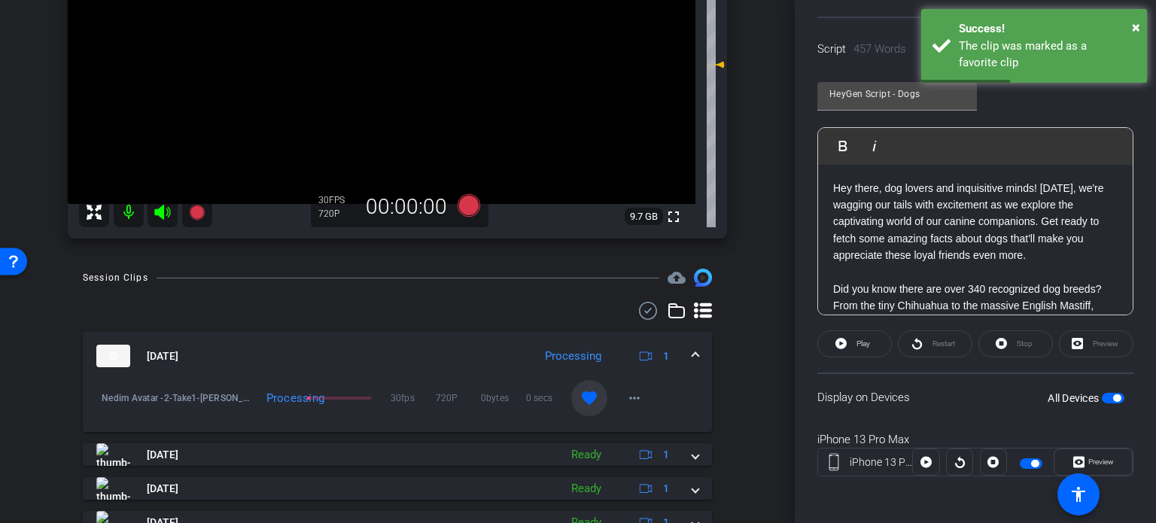
click at [693, 355] on span at bounding box center [696, 357] width 6 height 16
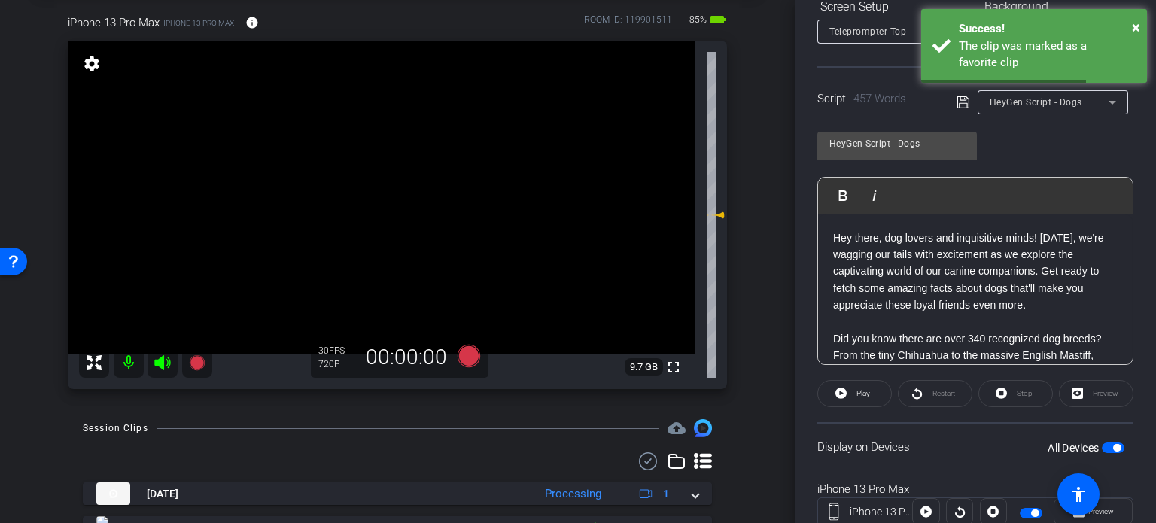
scroll to position [223, 0]
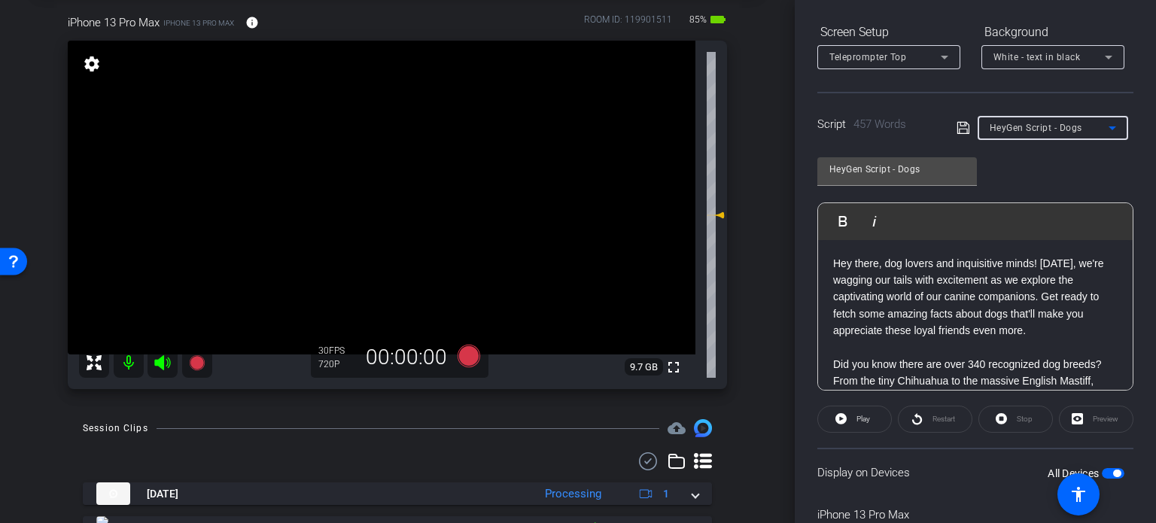
click at [1056, 132] on span "HeyGen Script - Dogs" at bounding box center [1036, 128] width 93 height 11
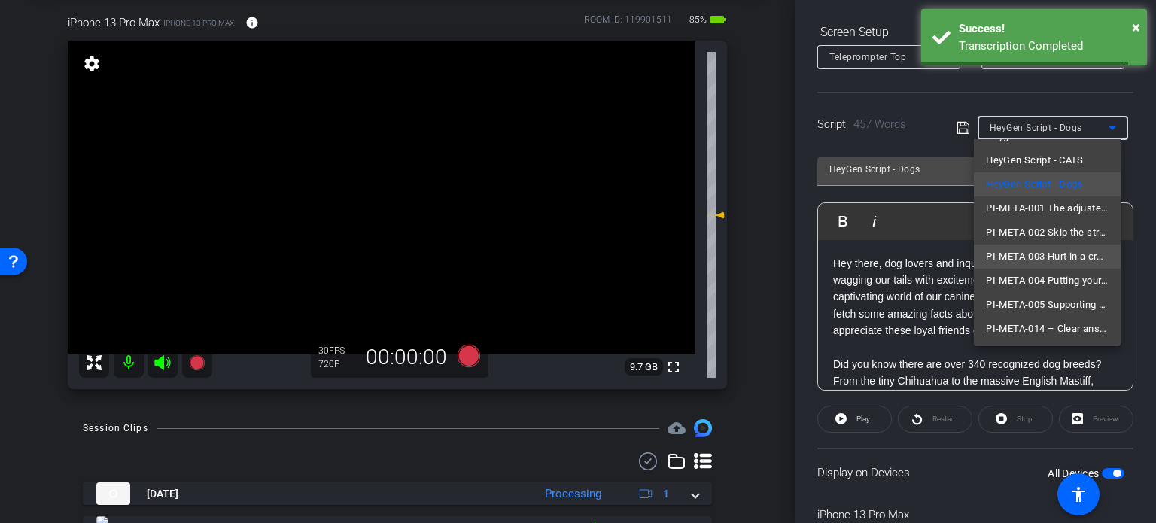
scroll to position [69, 0]
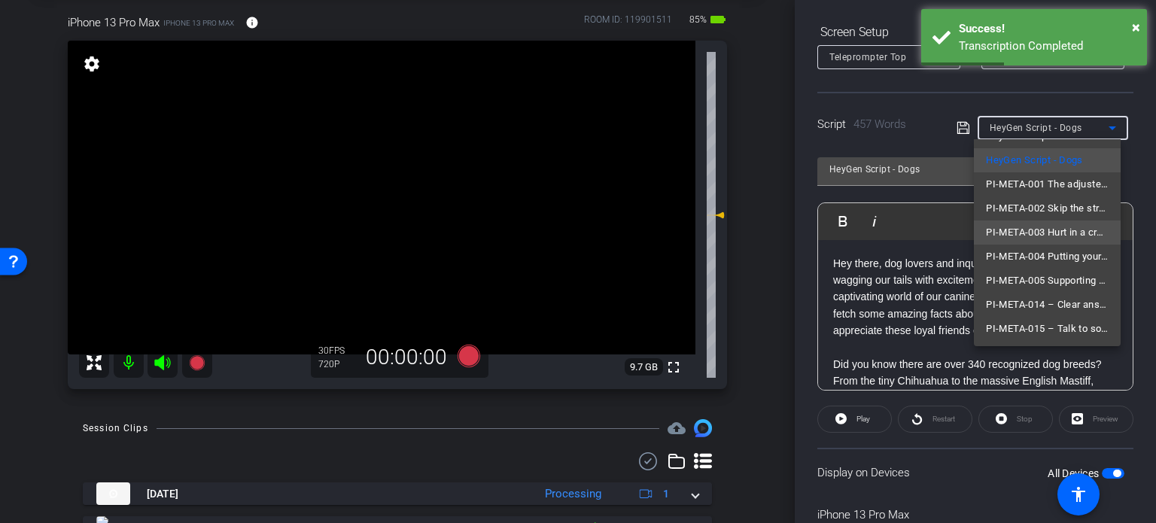
click at [1055, 236] on span "PI-META-003 Hurt in a crash or at work? Know what your case might be worth" at bounding box center [1047, 233] width 123 height 18
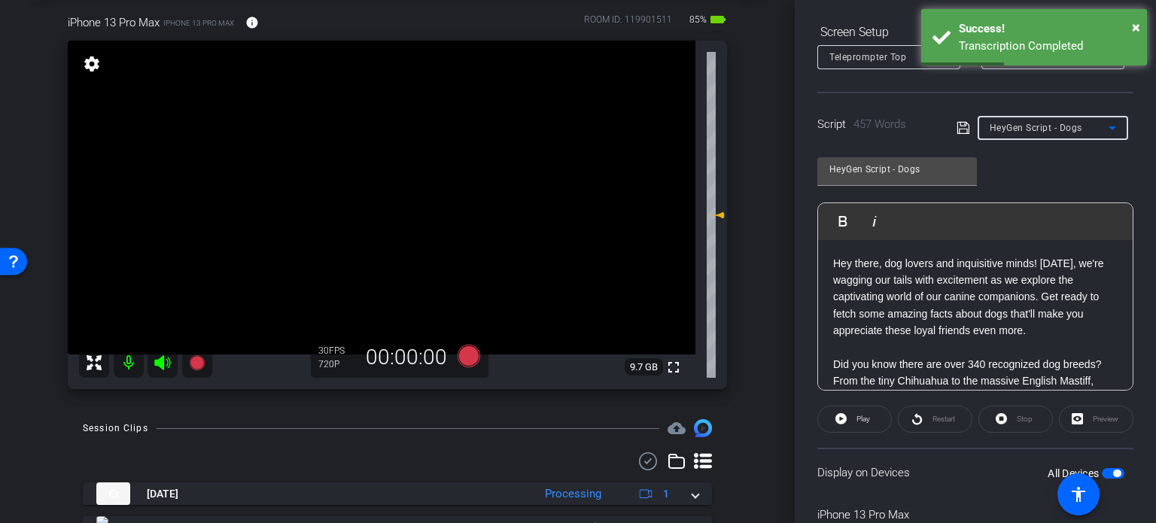
type input "PI-META-003 Hurt in a crash or at work? Know what your case might be worth"
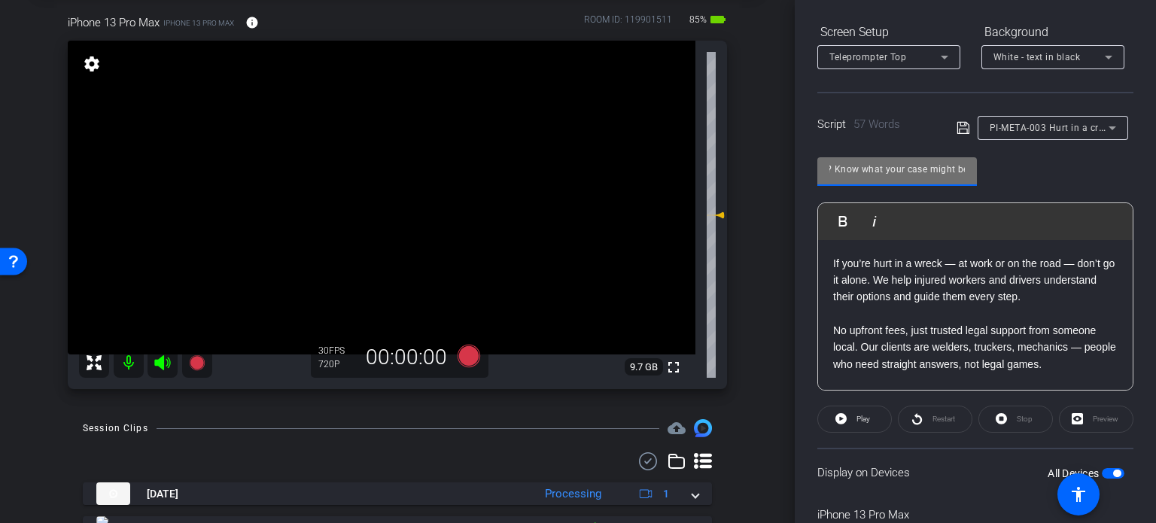
scroll to position [0, 198]
drag, startPoint x: 925, startPoint y: 172, endPoint x: 967, endPoint y: 172, distance: 42.2
click at [967, 172] on div "PI-META-003 Hurt in a crash or at work? Know what your case might be worth" at bounding box center [898, 171] width 160 height 29
click at [914, 175] on input "PI-META-003 Hurt in a crash or at work? Know what your case might be worth" at bounding box center [898, 169] width 136 height 18
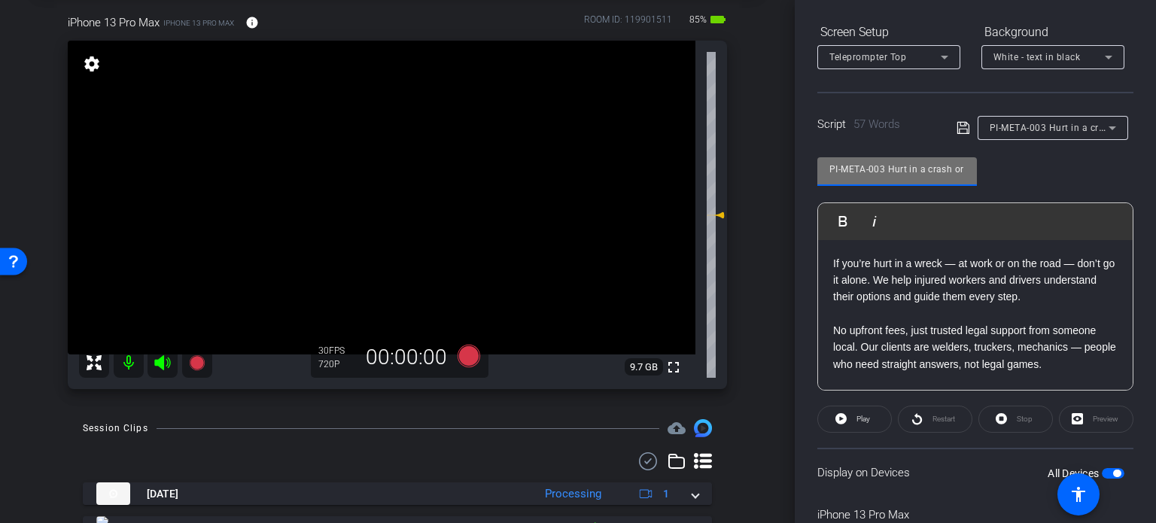
drag, startPoint x: 797, startPoint y: 178, endPoint x: 733, endPoint y: 181, distance: 64.8
click at [733, 181] on div "arrow_back Ramic,Nedim_Shoot01_10152025 Back to project Send invite account_box…" at bounding box center [578, 261] width 1156 height 523
click at [878, 171] on input "PI-META-003 Hurt in a crash or at work? Know what your case might be worth" at bounding box center [898, 169] width 136 height 18
drag, startPoint x: 884, startPoint y: 166, endPoint x: 771, endPoint y: 157, distance: 113.2
click at [771, 157] on div "arrow_back Ramic,Nedim_Shoot01_10152025 Back to project Send invite account_box…" at bounding box center [578, 261] width 1156 height 523
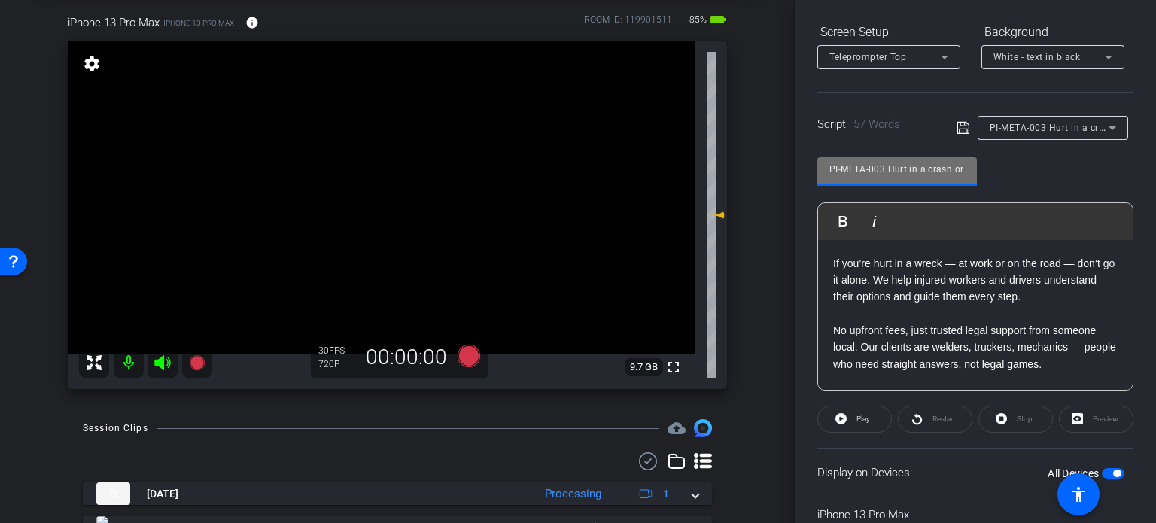
click at [771, 157] on div "arrow_back Ramic,Nedim_Shoot01_10152025 Back to project Send invite account_box…" at bounding box center [397, 186] width 795 height 523
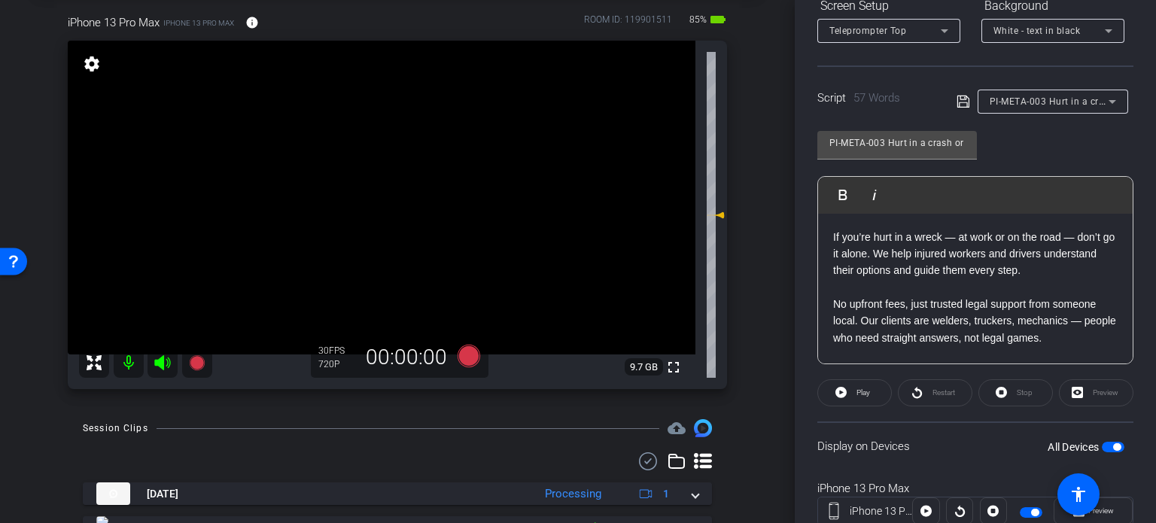
scroll to position [223, 0]
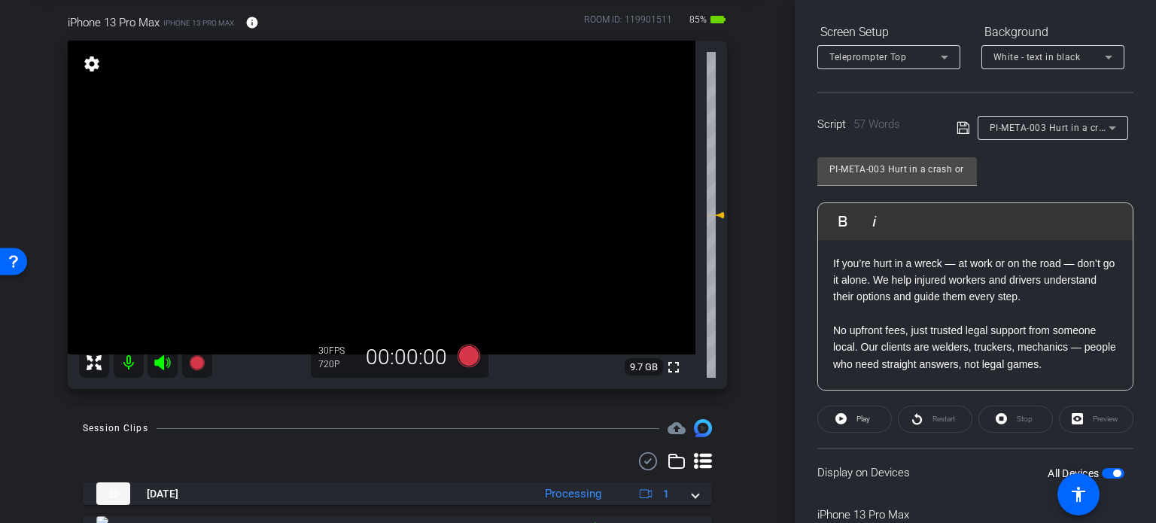
click at [747, 288] on div "iPhone 13 Pro Max iPhone 13 Pro Max info ROOM ID: 119901511 85% battery_std ful…" at bounding box center [398, 196] width 720 height 415
click at [464, 361] on icon at bounding box center [469, 356] width 23 height 23
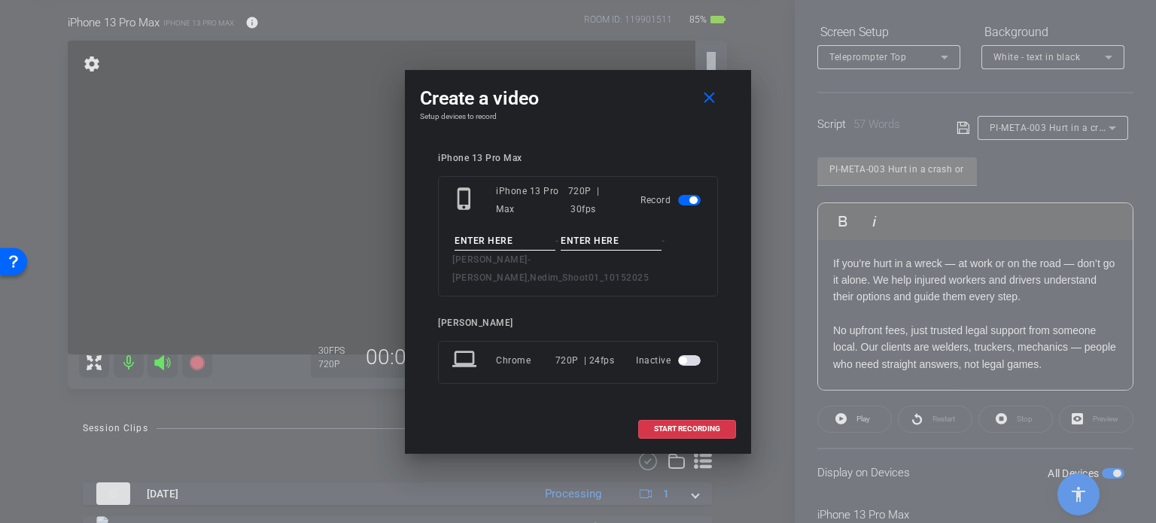
click at [462, 248] on input at bounding box center [505, 241] width 101 height 19
paste input "PI-META-003"
type input "PI-META-003"
click at [596, 260] on div "PI-META-003 - - Nedim Ramic - Ramic,Nedim_Shoot01_10152025" at bounding box center [577, 259] width 251 height 55
click at [598, 251] on input at bounding box center [611, 241] width 101 height 19
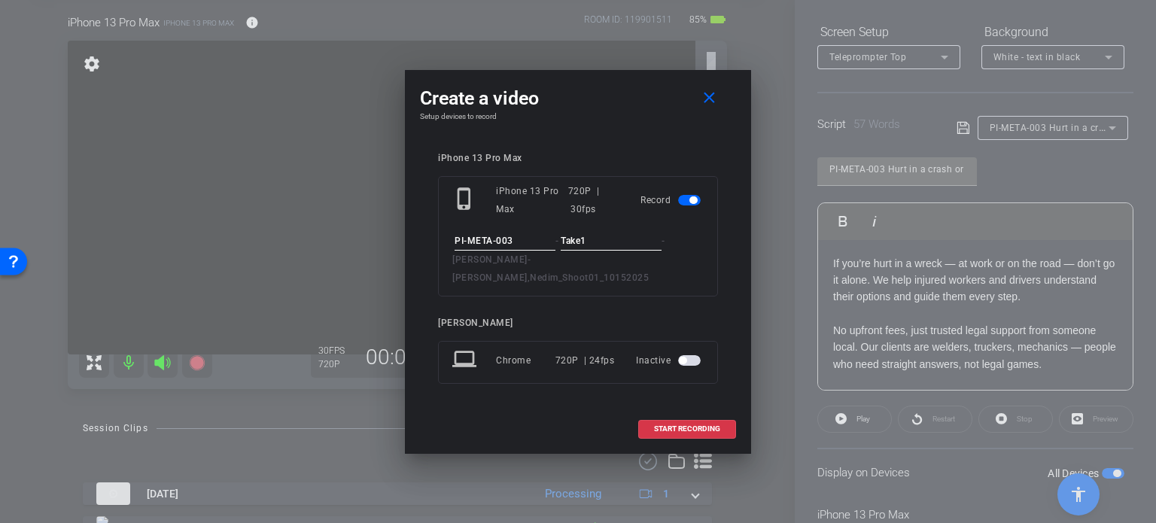
type input "Take1"
click at [624, 112] on div "Create a video close" at bounding box center [578, 98] width 316 height 27
click at [684, 425] on span "START RECORDING" at bounding box center [687, 429] width 66 height 8
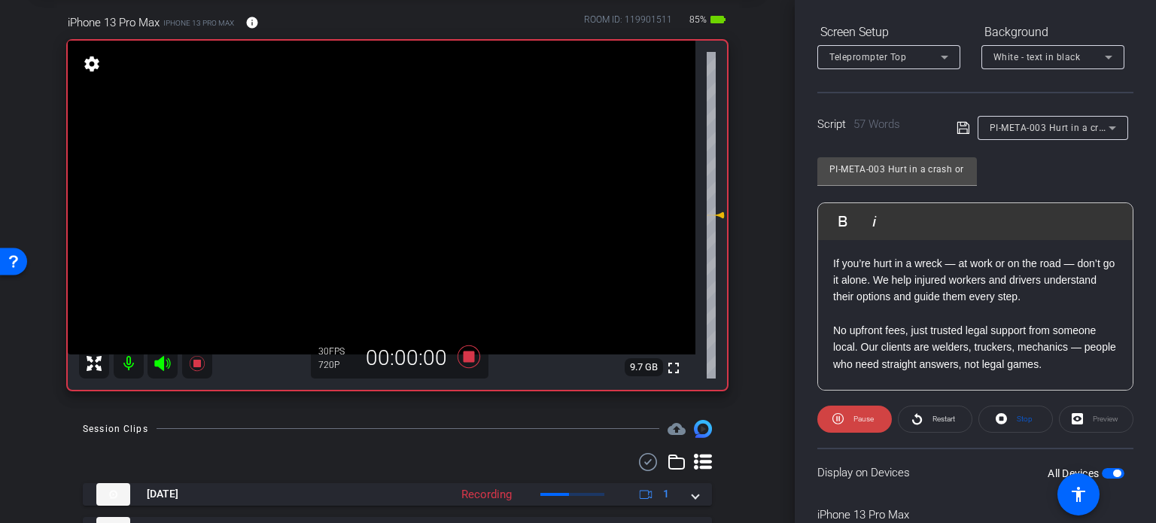
scroll to position [298, 0]
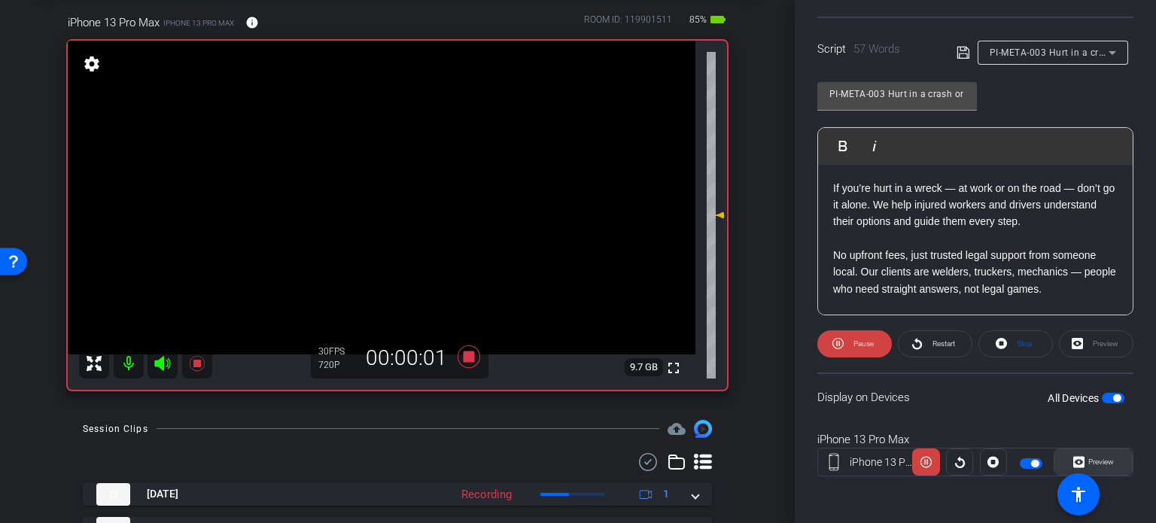
click at [1090, 462] on span "Preview" at bounding box center [1102, 462] width 26 height 8
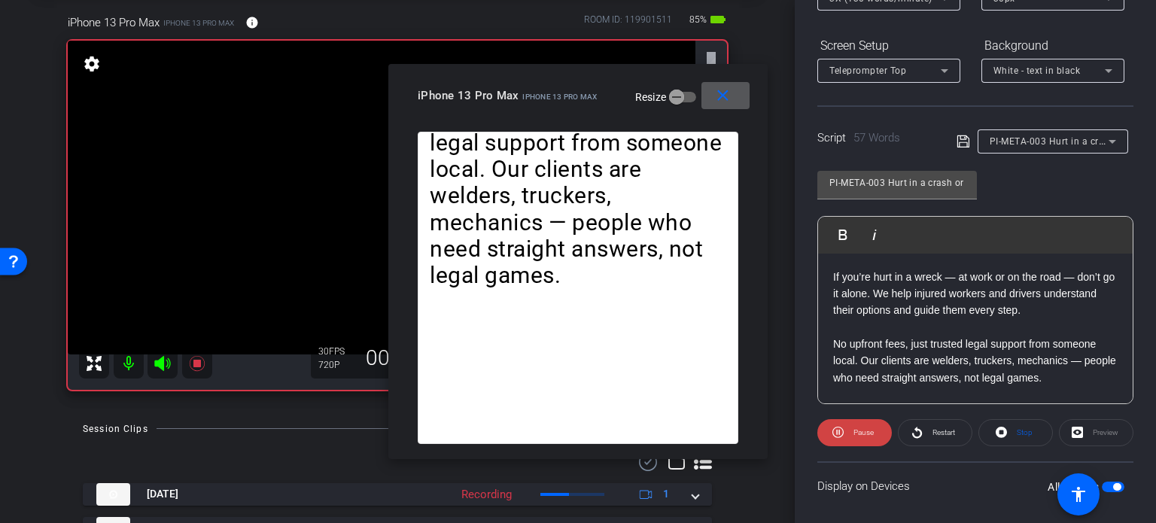
scroll to position [148, 0]
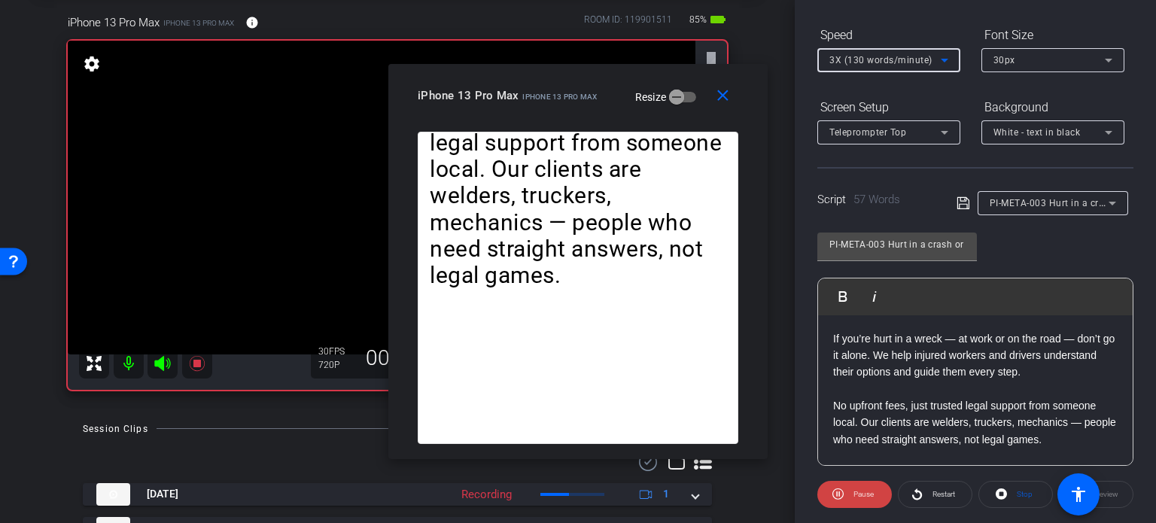
click at [870, 56] on span "3X (130 words/minute)" at bounding box center [881, 60] width 103 height 11
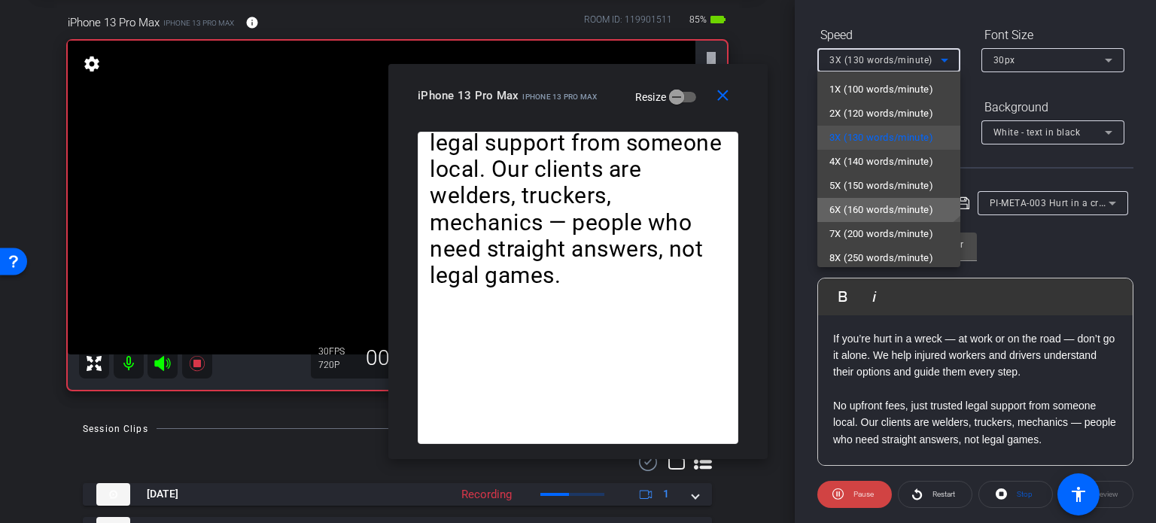
click at [882, 206] on span "6X (160 words/minute)" at bounding box center [882, 210] width 104 height 18
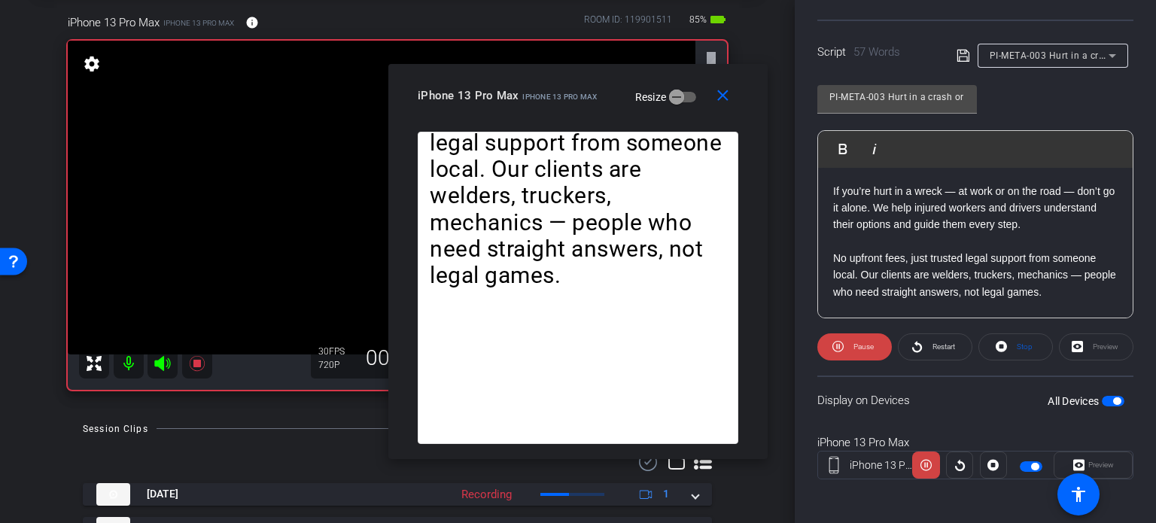
scroll to position [298, 0]
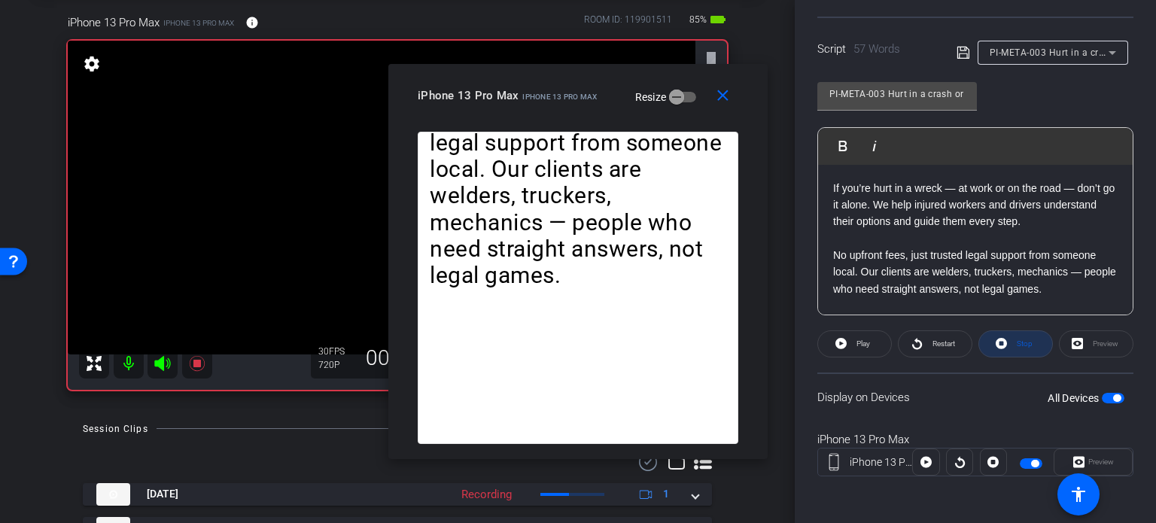
click at [1022, 340] on span "Stop" at bounding box center [1025, 344] width 16 height 8
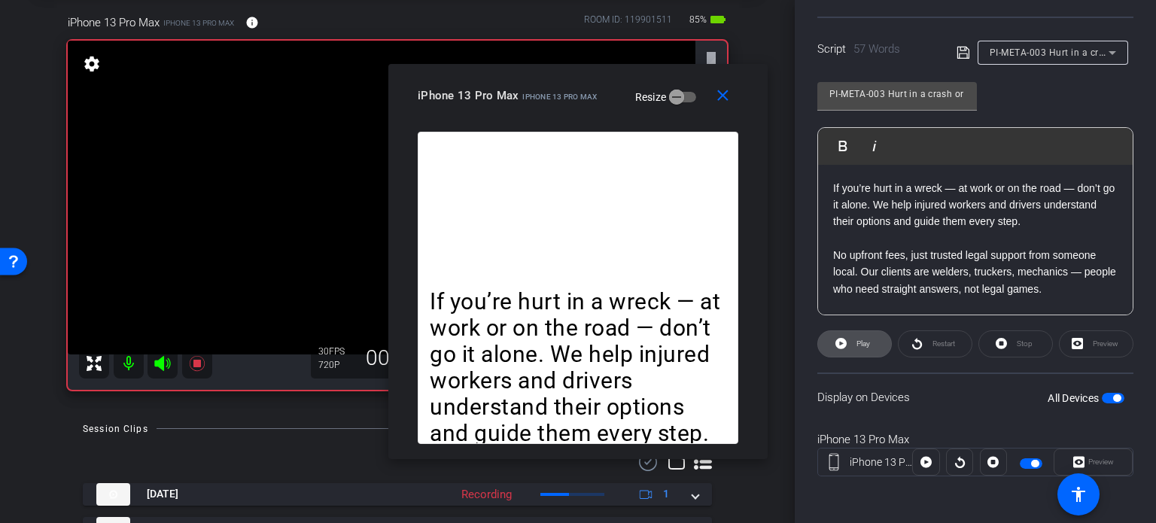
click at [858, 345] on span "Play" at bounding box center [864, 344] width 14 height 8
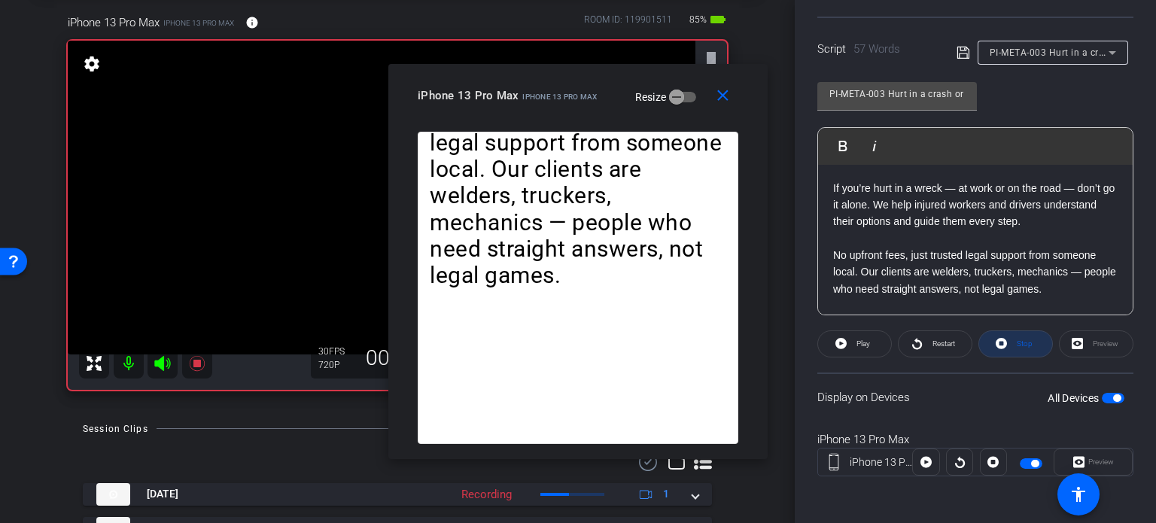
click at [1013, 345] on span "Stop" at bounding box center [1023, 344] width 20 height 21
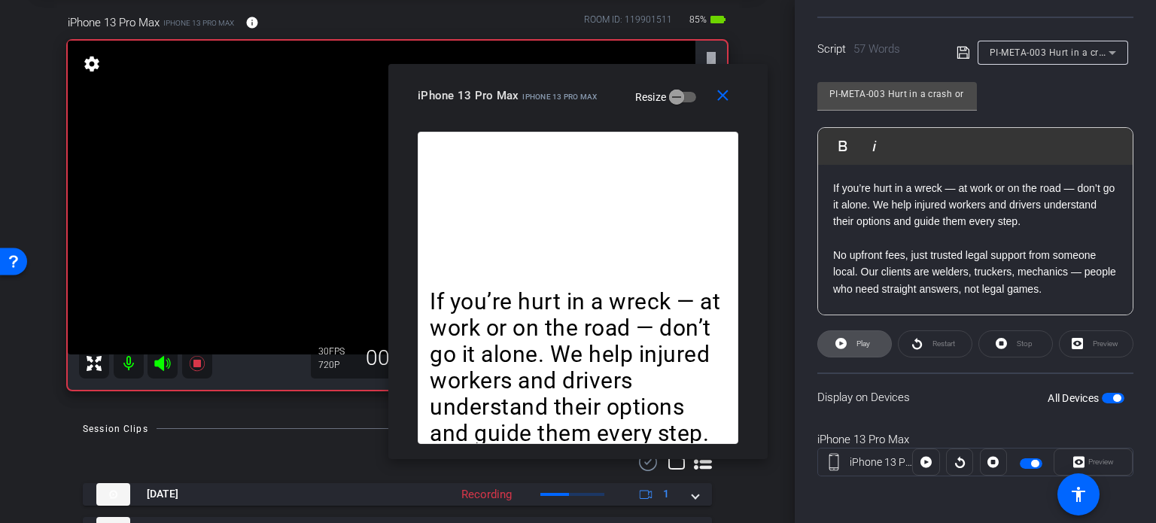
click at [871, 346] on span at bounding box center [854, 344] width 73 height 36
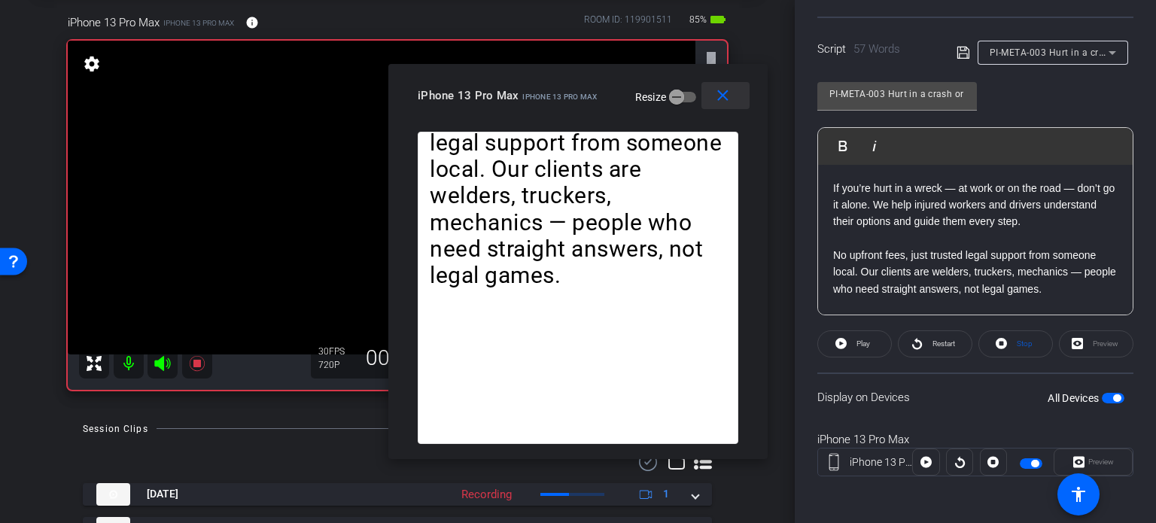
click at [727, 95] on mat-icon "close" at bounding box center [723, 96] width 19 height 19
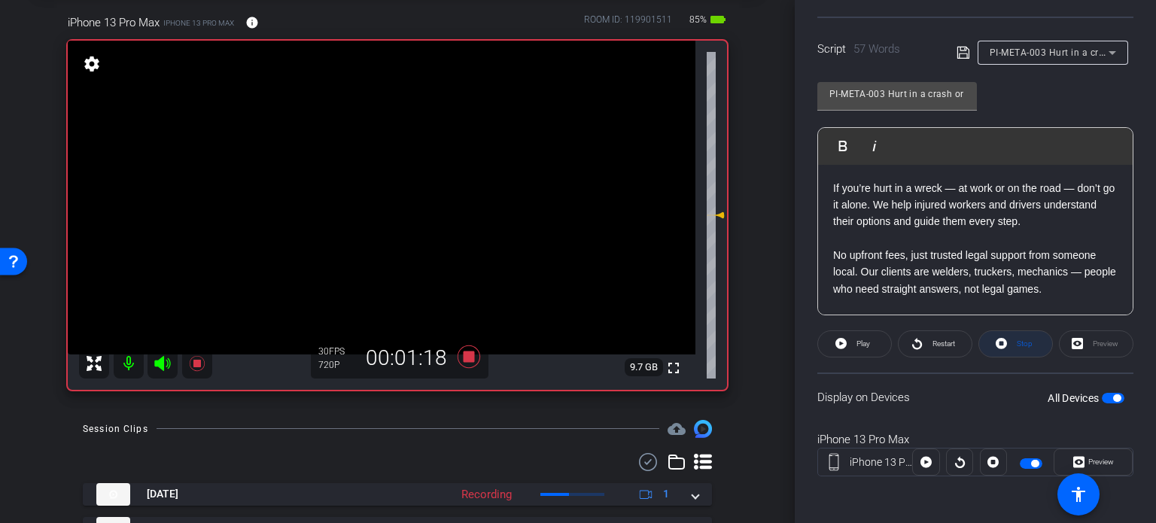
click at [1017, 342] on span "Stop" at bounding box center [1025, 344] width 16 height 8
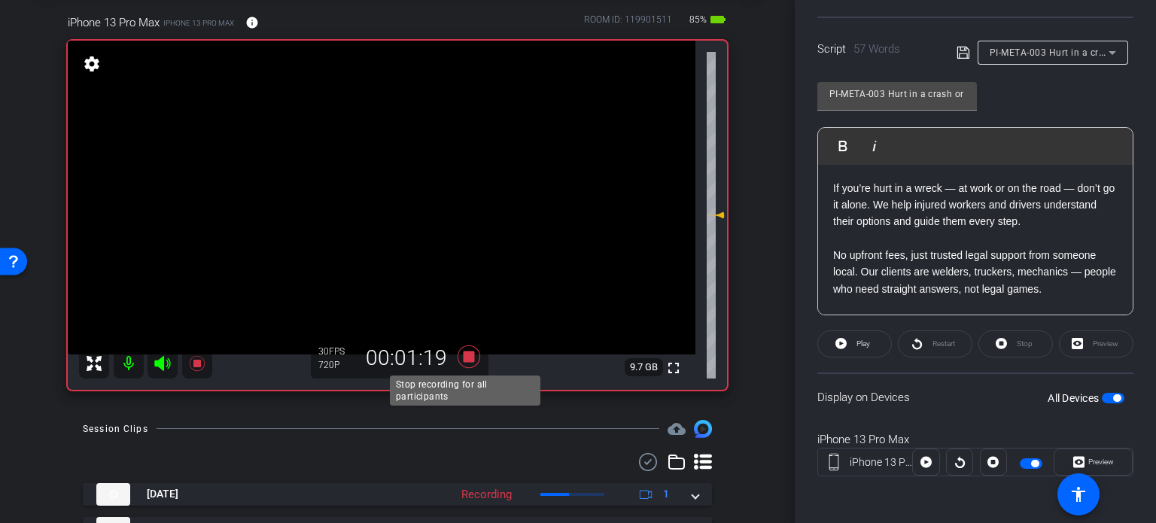
click at [470, 361] on icon at bounding box center [469, 356] width 36 height 27
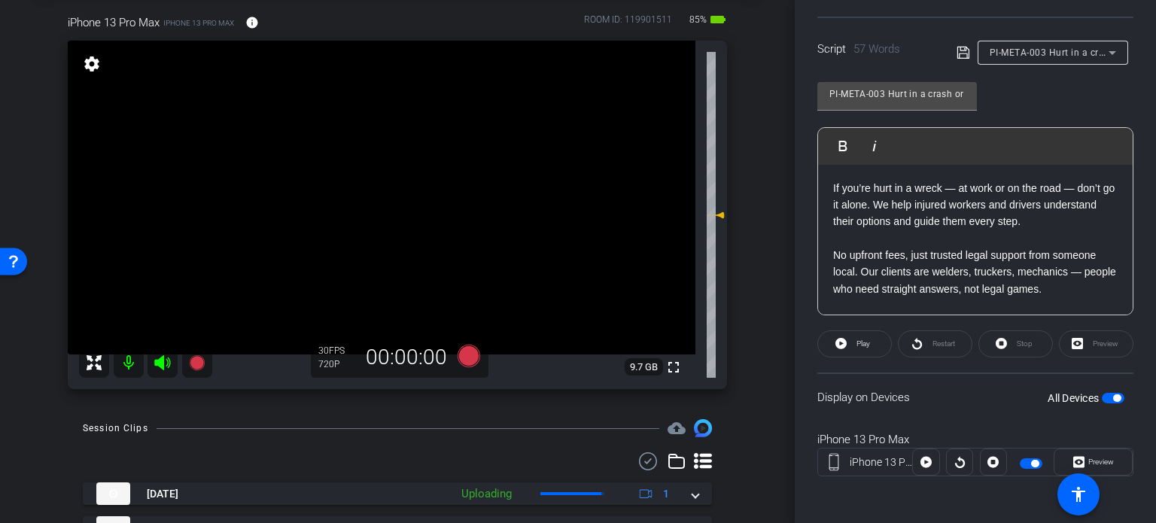
click at [1086, 47] on span "PI-META-003 Hurt in a crash or at work? Know what your case might be worth" at bounding box center [1162, 52] width 344 height 12
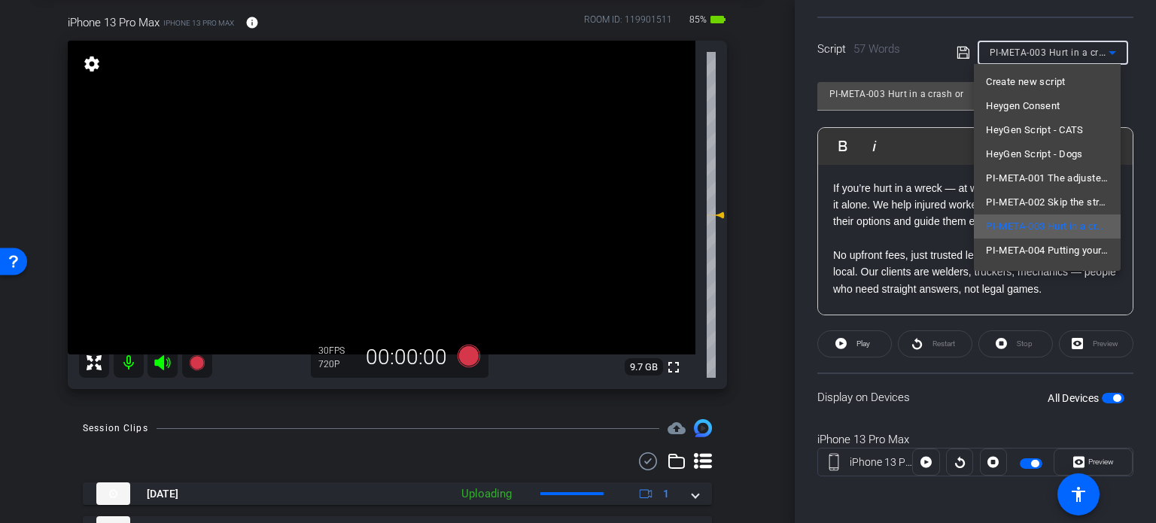
scroll to position [69, 0]
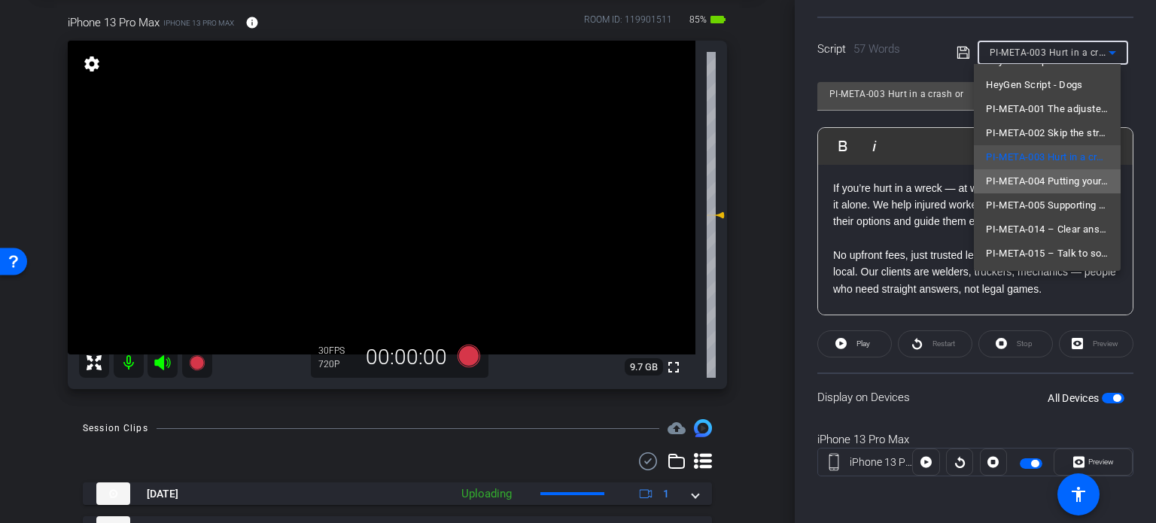
click at [1057, 179] on span "PI-META-004 Putting your family first starts with protecting your claim" at bounding box center [1047, 181] width 123 height 18
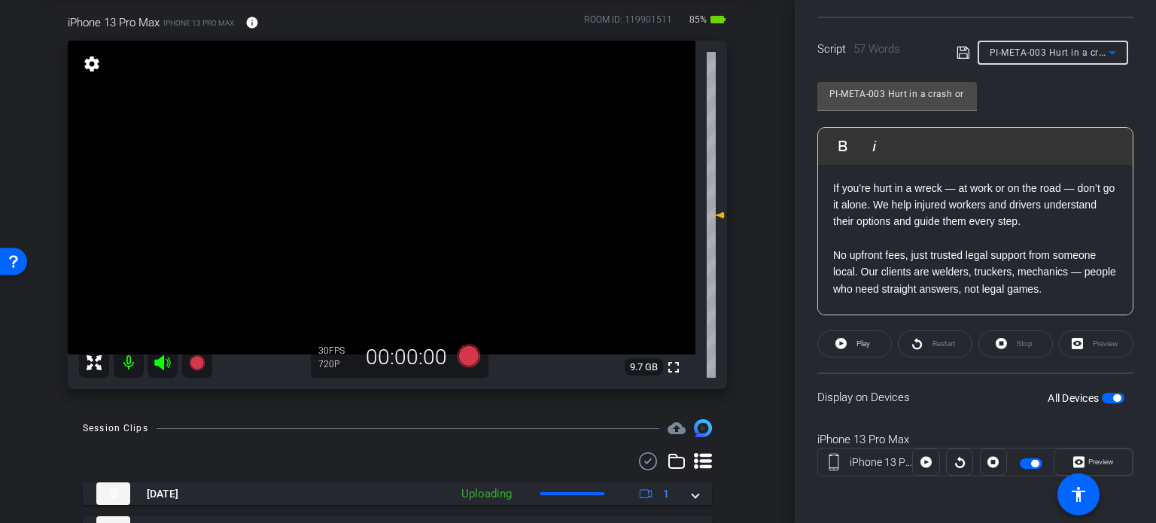
type input "PI-META-004 Putting your family first starts with protecting your claim"
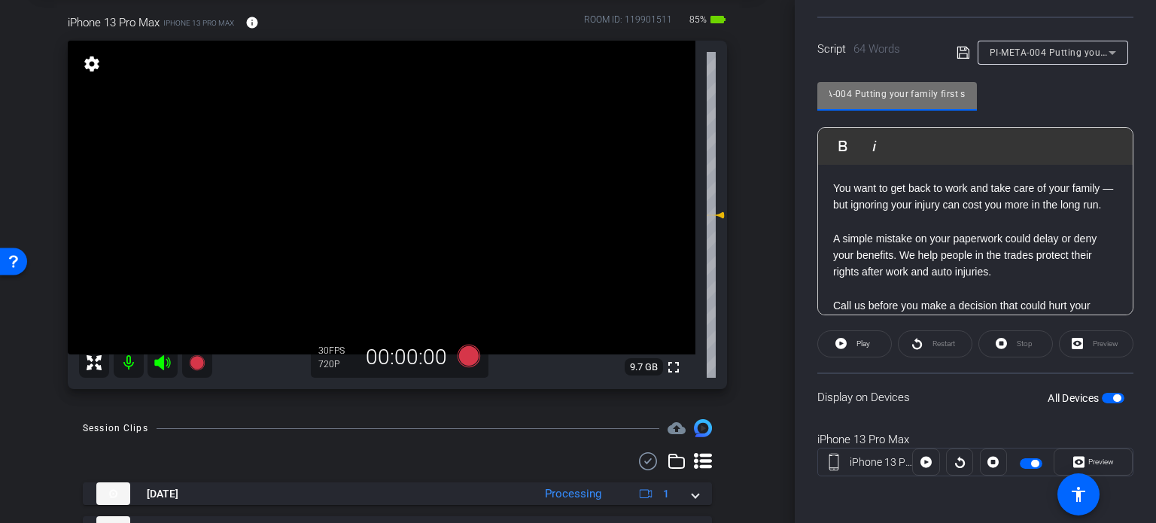
scroll to position [0, 167]
drag, startPoint x: 913, startPoint y: 93, endPoint x: 980, endPoint y: 87, distance: 68.1
click at [980, 87] on div "PI-META-004 Putting your family first starts with protecting your claim Play Pl…" at bounding box center [976, 193] width 316 height 245
click at [861, 96] on input "PI-META-004 Putting your family first starts with protecting your claim" at bounding box center [898, 94] width 136 height 18
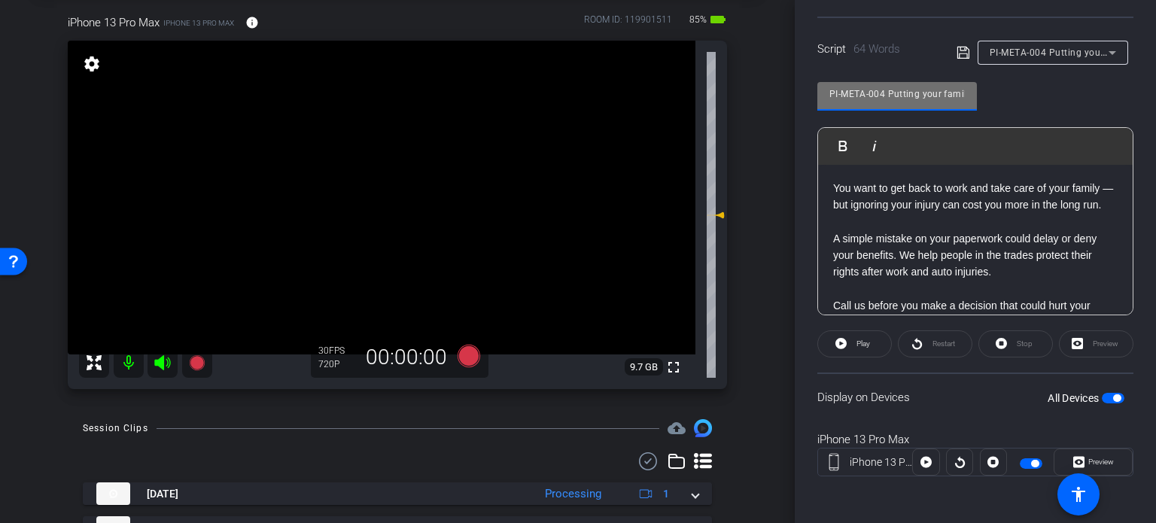
drag, startPoint x: 876, startPoint y: 93, endPoint x: 759, endPoint y: 75, distance: 118.8
click at [759, 75] on div "arrow_back Ramic,Nedim_Shoot01_10152025 Back to project Send invite account_box…" at bounding box center [578, 261] width 1156 height 523
click at [867, 87] on input "PI-META-004 Putting your family first starts with protecting your claim" at bounding box center [898, 94] width 136 height 18
drag, startPoint x: 888, startPoint y: 90, endPoint x: 702, endPoint y: 75, distance: 186.6
click at [705, 78] on div "arrow_back Ramic,Nedim_Shoot01_10152025 Back to project Send invite account_box…" at bounding box center [578, 261] width 1156 height 523
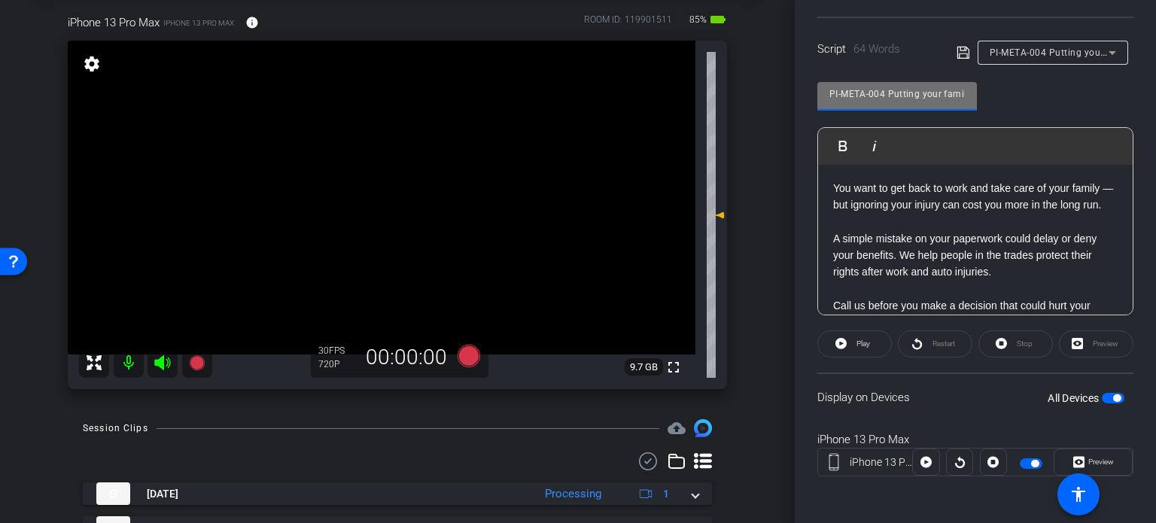
click at [753, 223] on div "arrow_back Ramic,Nedim_Shoot01_10152025 Back to project Send invite account_box…" at bounding box center [397, 186] width 795 height 523
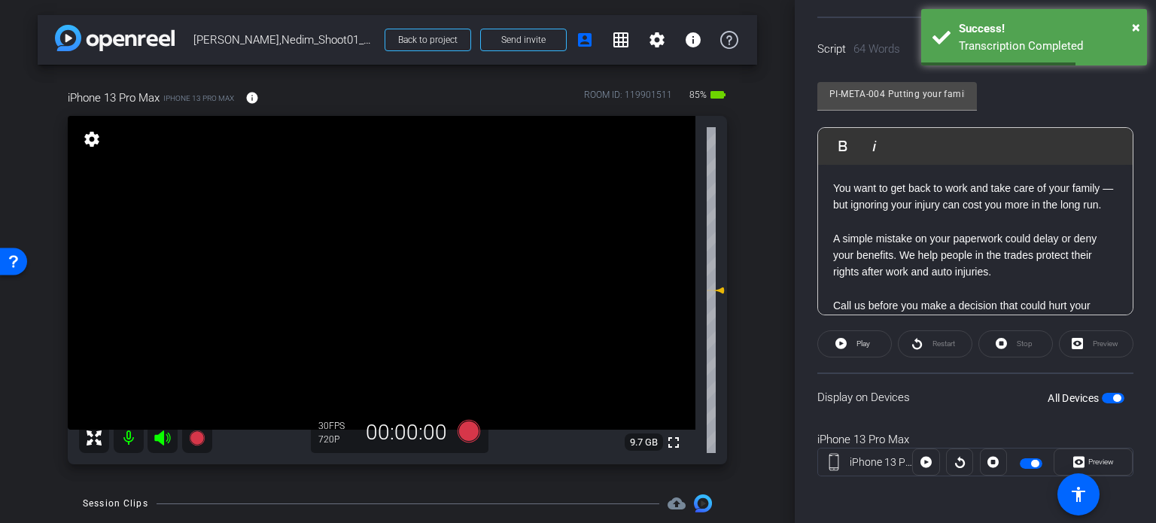
click at [749, 338] on div "iPhone 13 Pro Max iPhone 13 Pro Max info ROOM ID: 119901511 85% battery_std ful…" at bounding box center [398, 272] width 720 height 415
click at [467, 427] on icon at bounding box center [469, 431] width 23 height 23
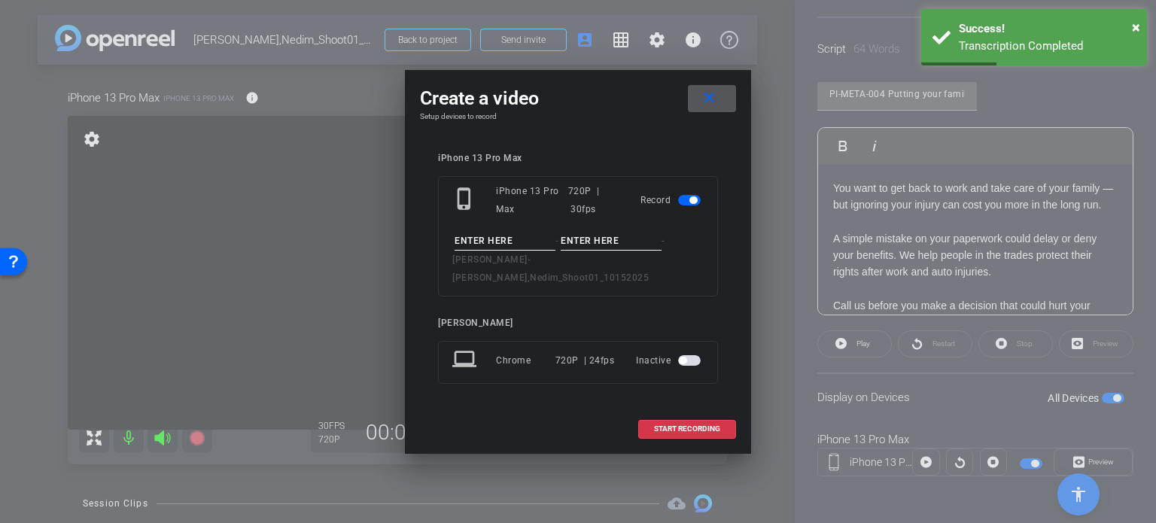
click at [535, 250] on input at bounding box center [505, 241] width 101 height 19
paste input "PI-META-004"
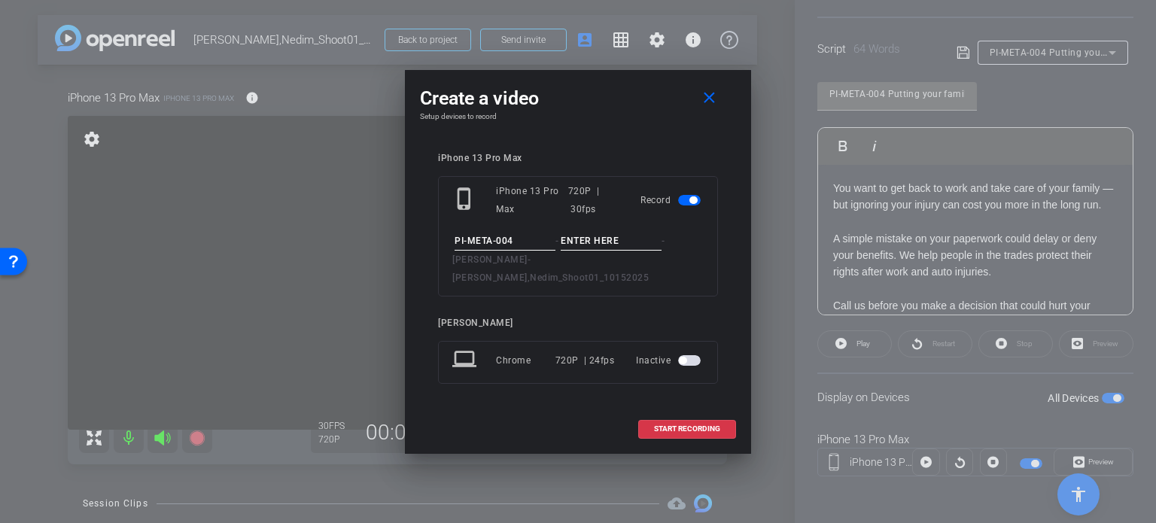
type input "PI-META-004"
click at [581, 242] on input at bounding box center [611, 241] width 101 height 19
type input "Take1"
click at [627, 154] on div "iPhone 13 Pro Max phone_iphone iPhone 13 Pro Max 720P | 30fps Record PI-META-00…" at bounding box center [578, 279] width 316 height 282
click at [687, 412] on span at bounding box center [687, 429] width 96 height 36
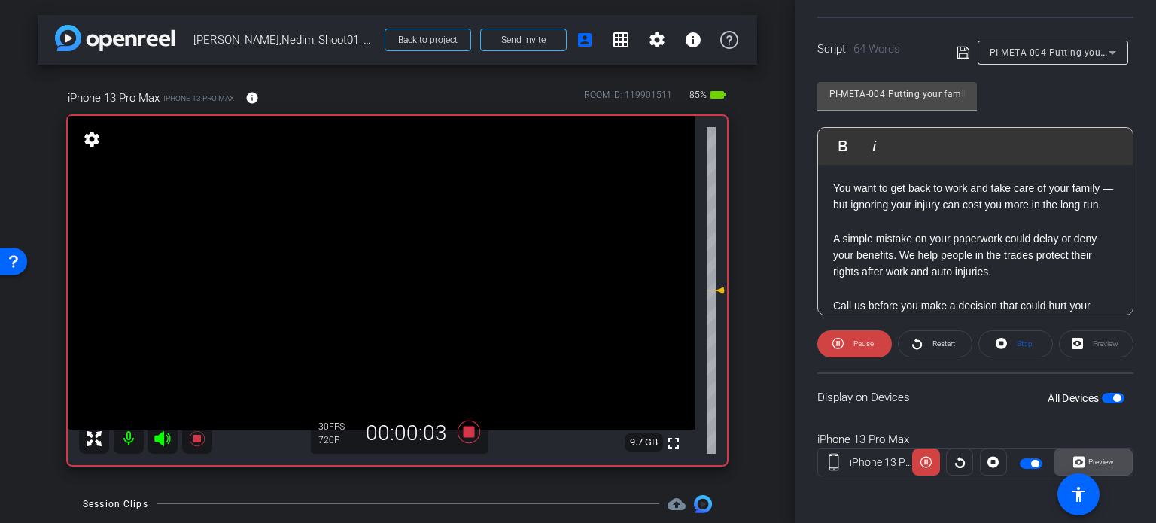
click at [1113, 465] on span at bounding box center [1094, 462] width 78 height 36
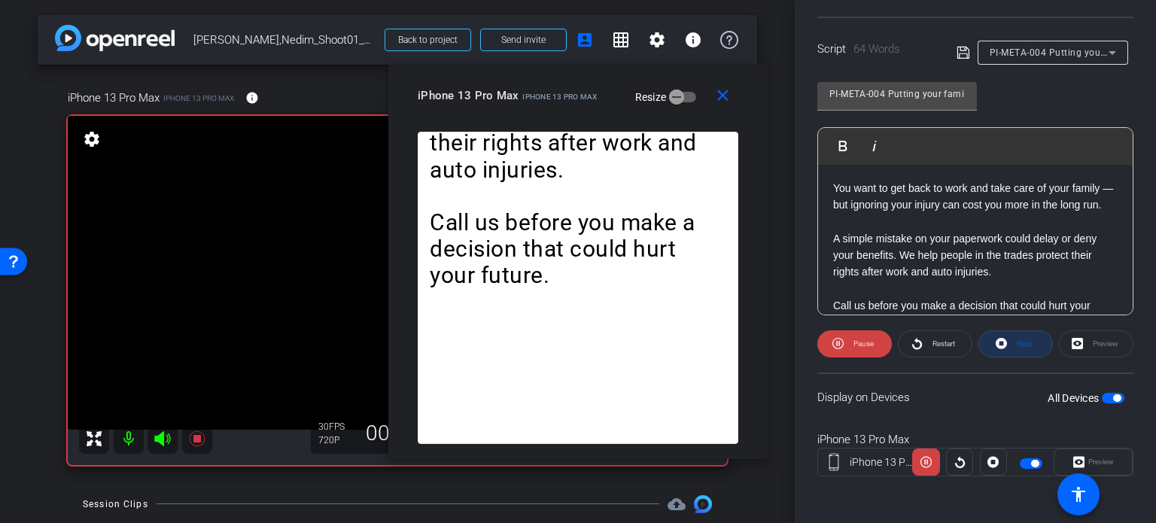
click at [1030, 352] on span at bounding box center [1016, 344] width 73 height 36
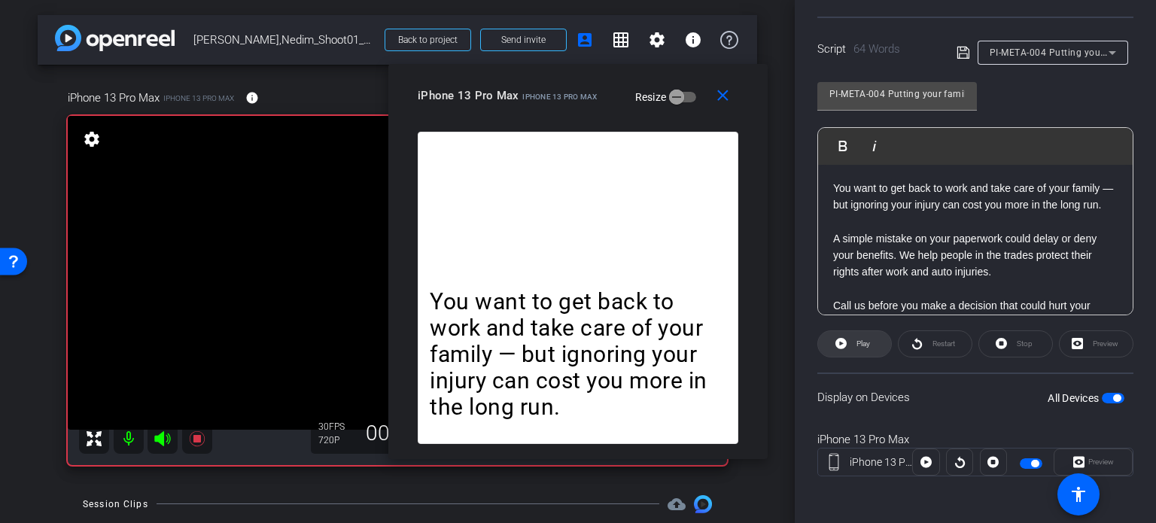
click at [869, 345] on span "Play" at bounding box center [864, 344] width 14 height 8
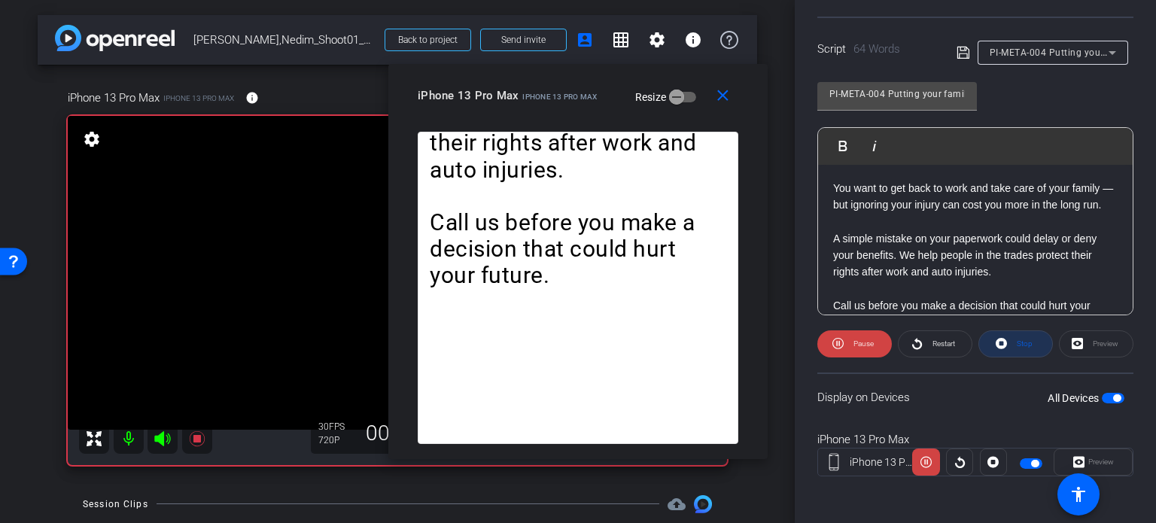
click at [1024, 346] on span "Stop" at bounding box center [1025, 344] width 16 height 8
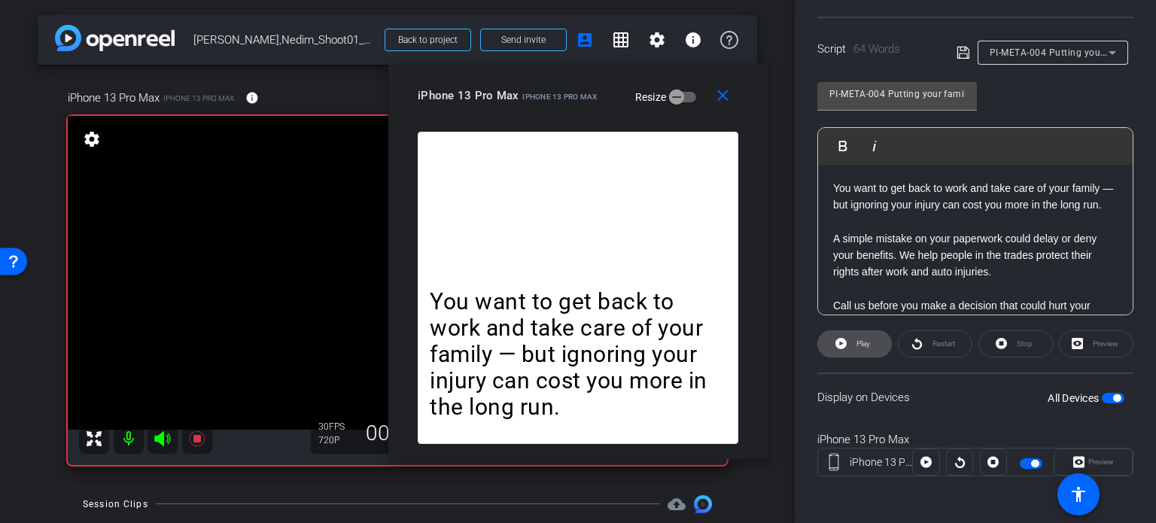
click at [867, 344] on span "Play" at bounding box center [864, 344] width 14 height 8
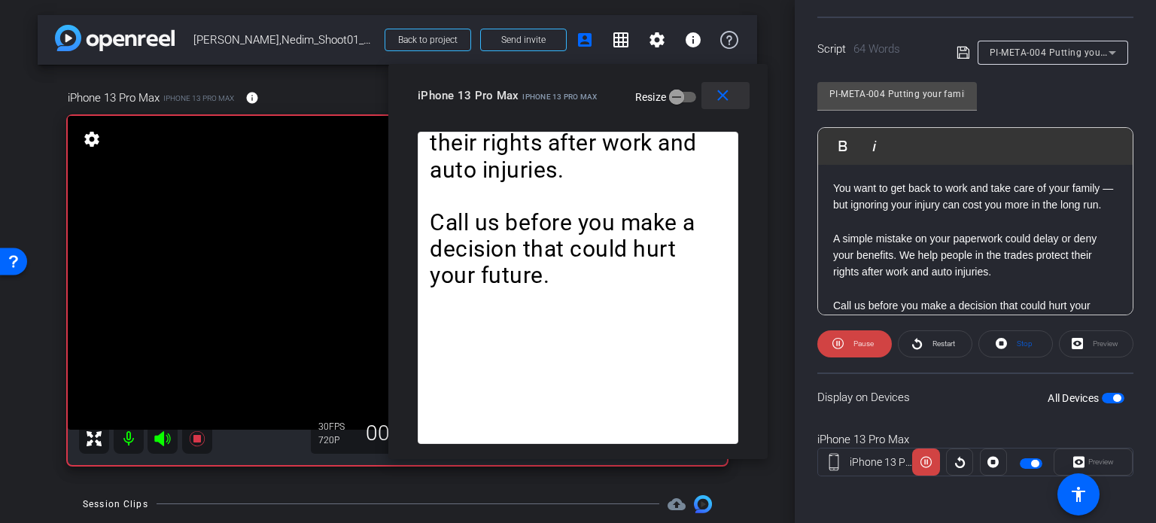
drag, startPoint x: 730, startPoint y: 99, endPoint x: 742, endPoint y: 100, distance: 12.9
click at [730, 99] on mat-icon "close" at bounding box center [723, 96] width 19 height 19
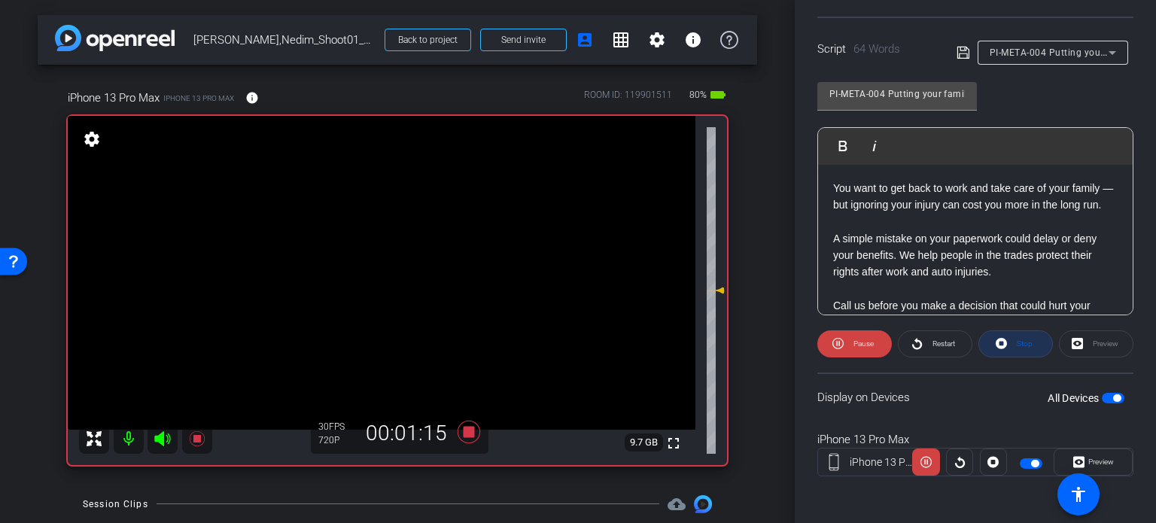
click at [1029, 340] on span at bounding box center [1016, 344] width 73 height 36
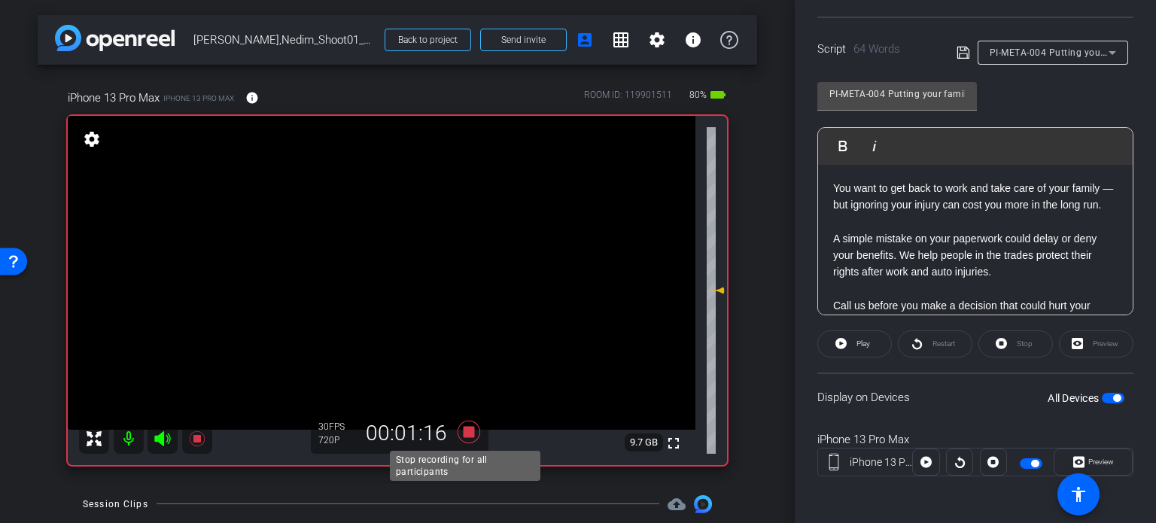
click at [461, 424] on icon at bounding box center [469, 432] width 36 height 27
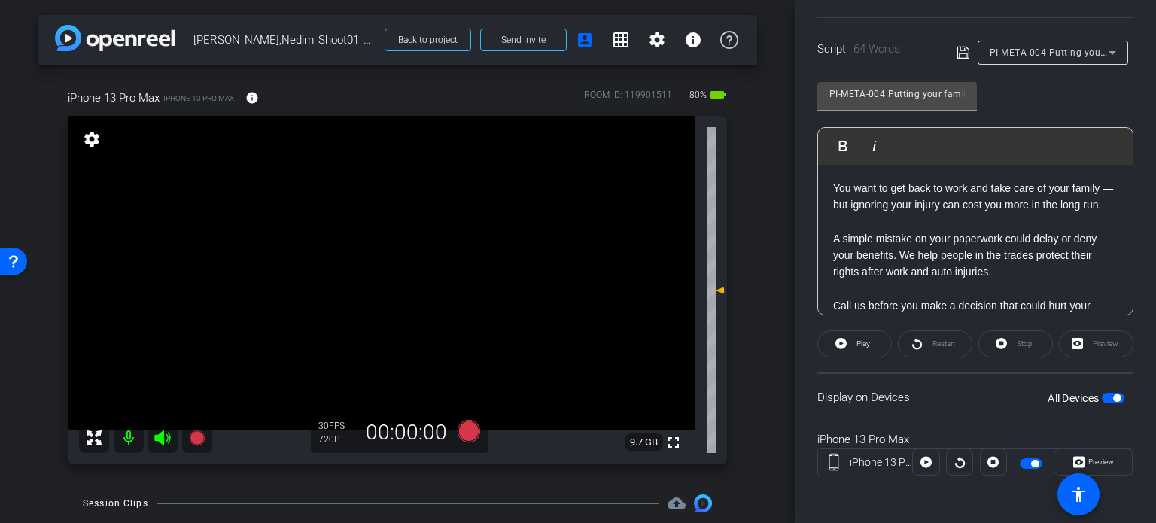
click at [771, 408] on div "arrow_back Ramic,Nedim_Shoot01_10152025 Back to project Send invite account_box…" at bounding box center [397, 261] width 795 height 523
click at [1102, 393] on span "button" at bounding box center [1113, 398] width 23 height 11
click at [747, 267] on div "iPhone 13 Pro Max iPhone 13 Pro Max info ROOM ID: 119901511 80% battery_std ful…" at bounding box center [398, 272] width 720 height 415
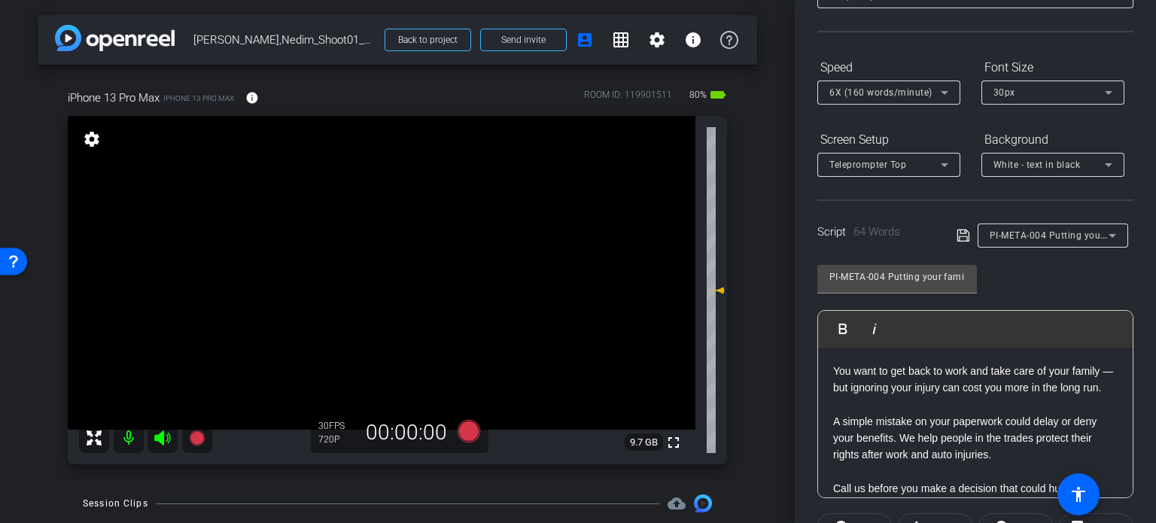
scroll to position [151, 0]
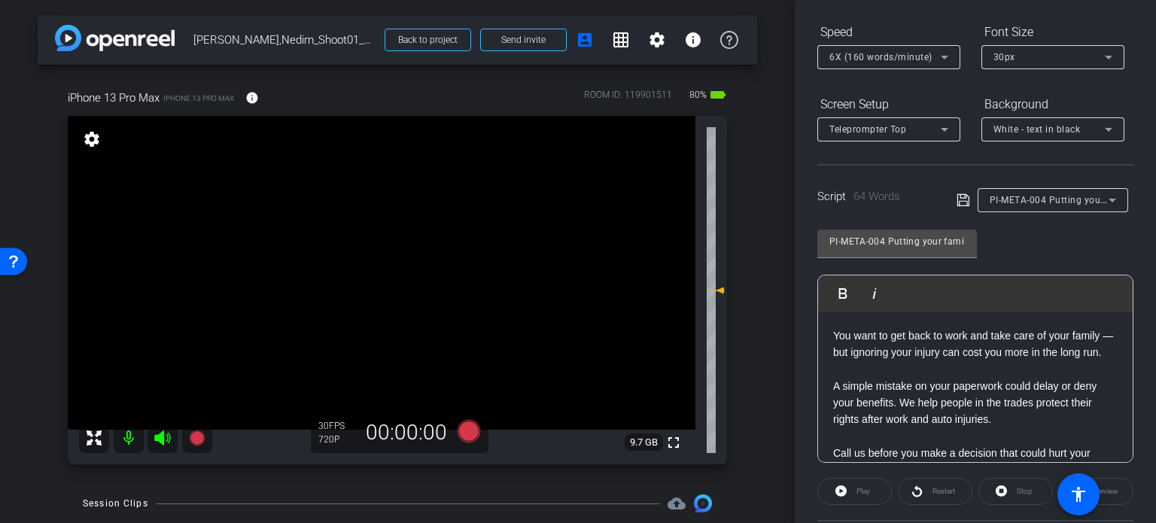
click at [1037, 192] on div "PI-META-004 Putting your family first starts with protecting your claim" at bounding box center [1049, 199] width 119 height 19
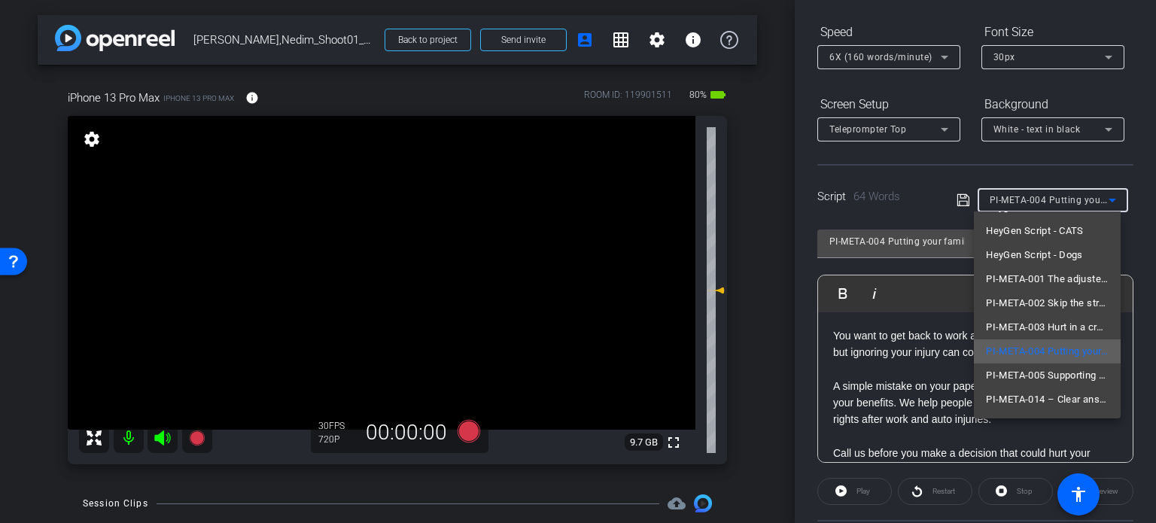
scroll to position [69, 0]
click at [762, 354] on div at bounding box center [578, 261] width 1156 height 523
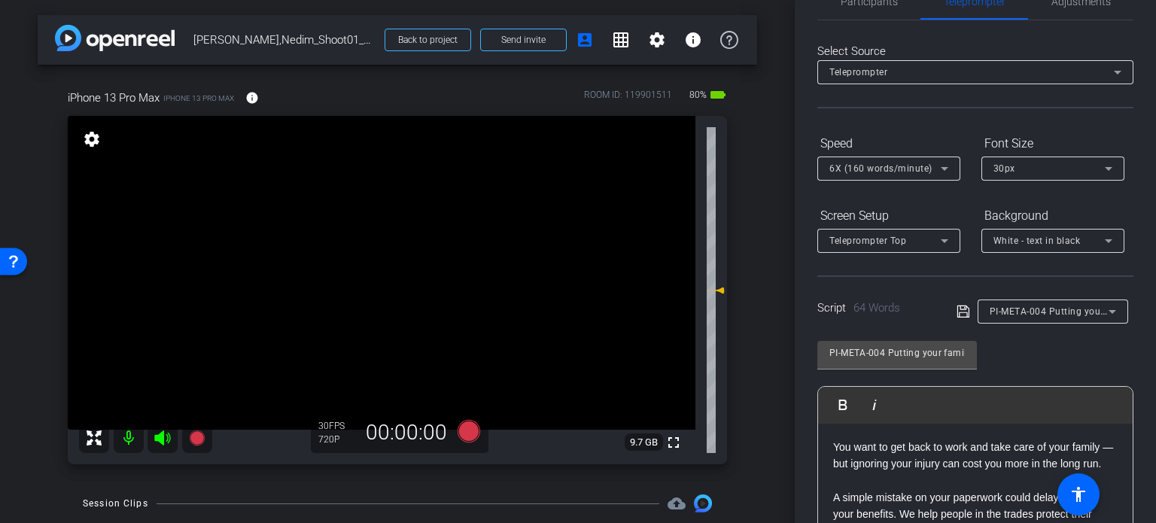
scroll to position [75, 0]
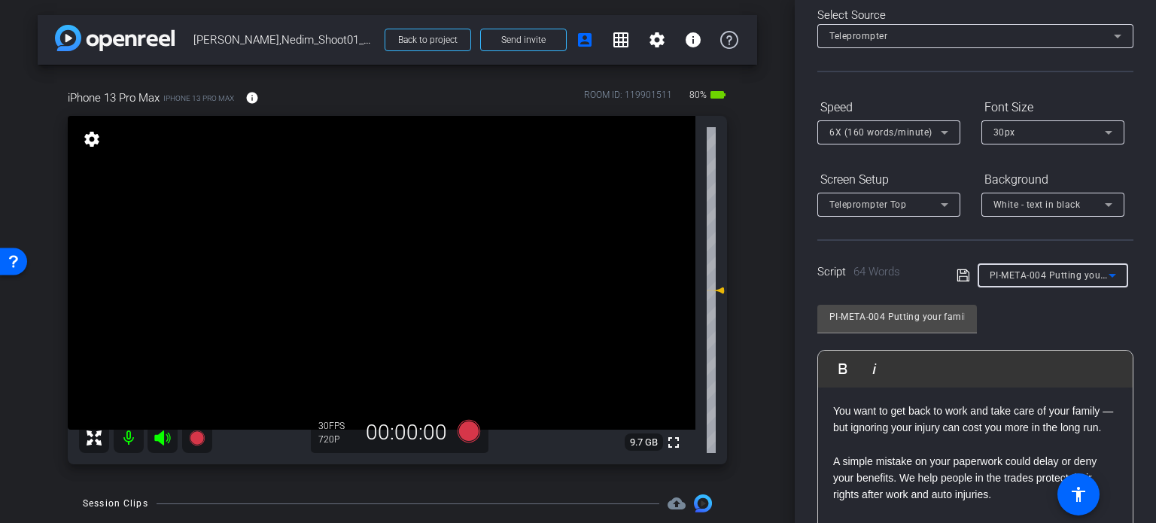
click at [1042, 269] on span "PI-META-004 Putting your family first starts with protecting your claim" at bounding box center [1146, 275] width 312 height 12
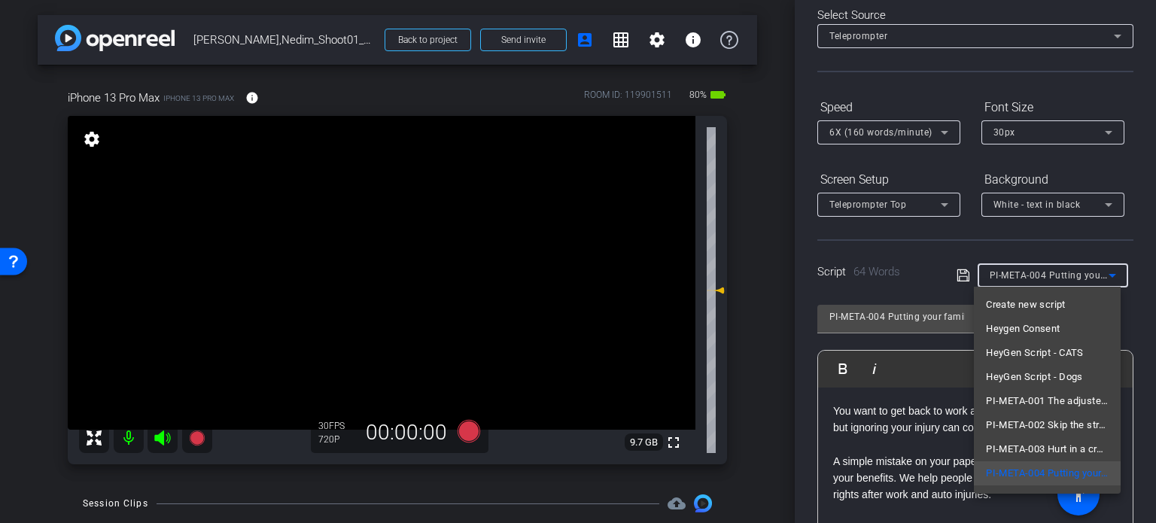
click at [1140, 333] on div at bounding box center [578, 261] width 1156 height 523
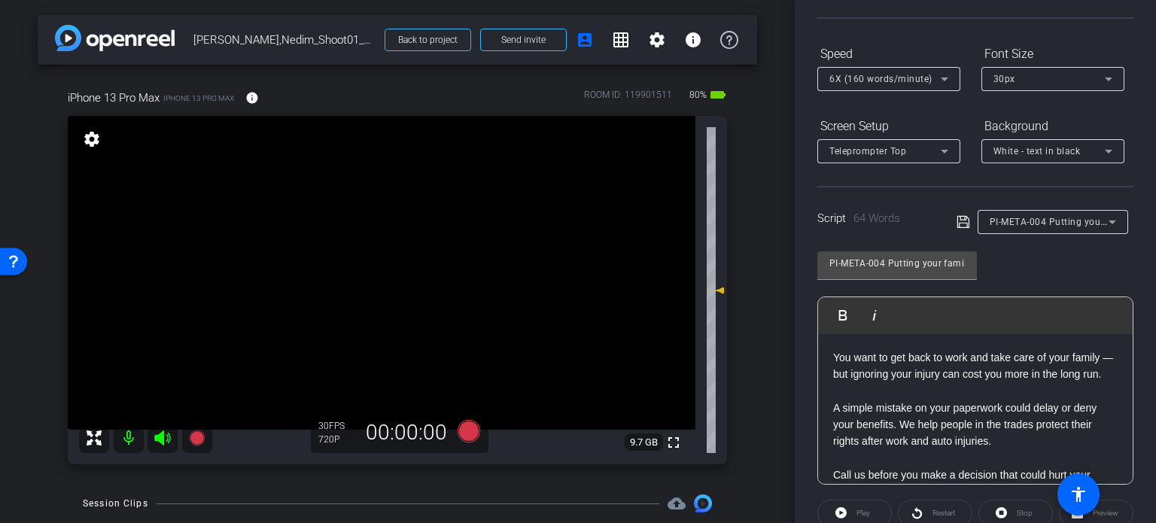
scroll to position [298, 0]
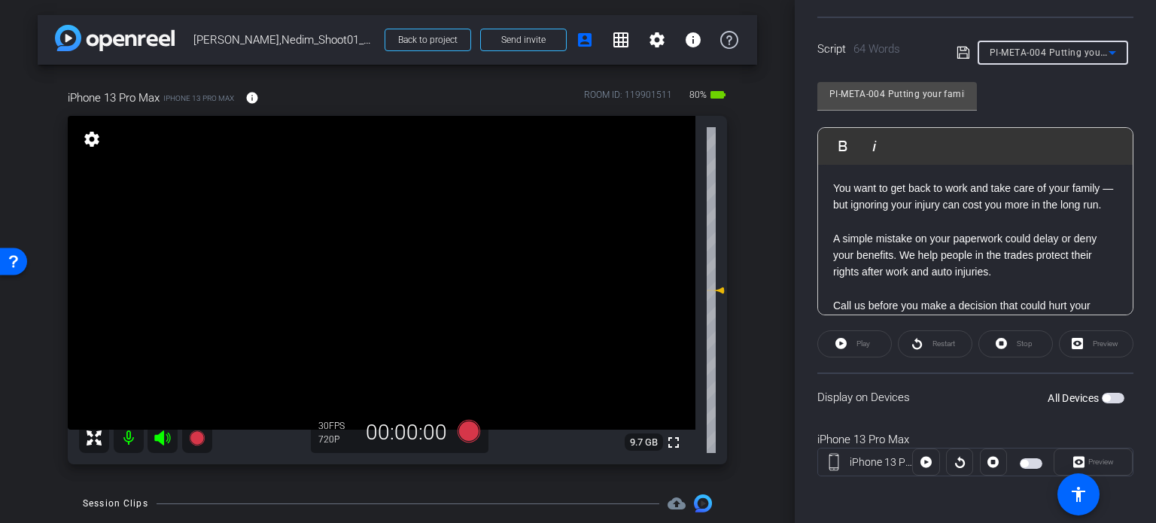
click at [1013, 45] on div "PI-META-004 Putting your family first starts with protecting your claim" at bounding box center [1049, 52] width 119 height 19
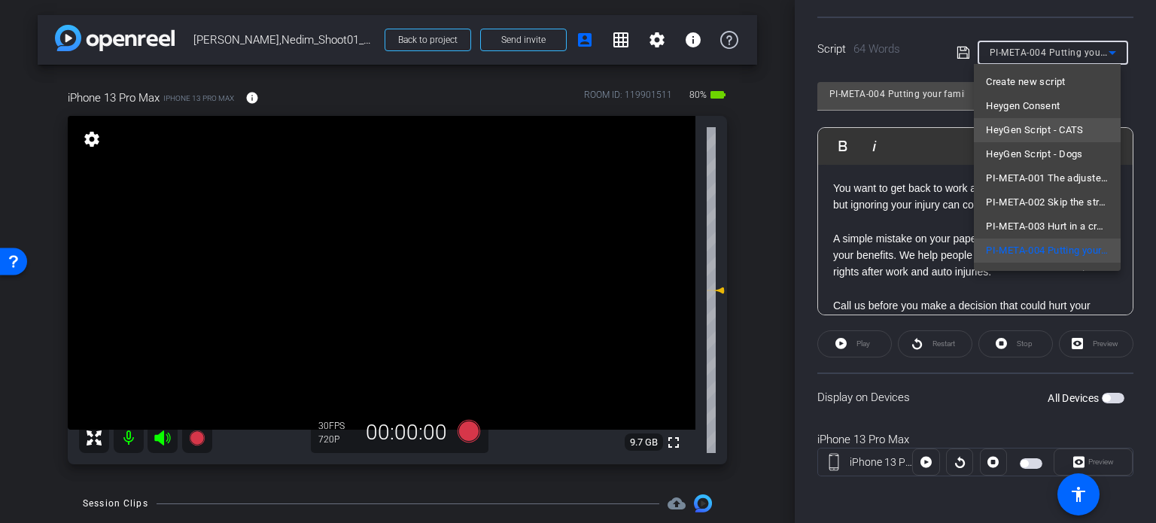
click at [1031, 135] on span "HeyGen Script - CATS" at bounding box center [1035, 130] width 98 height 18
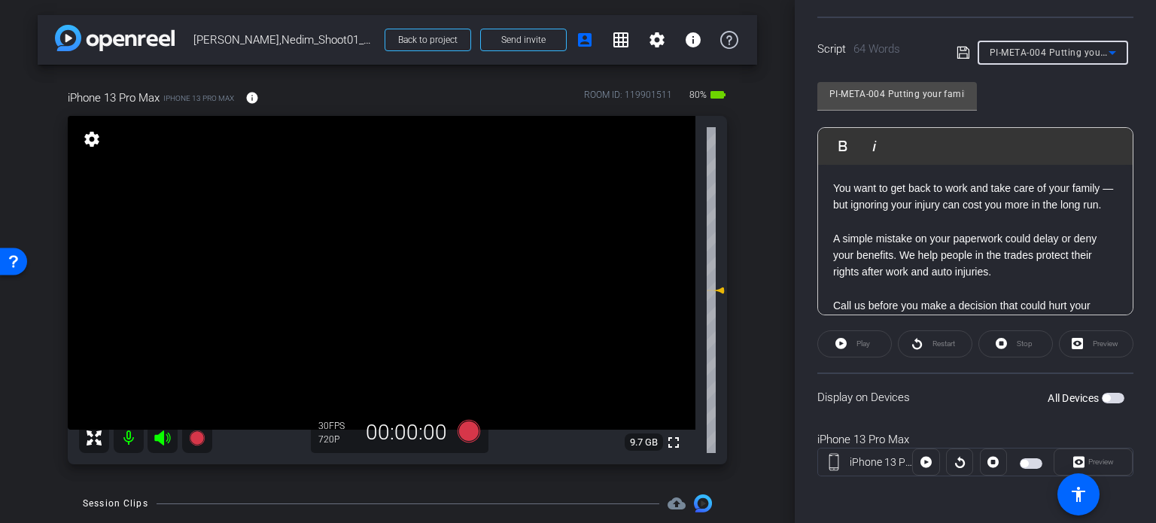
type input "HeyGen Script - CATS"
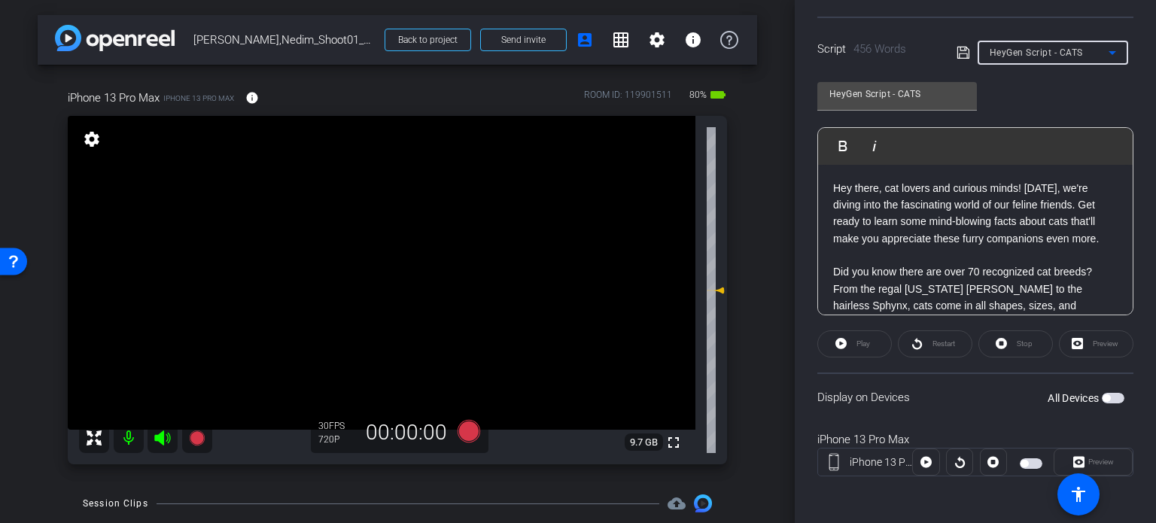
click at [736, 256] on div "iPhone 13 Pro Max iPhone 13 Pro Max info ROOM ID: 119901511 80% battery_std ful…" at bounding box center [398, 272] width 720 height 415
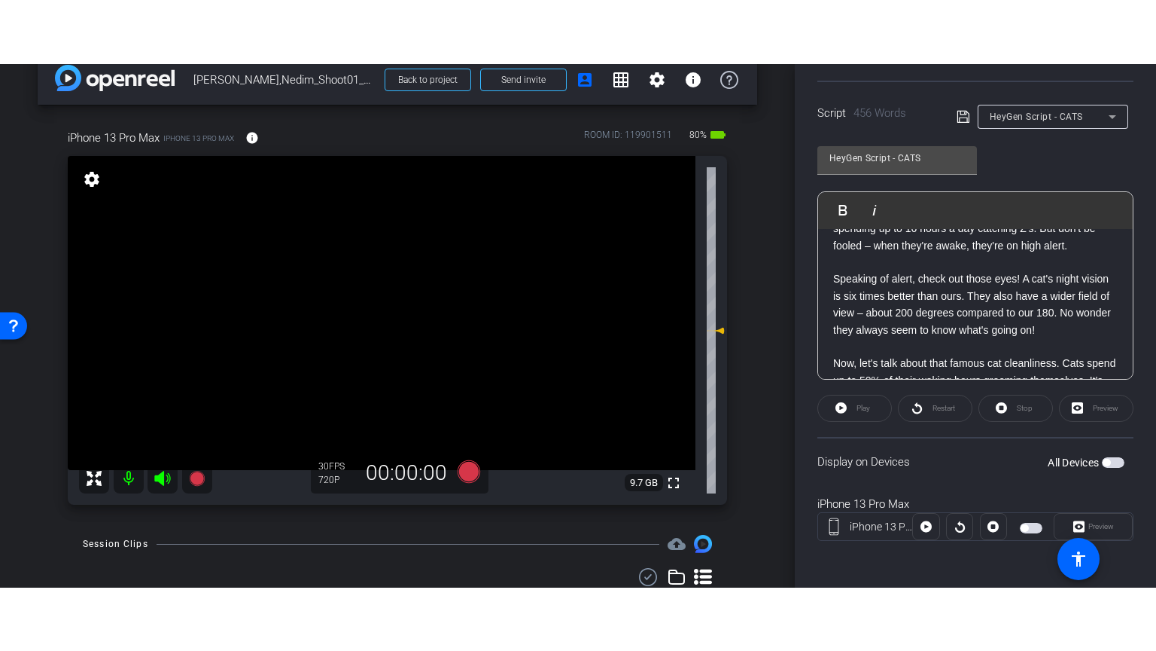
scroll to position [0, 0]
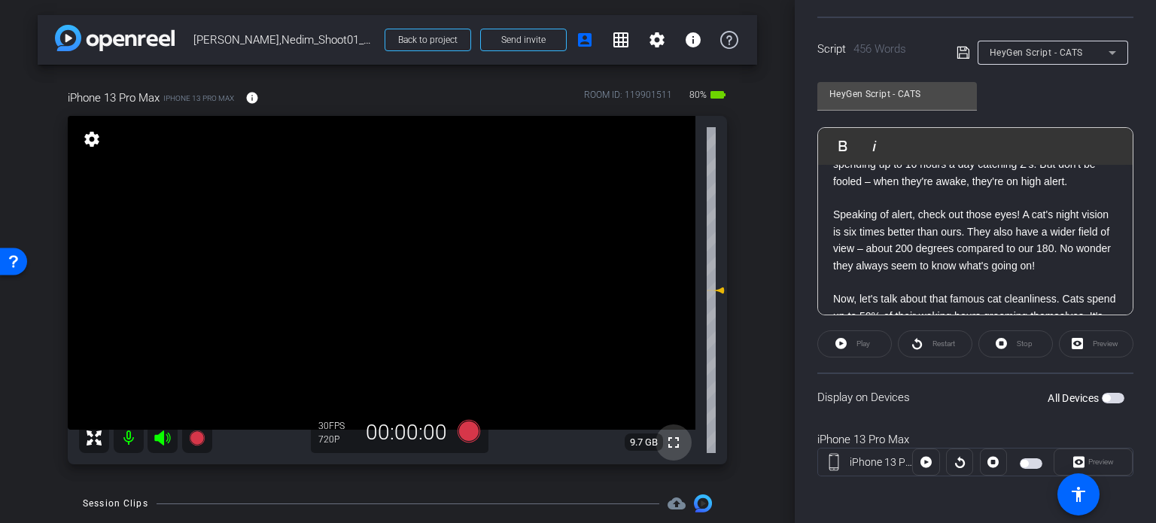
click at [672, 449] on mat-icon "fullscreen" at bounding box center [674, 443] width 18 height 18
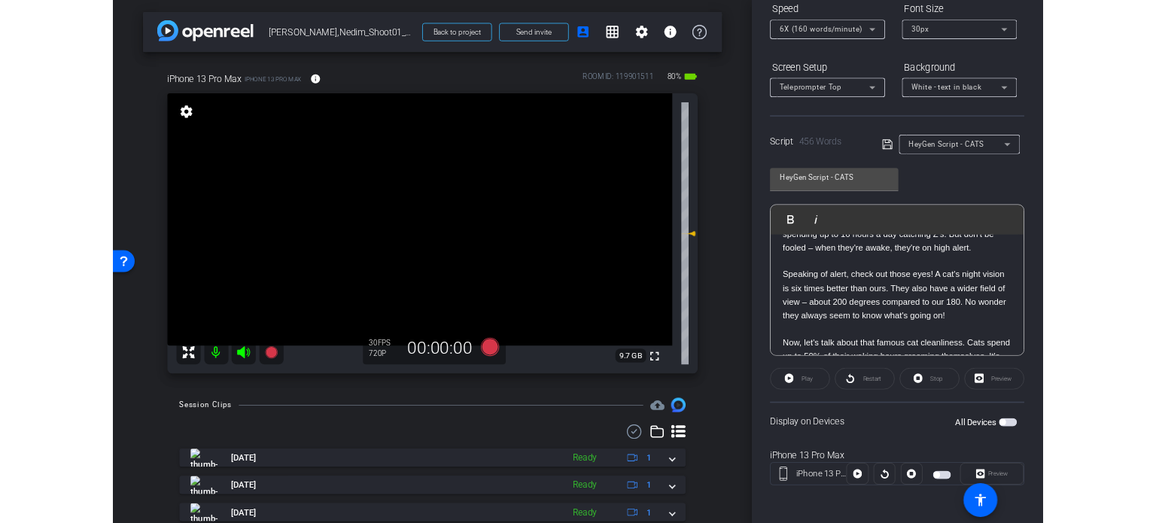
scroll to position [298, 0]
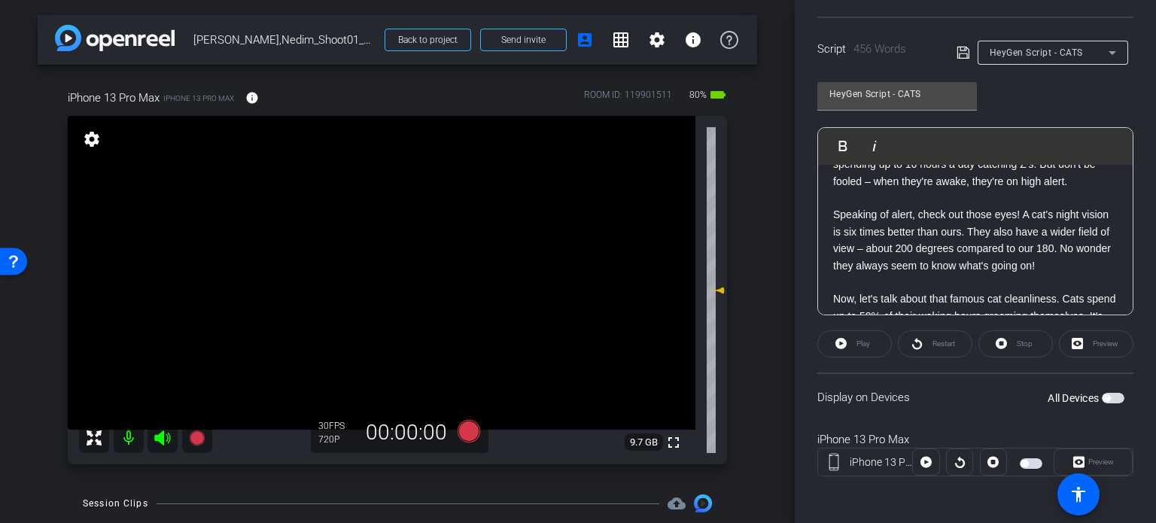
click at [754, 355] on div "arrow_back Ramic,Nedim_Shoot01_10152025 Back to project Send invite account_box…" at bounding box center [397, 261] width 795 height 523
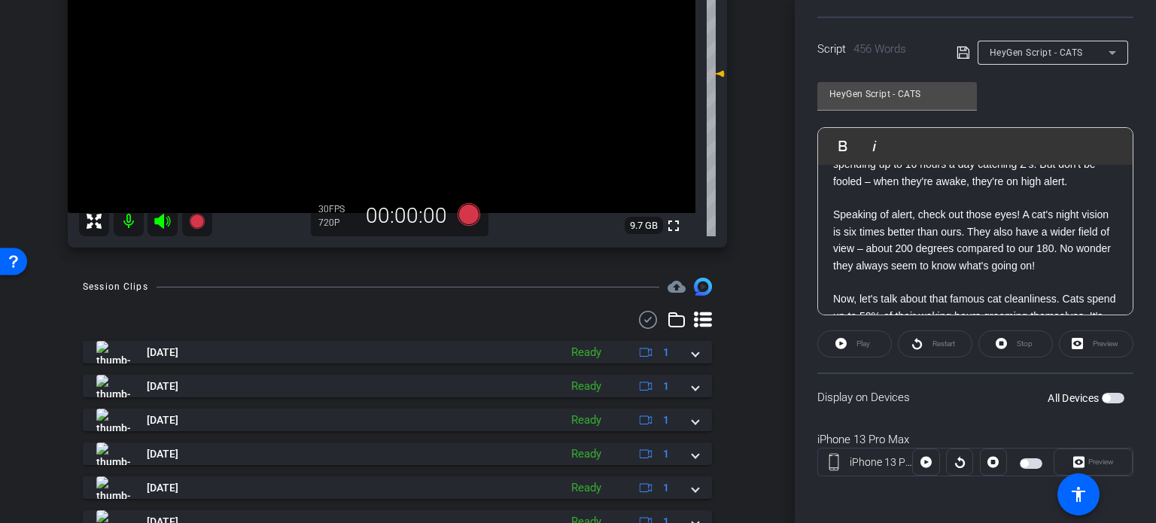
scroll to position [226, 0]
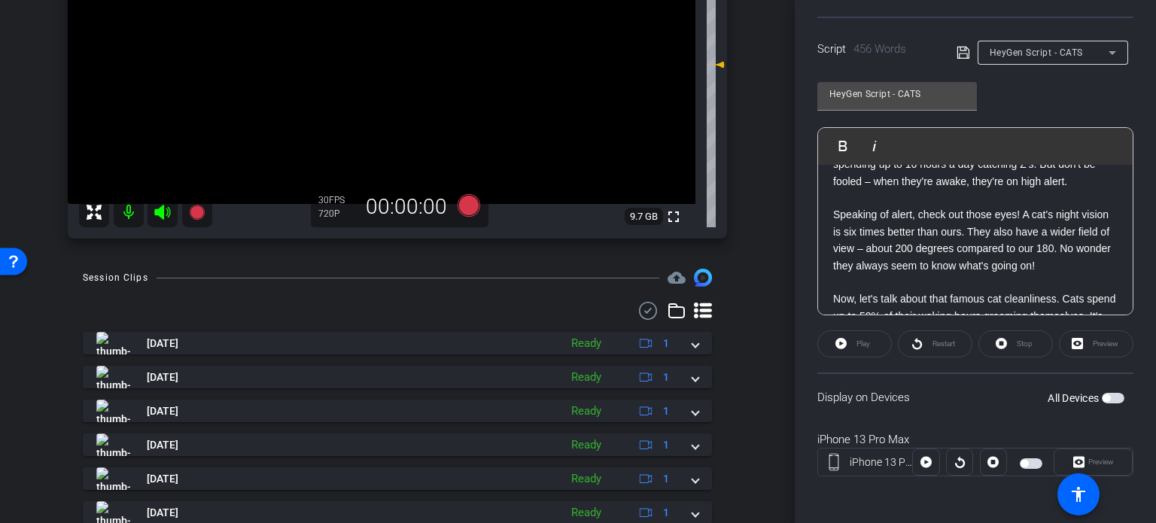
click at [745, 333] on div "Session Clips cloud_upload Oct 15, 2025 Ready 1 play_circle_outline PI-META-004…" at bounding box center [398, 440] width 720 height 343
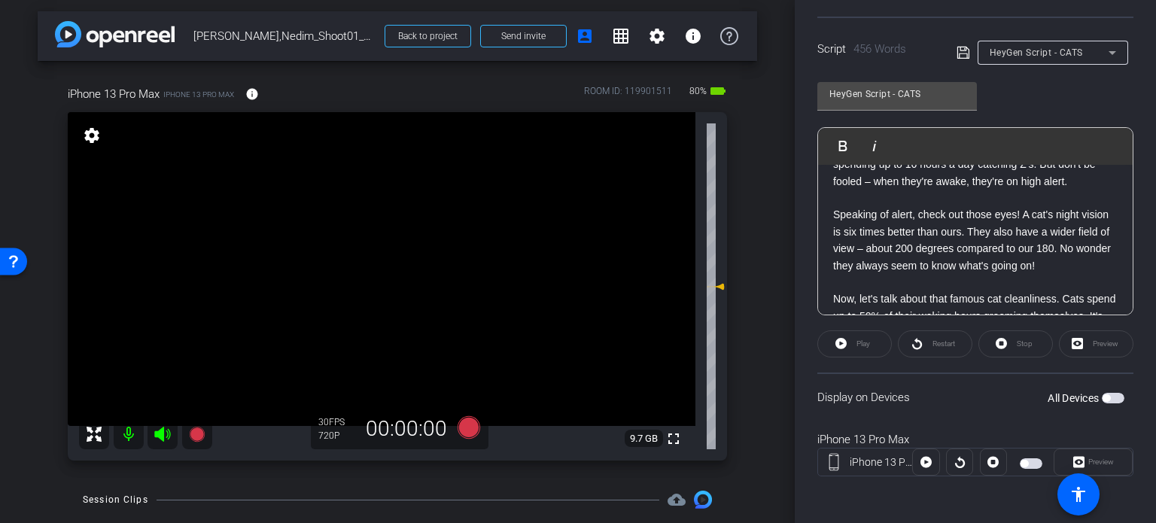
scroll to position [0, 0]
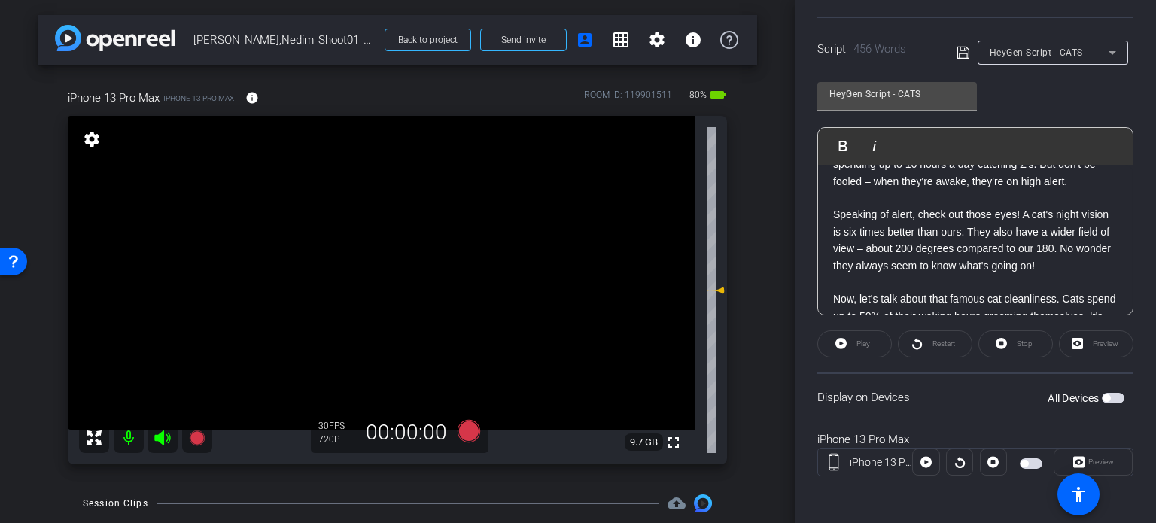
click at [756, 239] on div "arrow_back Ramic,Nedim_Shoot01_10152025 Back to project Send invite account_box…" at bounding box center [397, 261] width 795 height 523
click at [751, 333] on div "arrow_back Ramic,Nedim_Shoot01_10152025 Back to project Send invite account_box…" at bounding box center [397, 261] width 795 height 523
click at [1108, 397] on span "button" at bounding box center [1113, 398] width 23 height 11
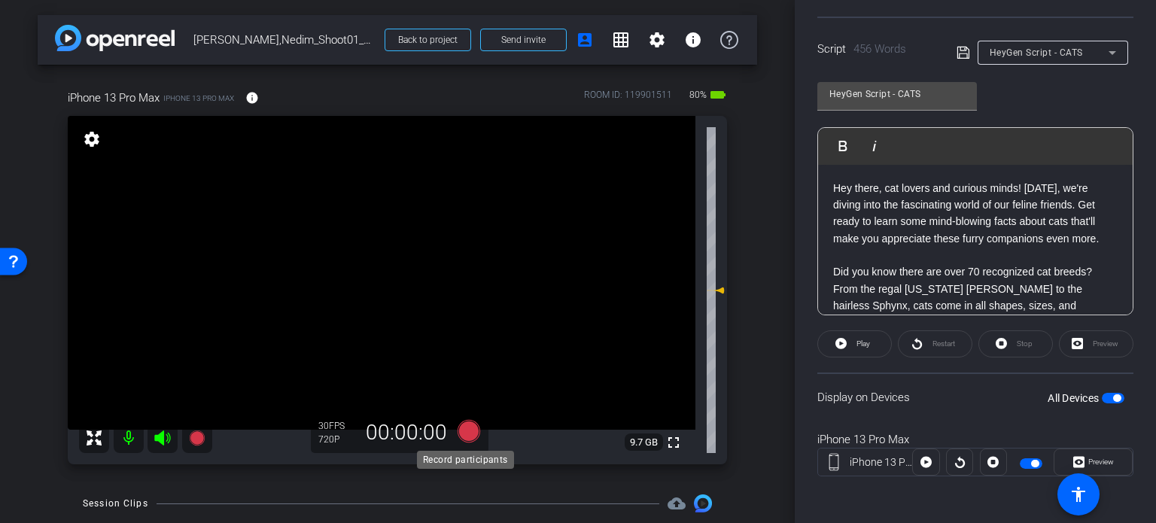
click at [468, 433] on icon at bounding box center [469, 431] width 23 height 23
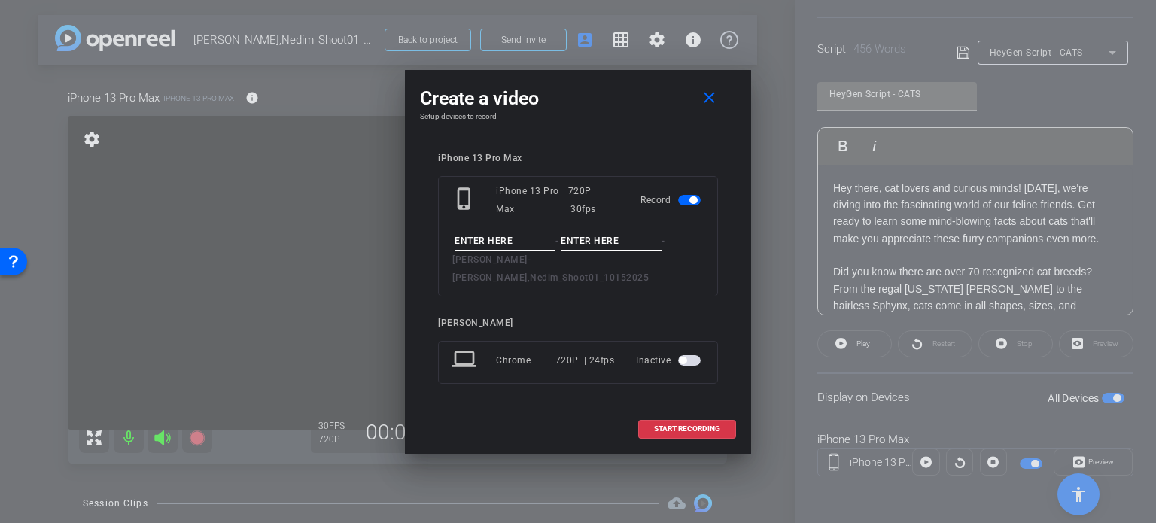
click at [496, 251] on input at bounding box center [505, 241] width 101 height 19
type input "Nedim Avatar #3"
click at [599, 246] on input at bounding box center [611, 241] width 101 height 19
type input "Take1"
click at [595, 145] on div "Create a video close Setup devices to record iPhone 13 Pro Max phone_iphone iPh…" at bounding box center [578, 262] width 346 height 384
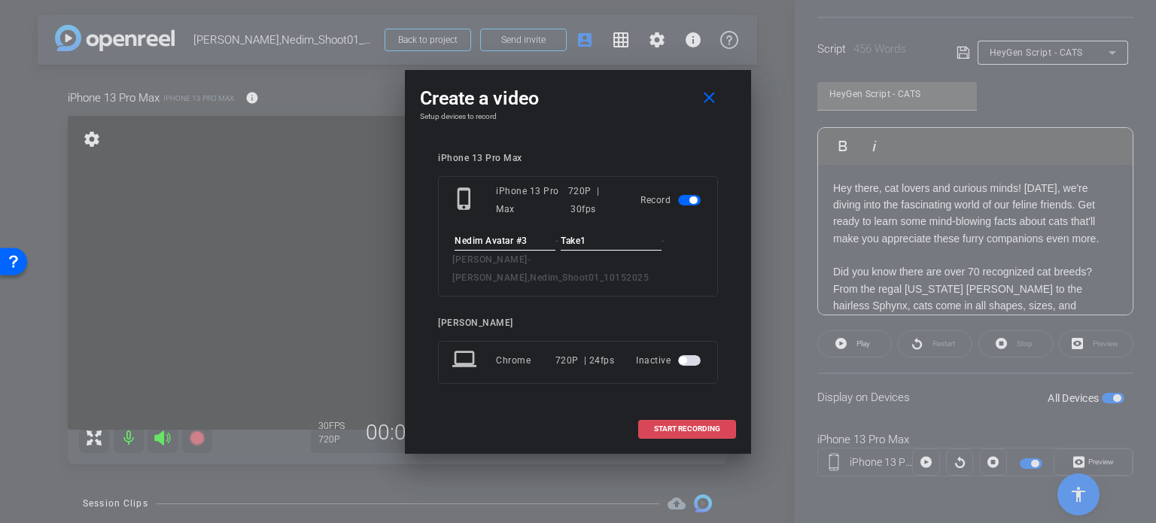
click at [699, 425] on span "START RECORDING" at bounding box center [687, 429] width 66 height 8
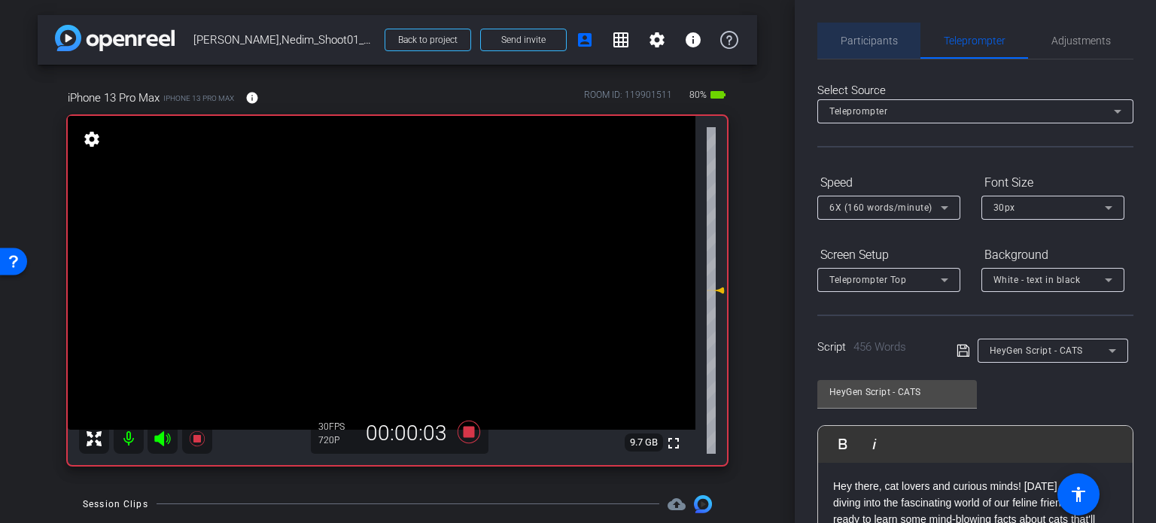
click at [882, 32] on span "Participants" at bounding box center [869, 41] width 57 height 36
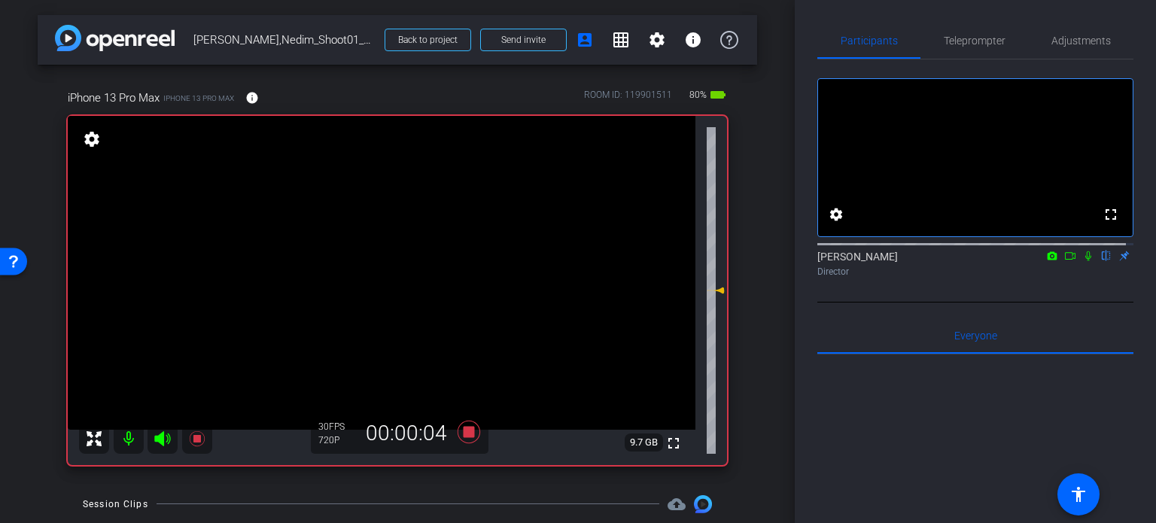
click at [1083, 261] on icon at bounding box center [1089, 256] width 12 height 11
click at [997, 44] on span "Teleprompter" at bounding box center [975, 40] width 62 height 11
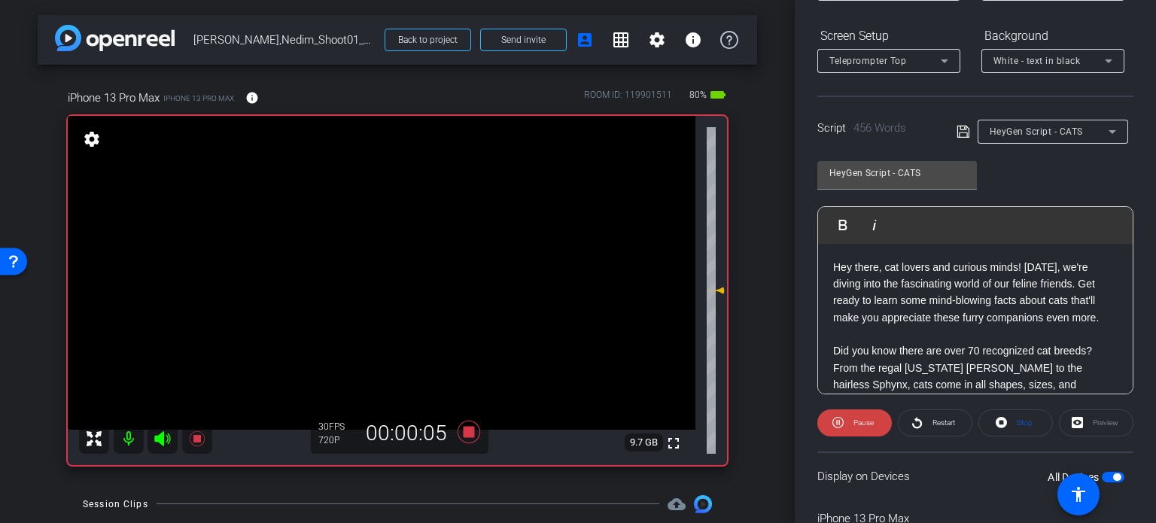
scroll to position [298, 0]
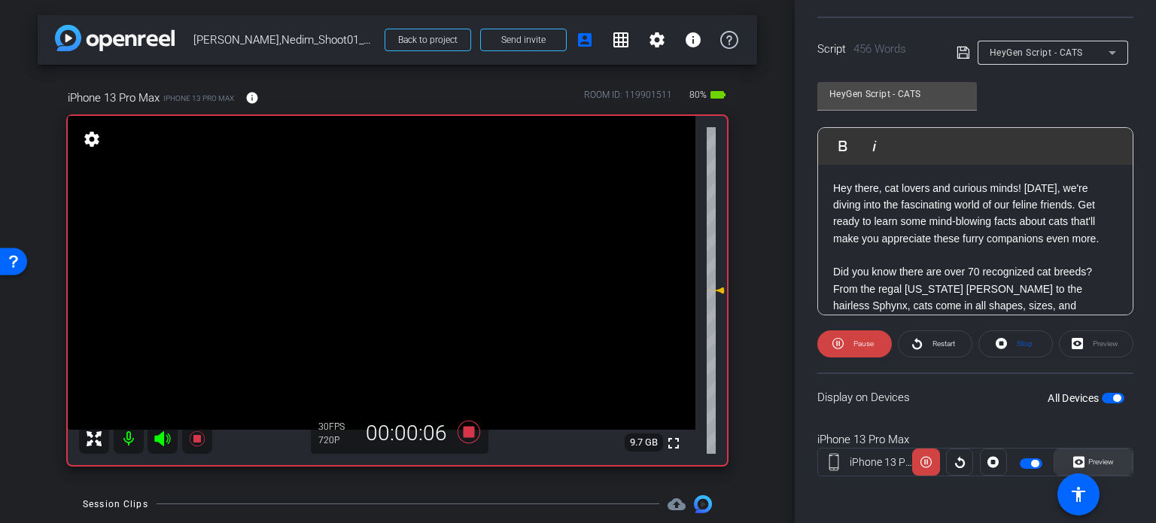
click at [1106, 448] on span at bounding box center [1094, 462] width 78 height 36
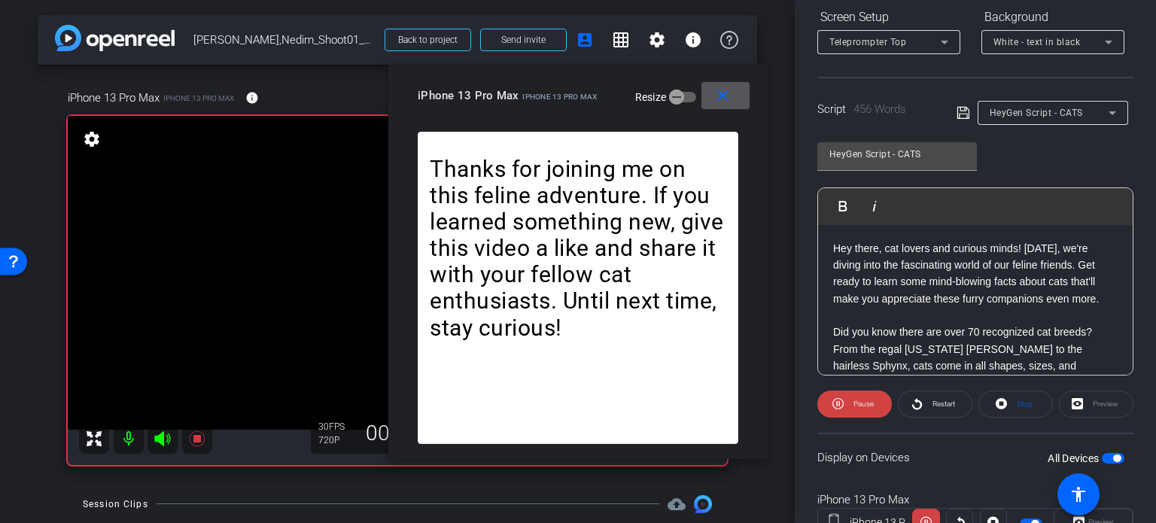
scroll to position [72, 0]
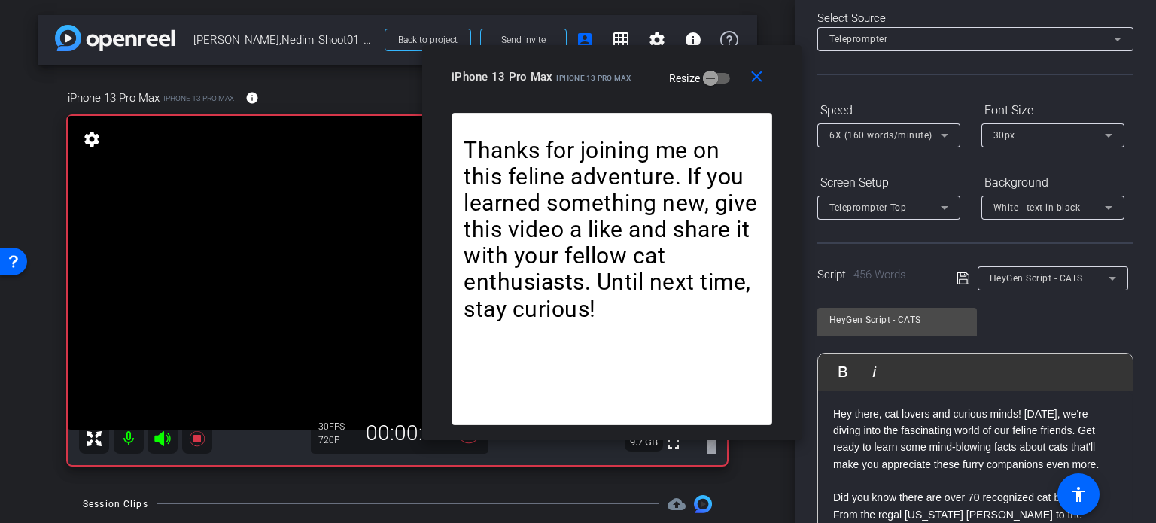
drag, startPoint x: 611, startPoint y: 117, endPoint x: 640, endPoint y: 98, distance: 34.2
click at [640, 98] on div "close iPhone 13 Pro Max iPhone 13 Pro Max Resize" at bounding box center [611, 79] width 379 height 68
click at [906, 136] on span "6X (160 words/minute)" at bounding box center [881, 135] width 103 height 11
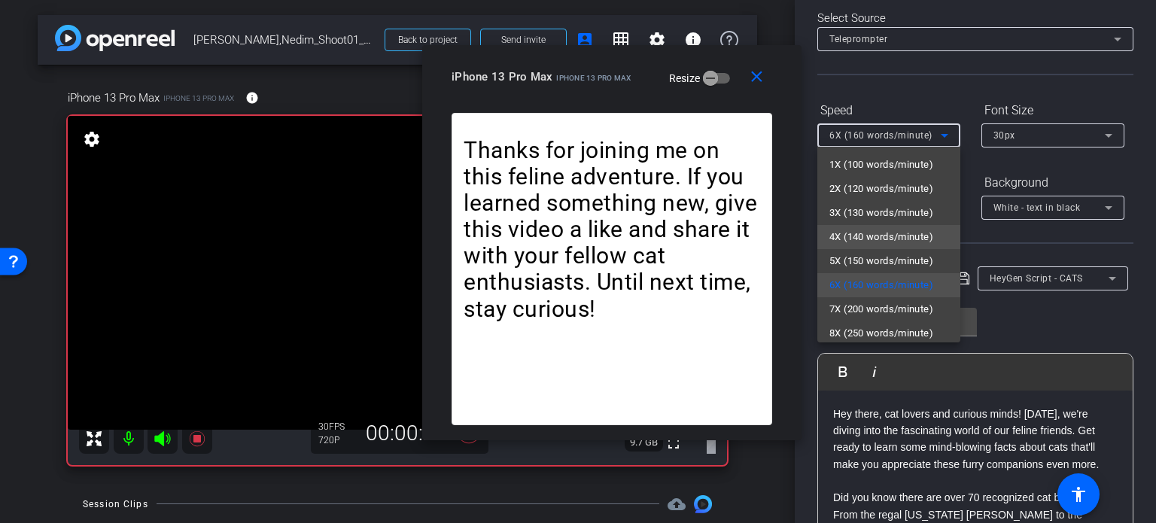
click at [898, 240] on span "4X (140 words/minute)" at bounding box center [882, 237] width 104 height 18
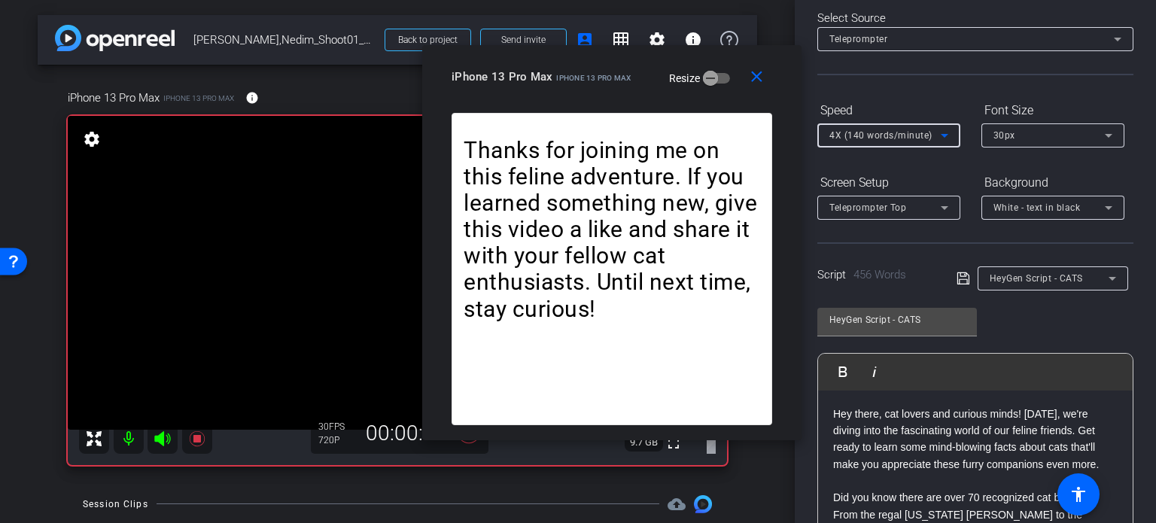
click at [882, 133] on span "4X (140 words/minute)" at bounding box center [881, 135] width 103 height 11
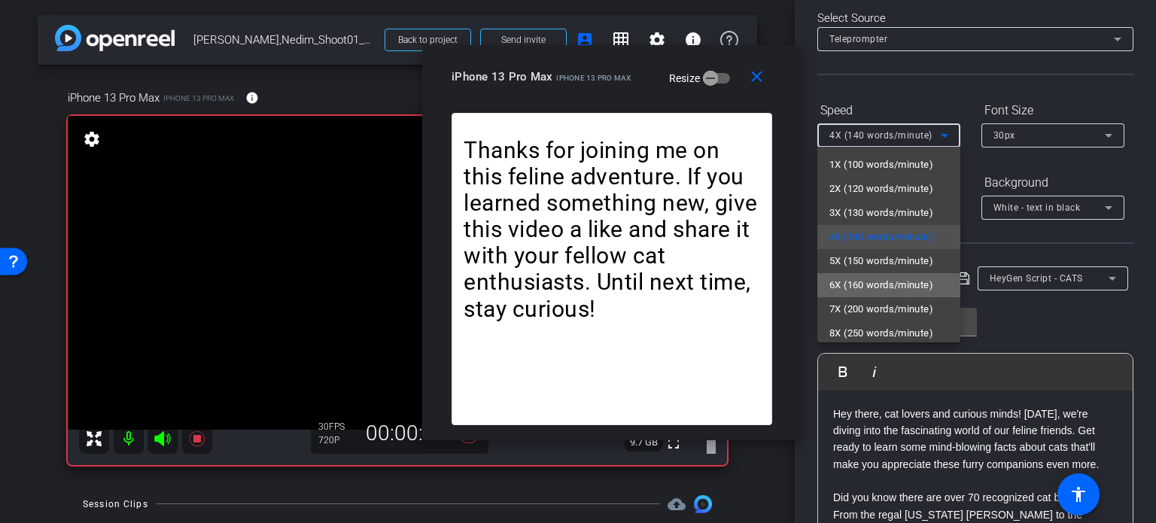
click at [906, 281] on span "6X (160 words/minute)" at bounding box center [882, 285] width 104 height 18
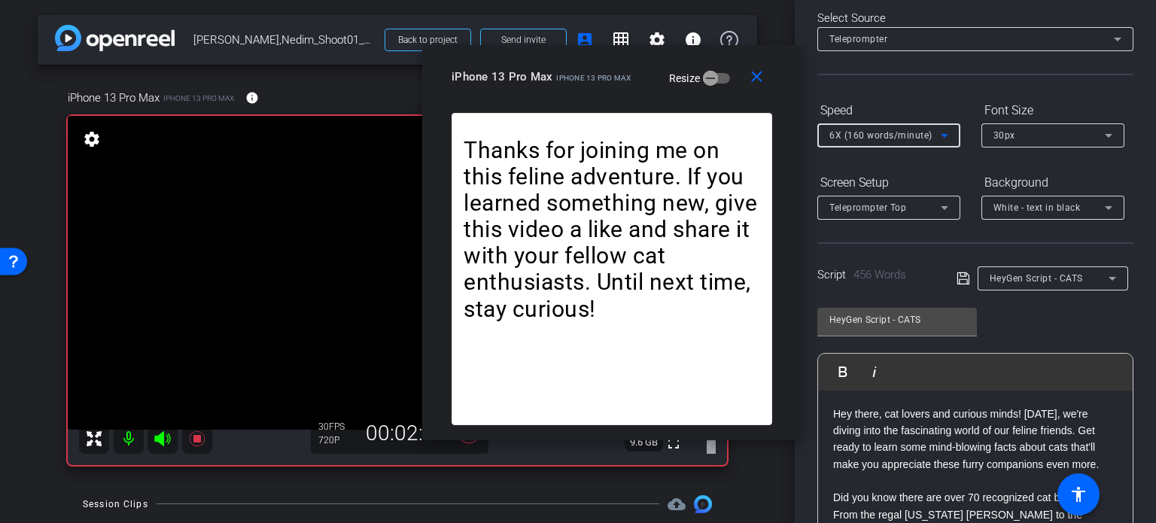
click at [864, 140] on span "6X (160 words/minute)" at bounding box center [881, 135] width 103 height 11
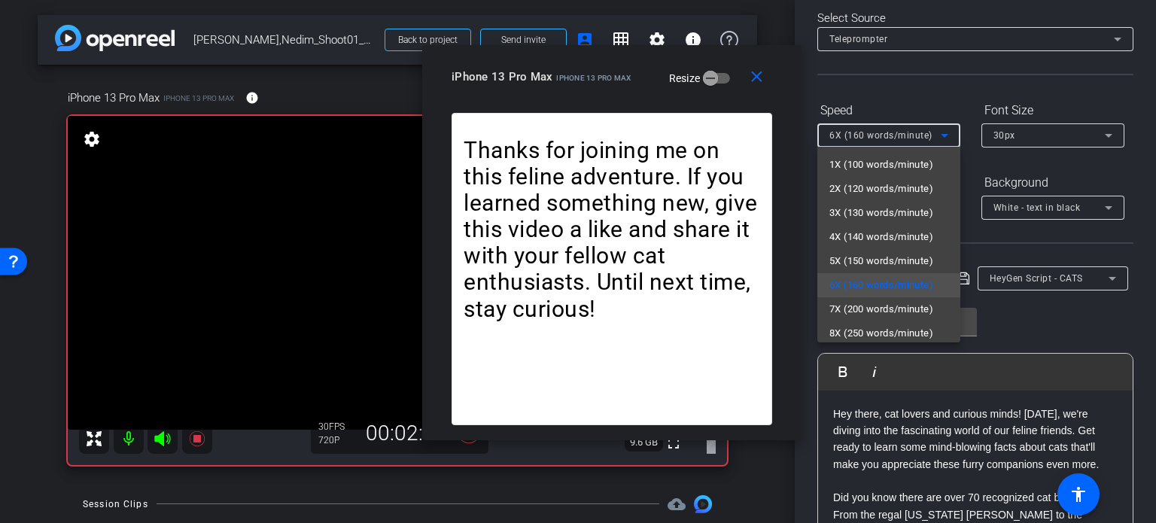
click at [611, 97] on div at bounding box center [578, 261] width 1156 height 523
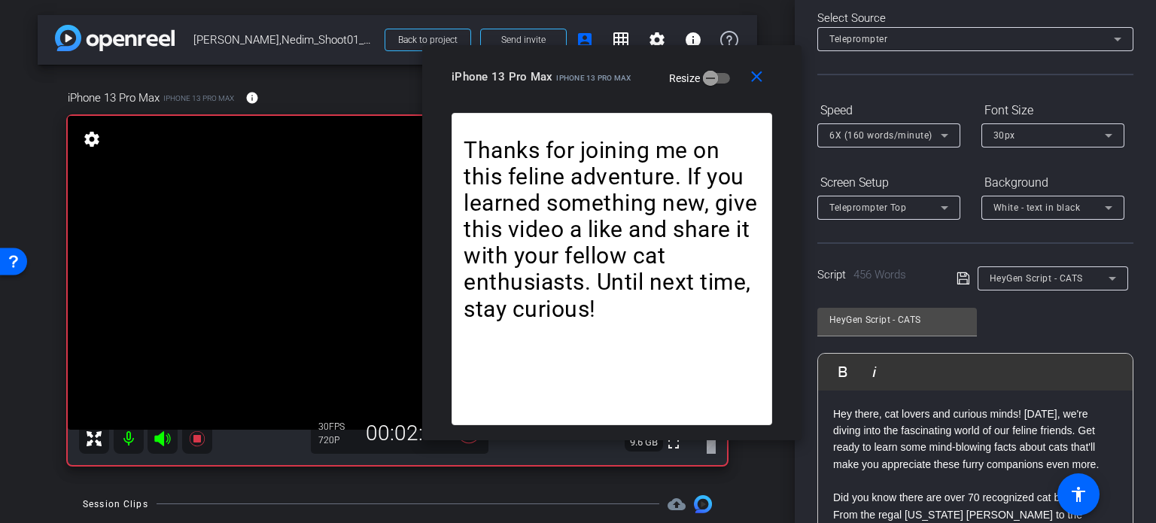
scroll to position [0, 0]
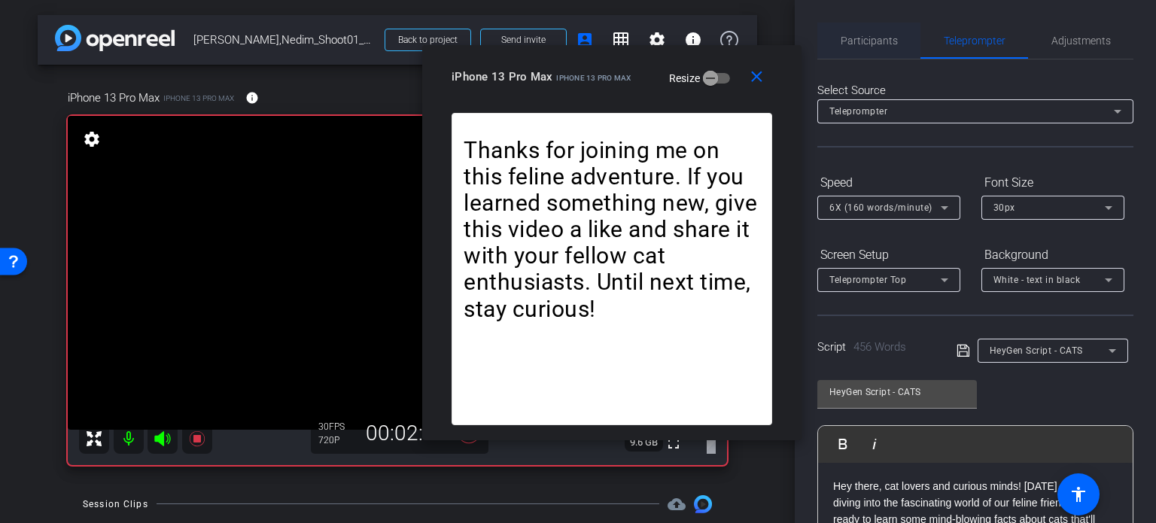
click at [872, 41] on span "Participants" at bounding box center [869, 40] width 57 height 11
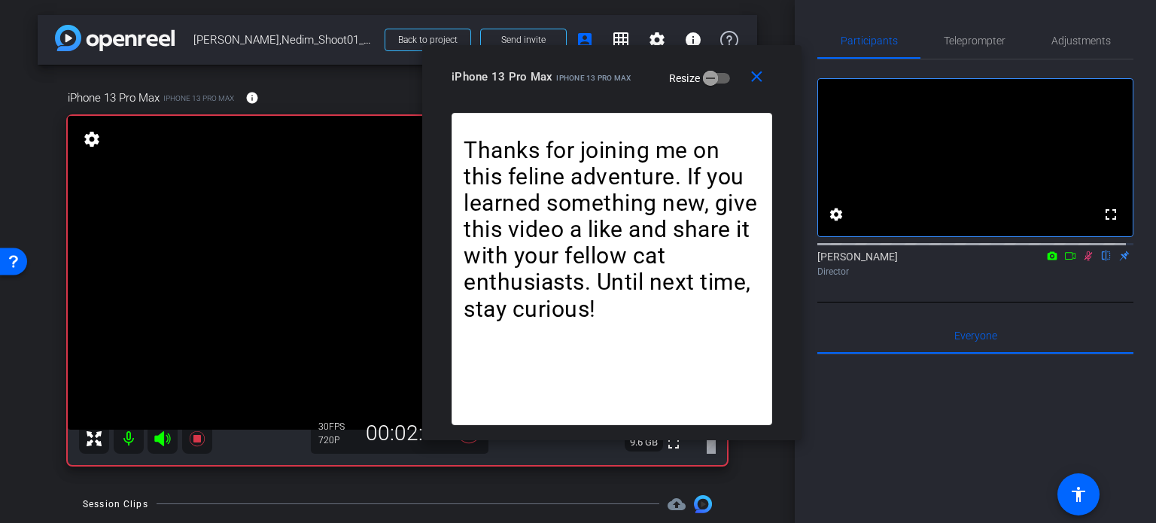
click at [1083, 261] on icon at bounding box center [1089, 256] width 12 height 11
click at [970, 38] on span "Teleprompter" at bounding box center [975, 40] width 62 height 11
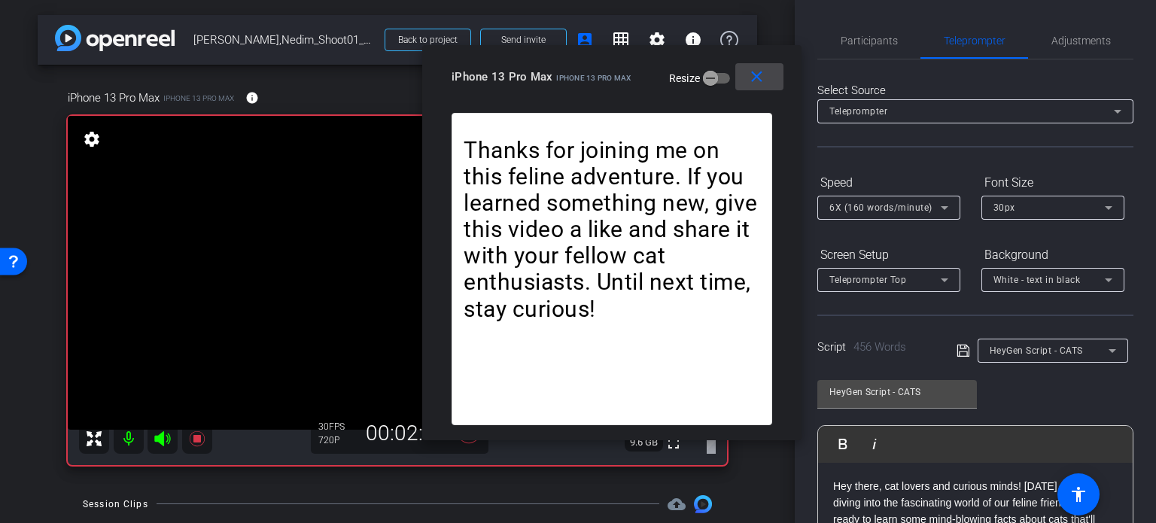
click at [769, 81] on span at bounding box center [760, 77] width 48 height 36
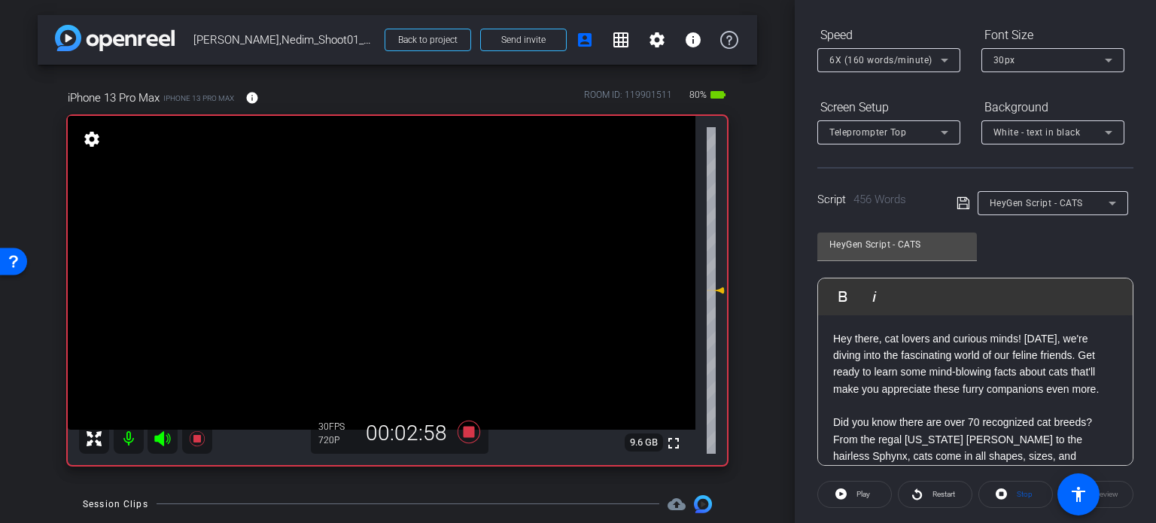
scroll to position [298, 0]
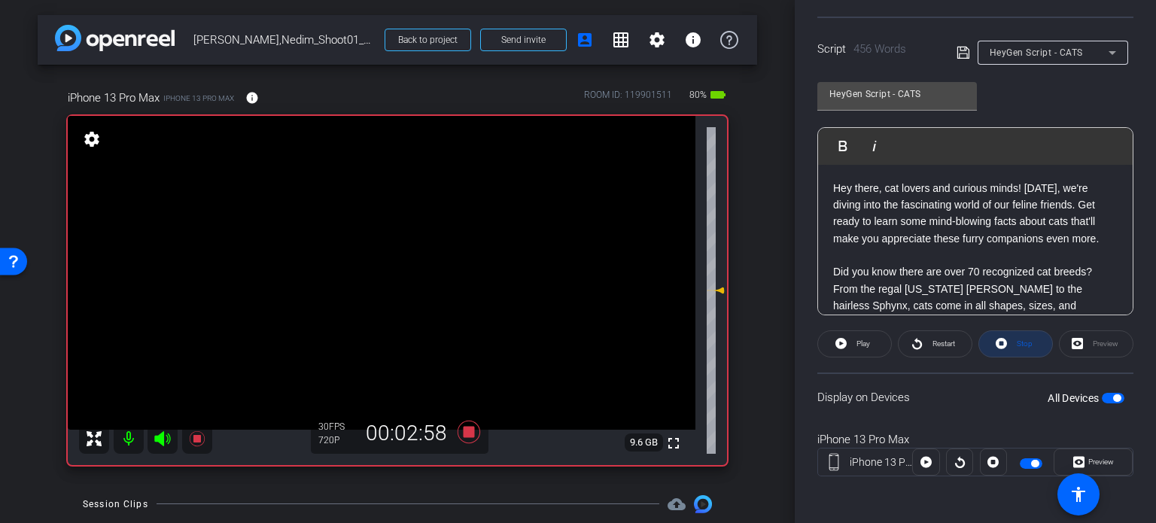
click at [1020, 351] on span "Stop" at bounding box center [1023, 344] width 20 height 21
click at [454, 430] on icon at bounding box center [469, 432] width 36 height 27
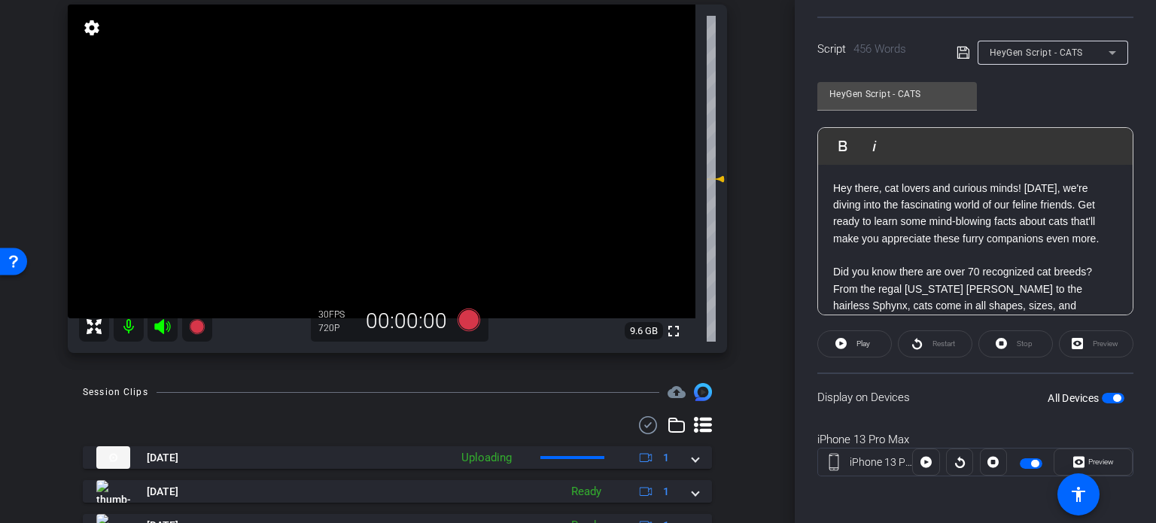
scroll to position [151, 0]
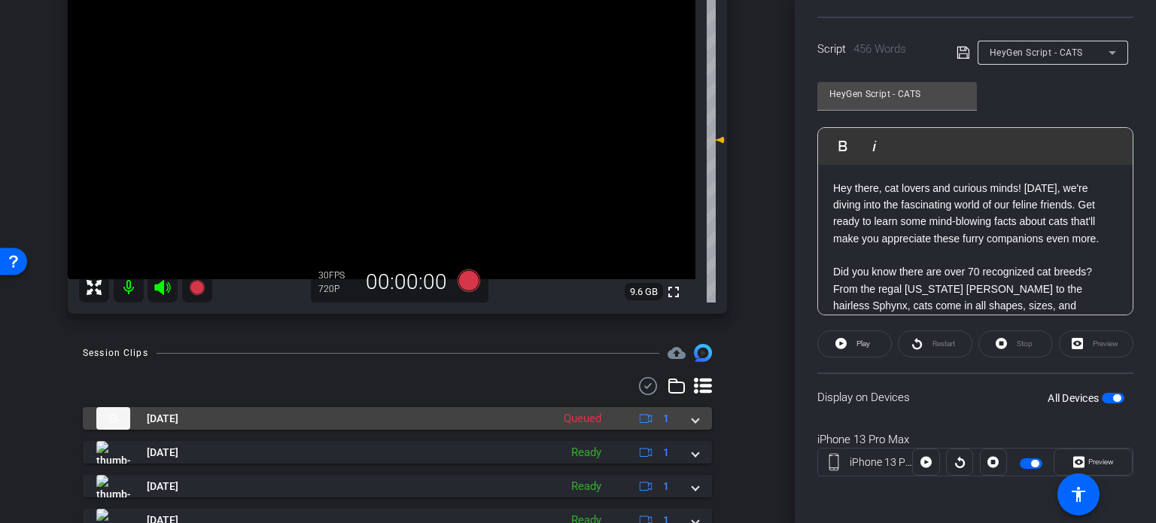
click at [693, 425] on span at bounding box center [696, 419] width 6 height 16
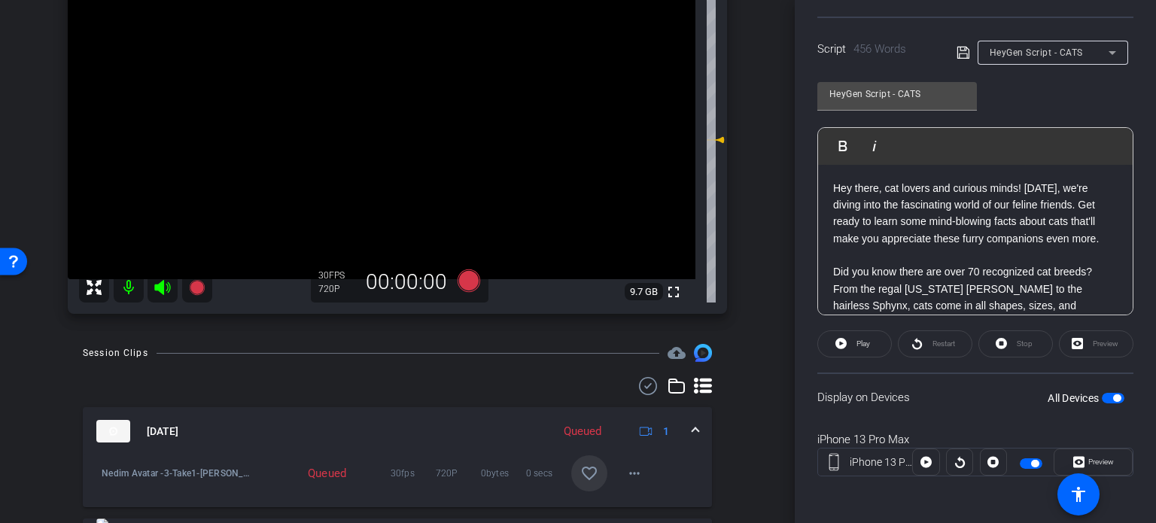
click at [587, 478] on mat-icon "favorite_border" at bounding box center [589, 474] width 18 height 18
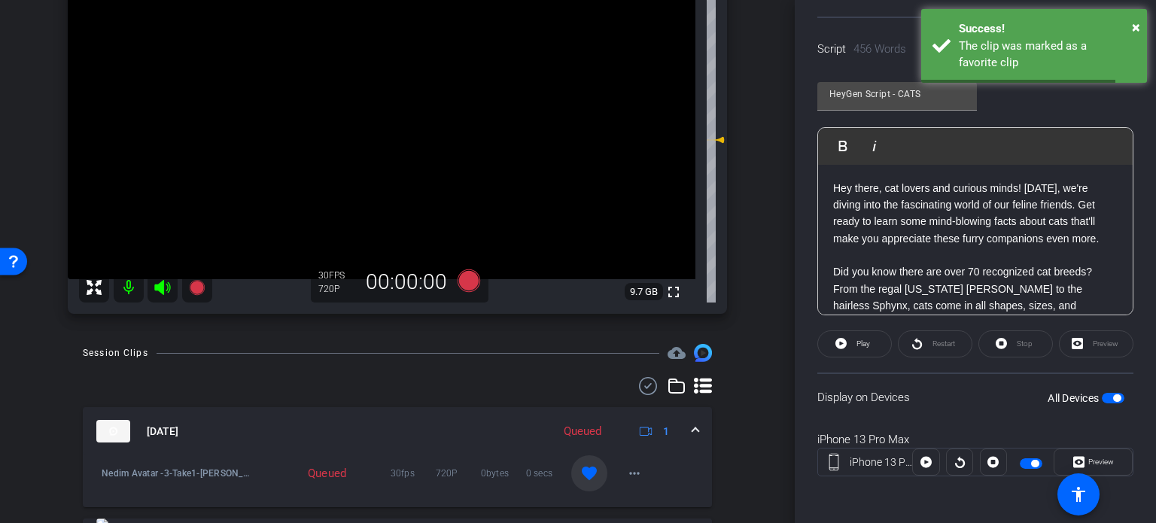
click at [693, 433] on span at bounding box center [696, 432] width 6 height 16
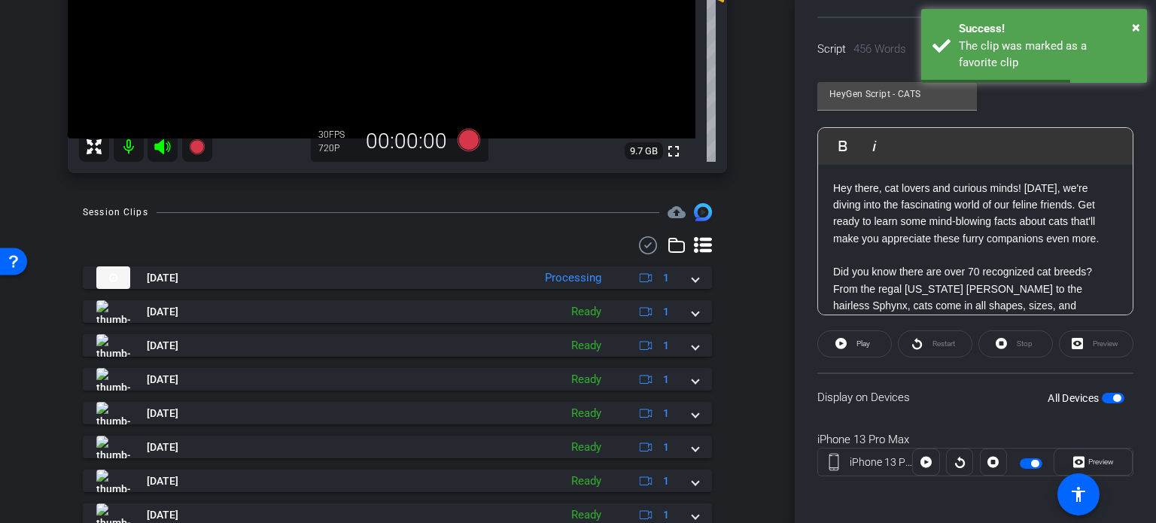
scroll to position [301, 0]
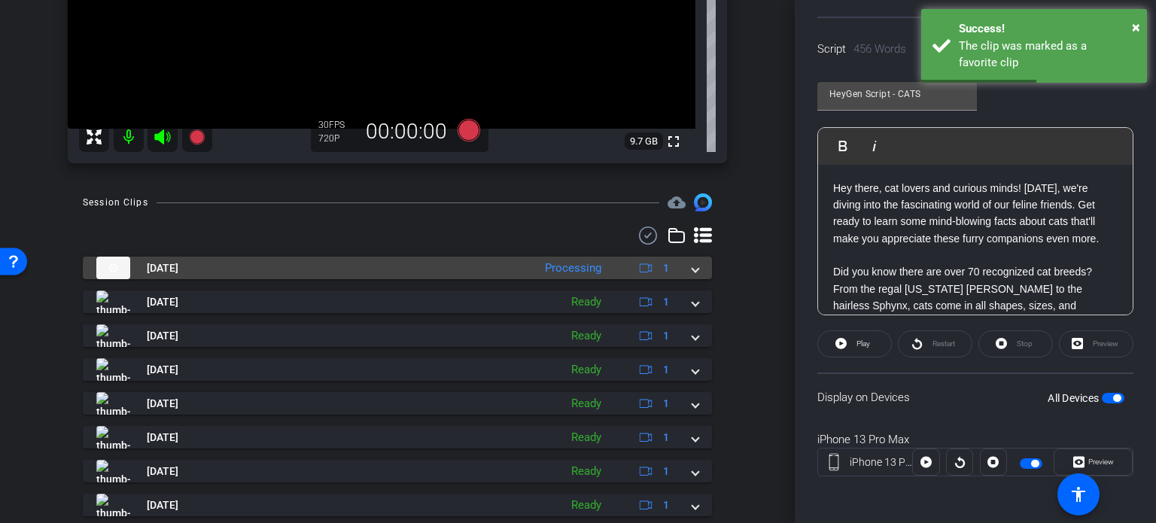
click at [693, 270] on span at bounding box center [696, 269] width 6 height 16
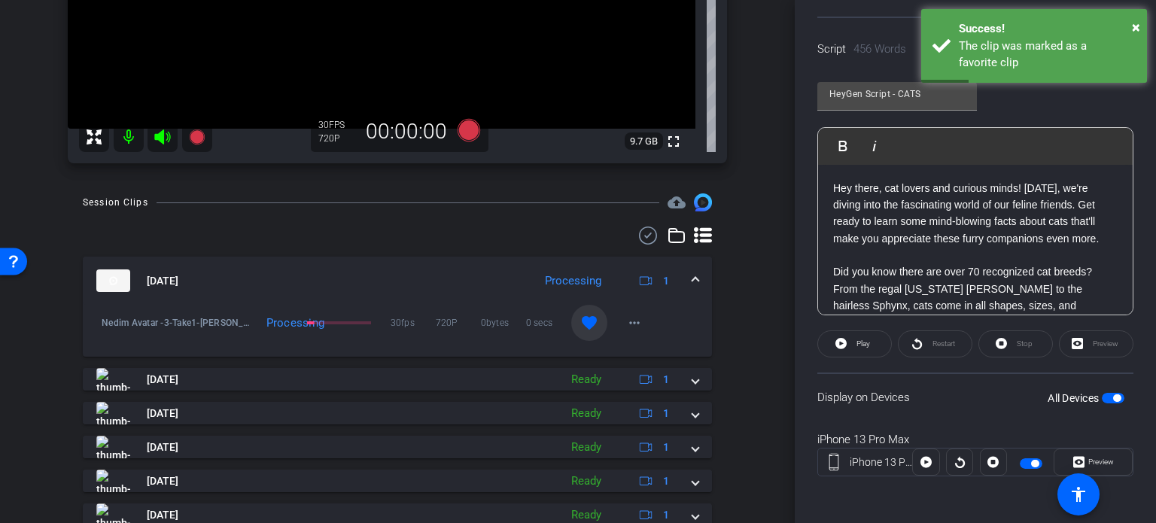
click at [690, 270] on mat-expansion-panel-header "Oct 15, 2025 Processing 1" at bounding box center [397, 281] width 629 height 48
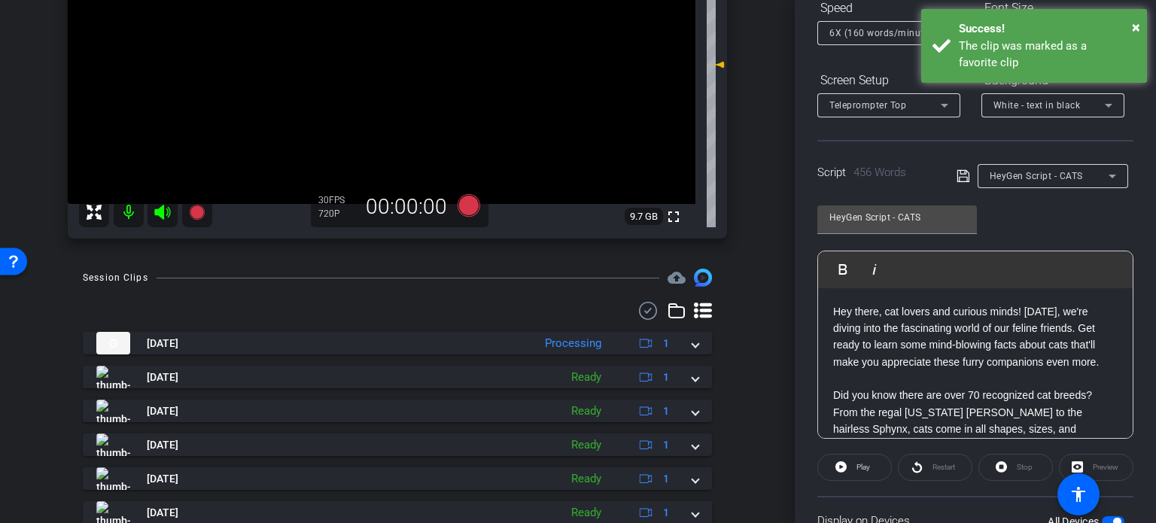
scroll to position [148, 0]
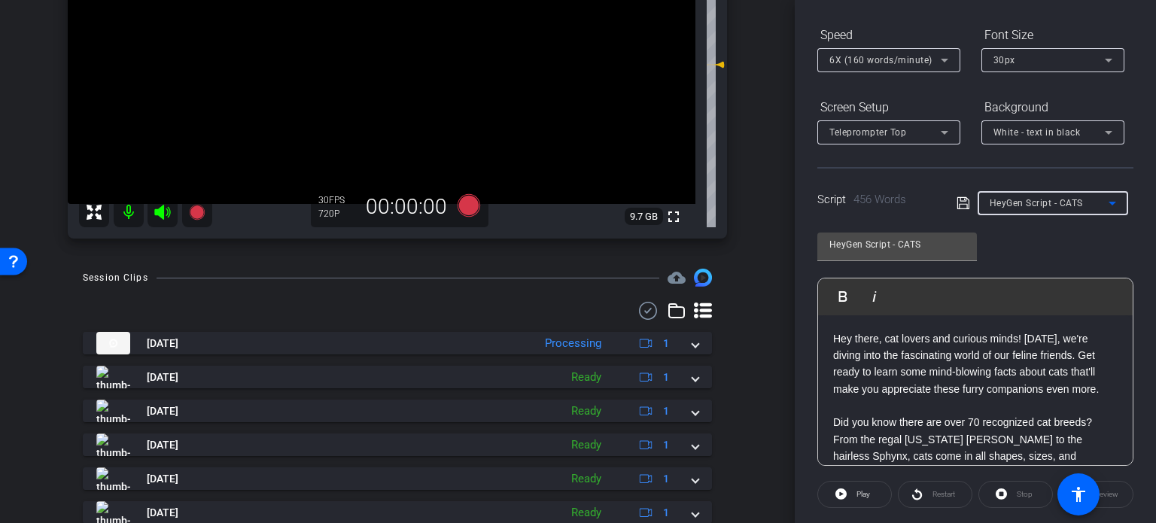
click at [1028, 198] on span "HeyGen Script - CATS" at bounding box center [1036, 203] width 93 height 11
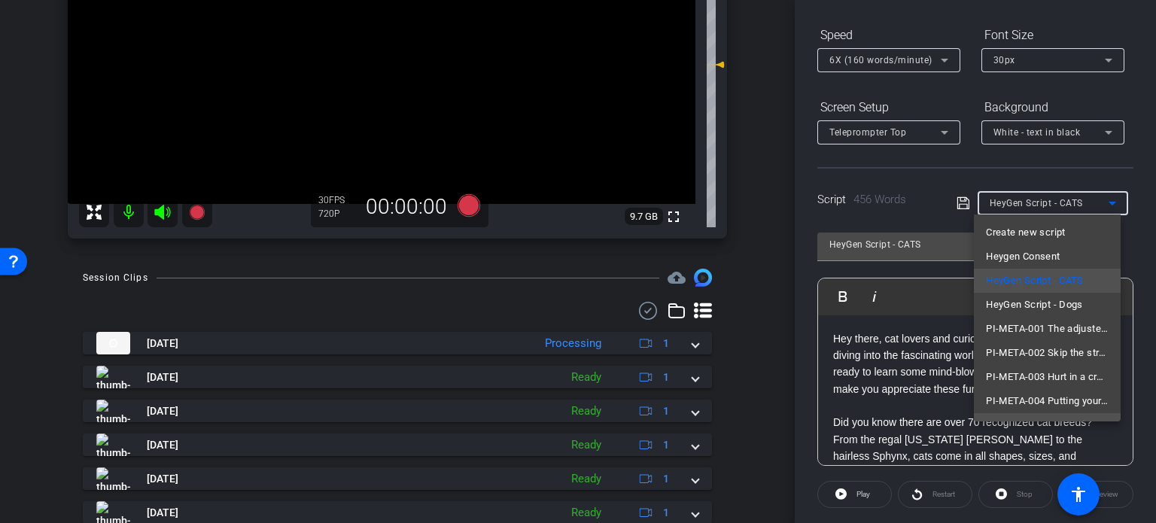
scroll to position [69, 0]
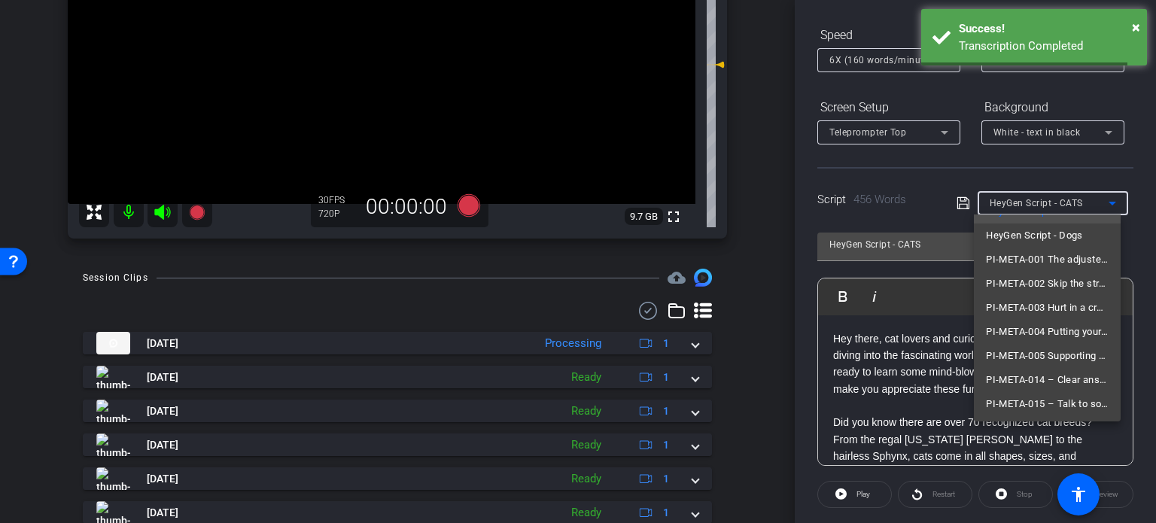
click at [689, 384] on div at bounding box center [578, 261] width 1156 height 523
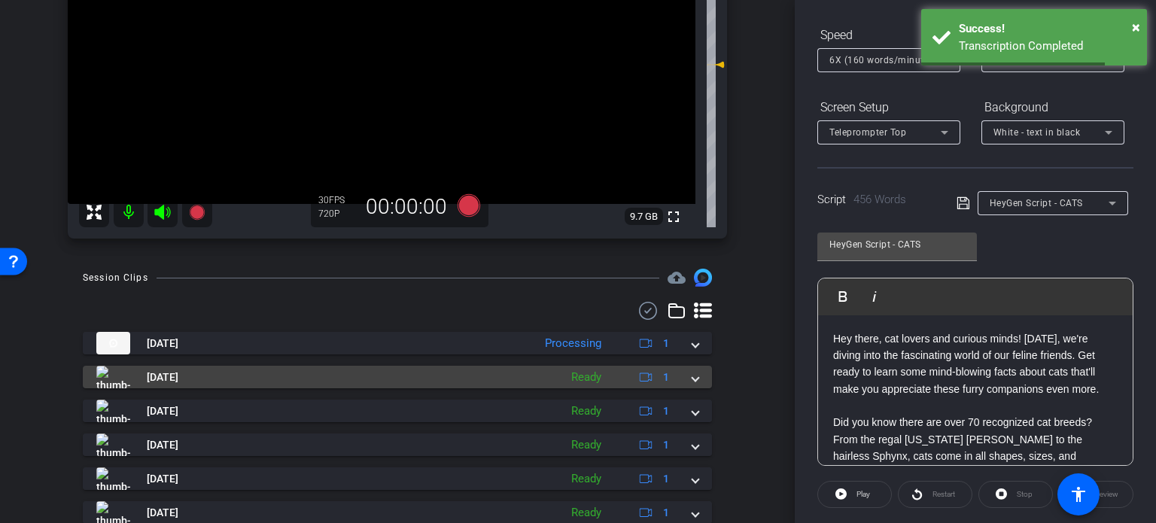
click at [693, 382] on span at bounding box center [696, 378] width 6 height 16
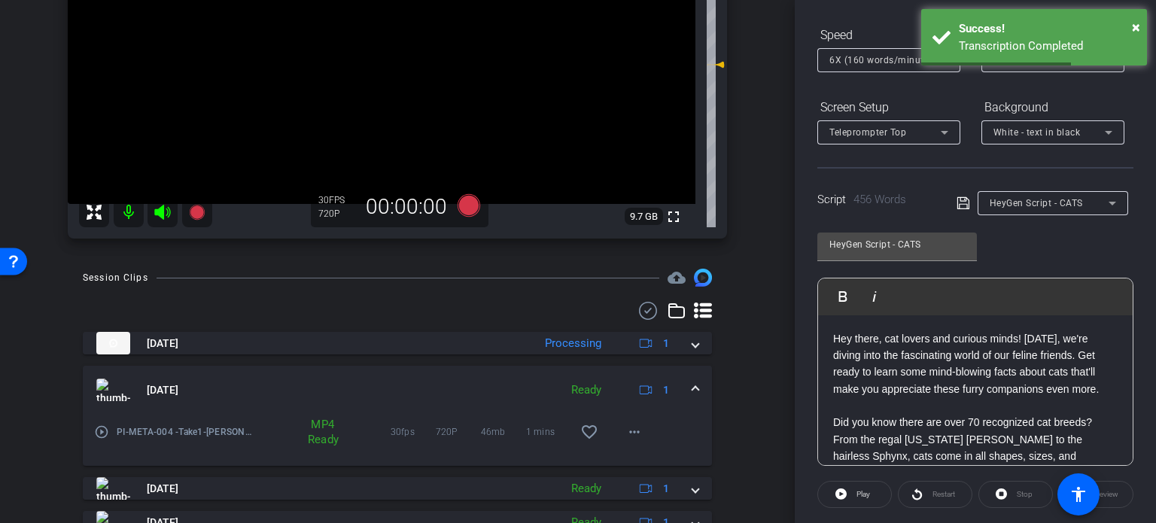
click at [689, 382] on mat-expansion-panel-header "Oct 15, 2025 Ready 1" at bounding box center [397, 390] width 629 height 48
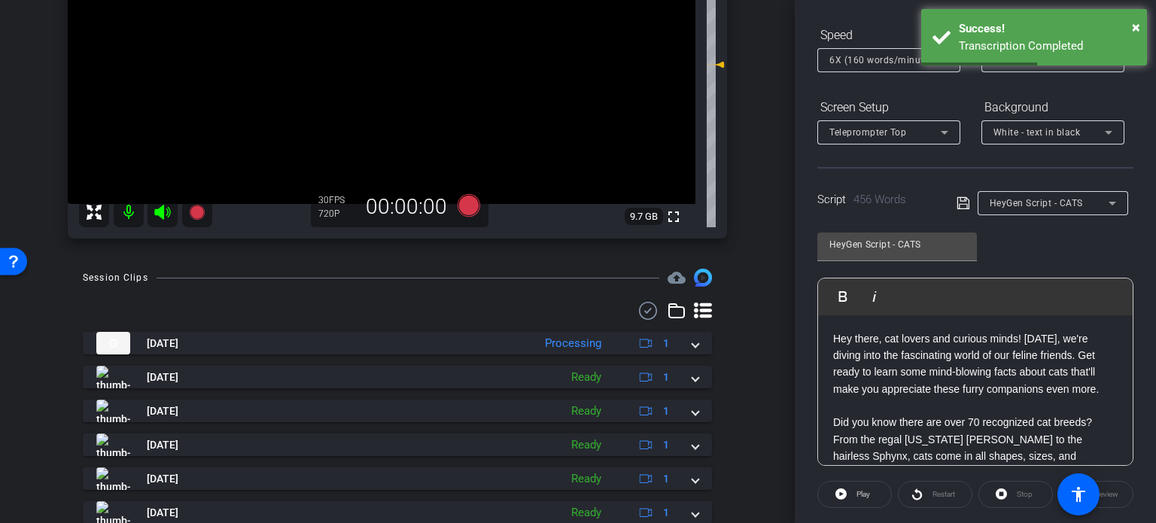
click at [1092, 204] on div "HeyGen Script - CATS" at bounding box center [1049, 202] width 119 height 19
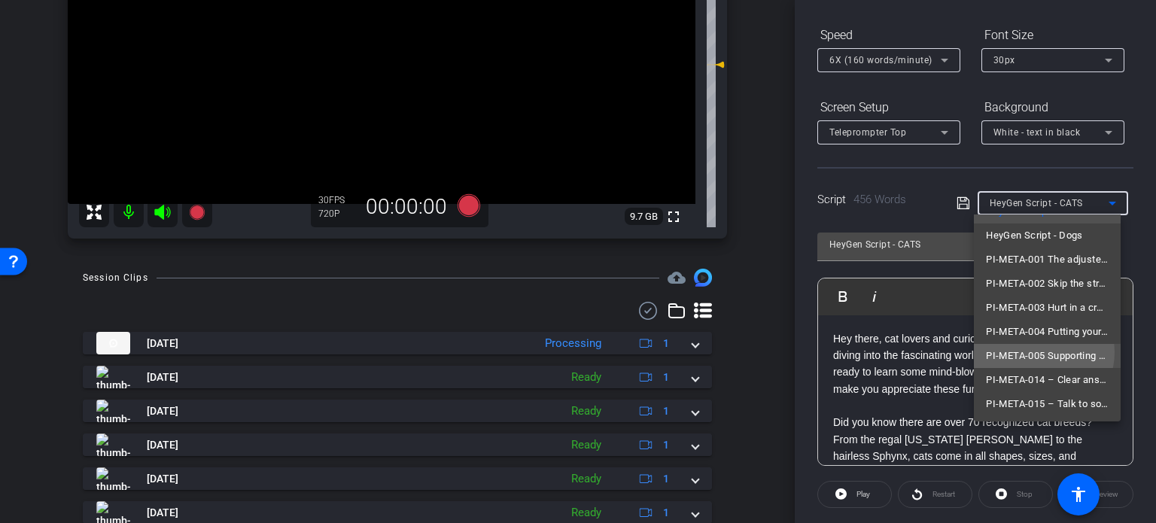
click at [1042, 352] on span "PI-META-005 Supporting your recovery means supporting your kids" at bounding box center [1047, 356] width 123 height 18
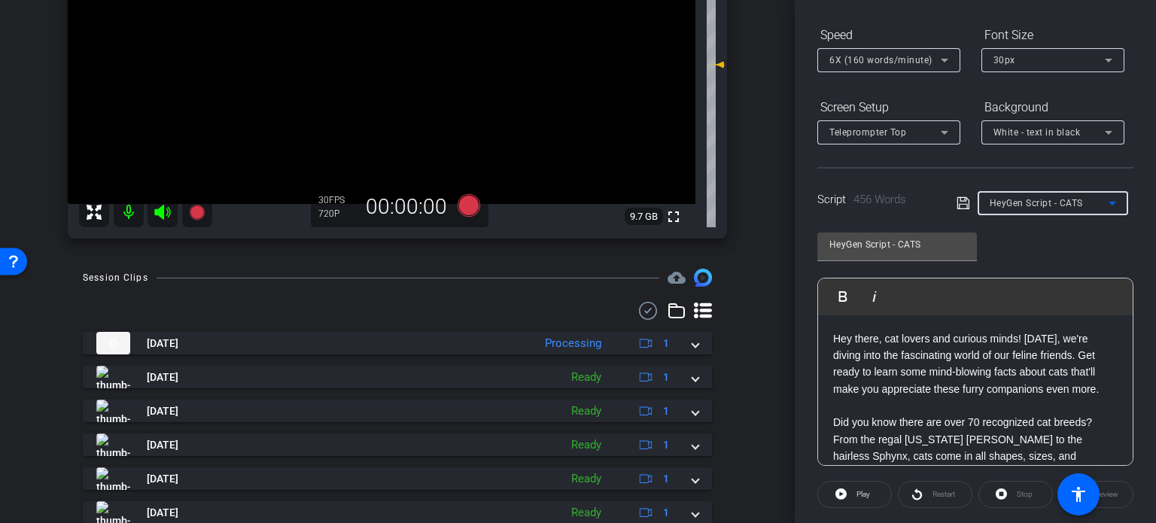
type input "PI-META-005 Supporting your recovery means supporting your kids"
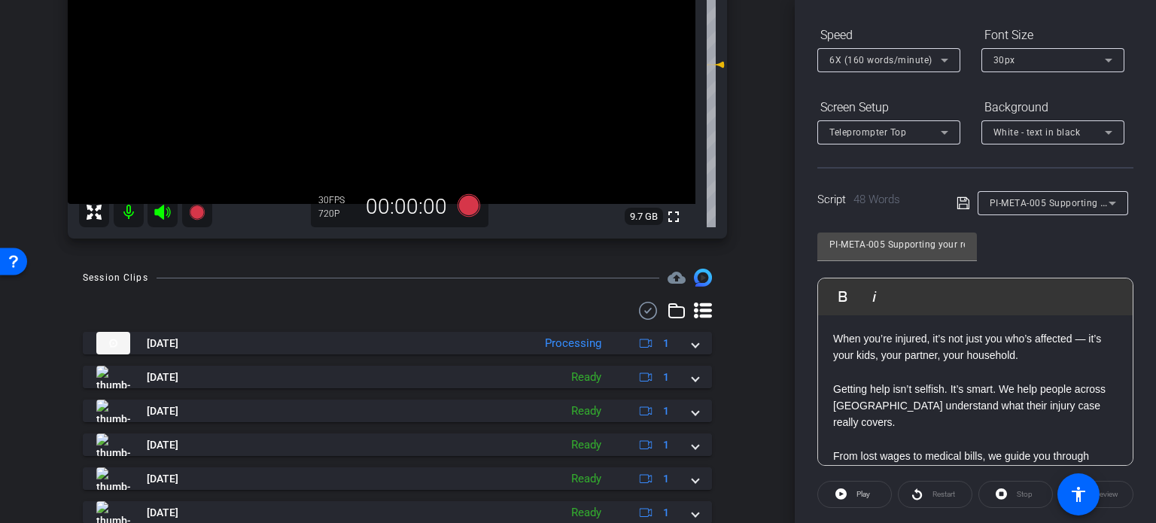
click at [751, 365] on div "arrow_back Ramic,Nedim_Shoot01_10152025 Back to project Send invite account_box…" at bounding box center [397, 261] width 795 height 523
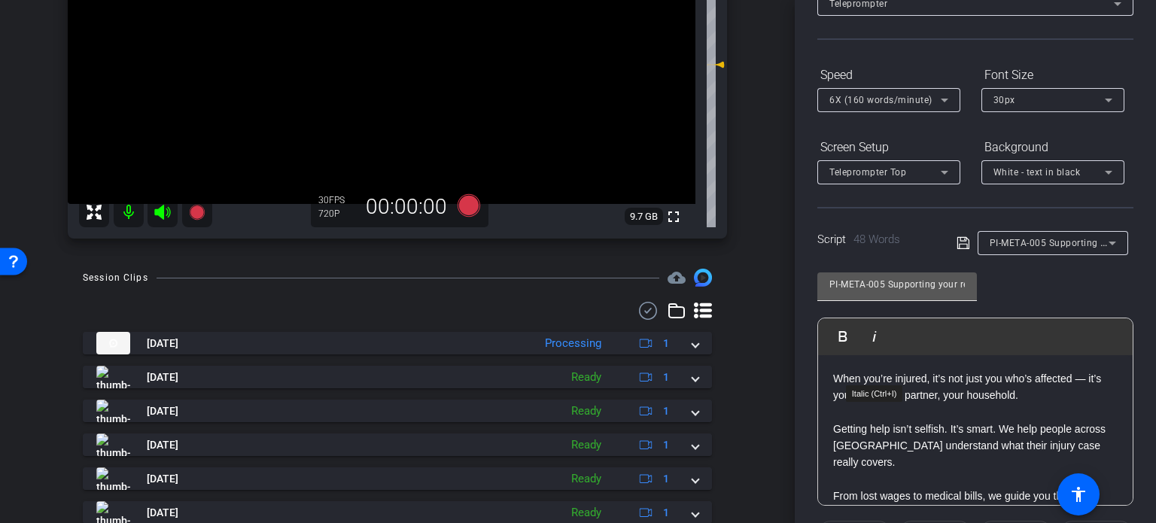
scroll to position [72, 0]
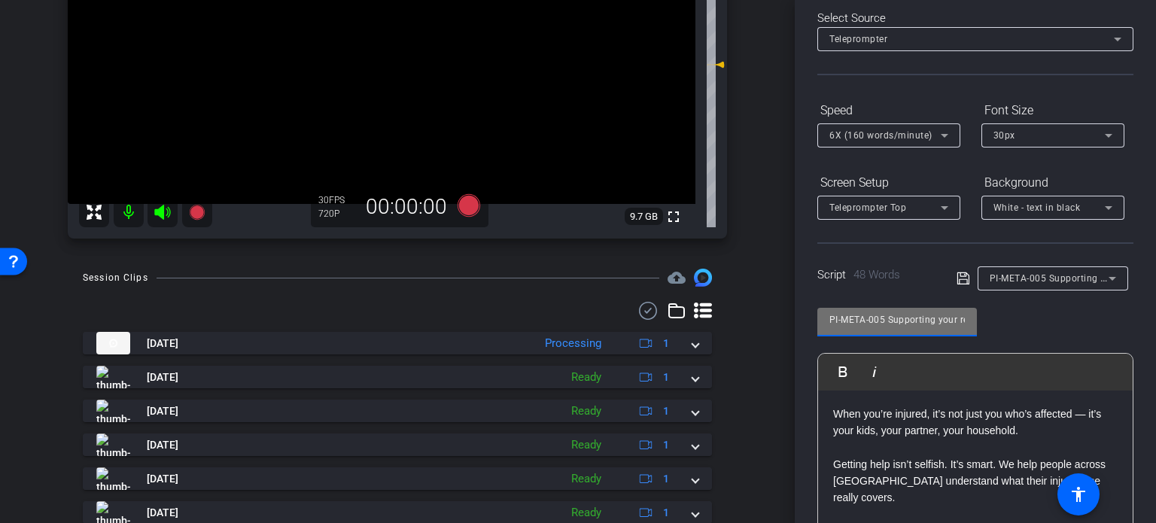
drag, startPoint x: 885, startPoint y: 319, endPoint x: 660, endPoint y: 305, distance: 226.3
click at [663, 303] on div "arrow_back Ramic,Nedim_Shoot01_10152025 Back to project Send invite account_box…" at bounding box center [578, 261] width 1156 height 523
drag, startPoint x: 741, startPoint y: 428, endPoint x: 752, endPoint y: 422, distance: 13.2
click at [744, 427] on div "Session Clips cloud_upload Oct 15, 2025 Processing 1 Nedim Avatar -3-Take1-Nedi…" at bounding box center [398, 457] width 720 height 376
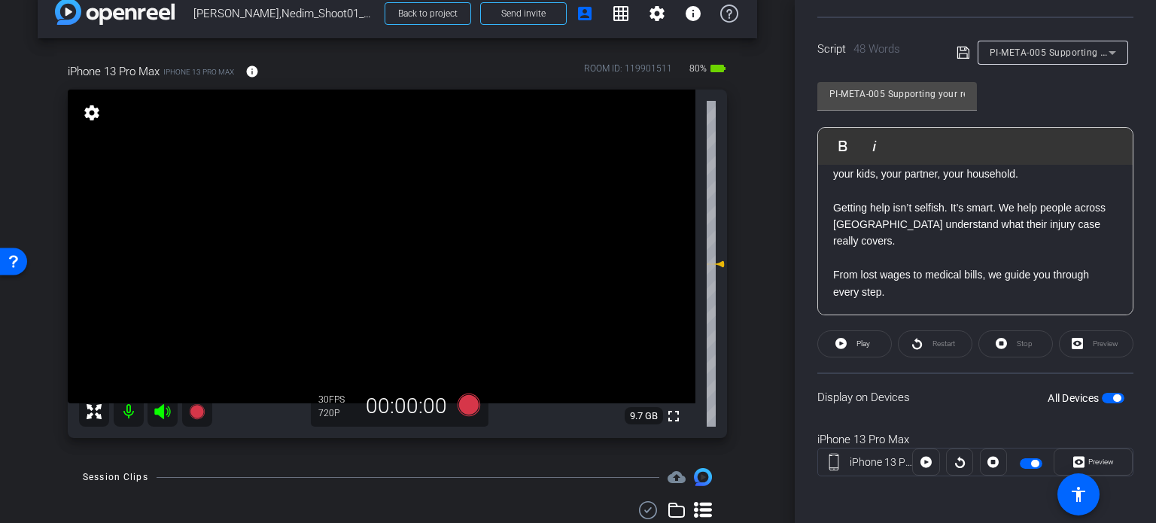
scroll to position [0, 0]
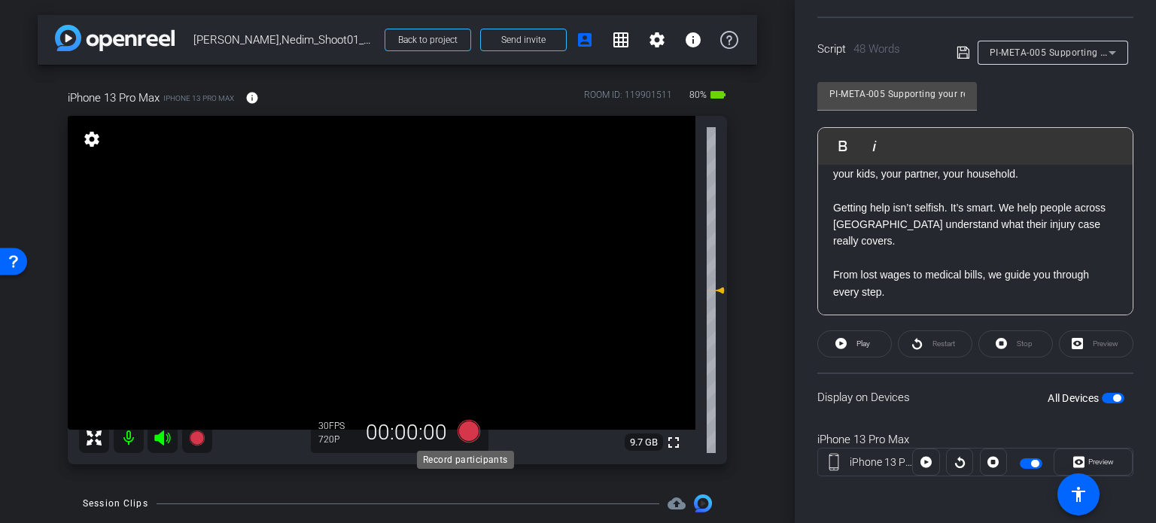
click at [467, 433] on icon at bounding box center [469, 431] width 23 height 23
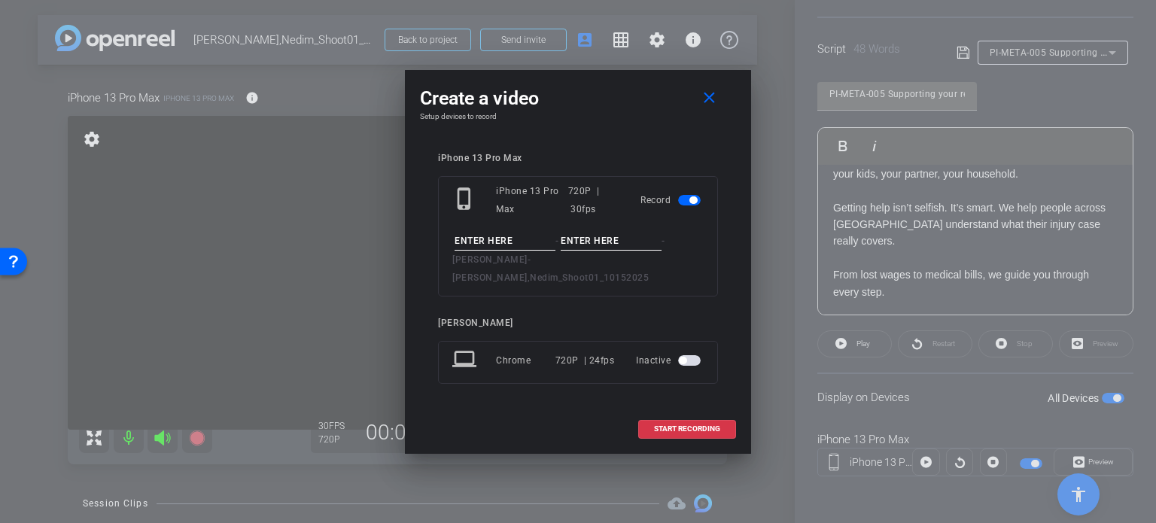
click at [512, 251] on input at bounding box center [505, 241] width 101 height 19
paste input "PI-META-005"
type input "PI-META-005"
click at [624, 245] on input at bounding box center [611, 241] width 101 height 19
type input "Take1"
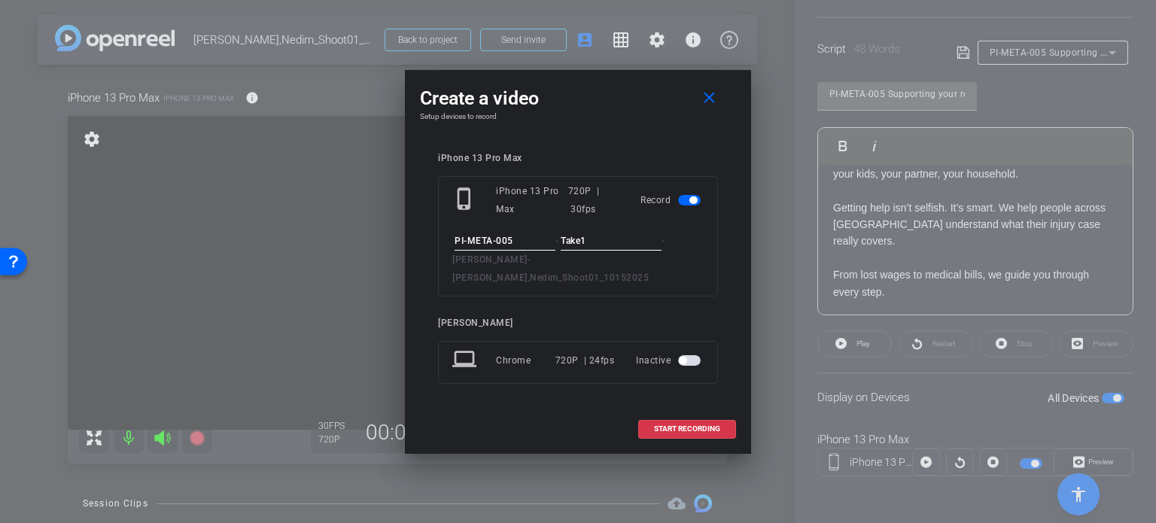
click at [624, 158] on div "iPhone 13 Pro Max phone_iphone iPhone 13 Pro Max 720P | 30fps Record PI-META-00…" at bounding box center [578, 279] width 316 height 282
click at [693, 424] on span at bounding box center [687, 429] width 96 height 36
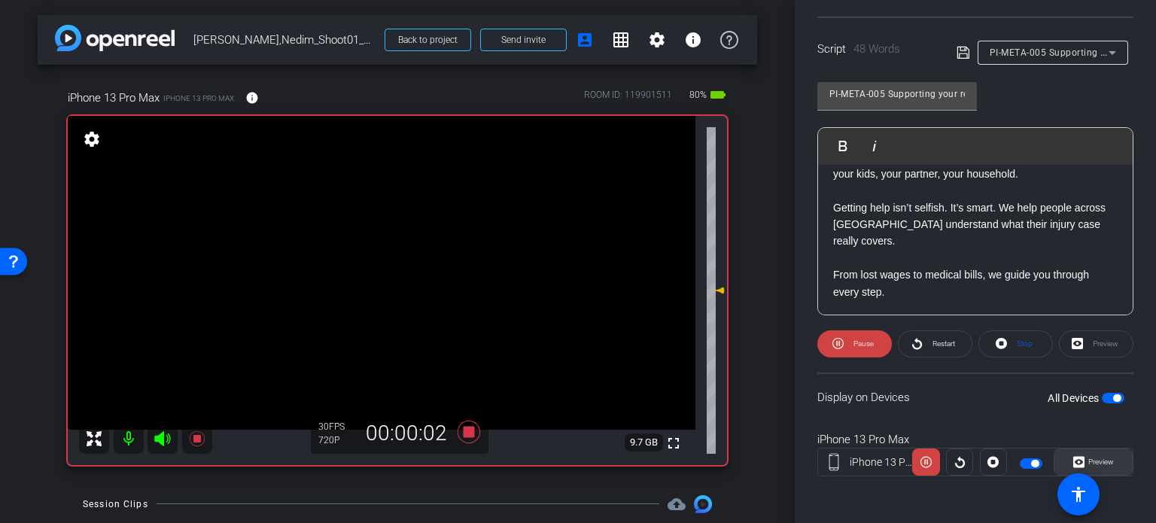
click at [1105, 455] on span "Preview" at bounding box center [1099, 462] width 29 height 21
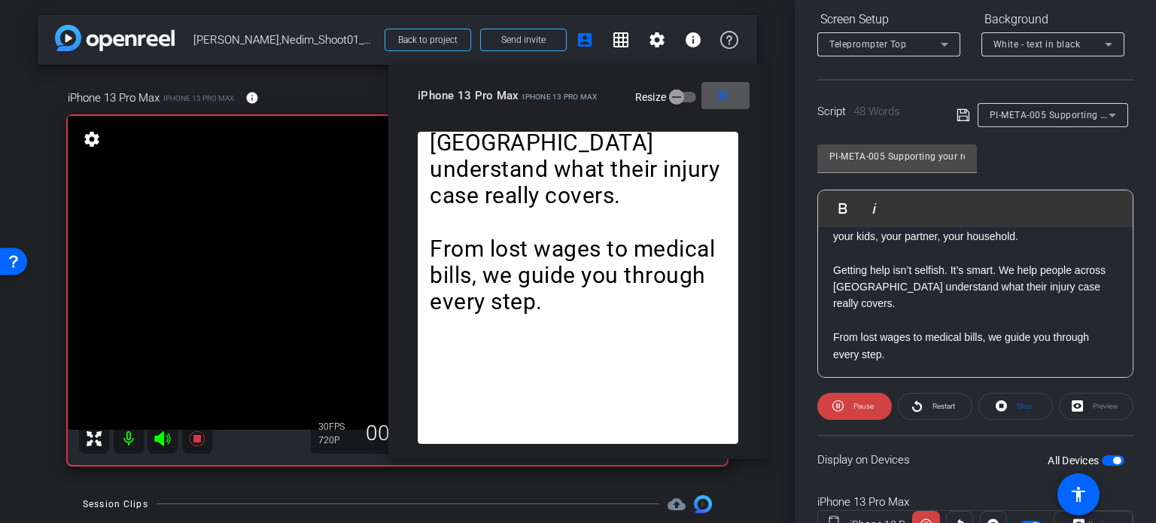
scroll to position [148, 0]
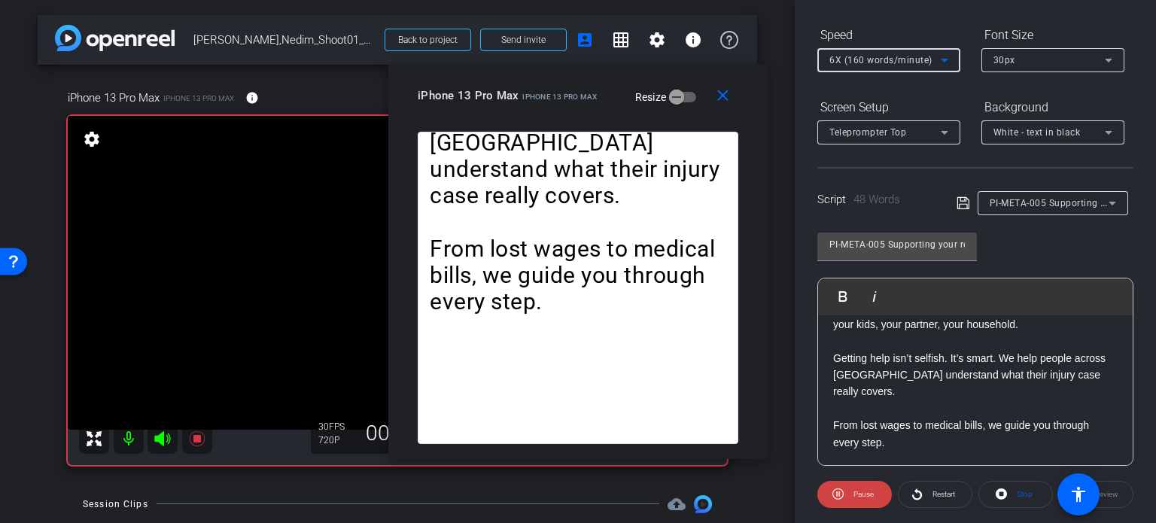
click at [877, 59] on span "6X (160 words/minute)" at bounding box center [881, 60] width 103 height 11
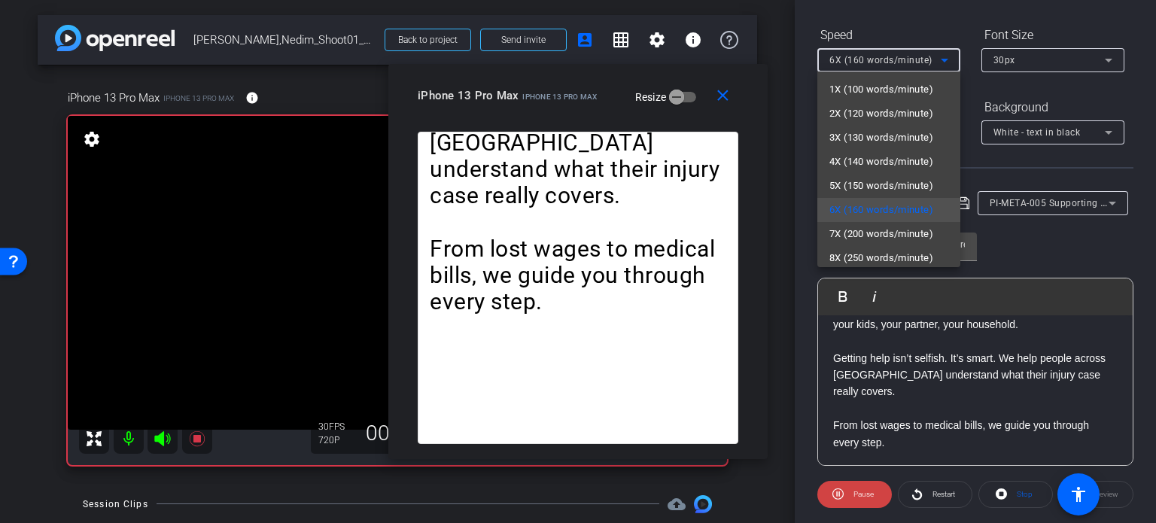
click at [616, 105] on div at bounding box center [578, 261] width 1156 height 523
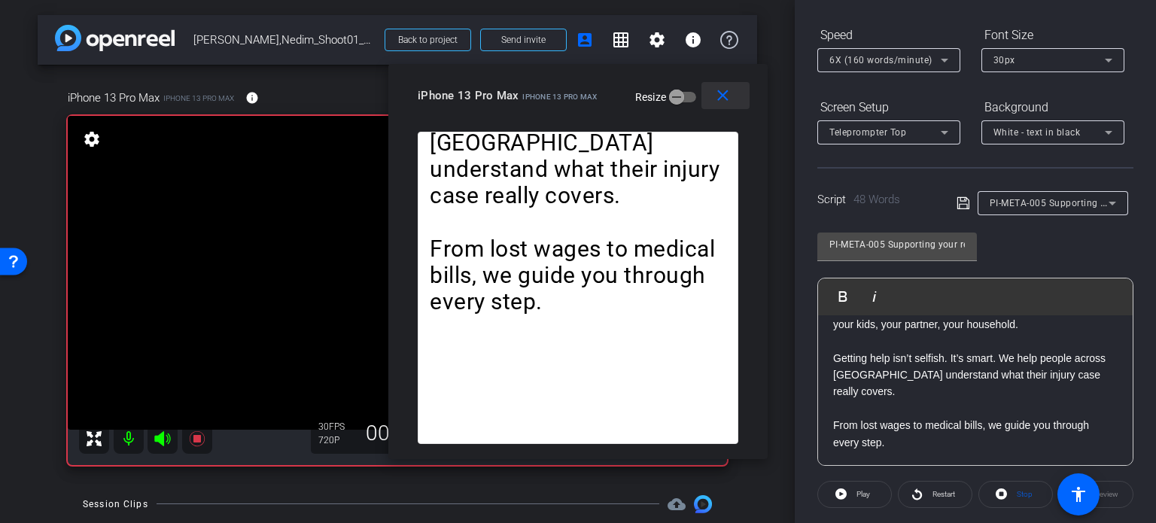
click at [723, 99] on mat-icon "close" at bounding box center [723, 96] width 19 height 19
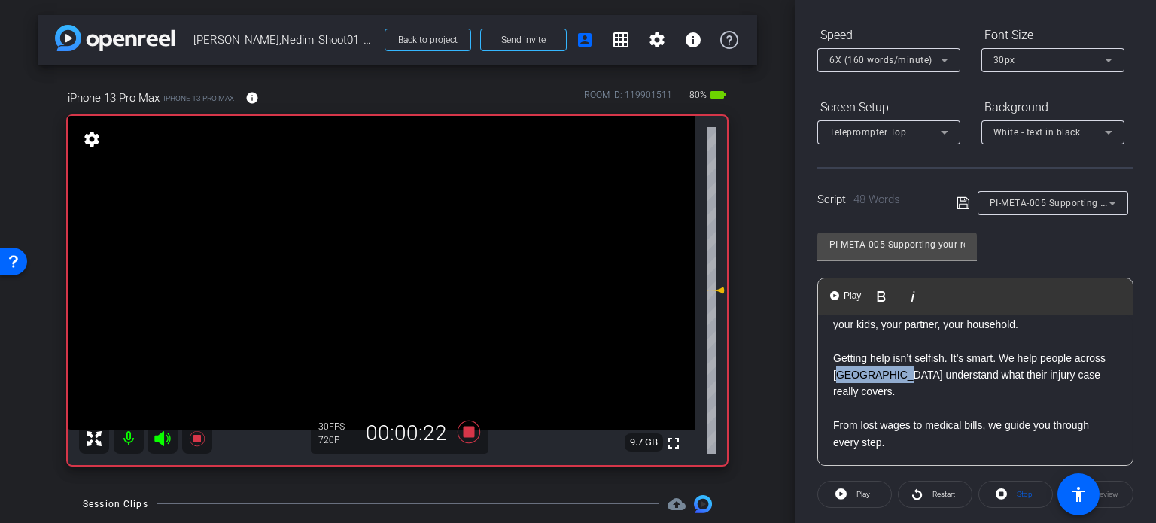
drag, startPoint x: 930, startPoint y: 373, endPoint x: 876, endPoint y: 379, distance: 53.8
click at [876, 379] on p "Getting help isn’t selfish. It’s smart. We help people across South County unde…" at bounding box center [975, 375] width 285 height 50
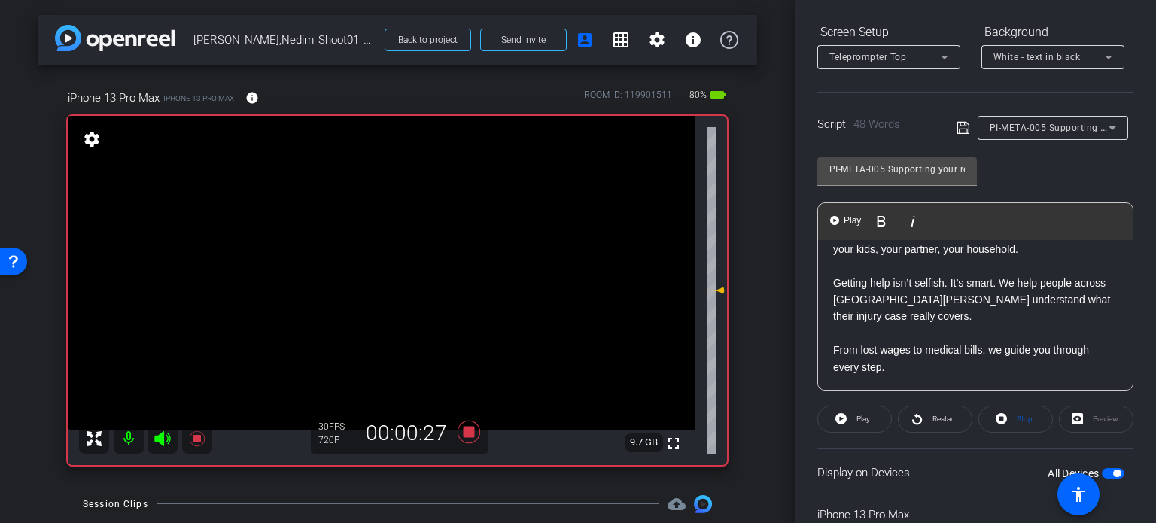
click at [1107, 468] on span "button" at bounding box center [1113, 473] width 23 height 11
click at [1108, 469] on span "button" at bounding box center [1113, 473] width 23 height 11
click at [1021, 415] on span "Stop" at bounding box center [1025, 419] width 16 height 8
click at [847, 415] on span at bounding box center [854, 419] width 73 height 36
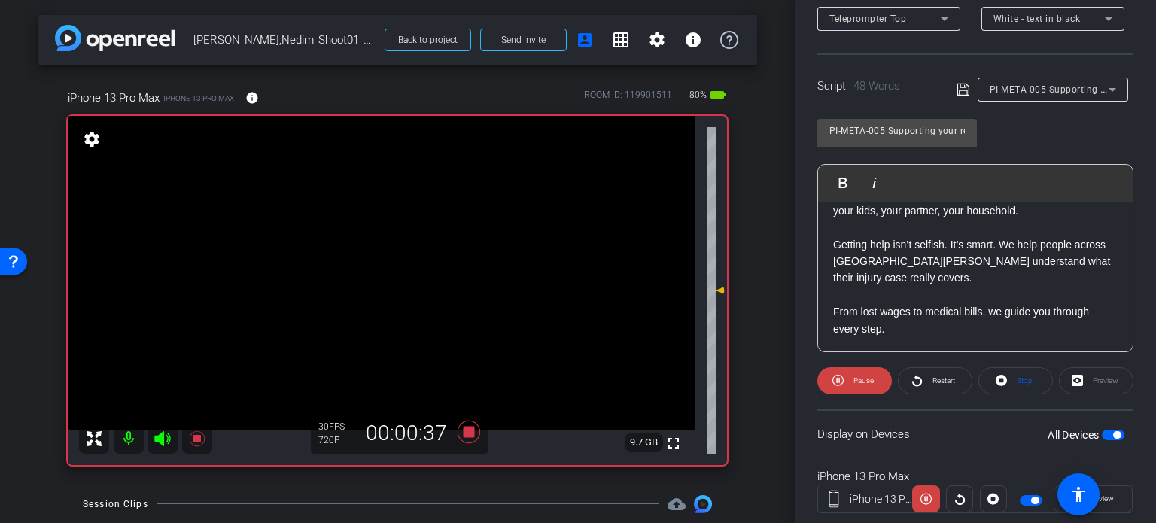
scroll to position [298, 0]
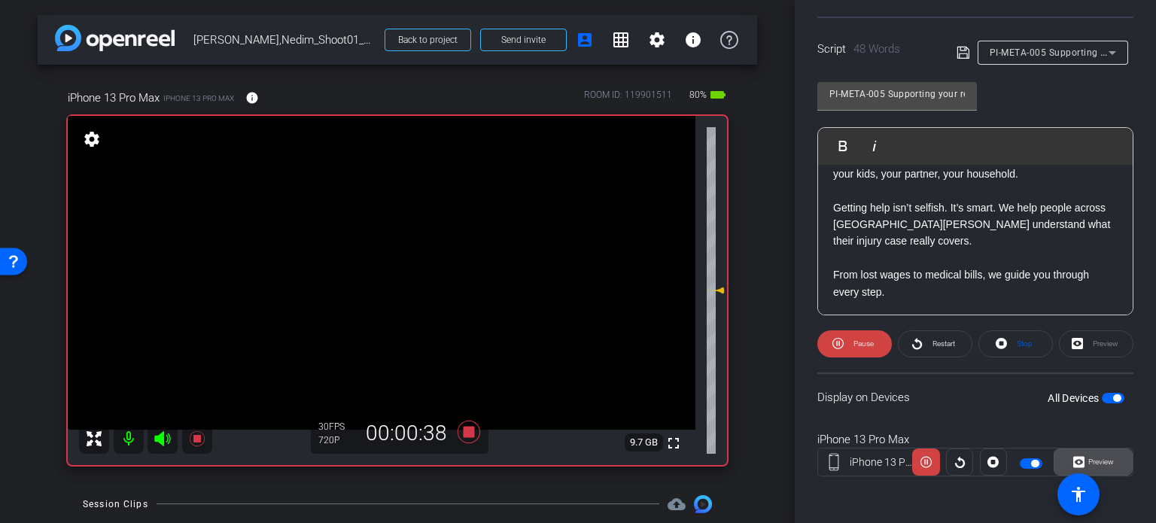
click at [1111, 457] on span at bounding box center [1094, 462] width 78 height 36
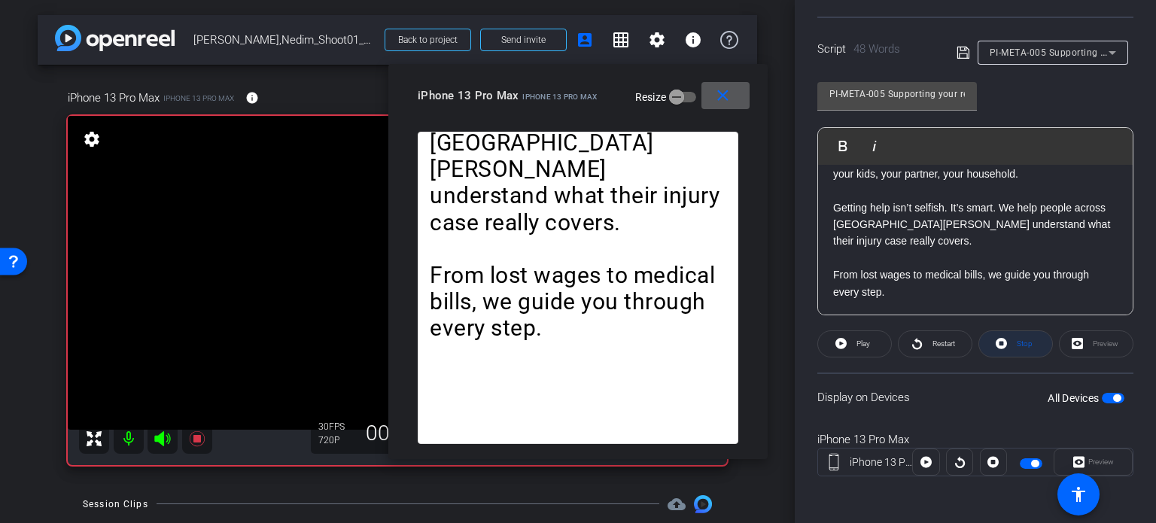
click at [1024, 340] on span "Stop" at bounding box center [1025, 344] width 16 height 8
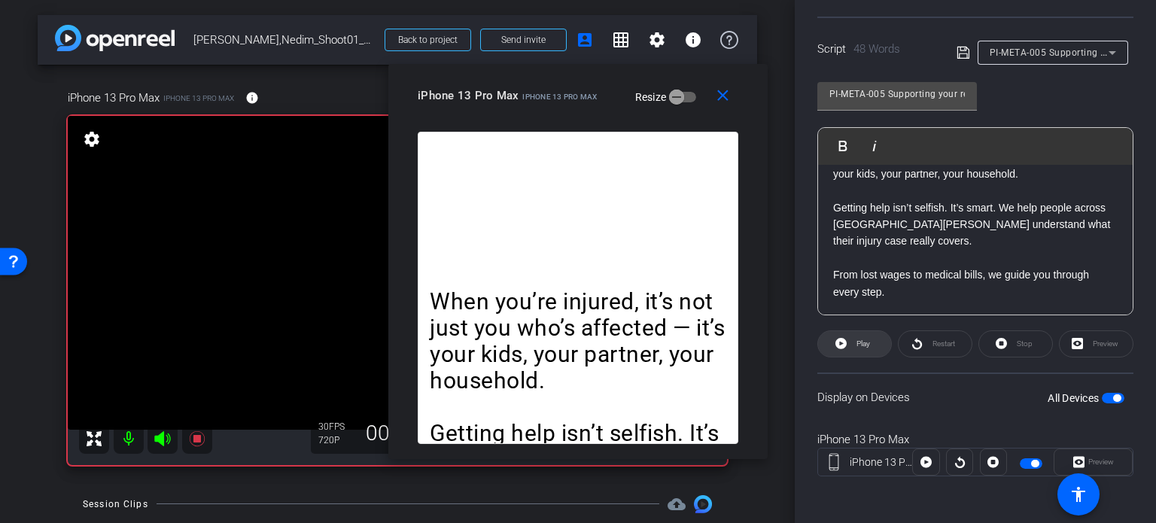
click at [855, 343] on span "Play" at bounding box center [861, 344] width 17 height 21
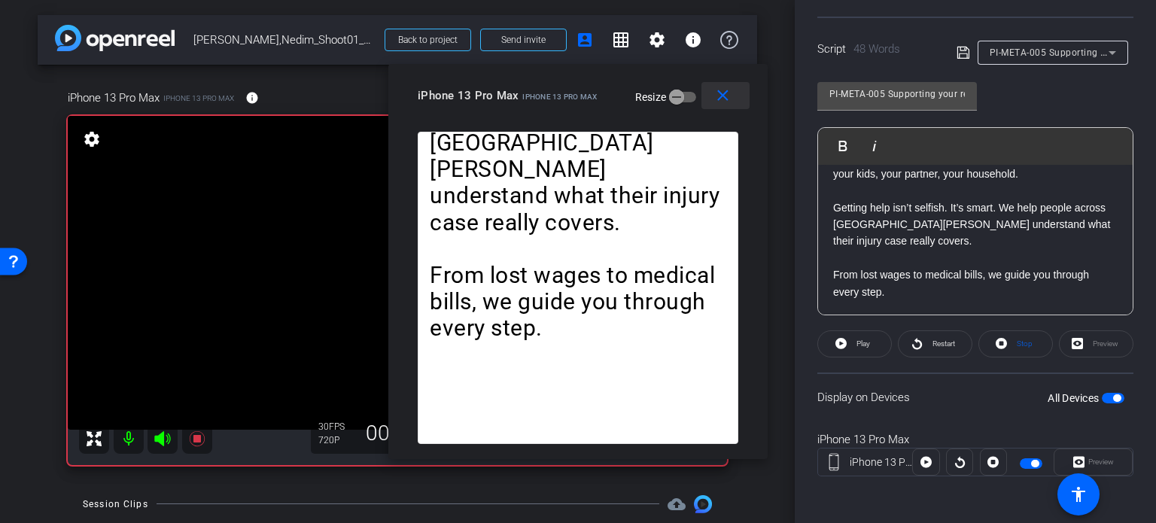
click at [721, 96] on mat-icon "close" at bounding box center [723, 96] width 19 height 19
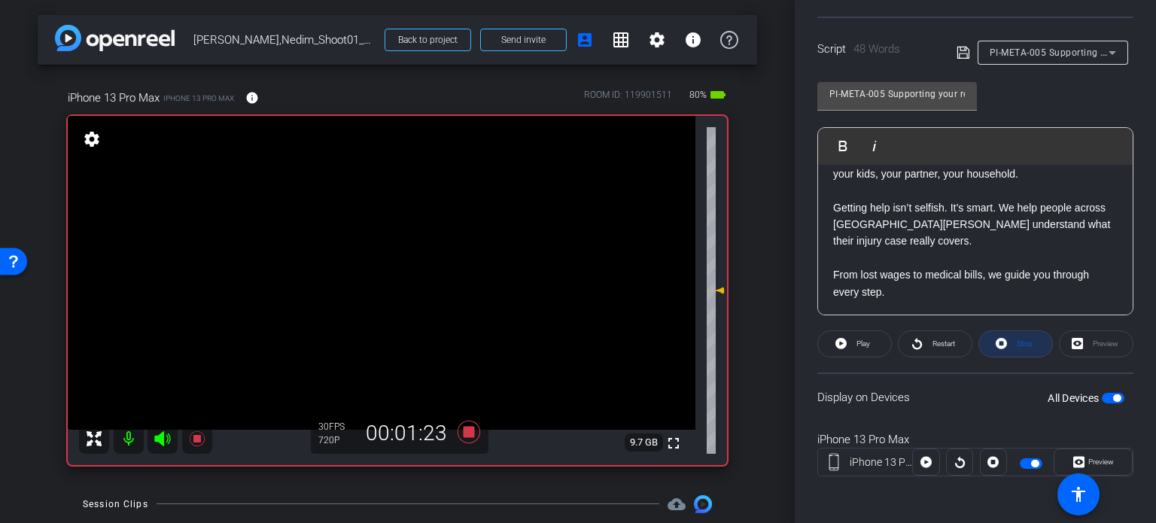
click at [1013, 343] on span "Stop" at bounding box center [1023, 344] width 20 height 21
click at [463, 433] on icon at bounding box center [469, 432] width 23 height 23
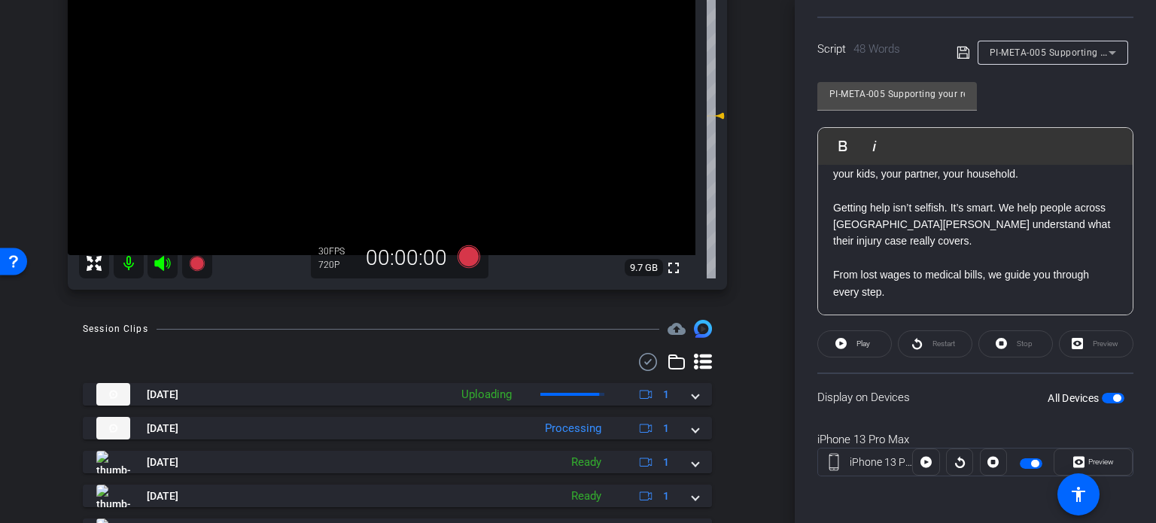
scroll to position [226, 0]
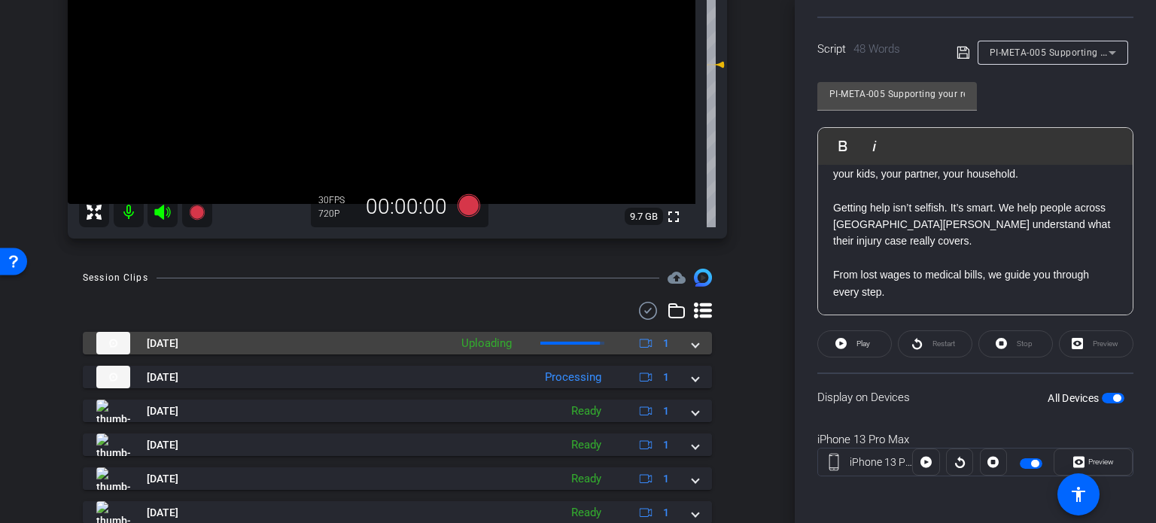
click at [696, 348] on mat-expansion-panel-header "Oct 15, 2025 Uploading 1" at bounding box center [397, 343] width 629 height 23
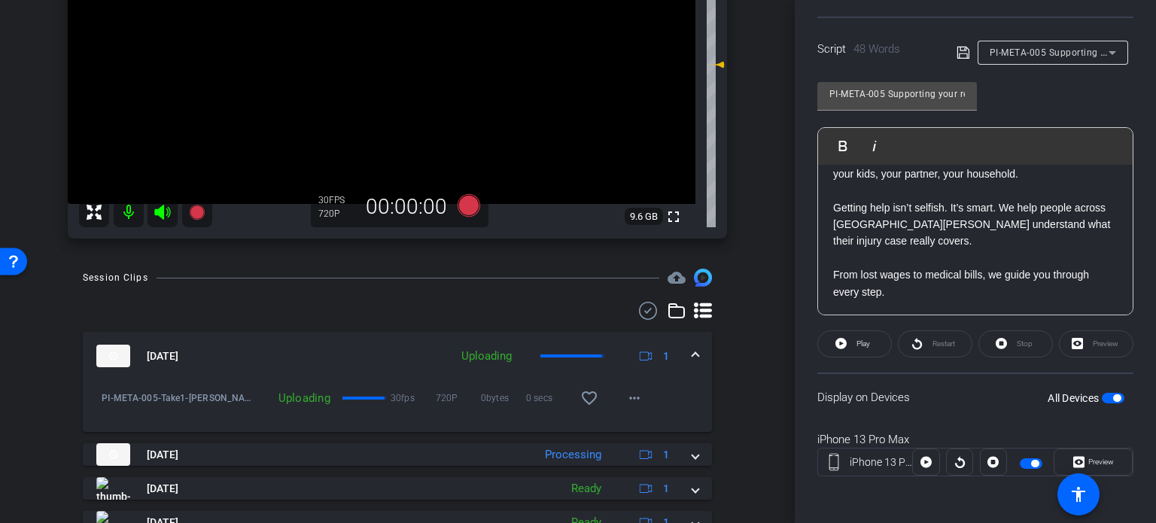
drag, startPoint x: 578, startPoint y: 400, endPoint x: 678, endPoint y: 352, distance: 111.1
click at [580, 400] on mat-icon "favorite_border" at bounding box center [589, 398] width 18 height 18
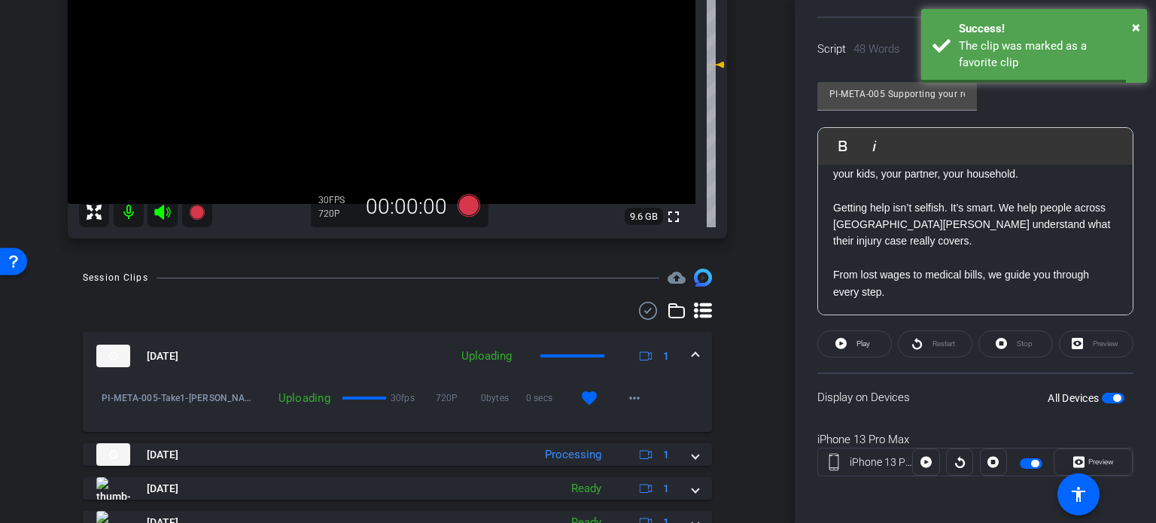
click at [693, 349] on span at bounding box center [696, 357] width 6 height 16
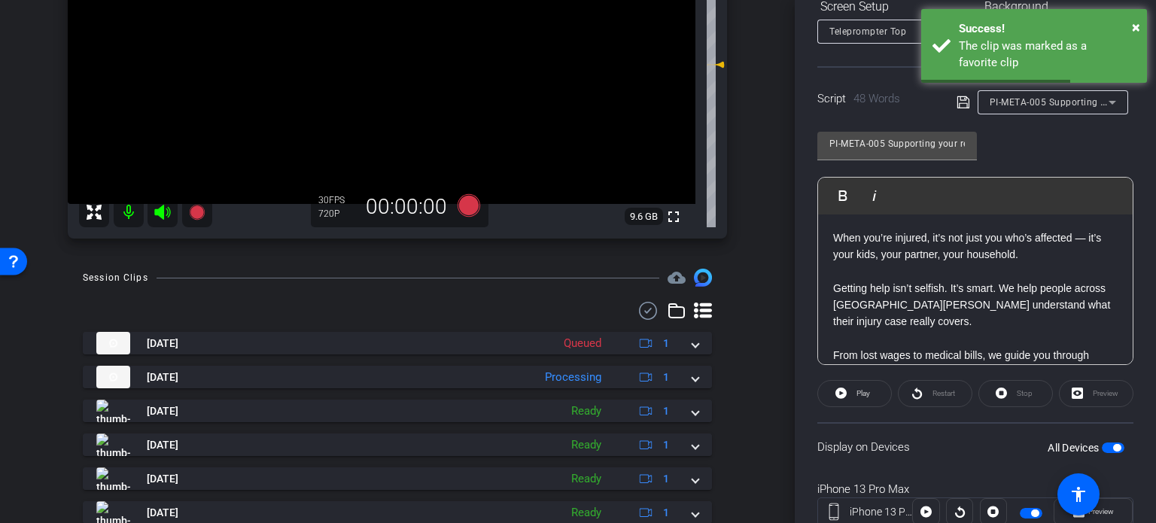
scroll to position [223, 0]
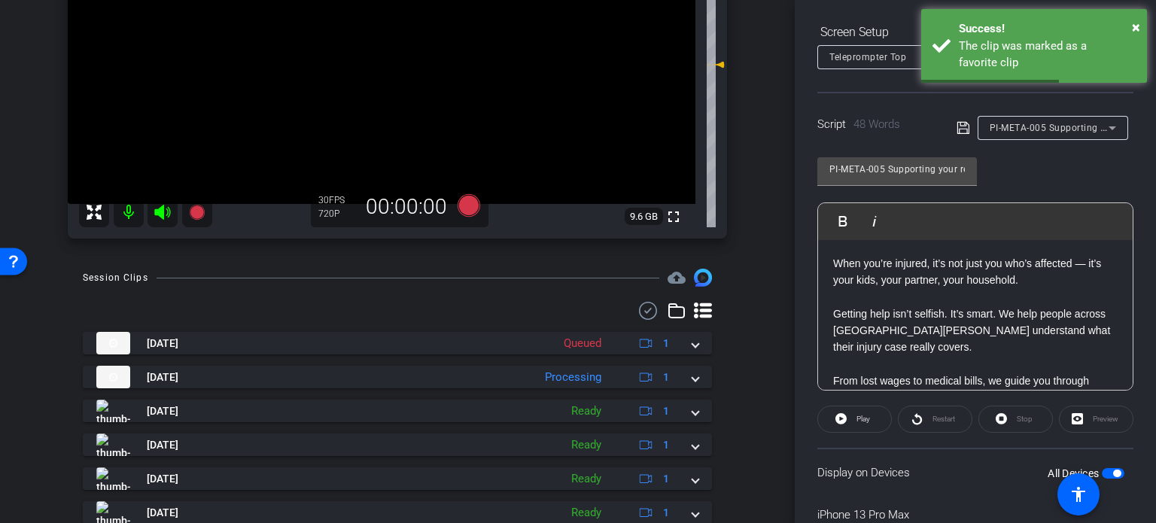
click at [1087, 133] on div "PI-META-005 Supporting your recovery means supporting your kids" at bounding box center [1049, 127] width 119 height 19
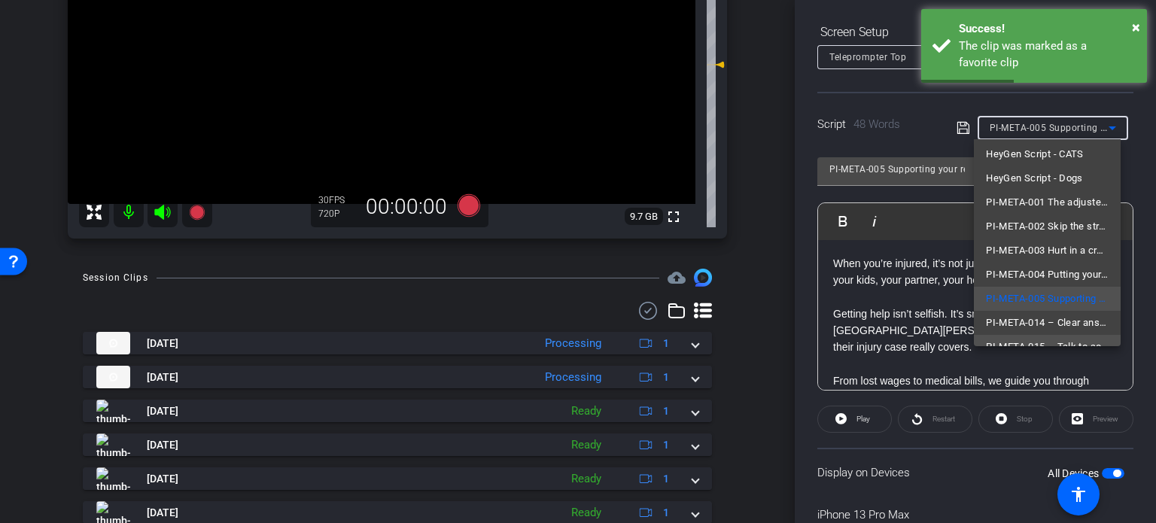
scroll to position [69, 0]
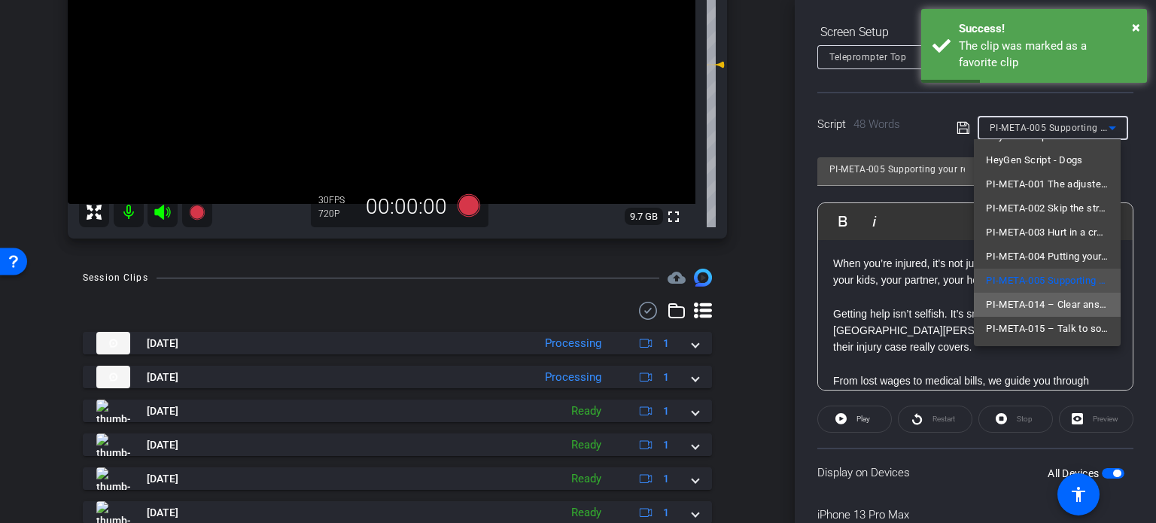
click at [1056, 300] on span "PI-META-014 – Clear answers in your language" at bounding box center [1047, 305] width 123 height 18
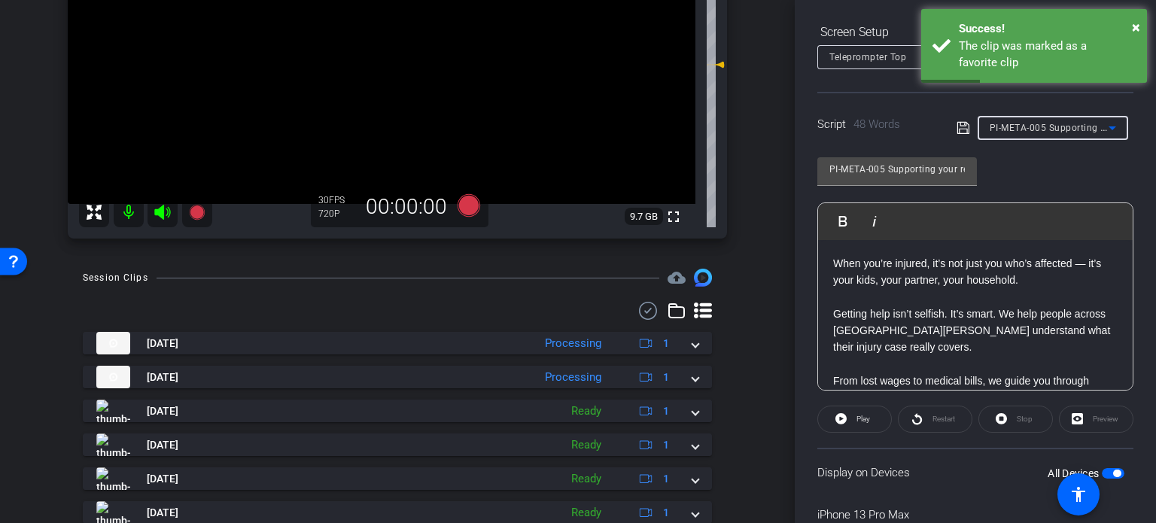
type input "PI-META-014 – Clear answers in your language"
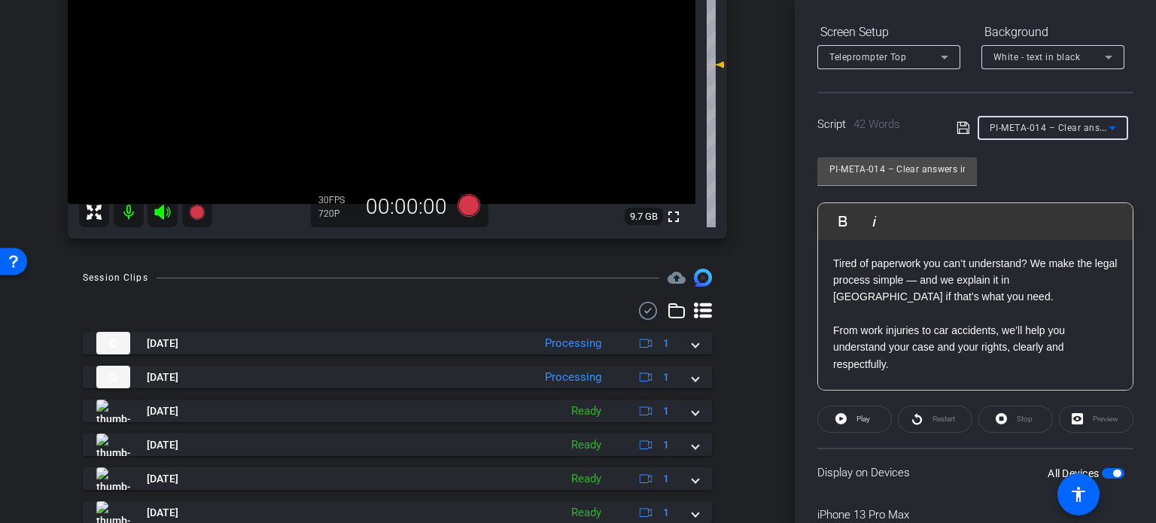
scroll to position [298, 0]
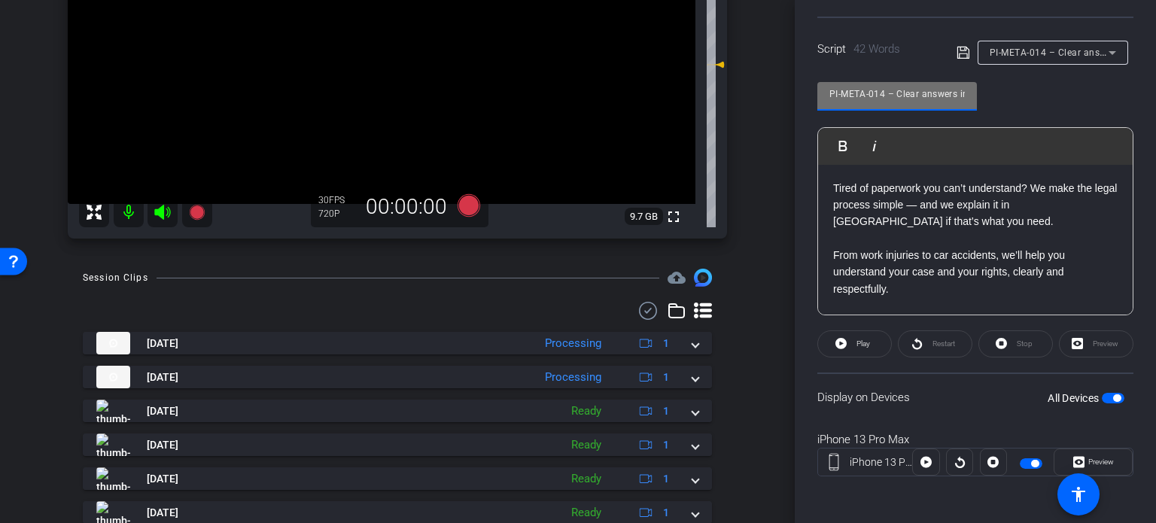
drag, startPoint x: 888, startPoint y: 91, endPoint x: 669, endPoint y: 73, distance: 220.6
click at [669, 73] on div "arrow_back Ramic,Nedim_Shoot01_10152025 Back to project Send invite account_box…" at bounding box center [578, 261] width 1156 height 523
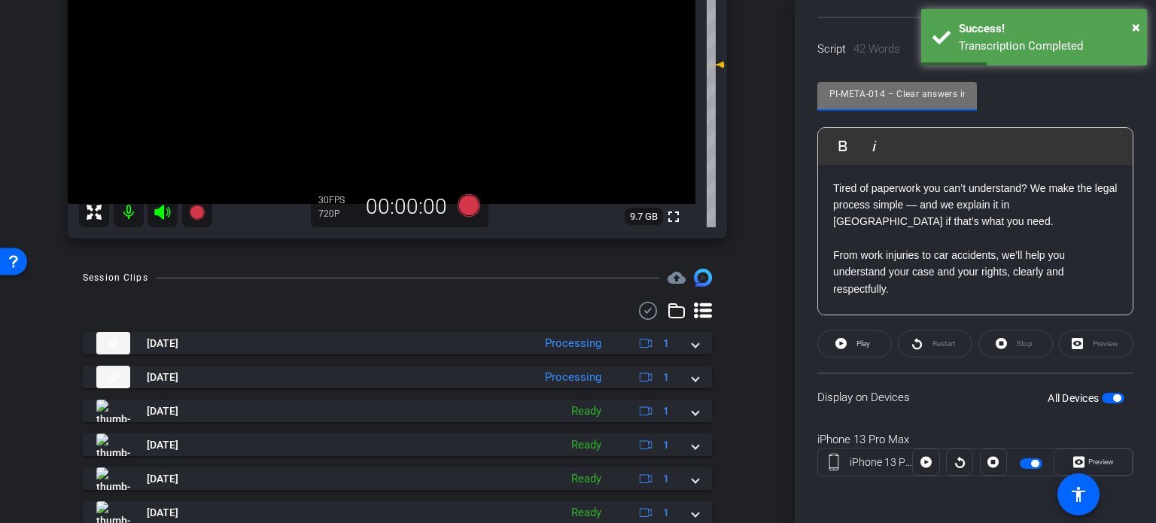
click at [756, 352] on div "arrow_back Ramic,Nedim_Shoot01_10152025 Back to project Send invite account_box…" at bounding box center [397, 261] width 795 height 523
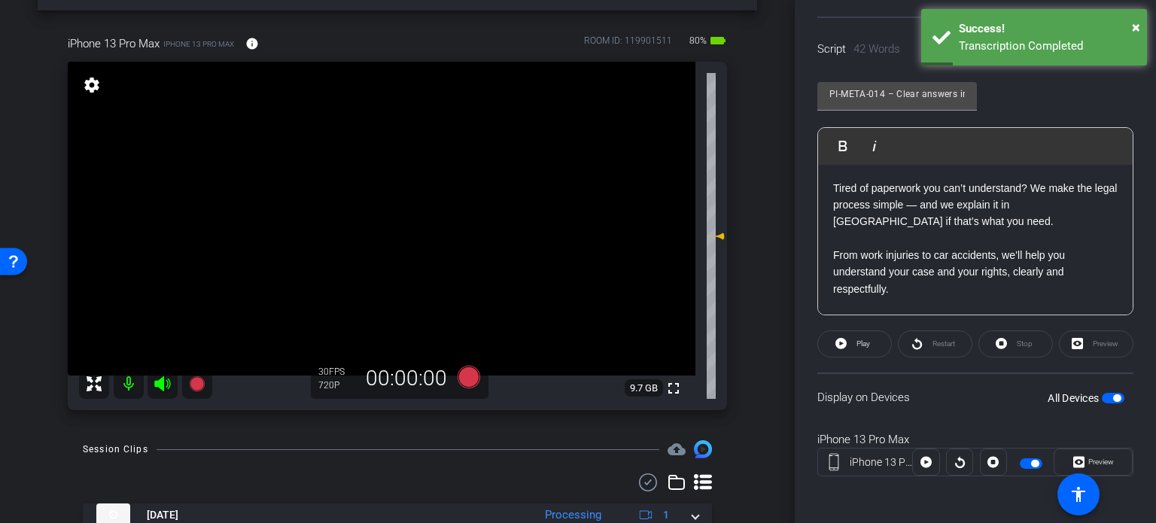
scroll to position [0, 0]
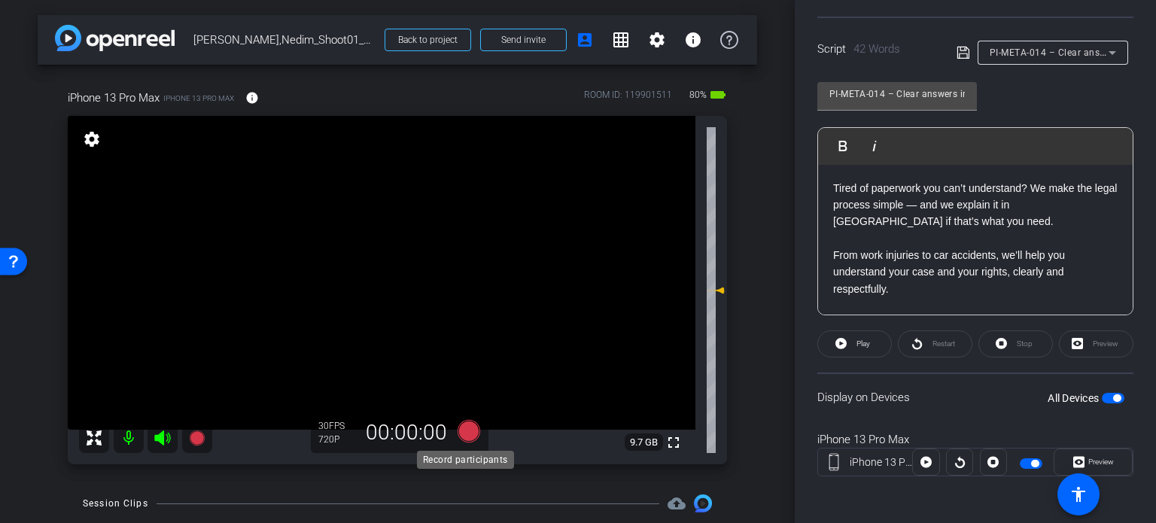
click at [464, 431] on icon at bounding box center [469, 431] width 23 height 23
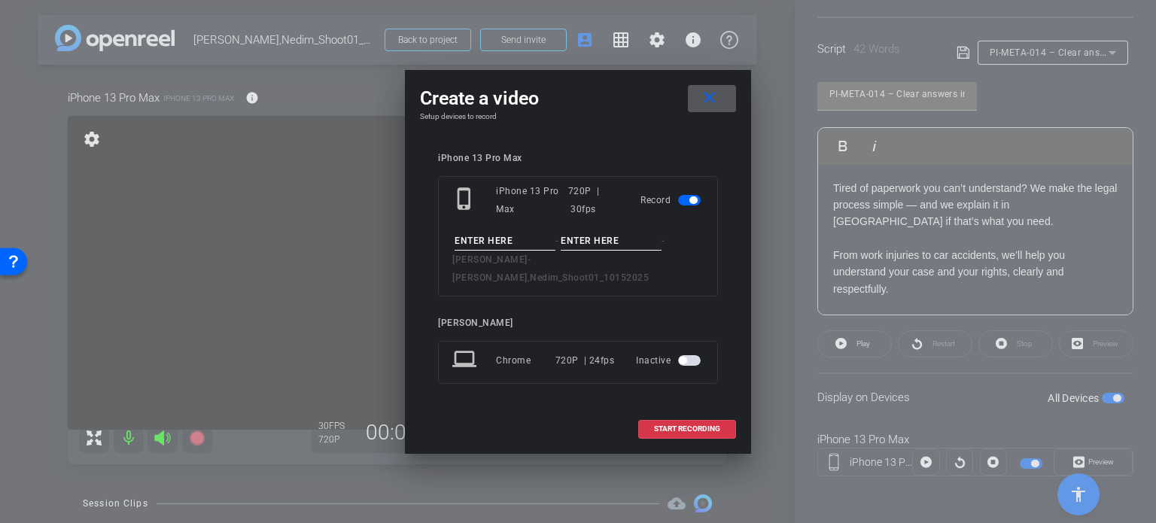
click at [506, 250] on input at bounding box center [505, 241] width 101 height 19
paste input "PI-META-014"
type input "PI-META-014"
click at [590, 245] on input at bounding box center [611, 241] width 101 height 19
type input "Take1"
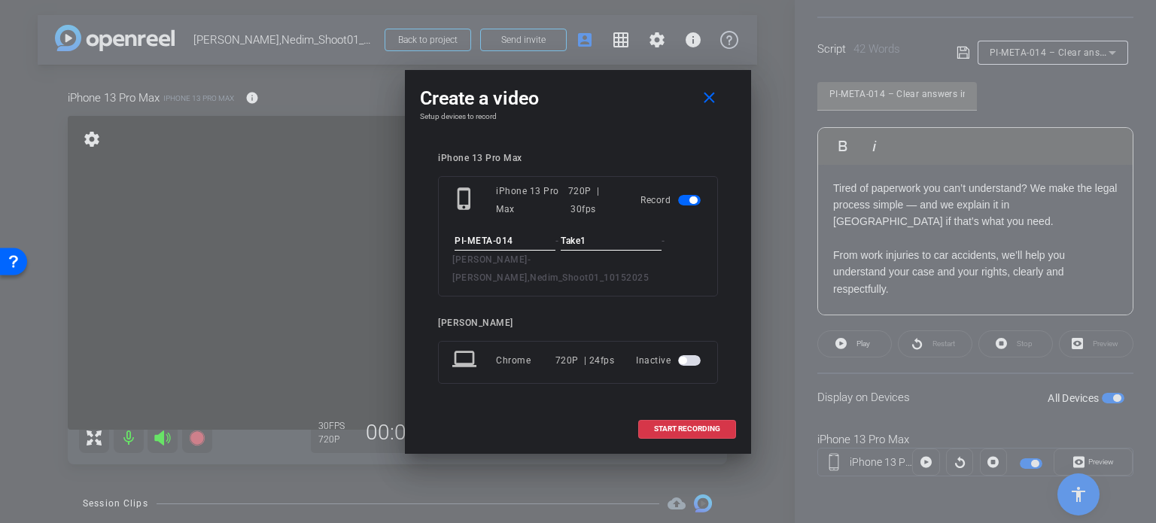
click at [605, 162] on div "iPhone 13 Pro Max" at bounding box center [578, 158] width 280 height 11
click at [687, 425] on span "START RECORDING" at bounding box center [687, 429] width 66 height 8
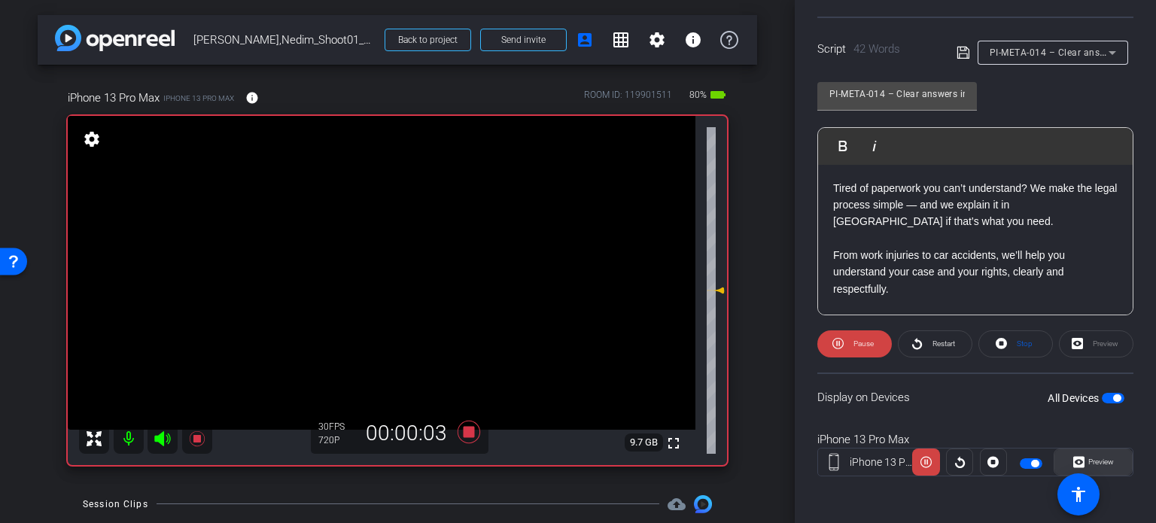
click at [1099, 452] on span "Preview" at bounding box center [1099, 462] width 29 height 21
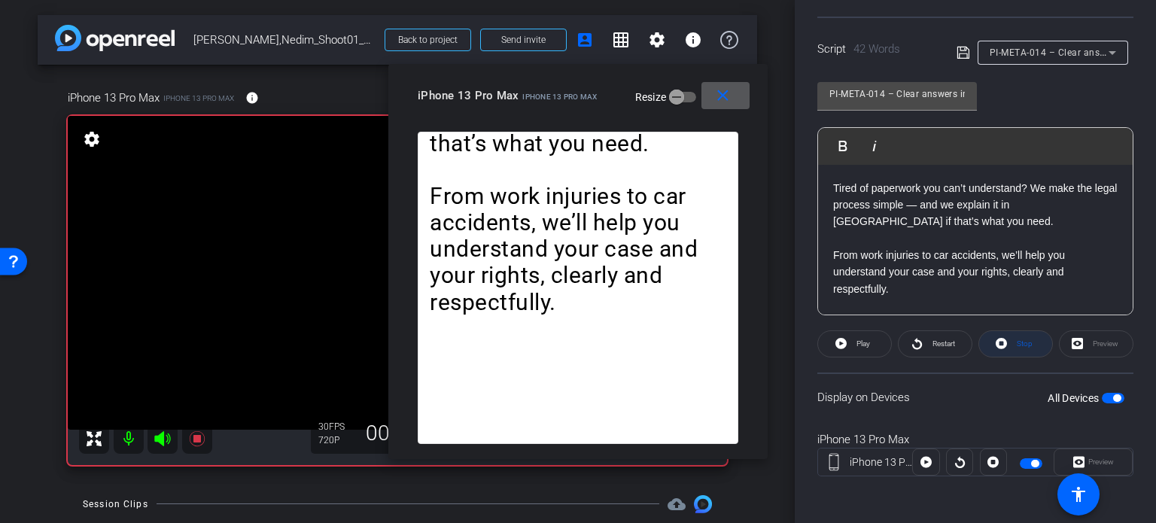
click at [1022, 340] on span "Stop" at bounding box center [1025, 344] width 16 height 8
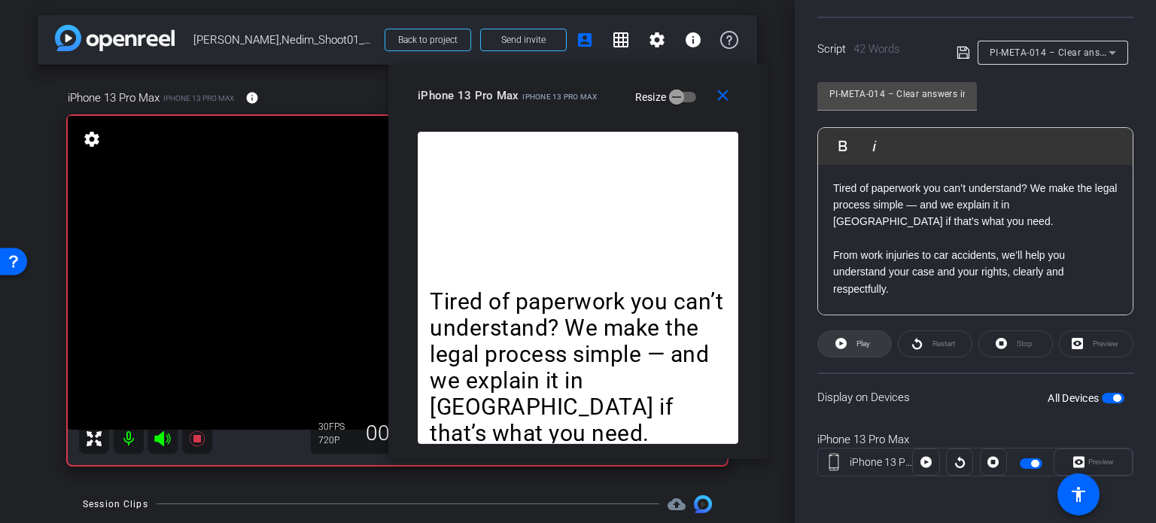
click at [855, 346] on span "Play" at bounding box center [861, 344] width 17 height 21
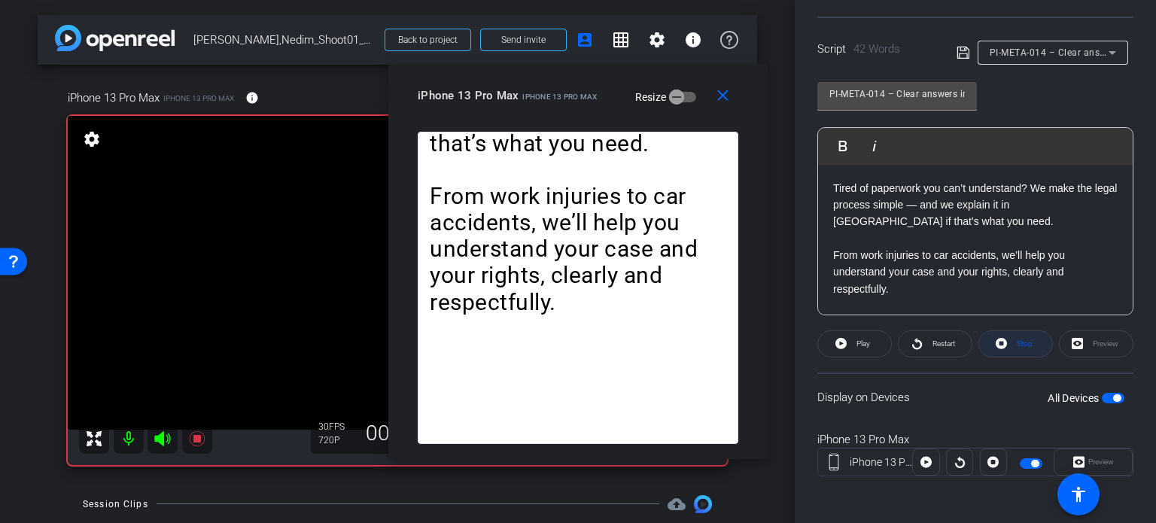
click at [1013, 351] on span "Stop" at bounding box center [1023, 344] width 20 height 21
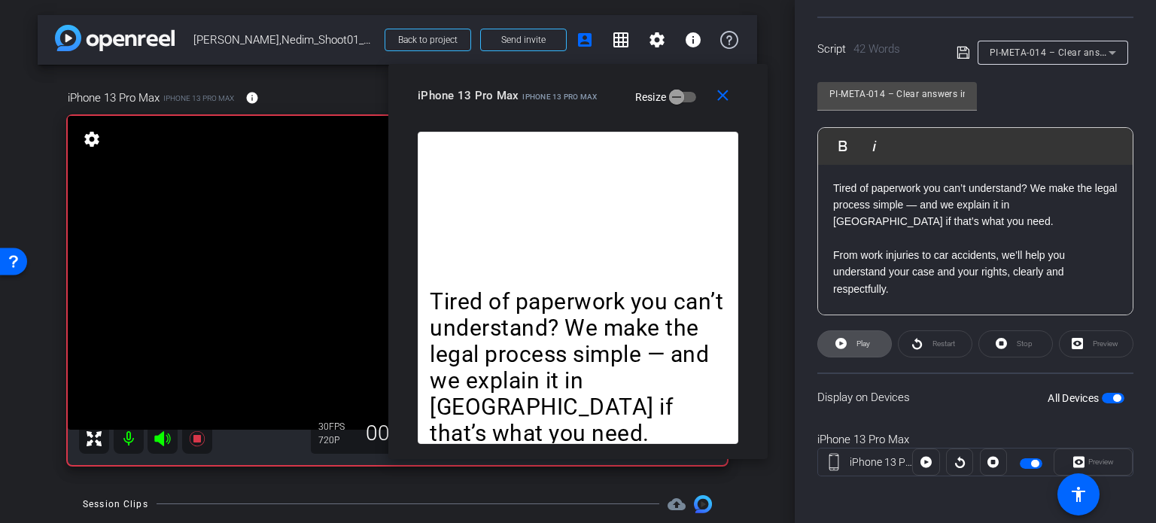
click at [867, 340] on span "Play" at bounding box center [864, 344] width 14 height 8
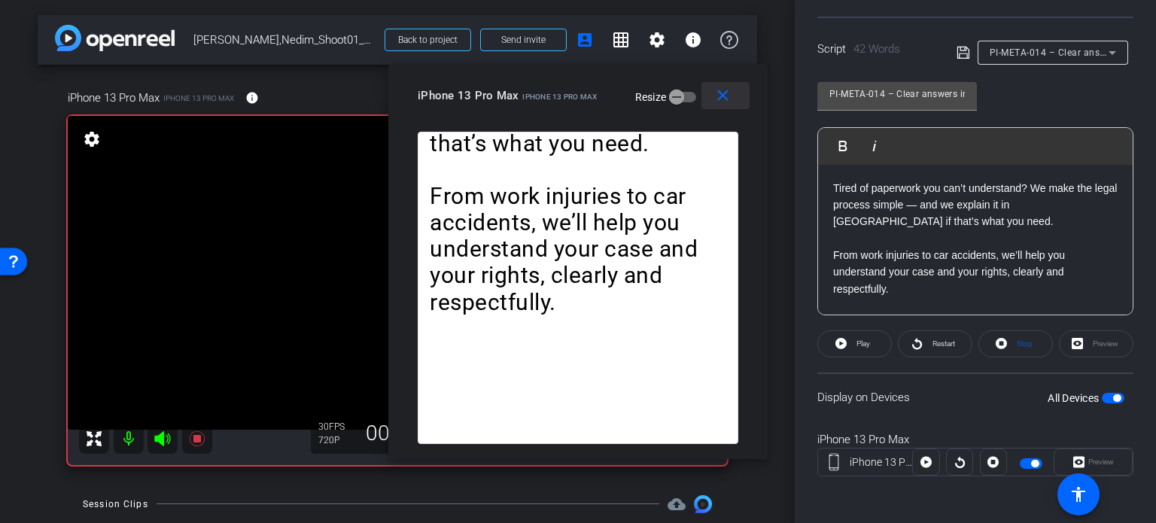
click at [720, 94] on mat-icon "close" at bounding box center [723, 96] width 19 height 19
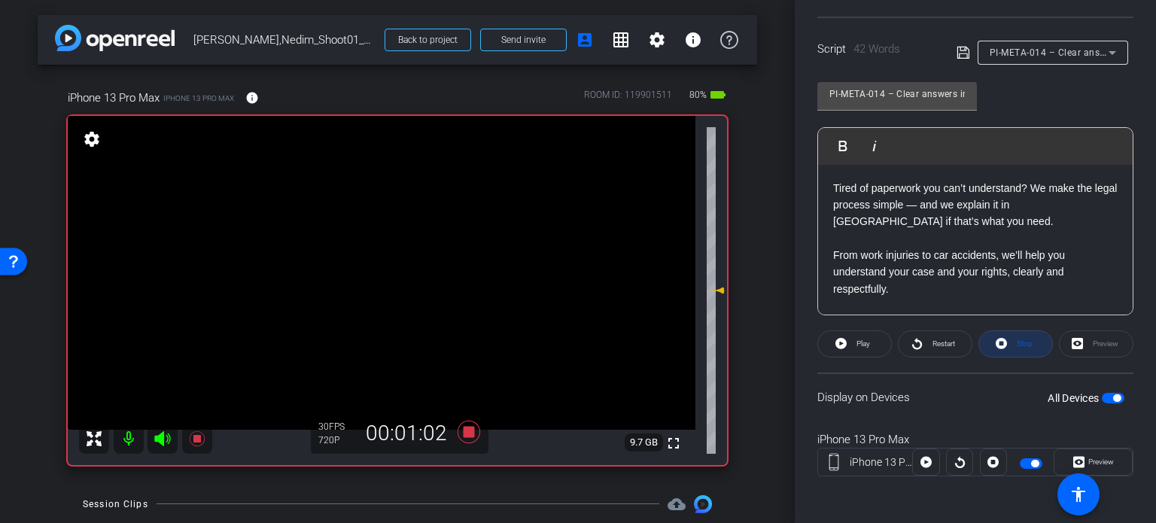
click at [1007, 337] on span at bounding box center [1016, 344] width 73 height 36
click at [468, 433] on icon at bounding box center [469, 432] width 23 height 23
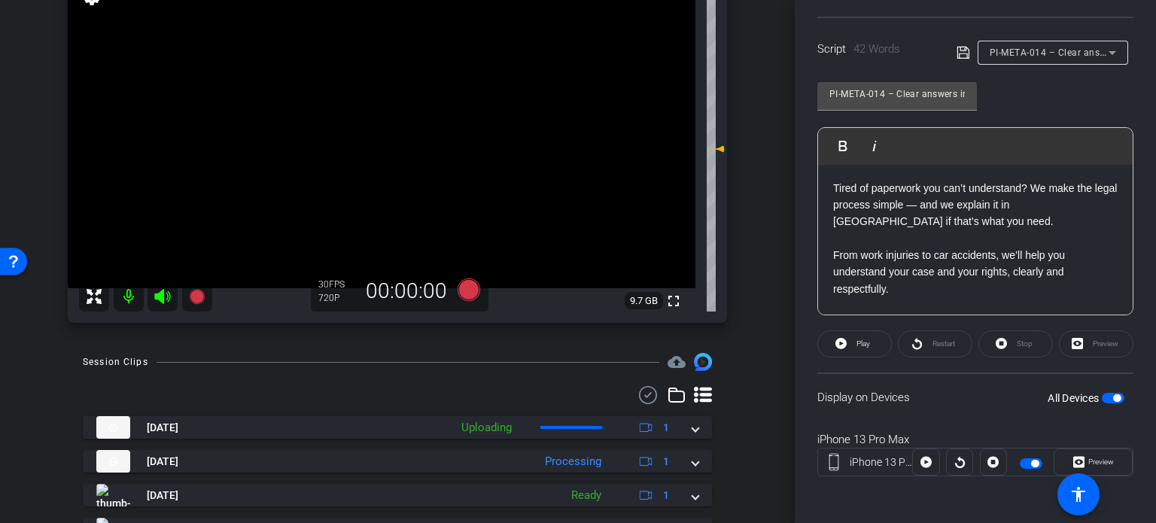
scroll to position [151, 0]
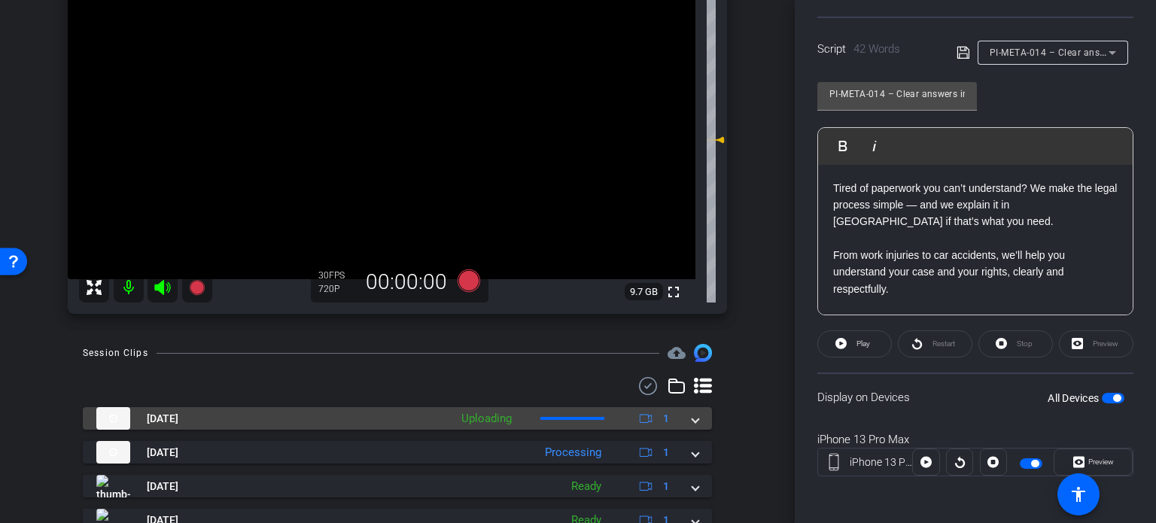
click at [693, 418] on span at bounding box center [696, 419] width 6 height 16
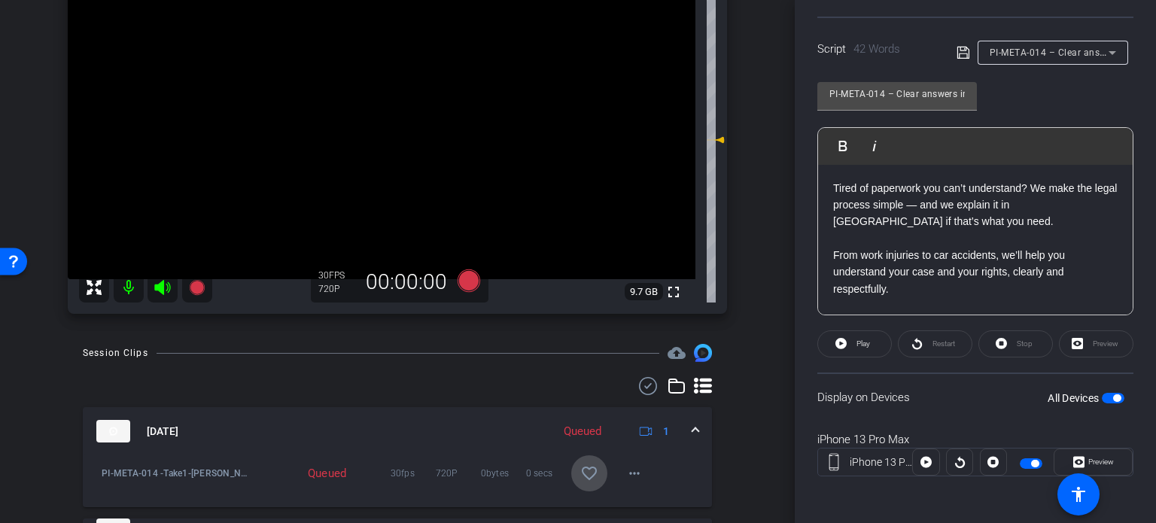
click at [580, 477] on mat-icon "favorite_border" at bounding box center [589, 474] width 18 height 18
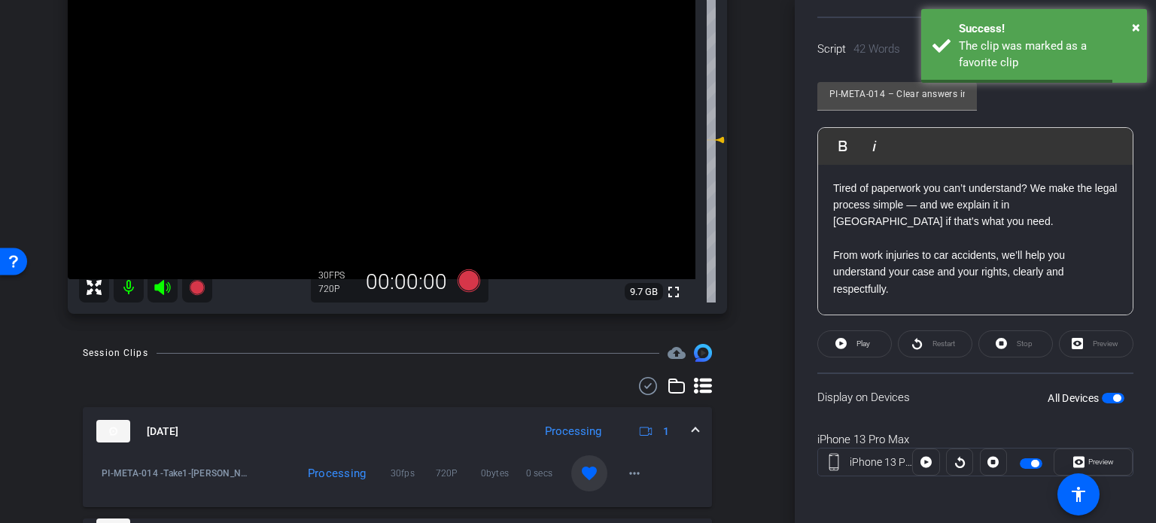
click at [695, 430] on mat-expansion-panel-header "Oct 15, 2025 Processing 1" at bounding box center [397, 431] width 629 height 48
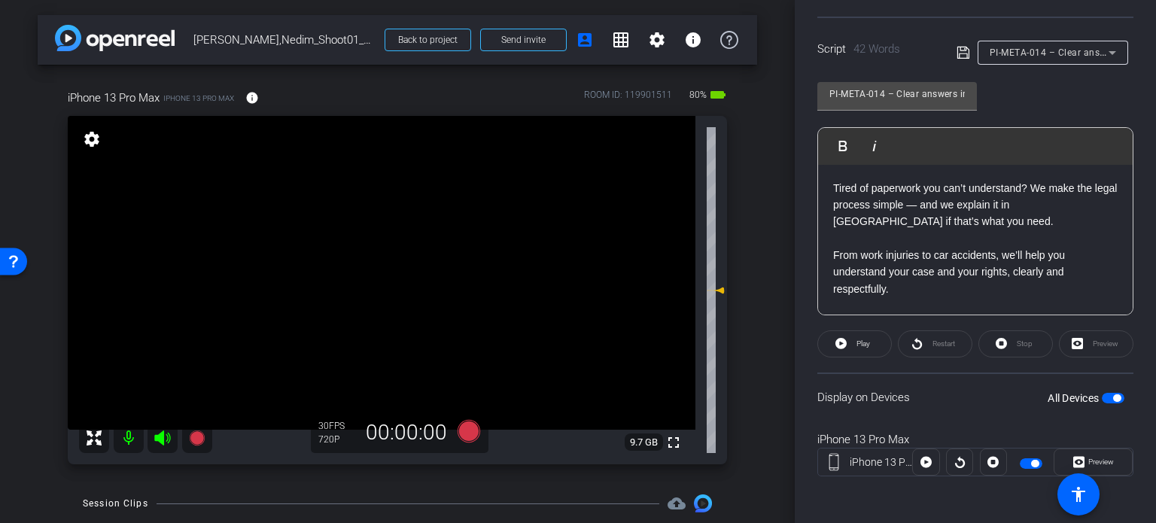
scroll to position [0, 0]
click at [756, 430] on div "arrow_back Ramic,Nedim_Shoot01_10152025 Back to project Send invite account_box…" at bounding box center [397, 261] width 795 height 523
click at [742, 352] on div "iPhone 13 Pro Max iPhone 13 Pro Max info ROOM ID: 119901511 80% battery_std ful…" at bounding box center [398, 272] width 720 height 415
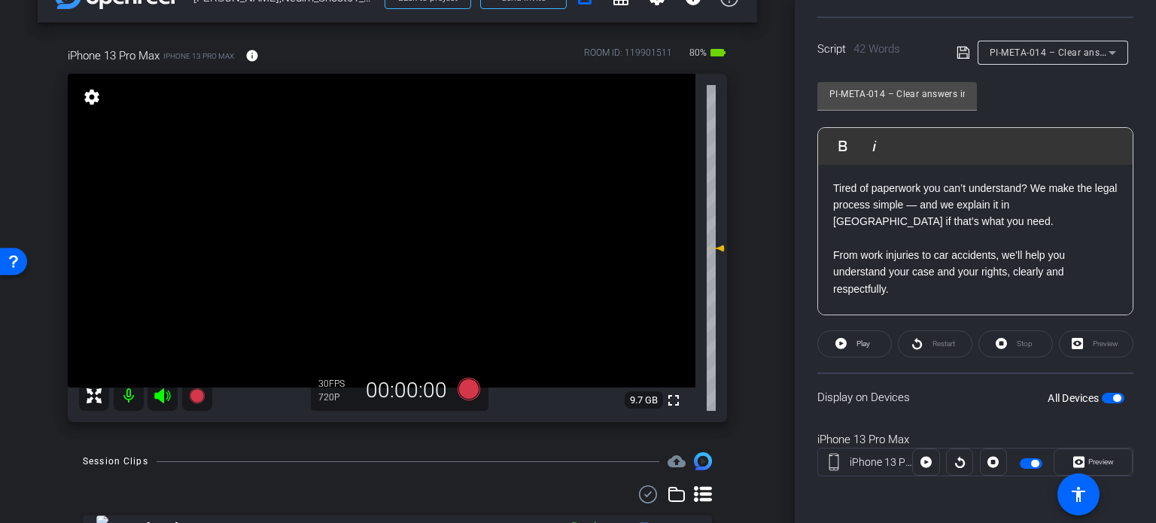
scroll to position [75, 0]
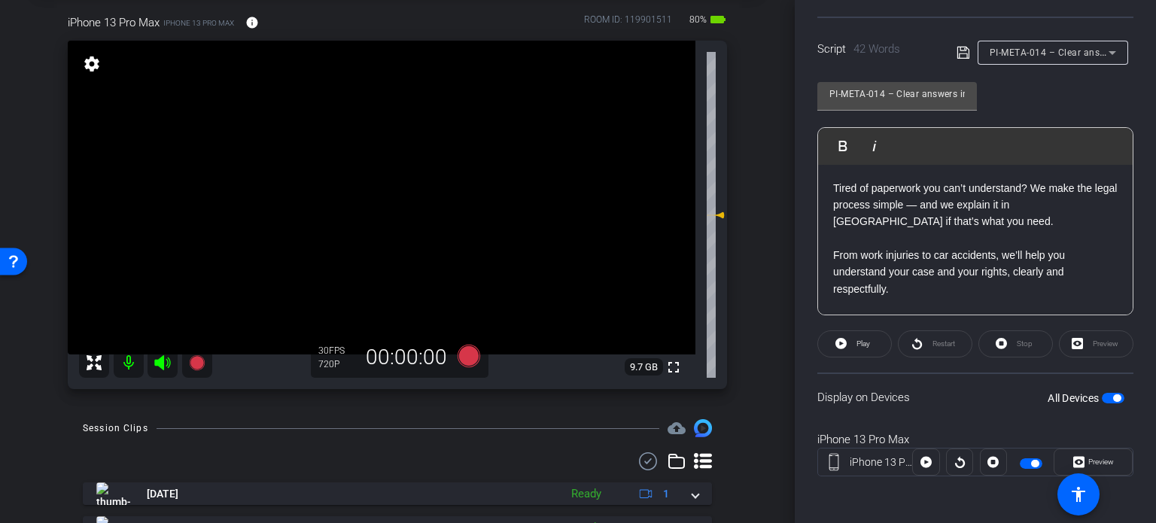
click at [752, 345] on div "arrow_back Ramic,Nedim_Shoot01_10152025 Back to project Send invite account_box…" at bounding box center [397, 186] width 795 height 523
click at [750, 353] on div "arrow_back Ramic,Nedim_Shoot01_10152025 Back to project Send invite account_box…" at bounding box center [397, 186] width 795 height 523
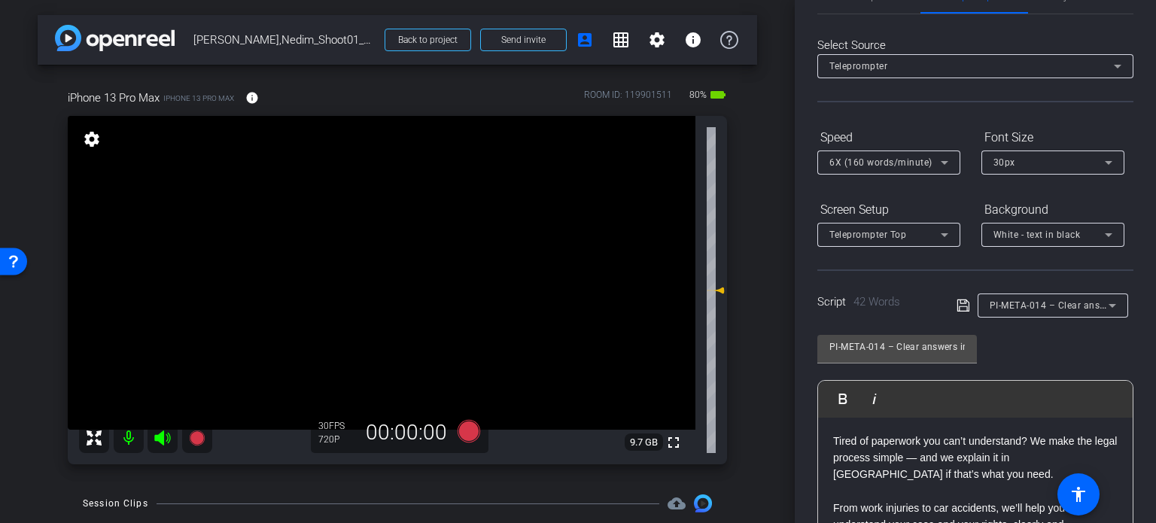
scroll to position [0, 0]
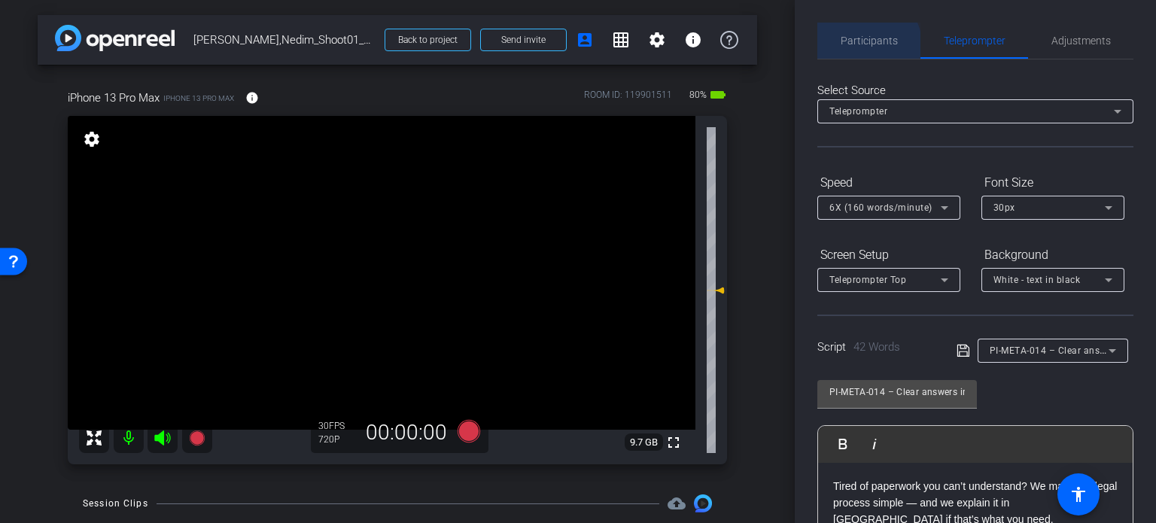
click at [860, 47] on span "Participants" at bounding box center [869, 41] width 57 height 36
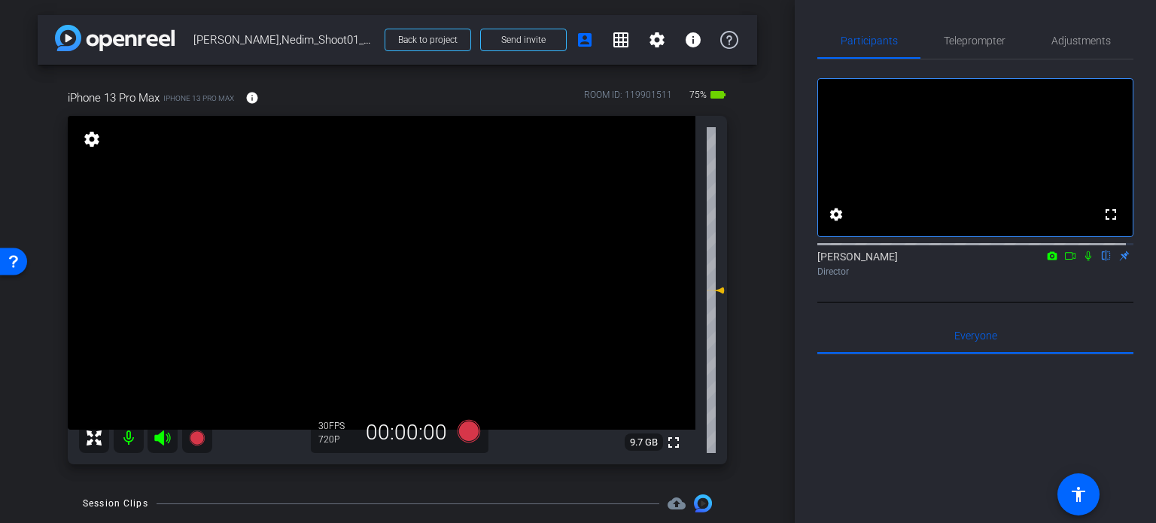
click at [735, 357] on div "iPhone 13 Pro Max iPhone 13 Pro Max info ROOM ID: 119901511 75% battery_std ful…" at bounding box center [398, 272] width 720 height 415
click at [748, 398] on div "iPhone 13 Pro Max iPhone 13 Pro Max info ROOM ID: 119901511 75% battery_std ful…" at bounding box center [398, 272] width 720 height 415
click at [751, 453] on div "arrow_back Ramic,Nedim_Shoot01_10152025 Back to project Send invite account_box…" at bounding box center [397, 261] width 795 height 523
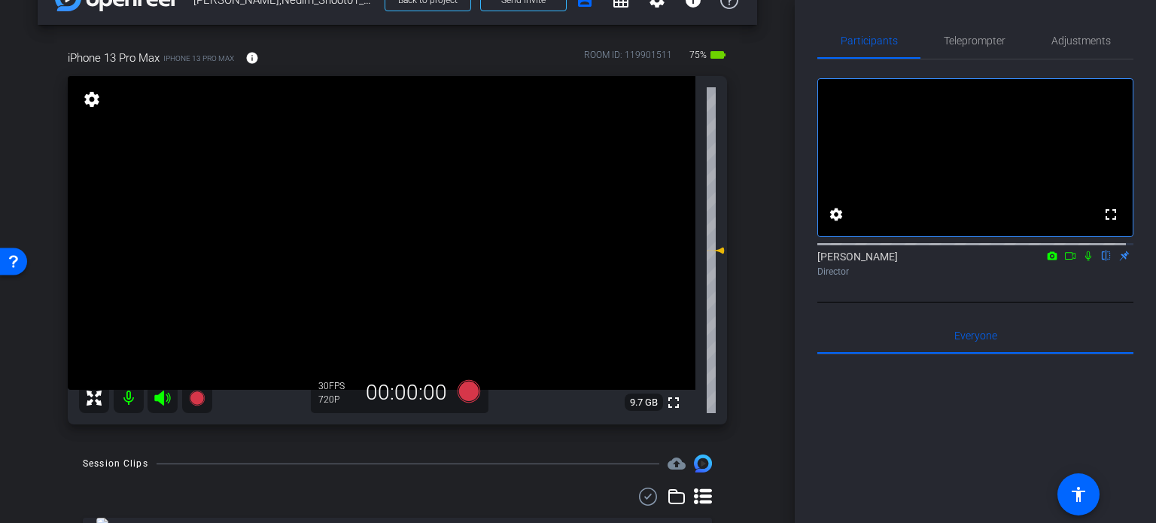
scroll to position [75, 0]
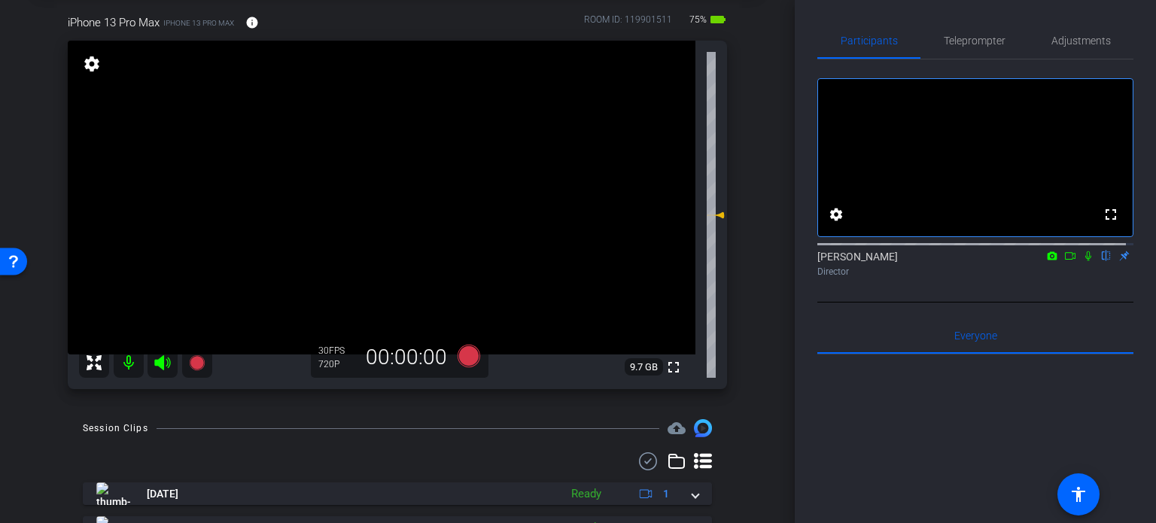
click at [0, 358] on div "arrow_back Ramic,Nedim_Shoot01_10152025 Back to project Send invite account_box…" at bounding box center [397, 186] width 795 height 523
click at [6, 384] on div "arrow_back Ramic,Nedim_Shoot01_10152025 Back to project Send invite account_box…" at bounding box center [397, 186] width 795 height 523
click at [8, 394] on div "arrow_back Ramic,Nedim_Shoot01_10152025 Back to project Send invite account_box…" at bounding box center [397, 186] width 795 height 523
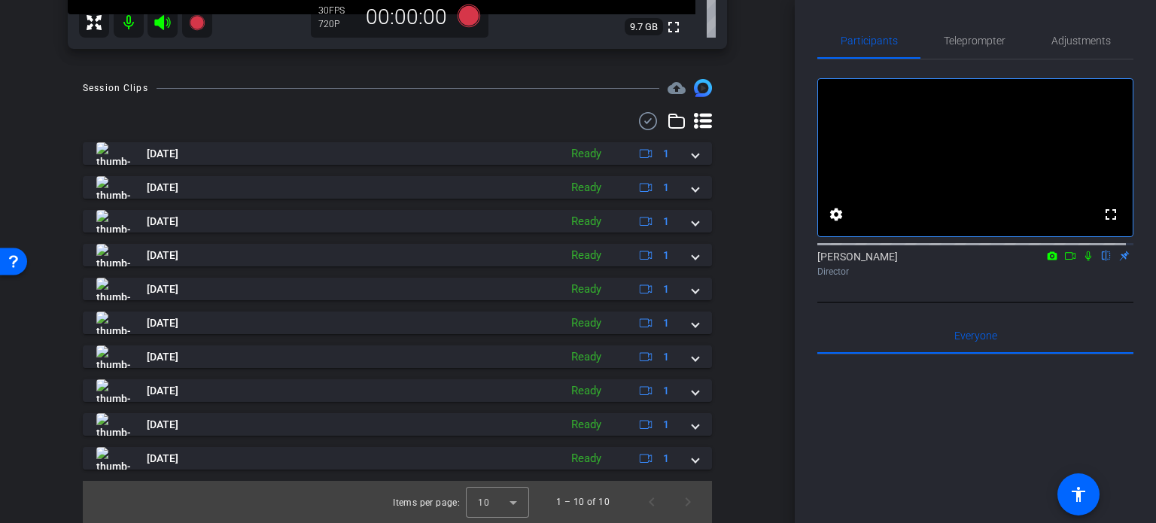
scroll to position [0, 0]
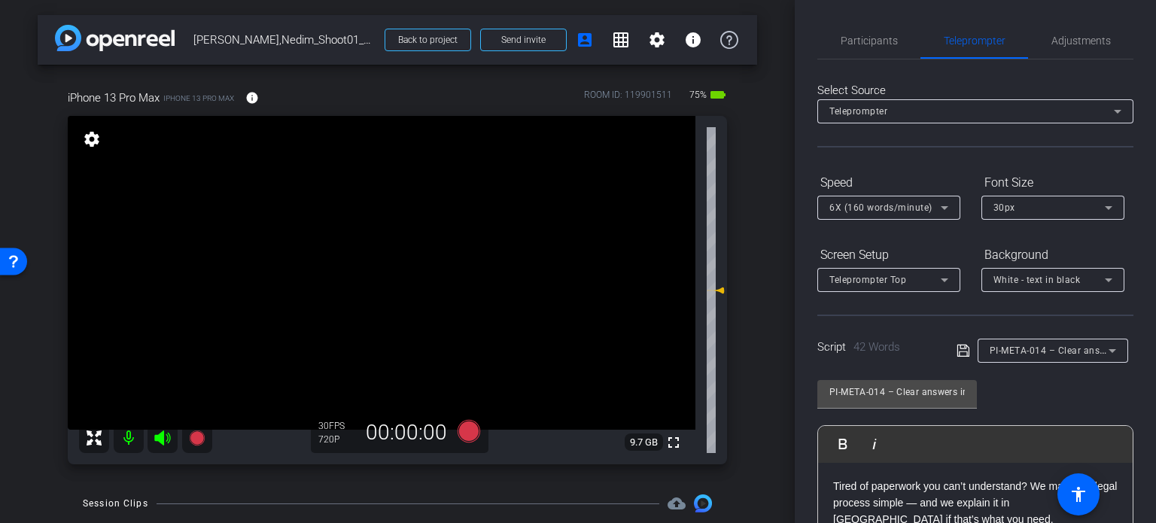
click at [765, 424] on div "arrow_back Ramic,Nedim_Shoot01_10152025 Back to project Send invite account_box…" at bounding box center [397, 261] width 795 height 523
click at [762, 416] on div "arrow_back Ramic,Nedim_Shoot01_10152025 Back to project Send invite account_box…" at bounding box center [397, 261] width 795 height 523
click at [751, 428] on div "arrow_back Ramic,Nedim_Shoot01_10152025 Back to project Send invite account_box…" at bounding box center [397, 261] width 795 height 523
click at [747, 432] on div "iPhone 13 Pro Max iPhone 13 Pro Max info ROOM ID: 119901511 75% battery_std ful…" at bounding box center [398, 272] width 720 height 415
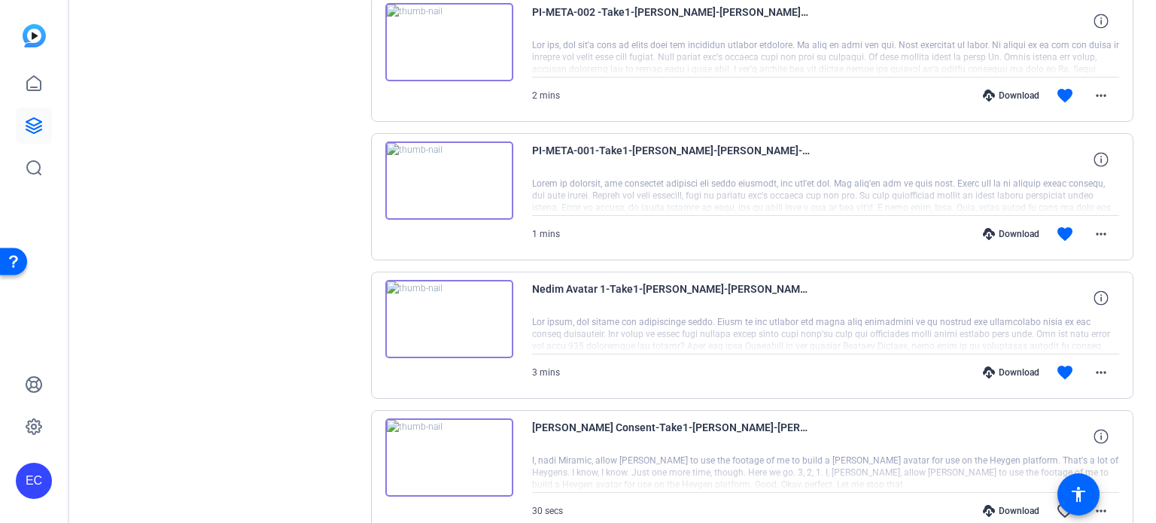
scroll to position [696, 0]
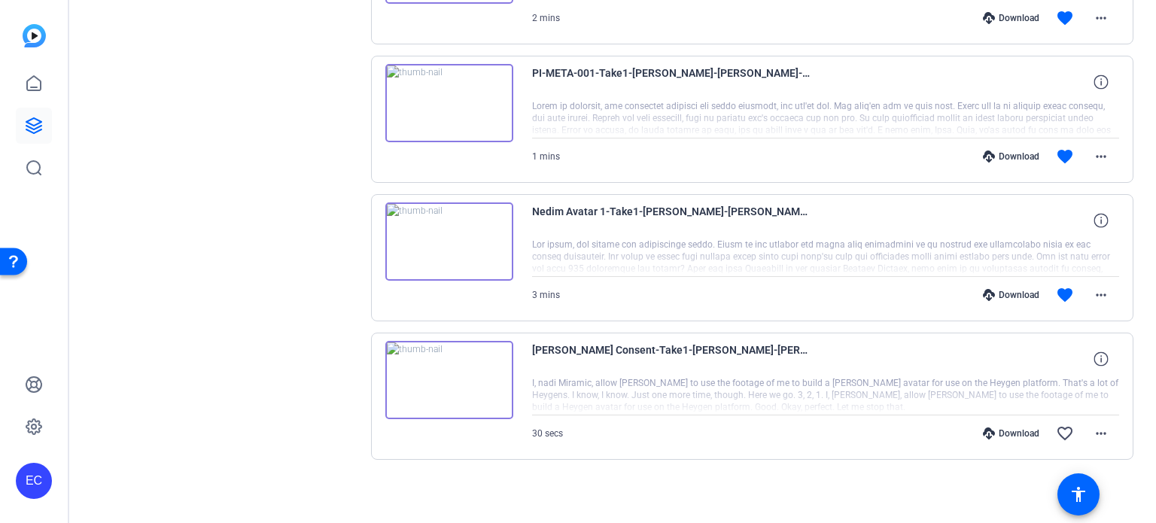
click at [473, 261] on img at bounding box center [449, 242] width 128 height 78
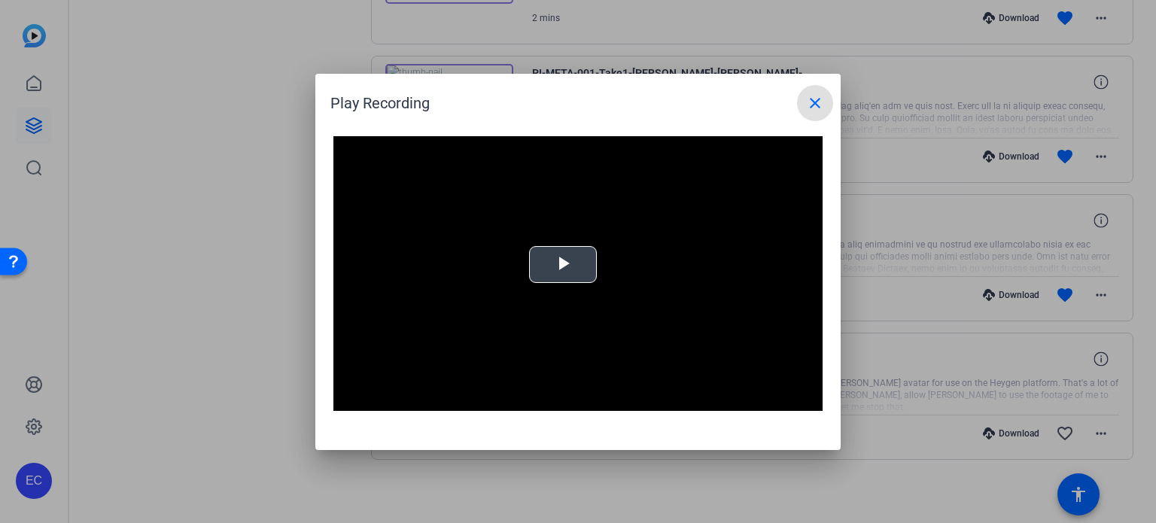
click at [563, 264] on span "Video Player" at bounding box center [563, 264] width 0 height 0
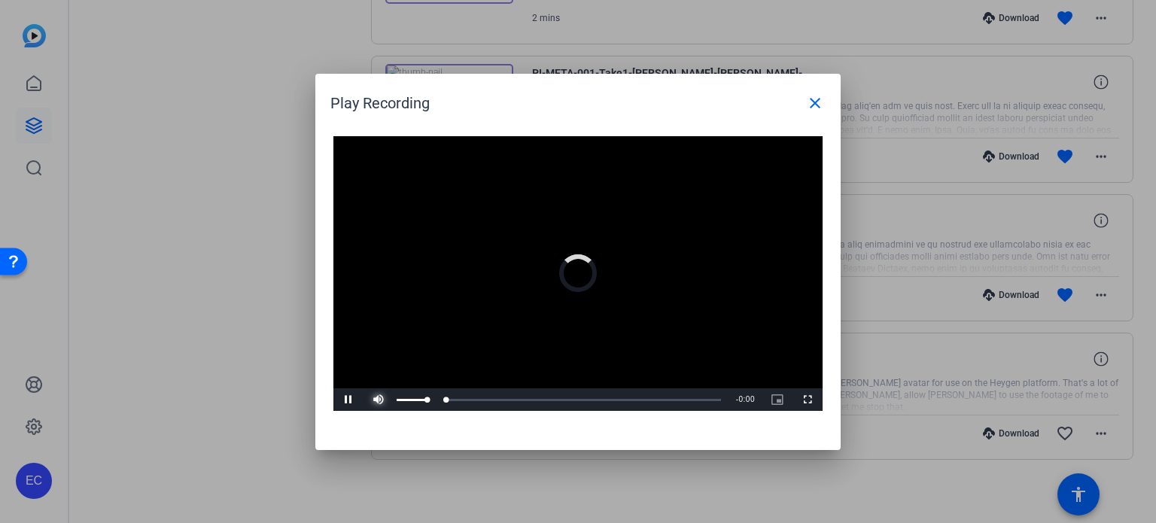
click at [376, 400] on span "Video Player" at bounding box center [379, 400] width 30 height 0
click at [527, 404] on div "Loaded : 100.00% 1:15 0:00" at bounding box center [561, 399] width 335 height 23
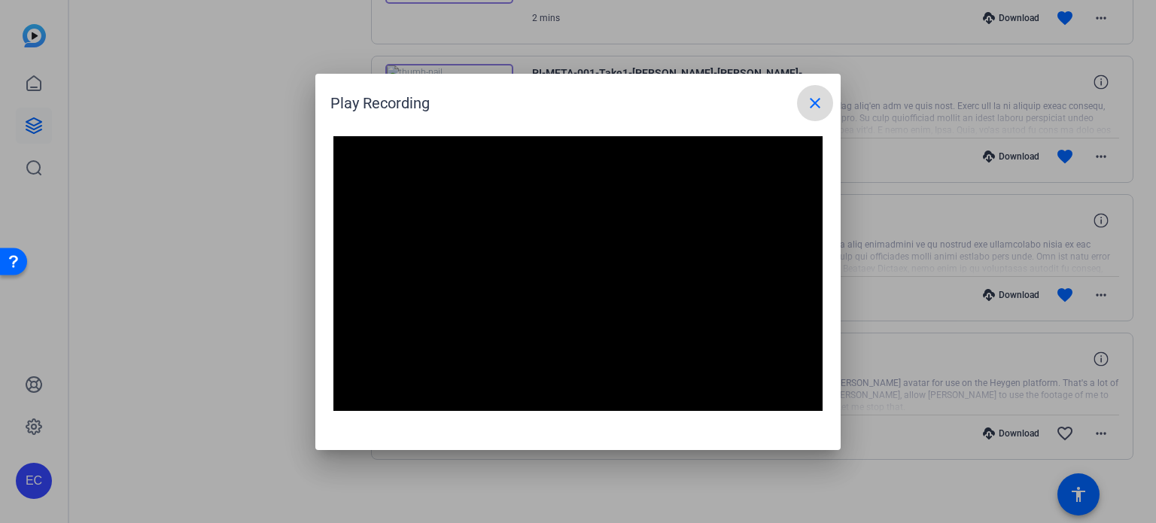
click at [818, 100] on mat-icon "close" at bounding box center [815, 103] width 18 height 18
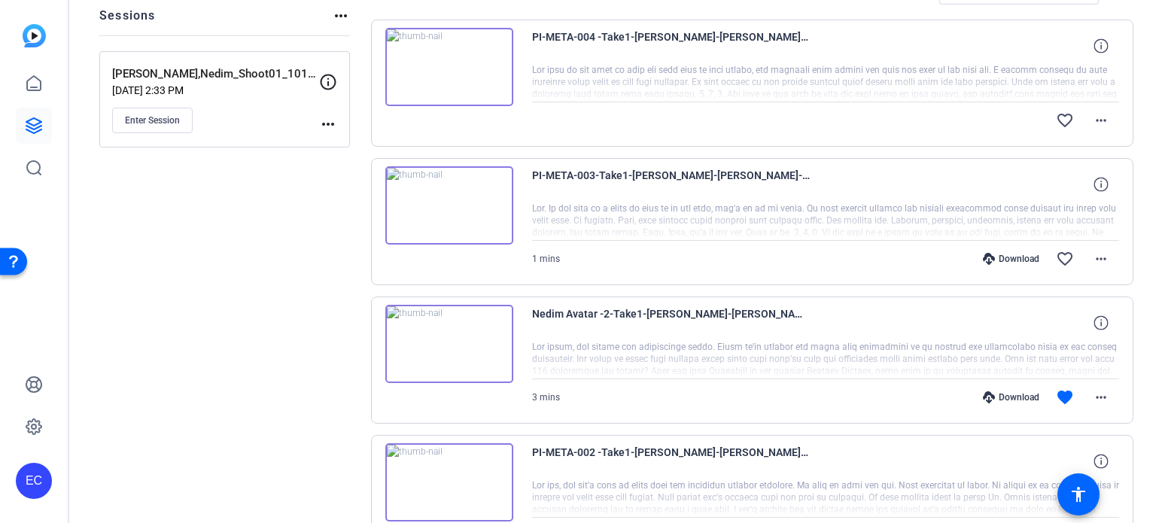
scroll to position [169, 0]
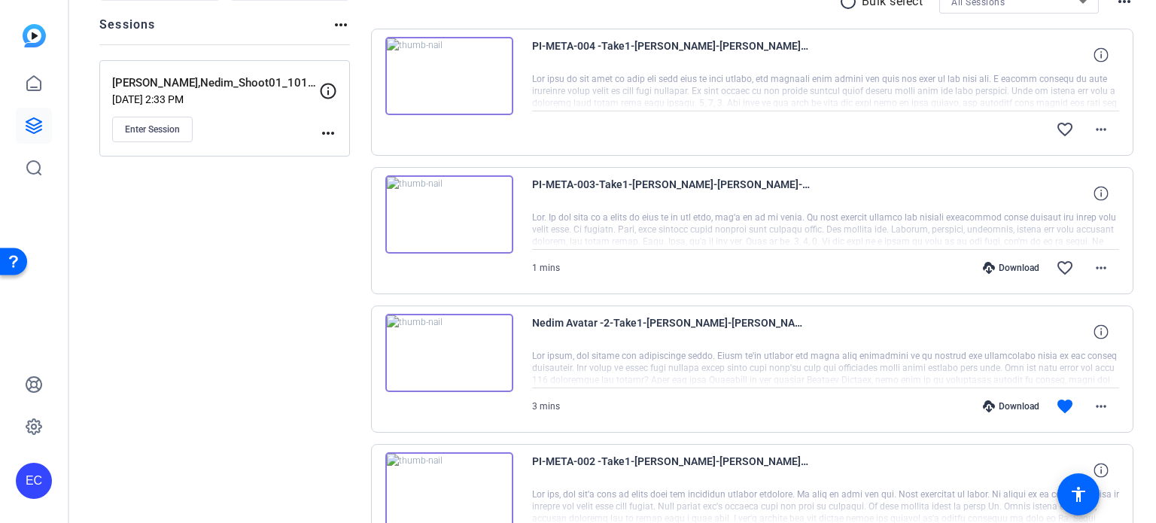
click at [429, 349] on img at bounding box center [449, 353] width 128 height 78
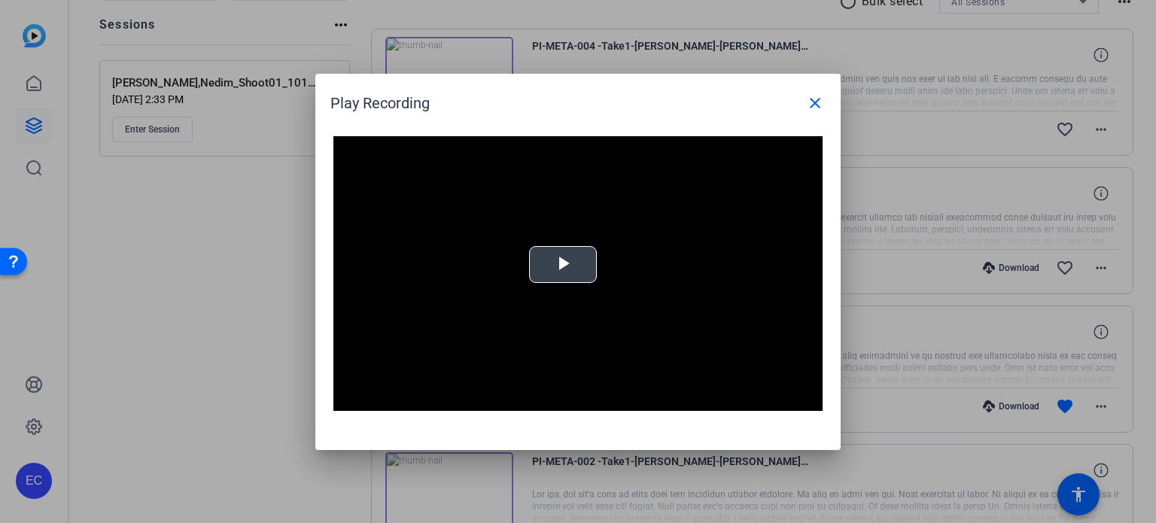
click at [563, 264] on span "Video Player" at bounding box center [563, 264] width 0 height 0
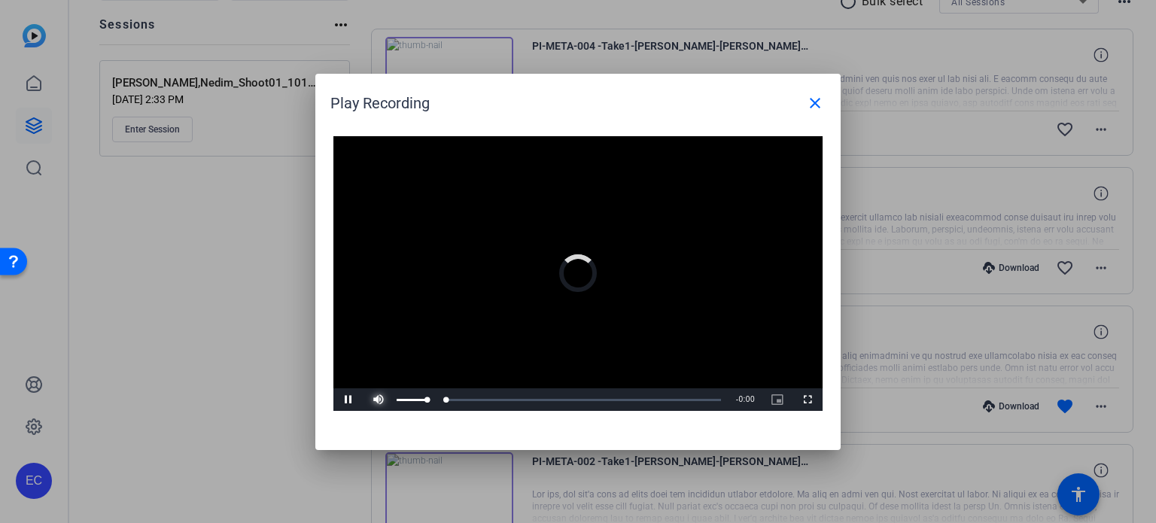
click at [376, 400] on span "Video Player" at bounding box center [379, 400] width 30 height 0
click at [504, 401] on div "Loaded : 0% -:- 1:00" at bounding box center [561, 400] width 320 height 4
click at [813, 400] on span "Video Player" at bounding box center [808, 400] width 30 height 0
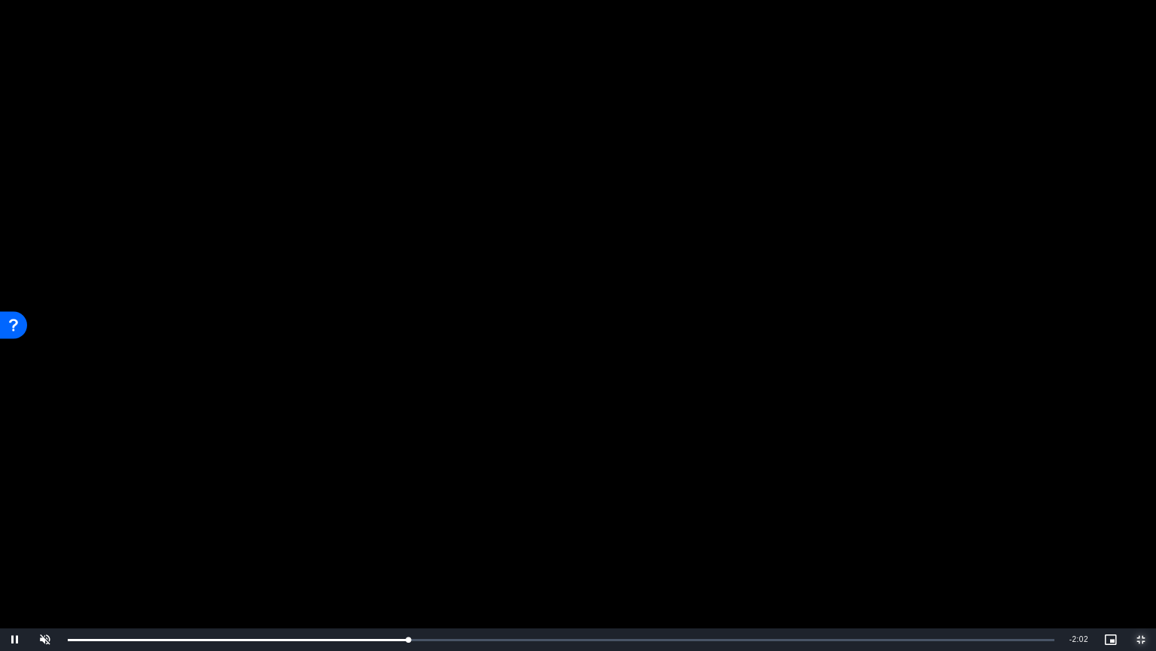
click at [1146, 523] on span "Video Player" at bounding box center [1141, 639] width 30 height 0
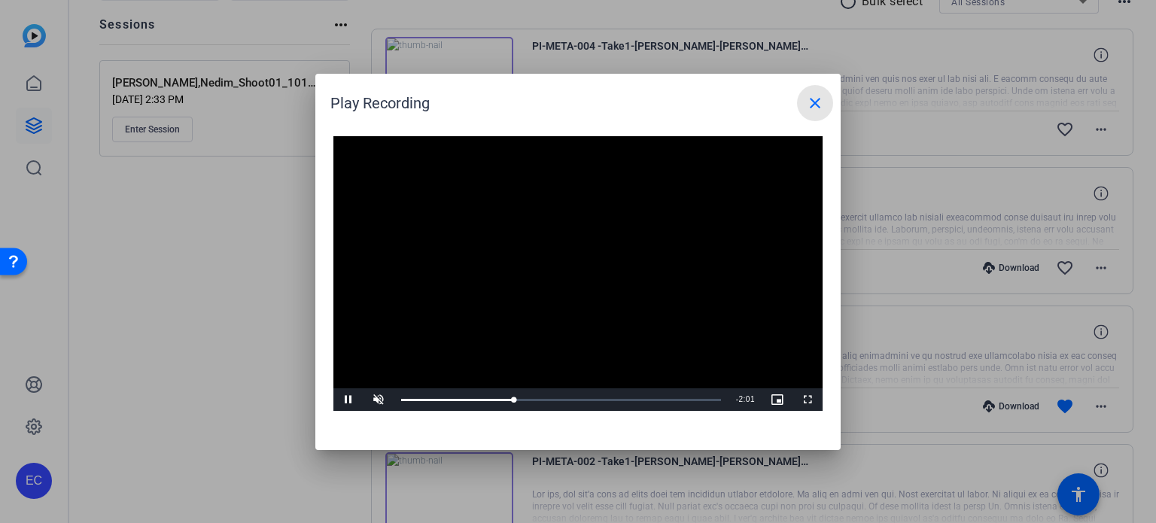
drag, startPoint x: 806, startPoint y: 98, endPoint x: 807, endPoint y: 127, distance: 29.4
click at [806, 97] on mat-icon "close" at bounding box center [815, 103] width 18 height 18
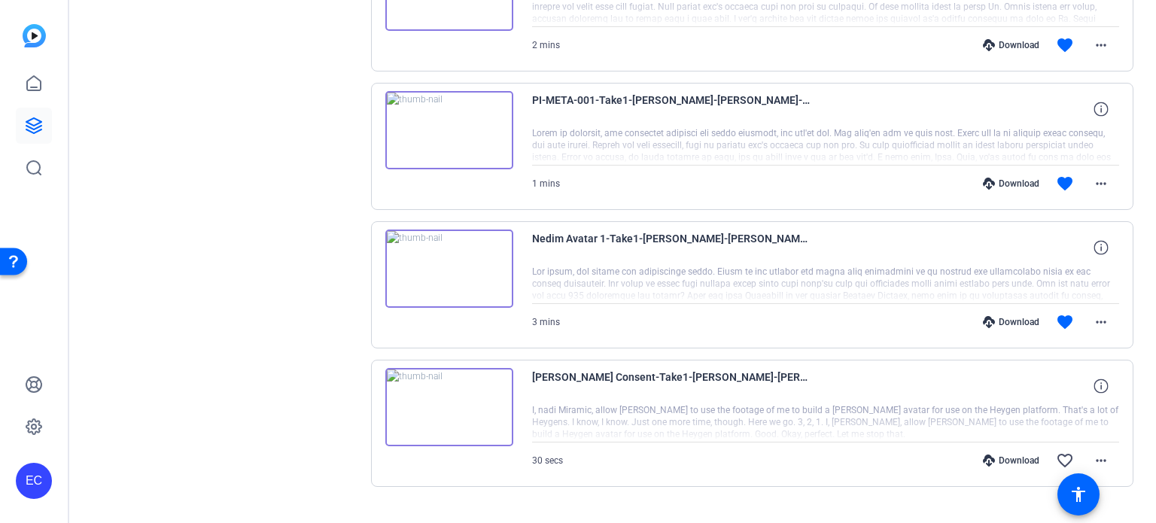
scroll to position [696, 0]
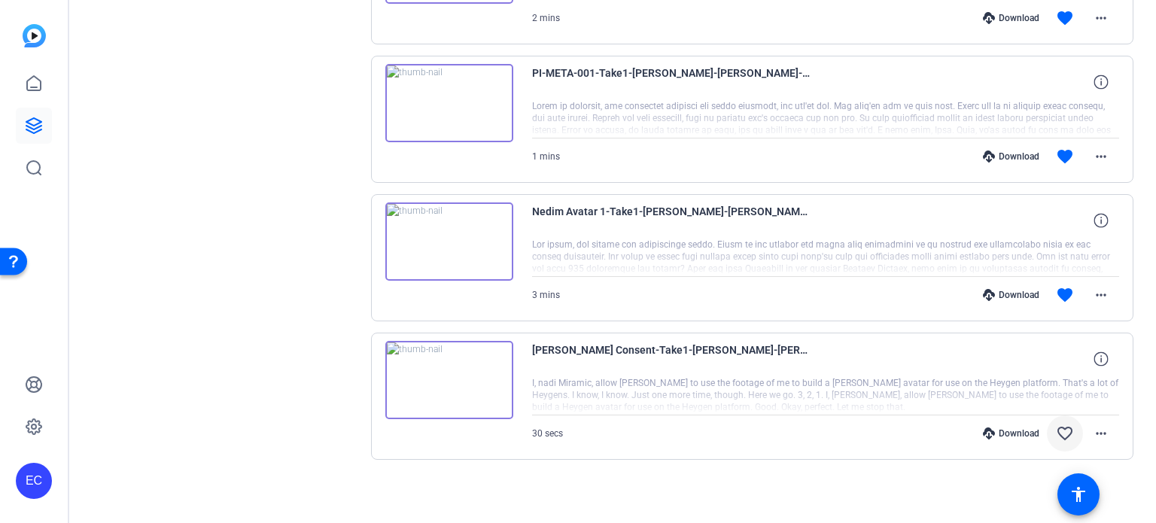
drag, startPoint x: 1055, startPoint y: 431, endPoint x: 1044, endPoint y: 433, distance: 10.8
click at [1056, 430] on mat-icon "favorite_border" at bounding box center [1065, 434] width 18 height 18
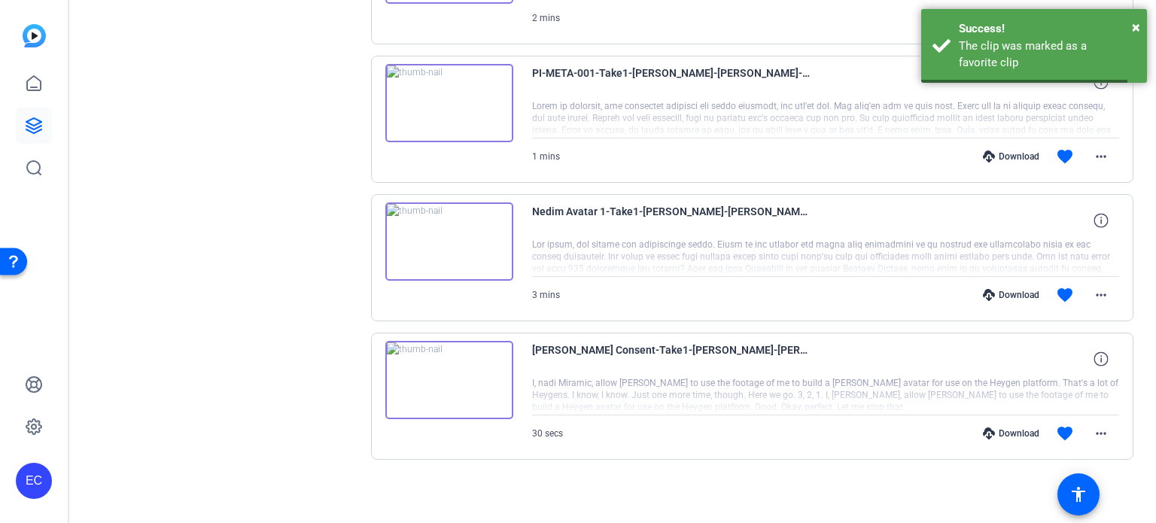
click at [1014, 432] on div "Download" at bounding box center [1012, 434] width 72 height 12
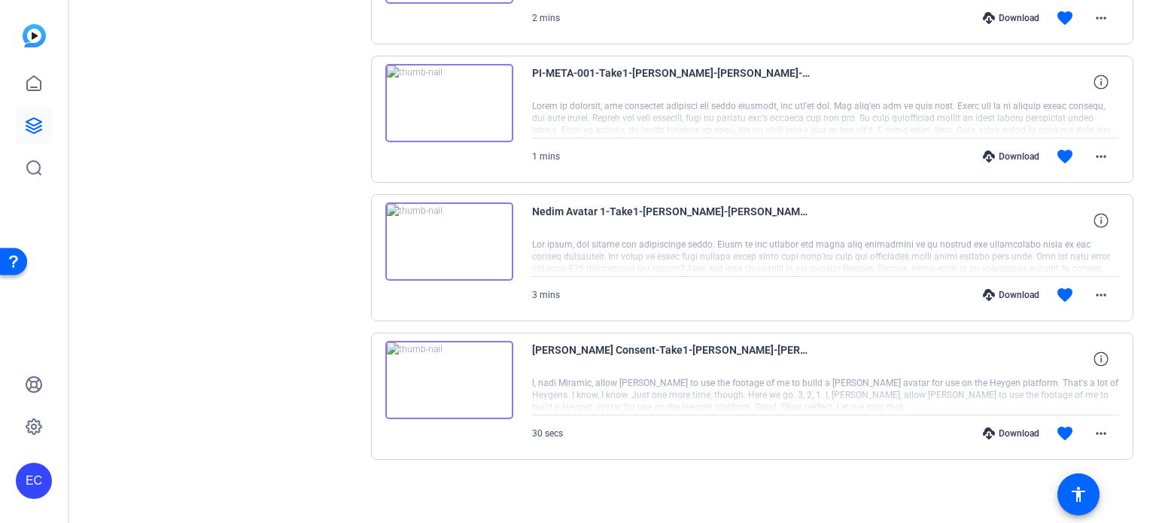
click at [1013, 292] on div "Download" at bounding box center [1012, 295] width 72 height 12
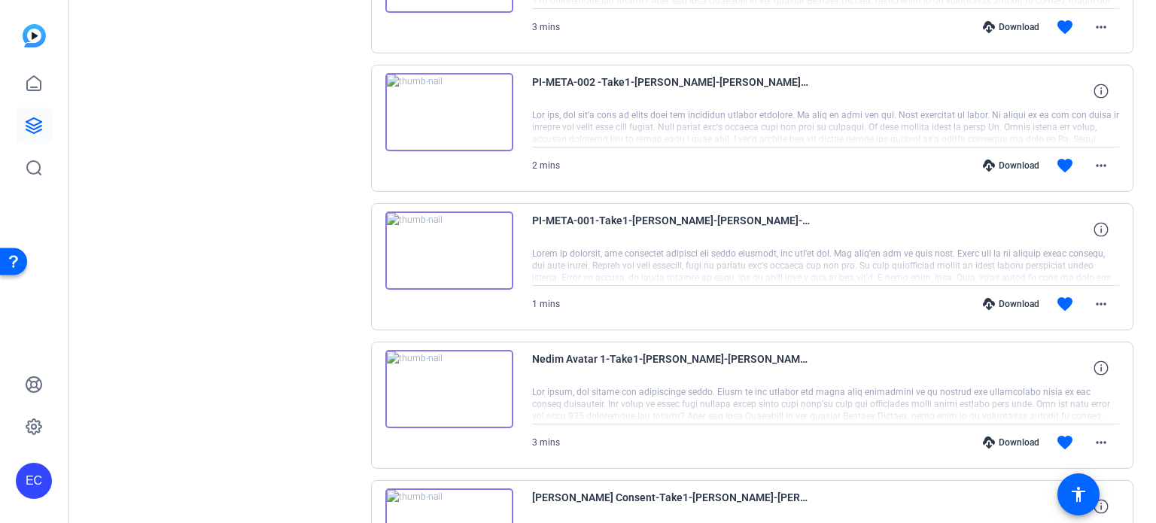
scroll to position [545, 0]
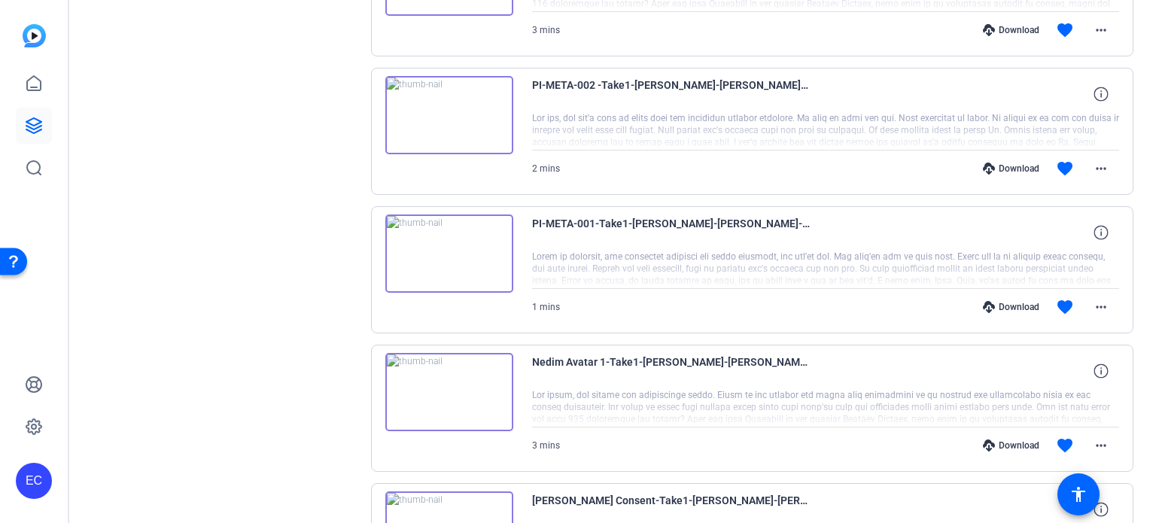
click at [1008, 301] on div "Download" at bounding box center [1012, 307] width 72 height 12
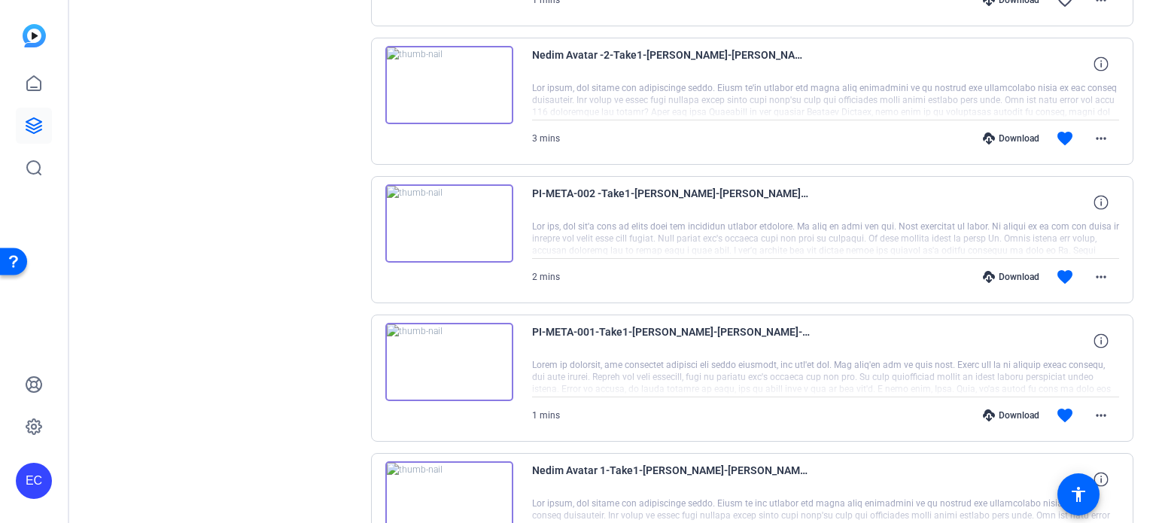
scroll to position [395, 0]
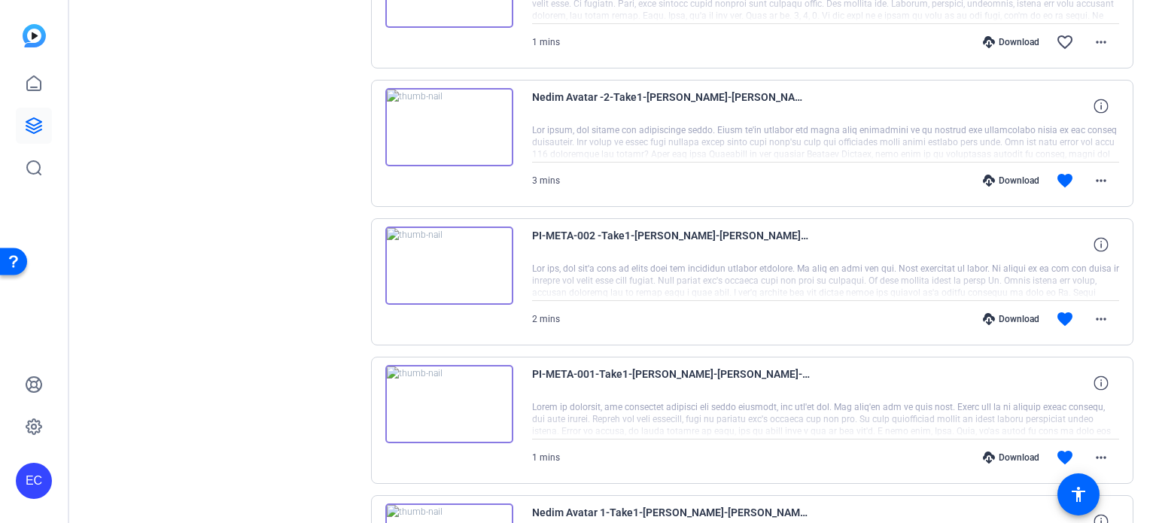
click at [1021, 318] on div "Download" at bounding box center [1012, 319] width 72 height 12
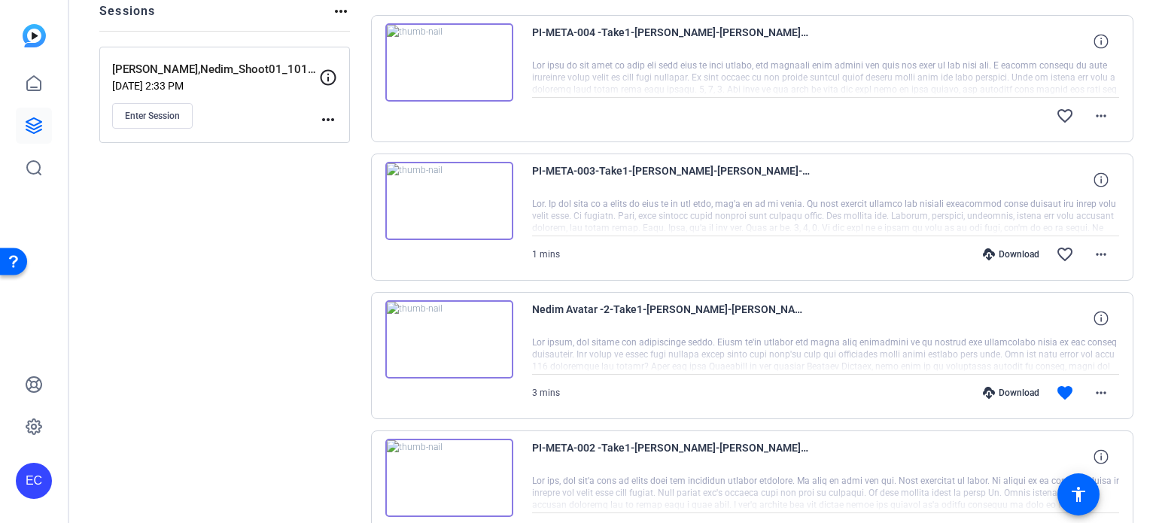
scroll to position [169, 0]
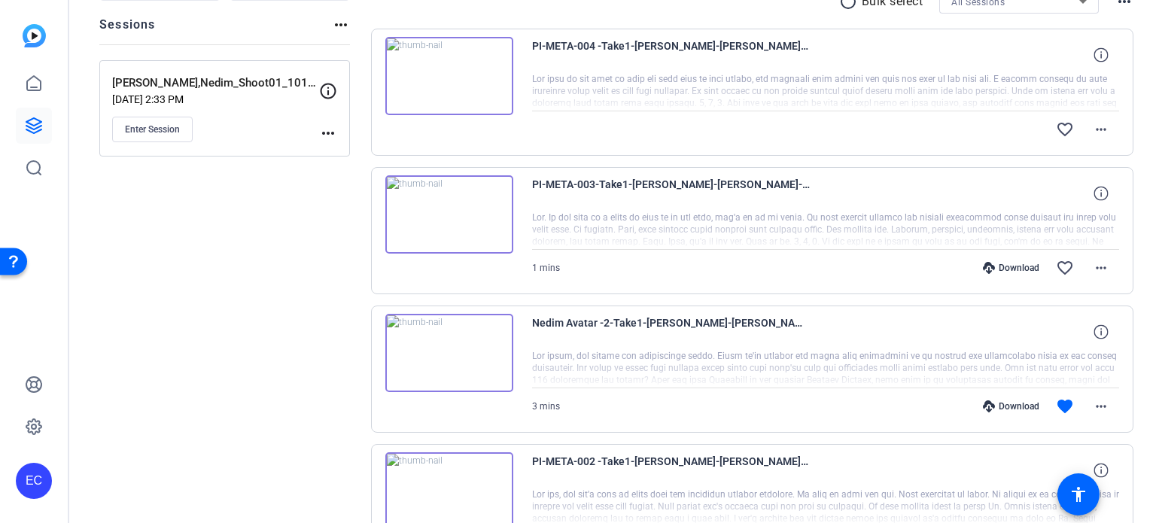
click at [1010, 409] on div "Download" at bounding box center [1012, 407] width 72 height 12
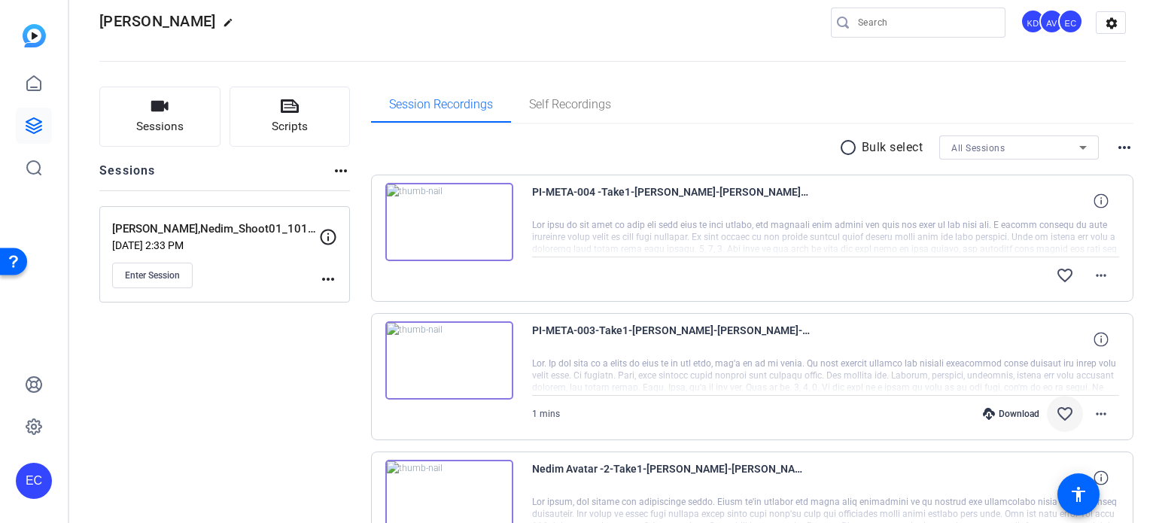
scroll to position [18, 0]
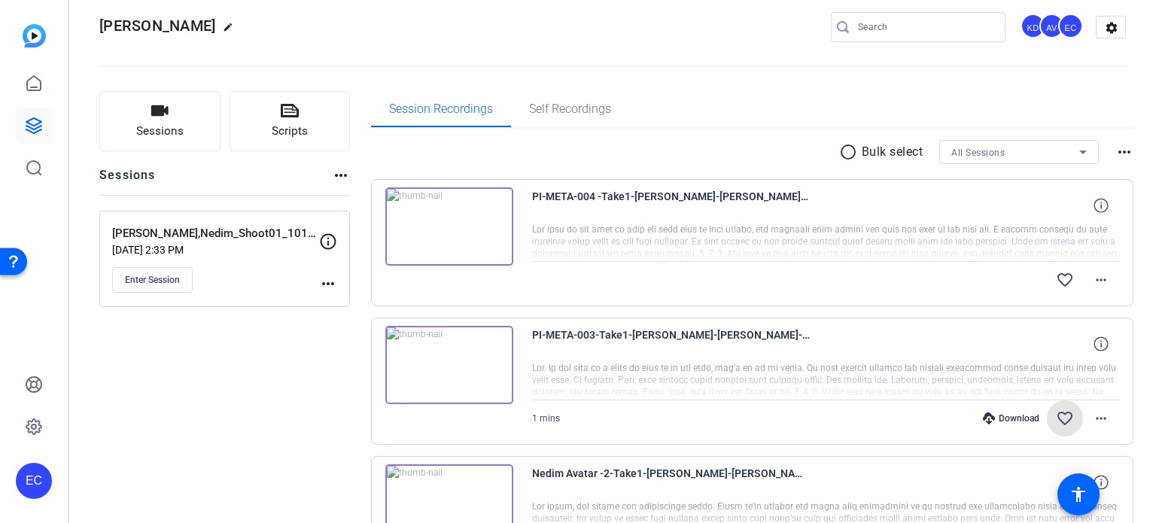
drag, startPoint x: 1057, startPoint y: 417, endPoint x: 1058, endPoint y: 327, distance: 90.4
click at [1057, 415] on mat-icon "favorite_border" at bounding box center [1065, 419] width 18 height 18
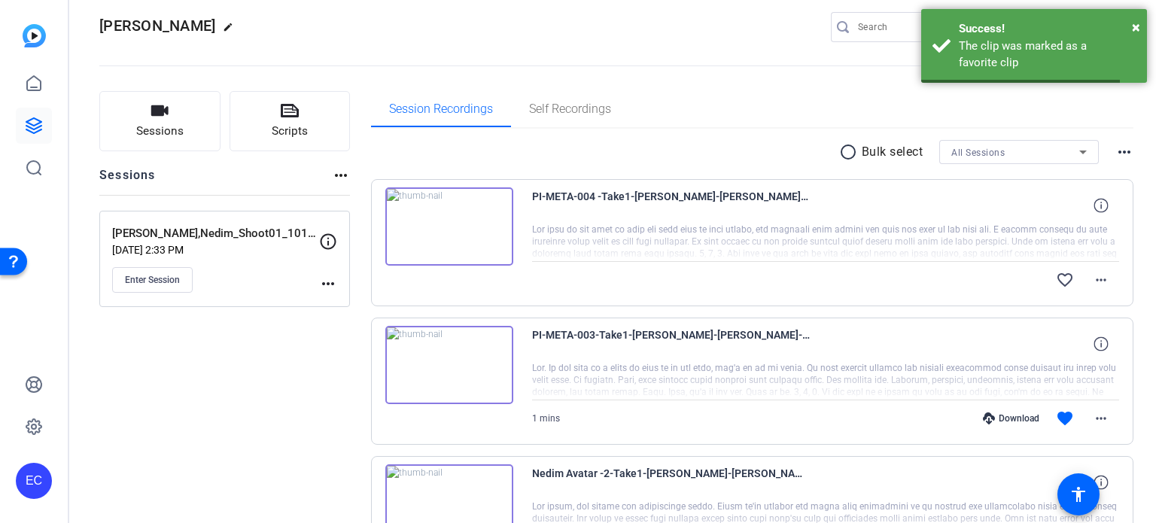
click at [1013, 415] on div "Download" at bounding box center [1012, 419] width 72 height 12
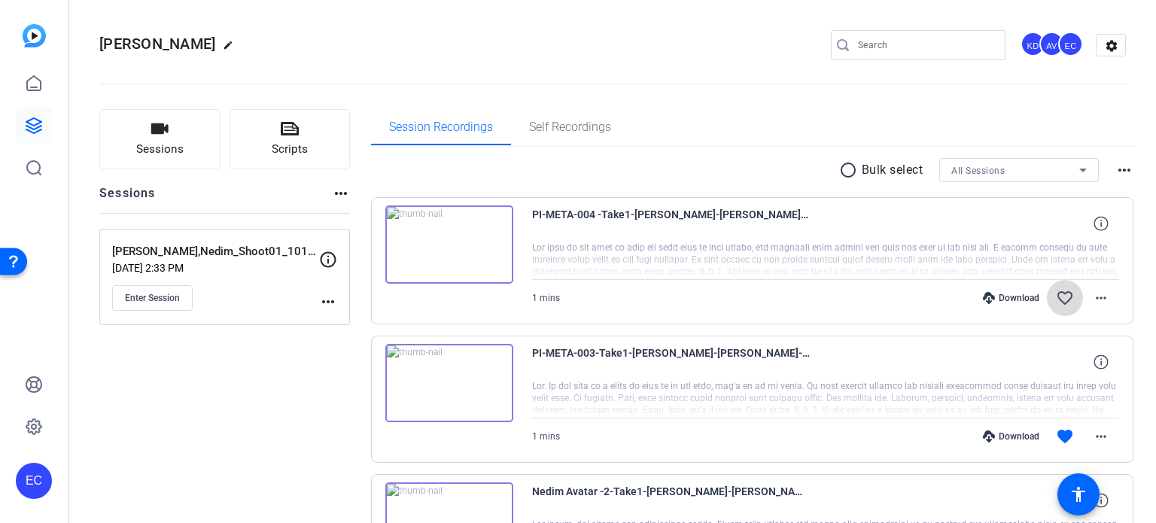
click at [1060, 297] on mat-icon "favorite_border" at bounding box center [1065, 298] width 18 height 18
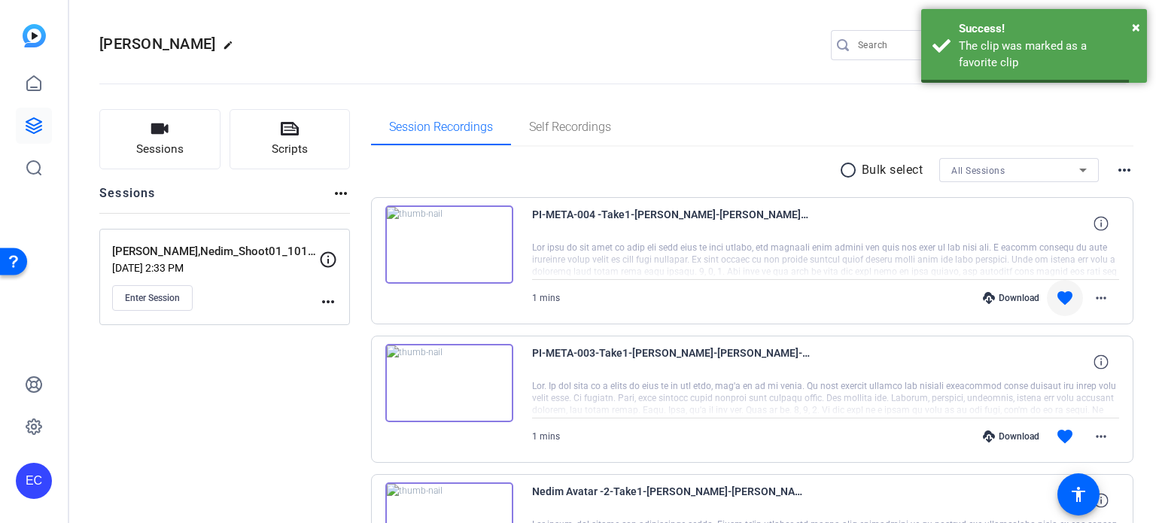
click at [1006, 295] on div "Download" at bounding box center [1012, 298] width 72 height 12
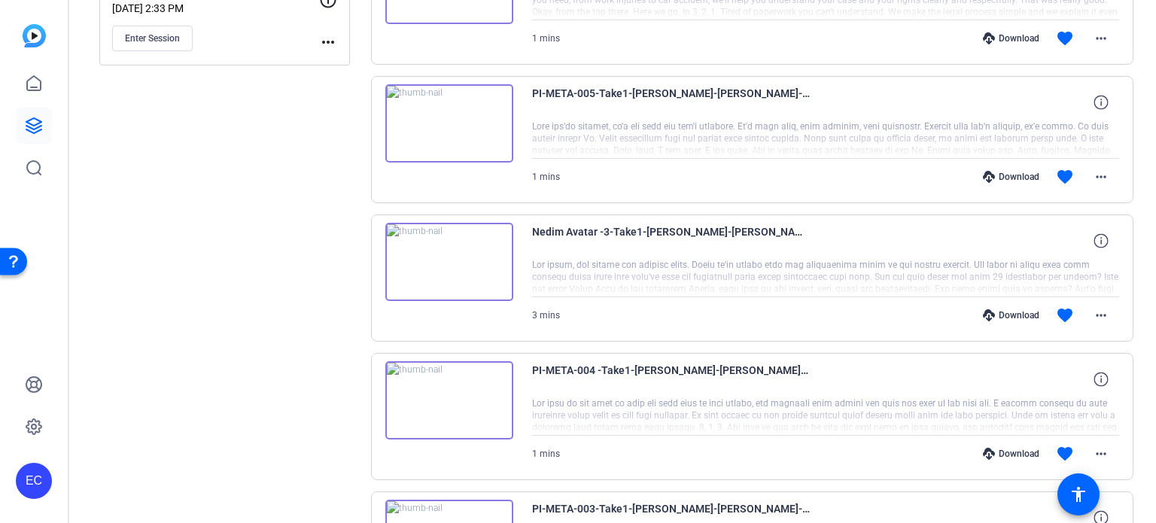
scroll to position [226, 0]
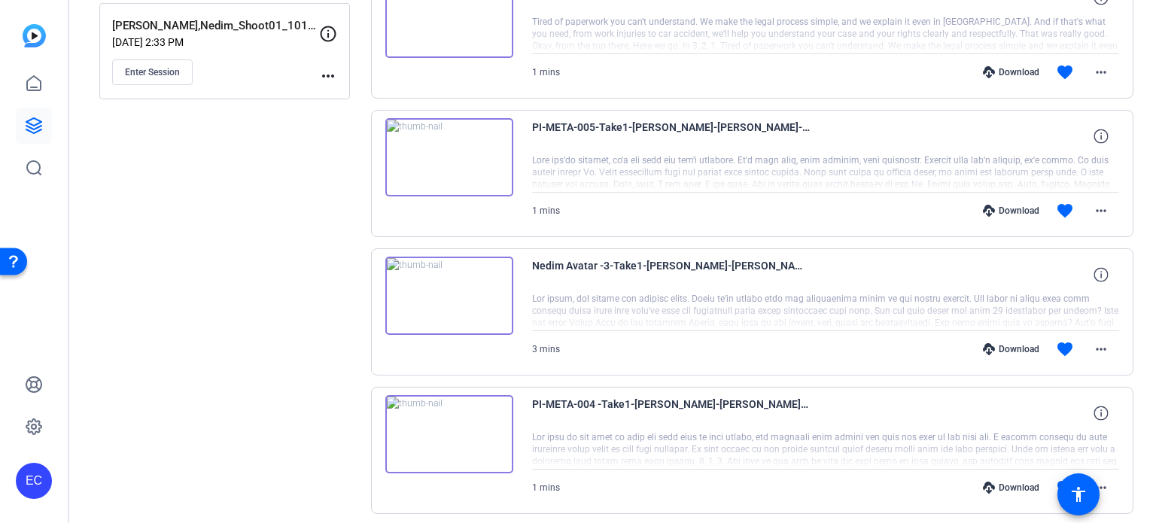
click at [1008, 346] on div "Download" at bounding box center [1012, 349] width 72 height 12
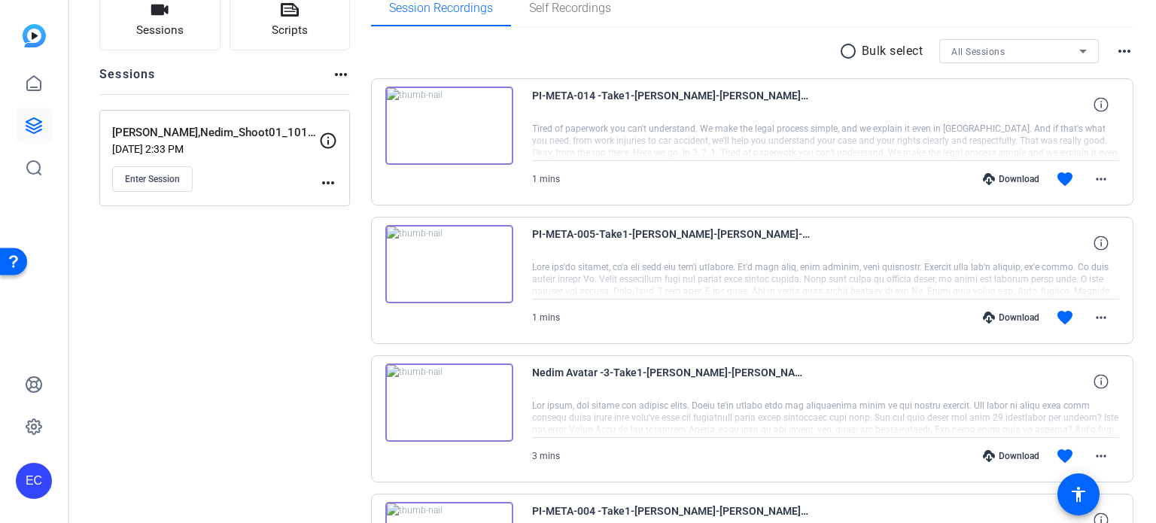
scroll to position [75, 0]
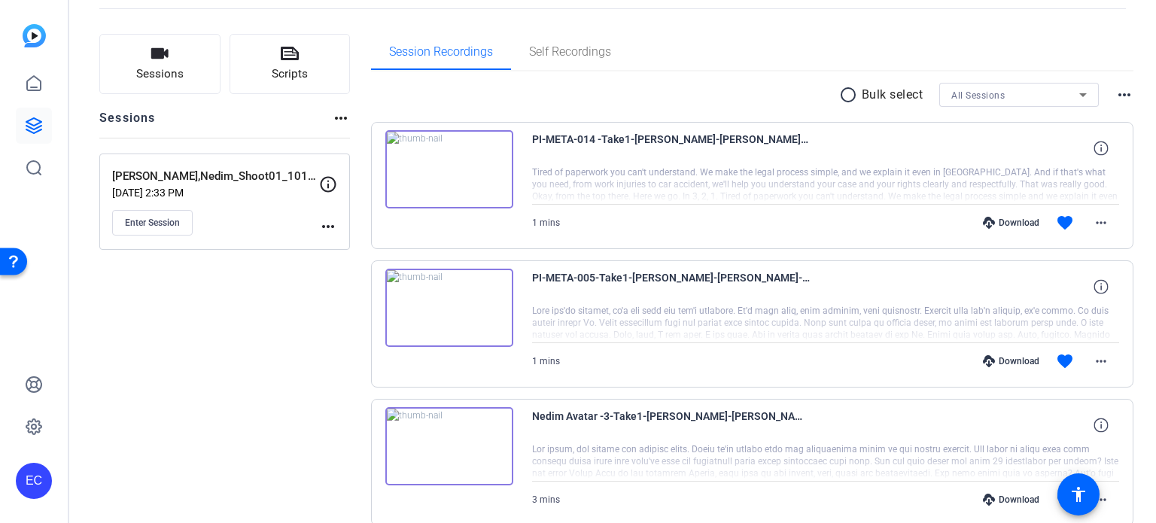
click at [1010, 355] on div "Download" at bounding box center [1012, 361] width 72 height 12
click at [1000, 224] on div "Download" at bounding box center [1012, 223] width 72 height 12
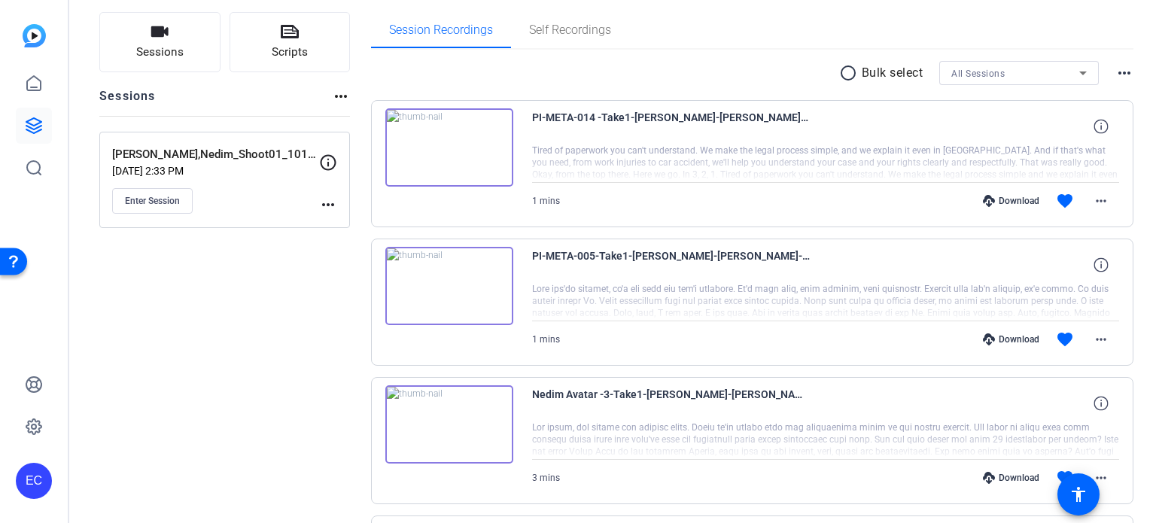
scroll to position [0, 0]
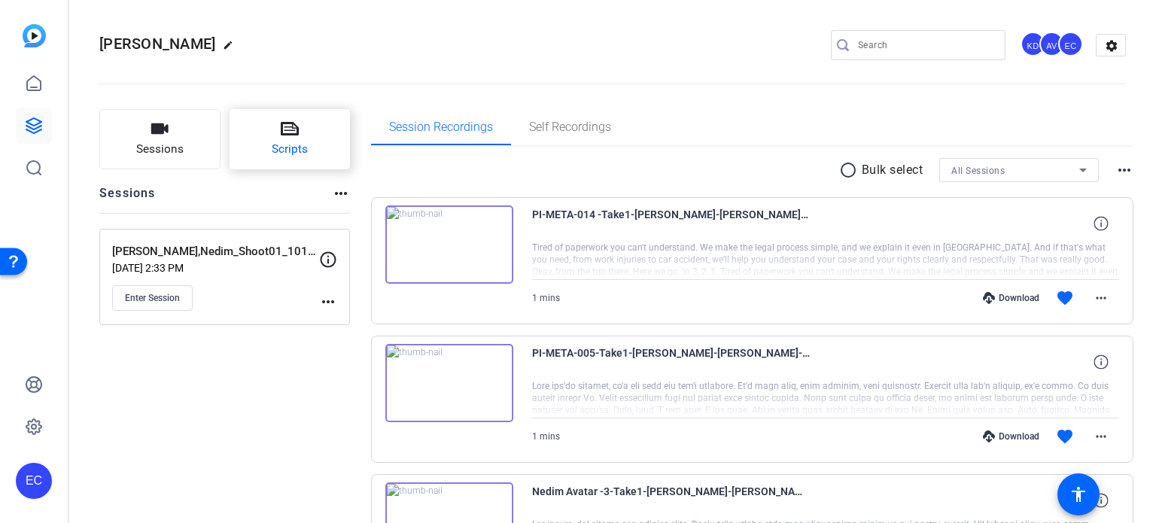
click at [290, 145] on span "Scripts" at bounding box center [290, 149] width 36 height 17
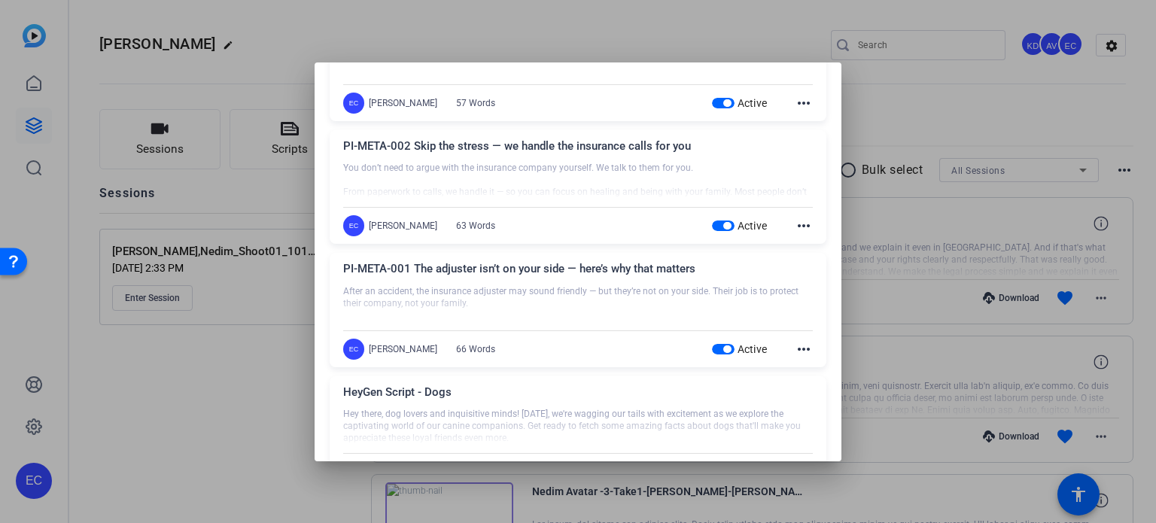
scroll to position [602, 0]
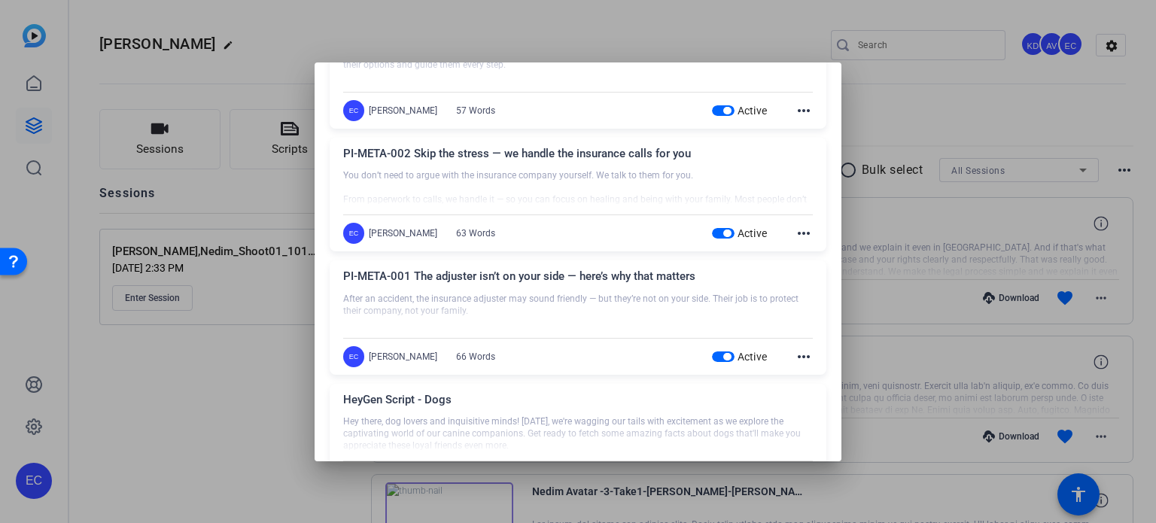
click at [714, 352] on span "button" at bounding box center [723, 357] width 23 height 11
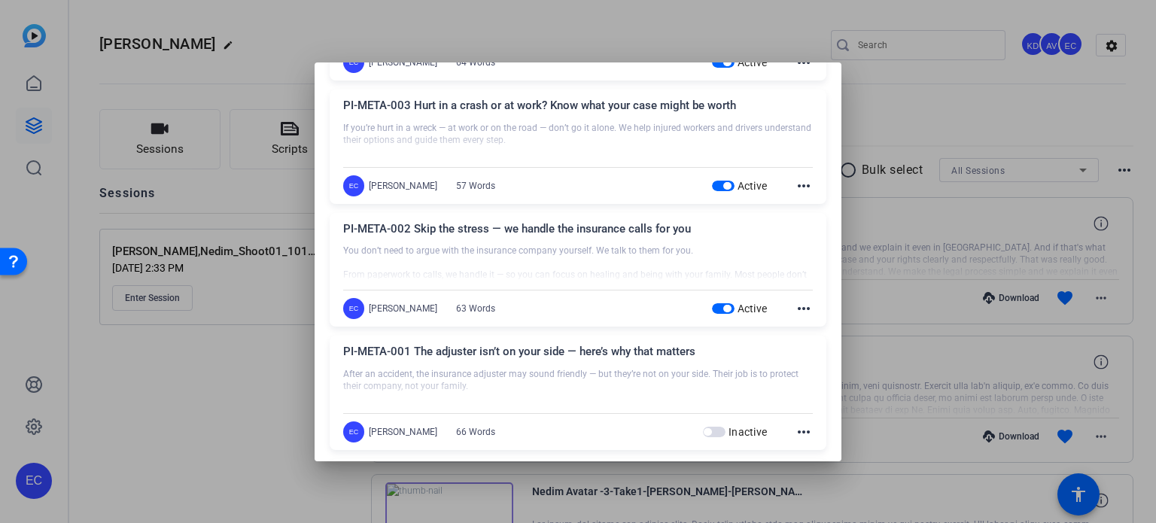
click at [724, 307] on span "button" at bounding box center [728, 309] width 8 height 8
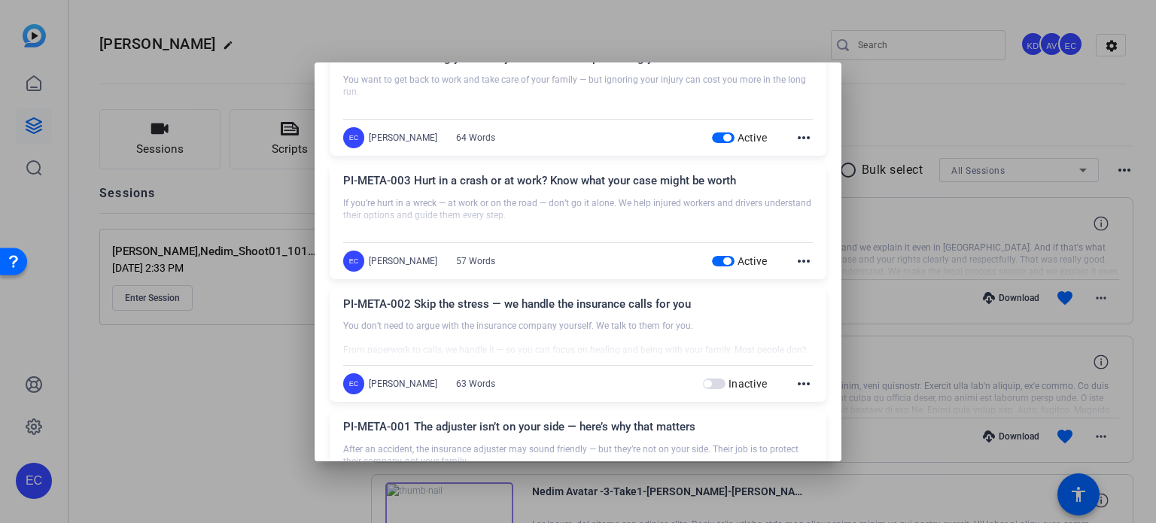
click at [712, 256] on span "button" at bounding box center [723, 261] width 23 height 11
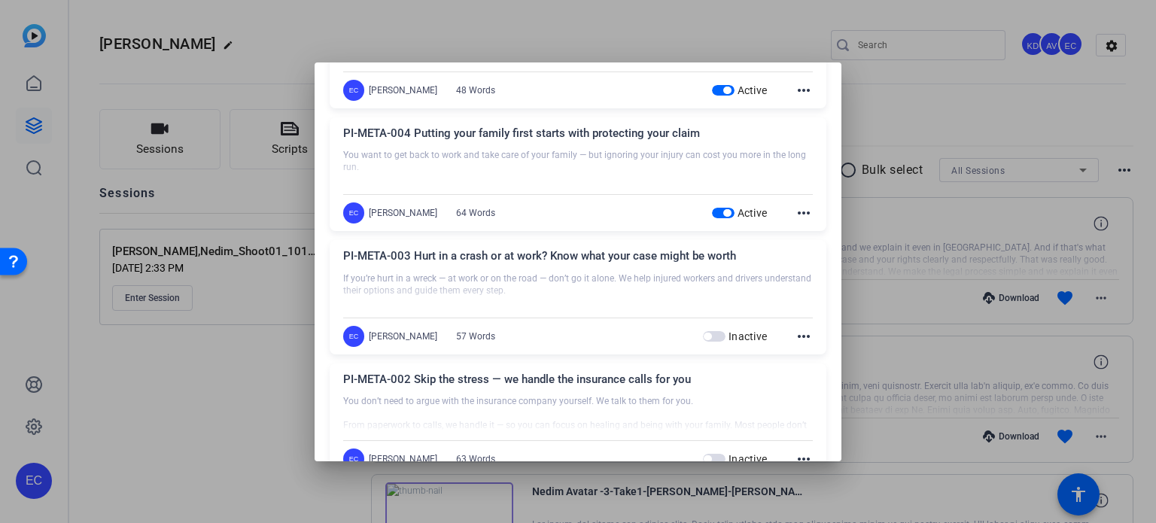
drag, startPoint x: 714, startPoint y: 210, endPoint x: 693, endPoint y: 219, distance: 22.2
click at [714, 209] on span "button" at bounding box center [723, 213] width 23 height 11
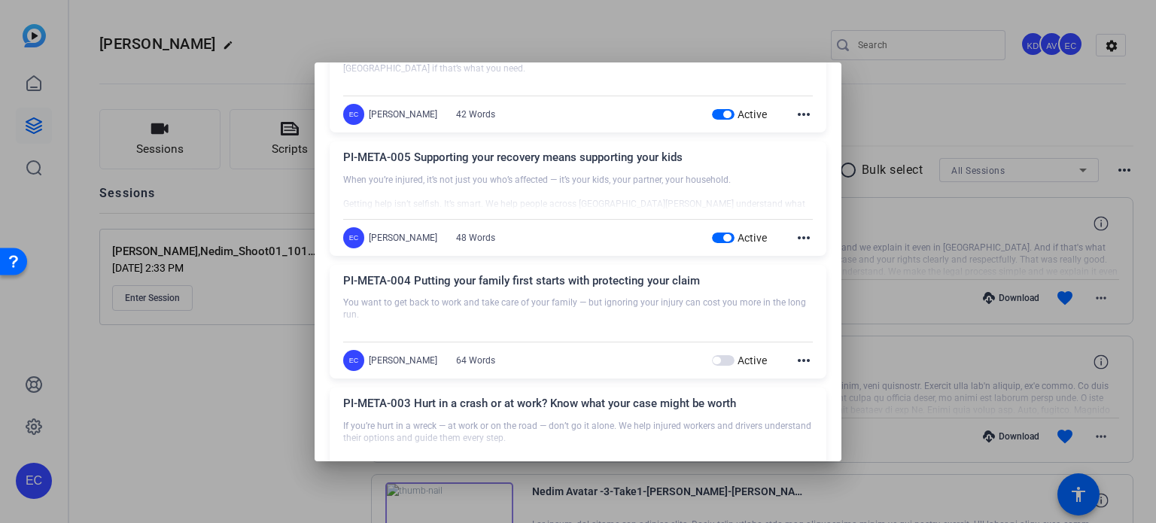
scroll to position [226, 0]
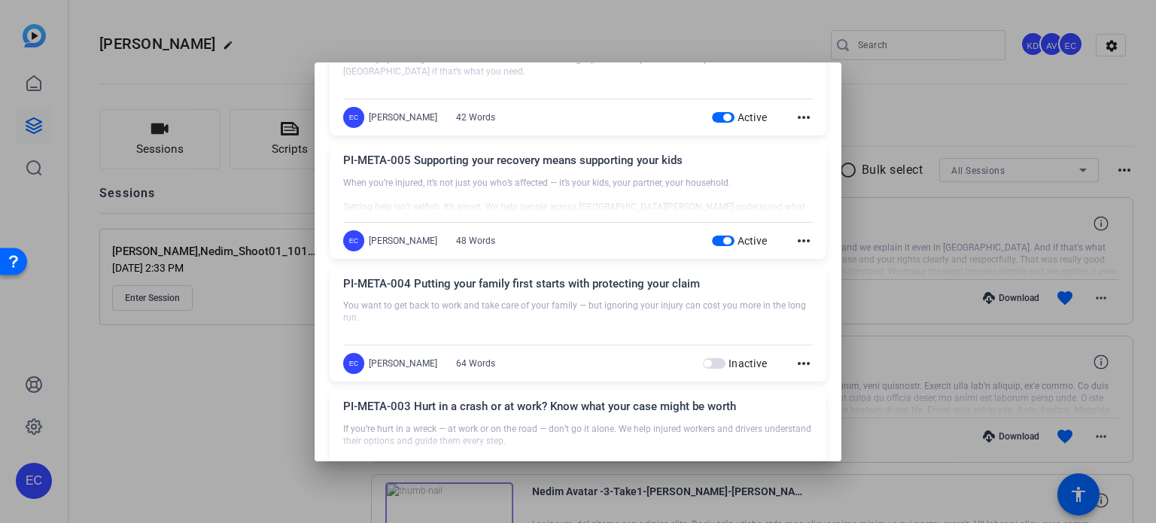
click at [712, 239] on span "button" at bounding box center [723, 241] width 23 height 11
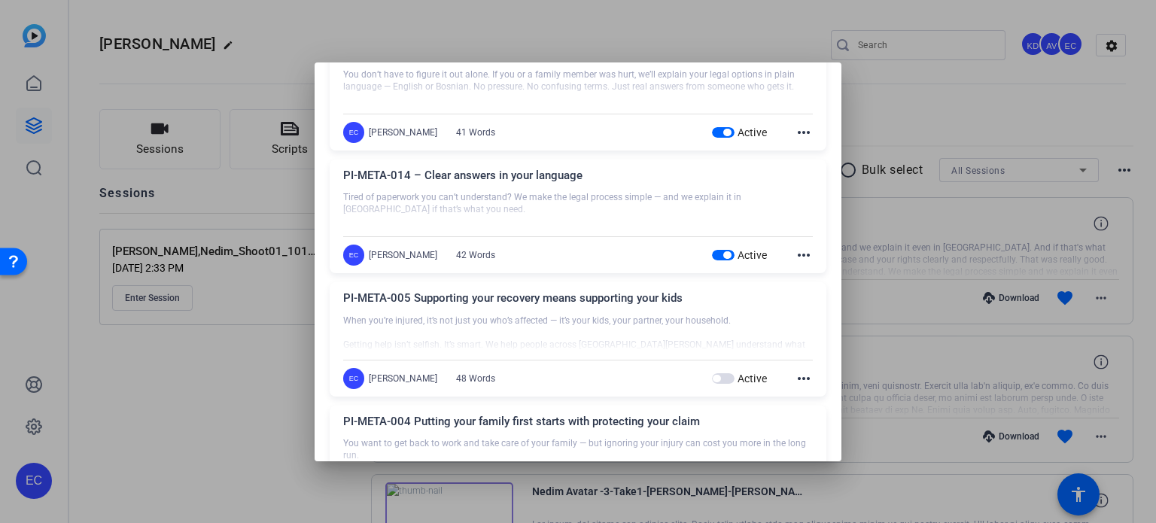
scroll to position [75, 0]
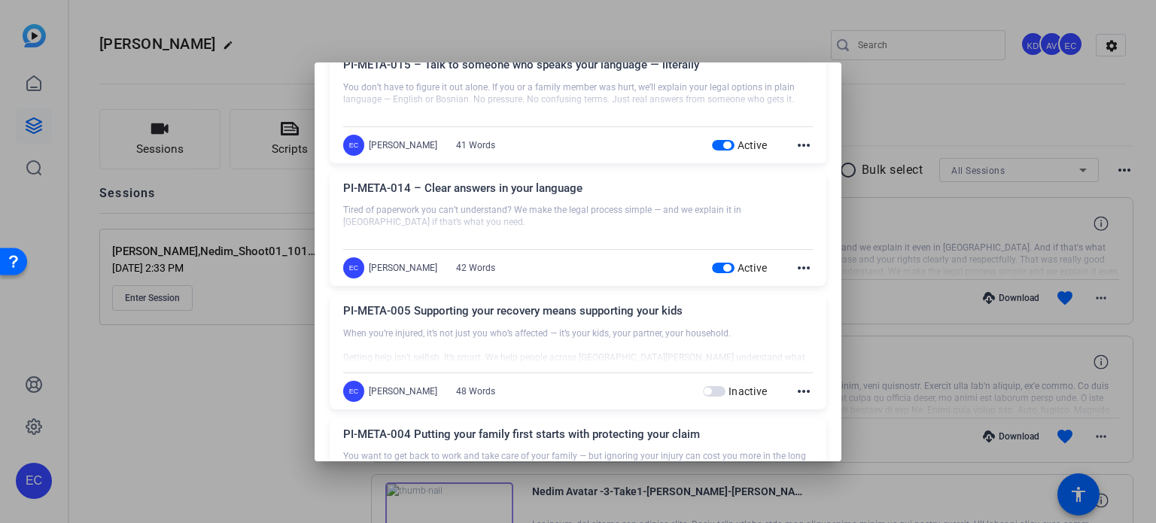
click at [724, 264] on span "button" at bounding box center [728, 268] width 8 height 8
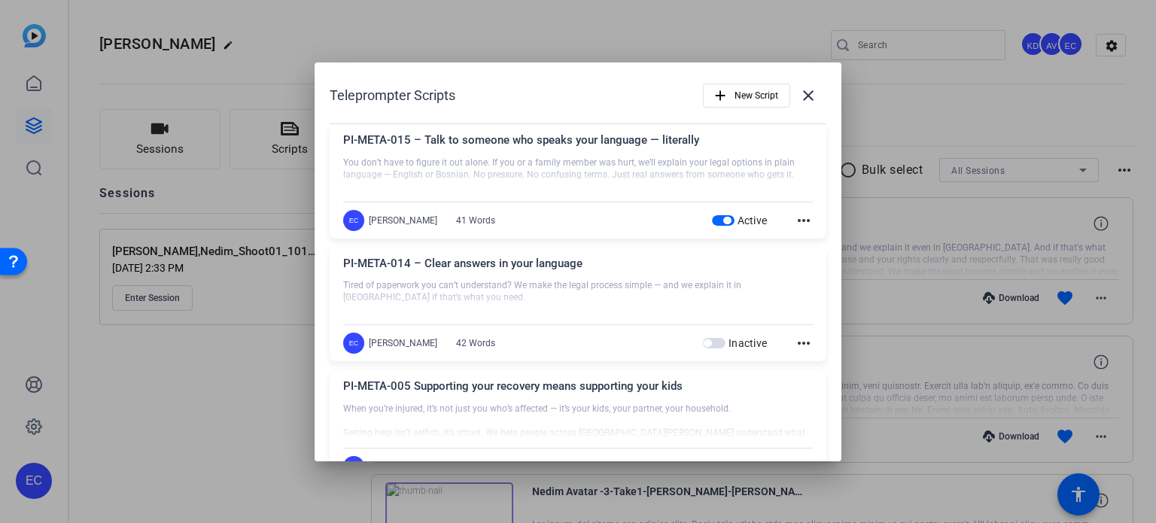
click at [242, 377] on div at bounding box center [578, 261] width 1156 height 523
